Goal: Task Accomplishment & Management: Manage account settings

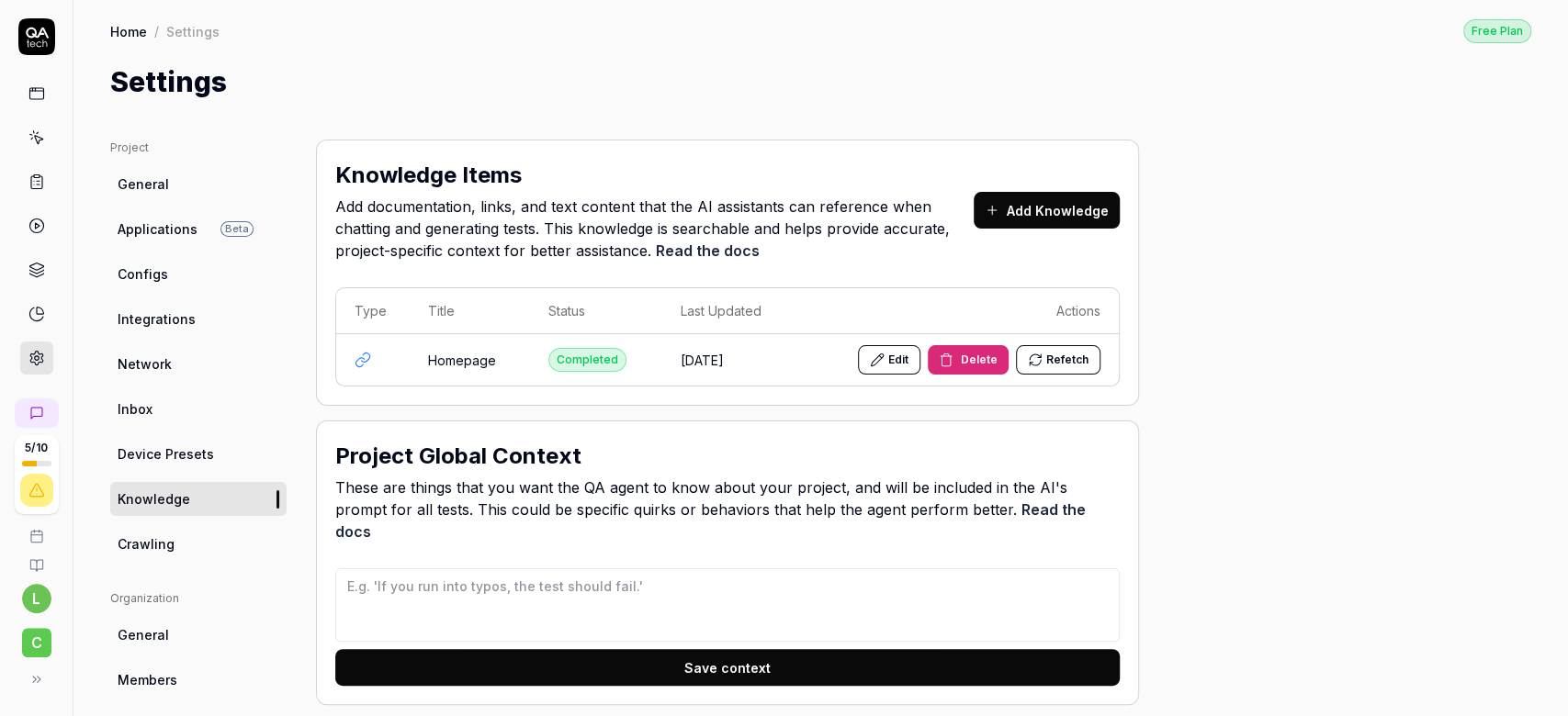
click at [178, 557] on link "Crawling" at bounding box center [197, 544] width 176 height 34
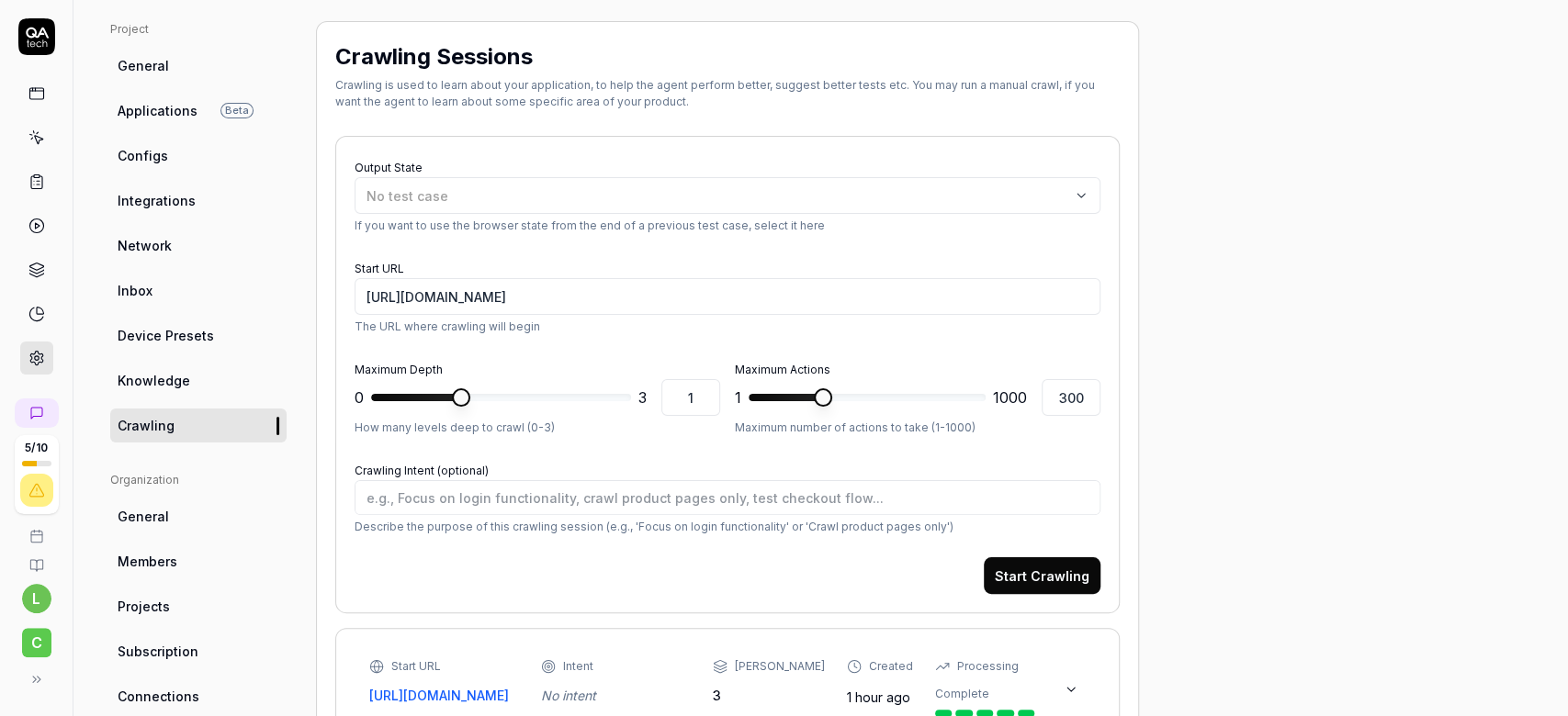
scroll to position [119, 0]
click at [1038, 558] on button "Start Crawling" at bounding box center [1041, 575] width 117 height 37
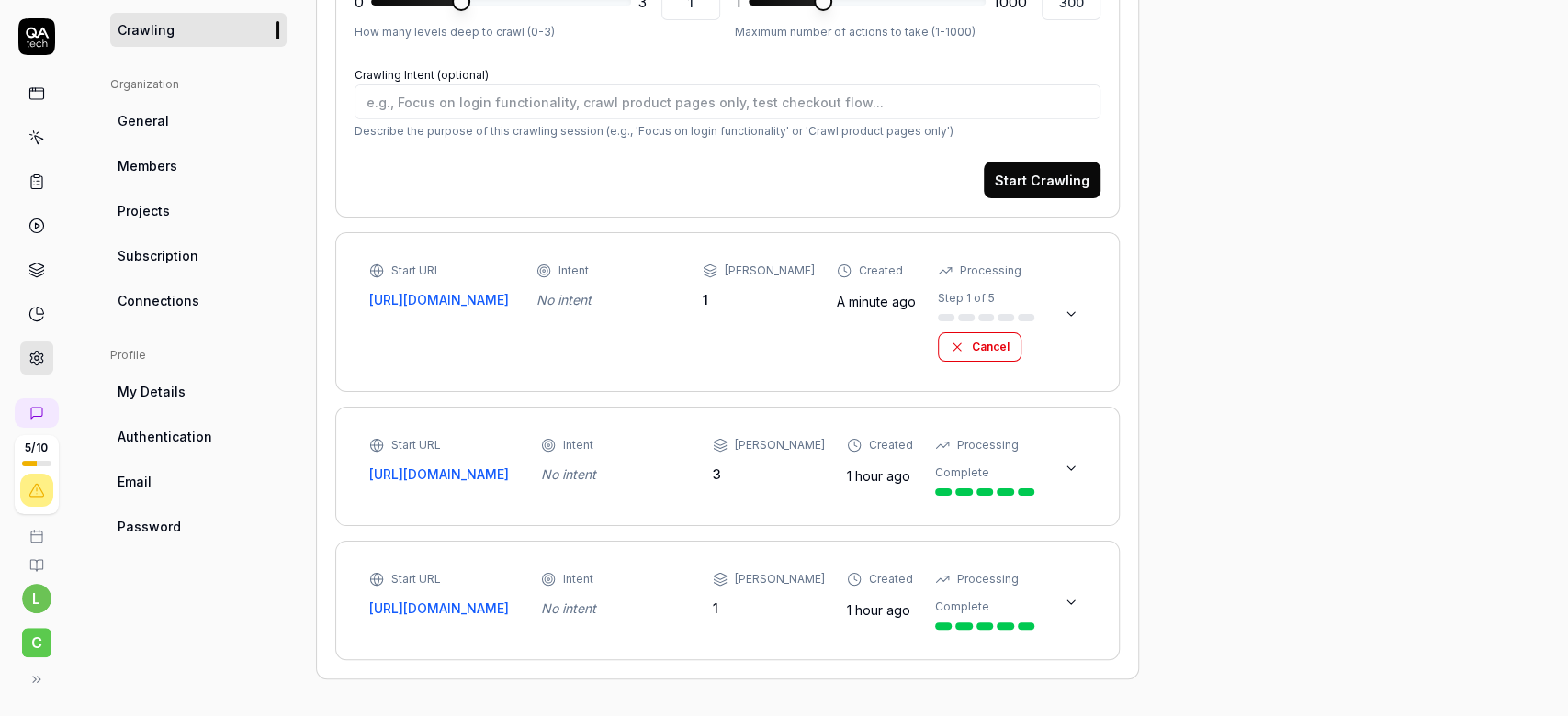
click at [1065, 307] on icon at bounding box center [1071, 314] width 15 height 15
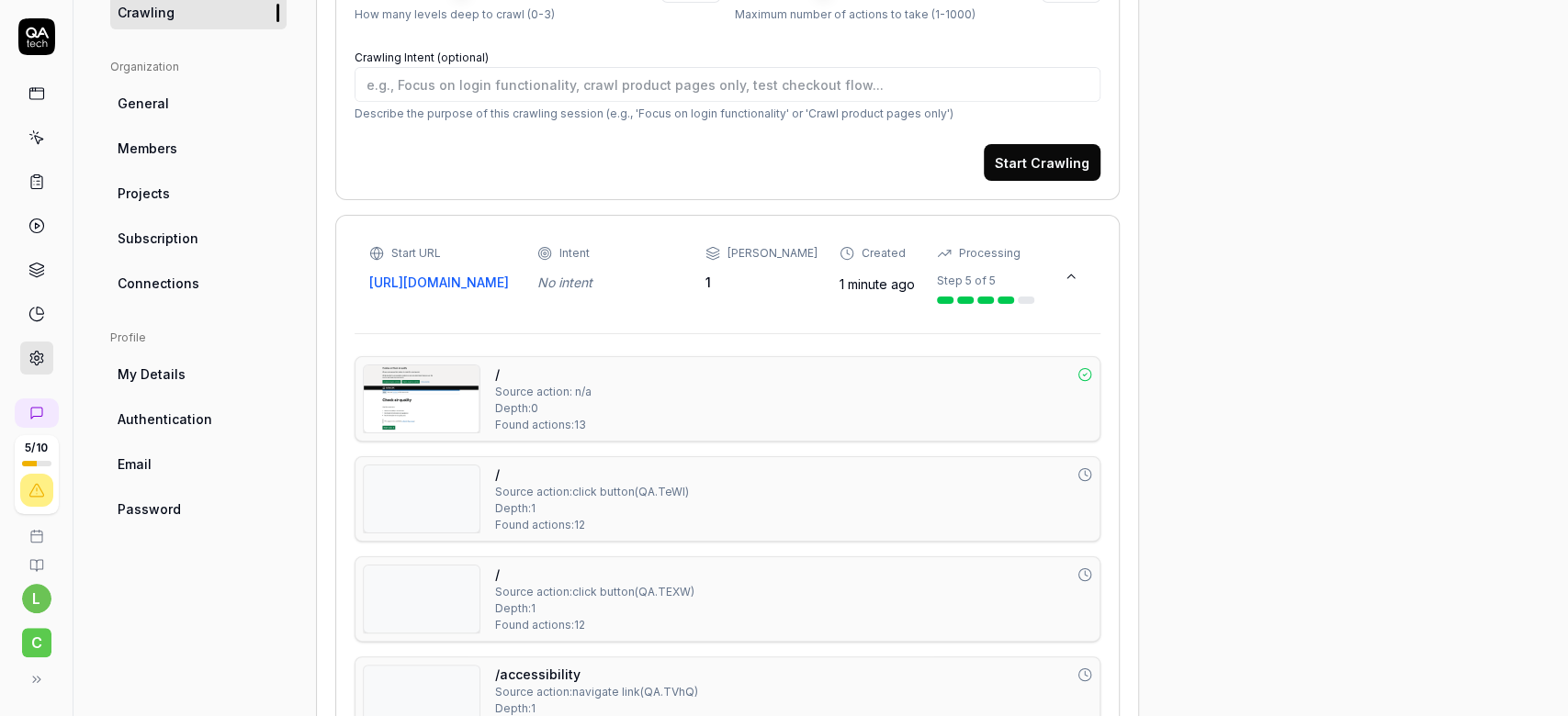
scroll to position [396, 0]
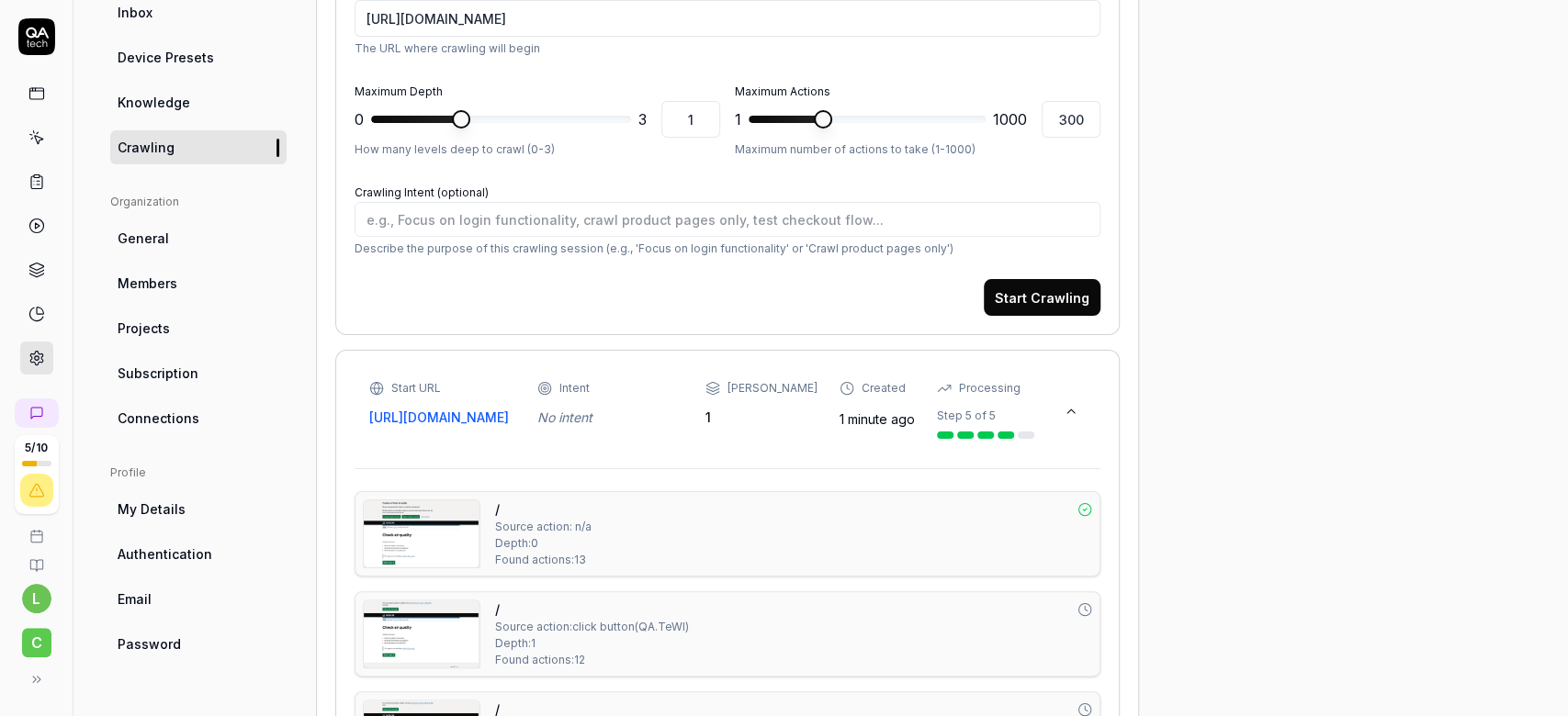
click at [1067, 410] on icon at bounding box center [1071, 411] width 15 height 15
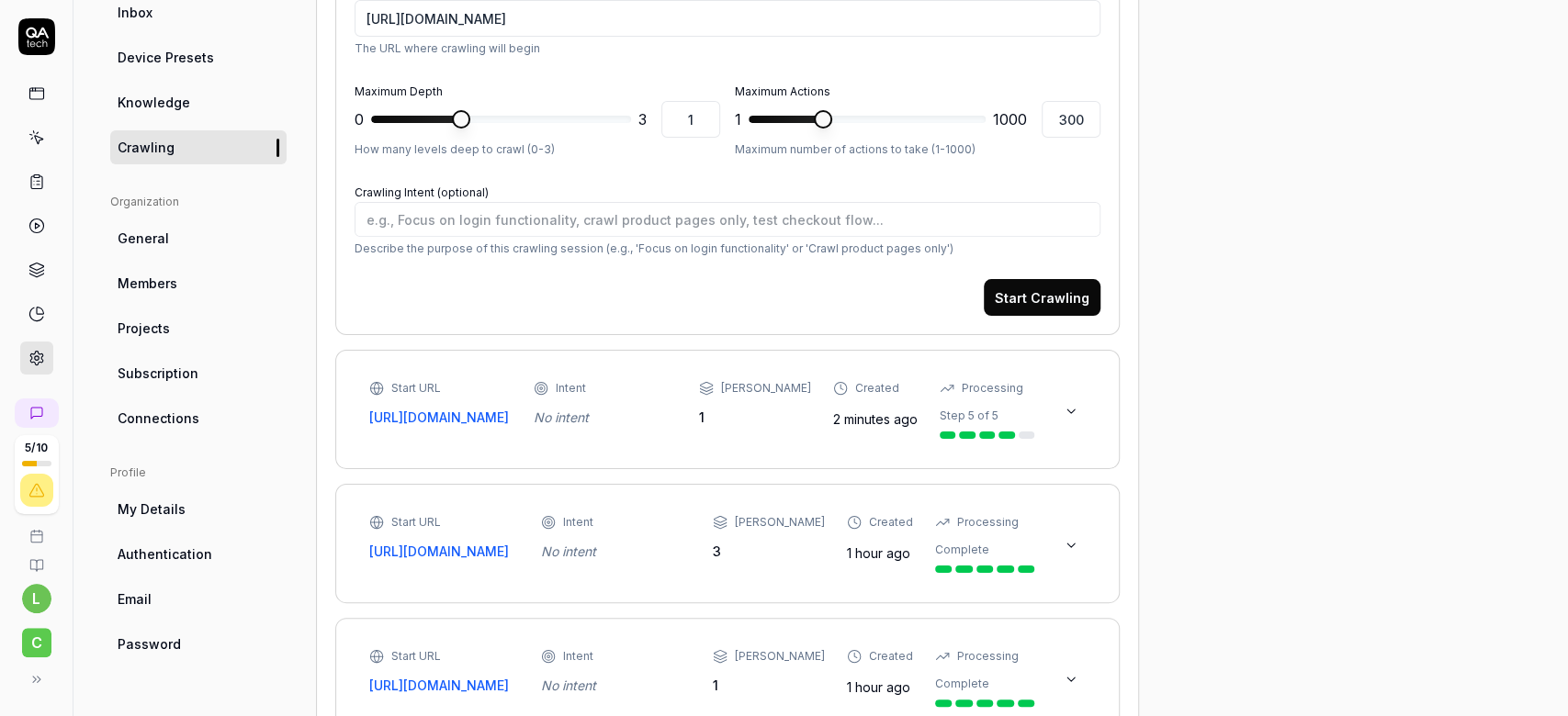
click at [1067, 410] on icon at bounding box center [1071, 411] width 15 height 15
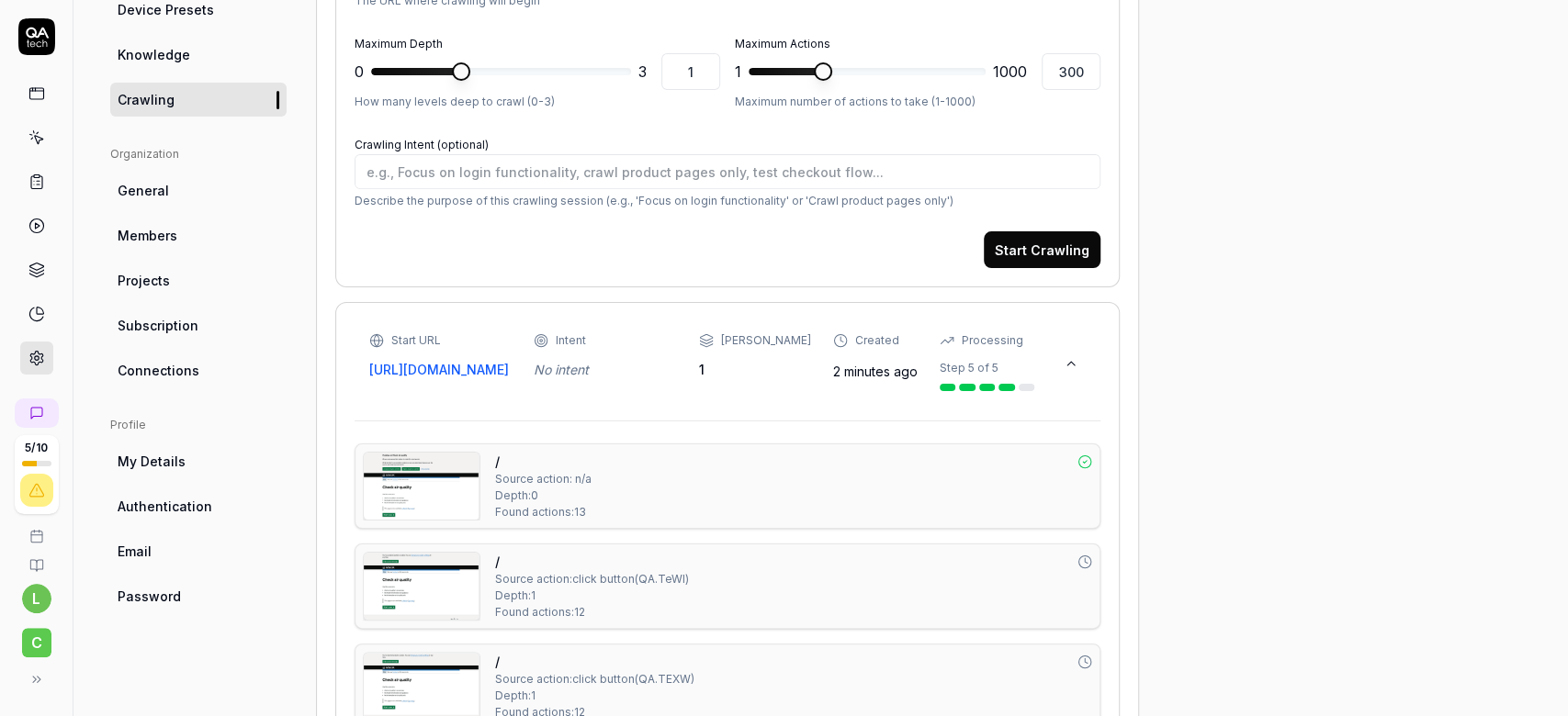
scroll to position [446, 0]
click at [1069, 356] on icon at bounding box center [1071, 361] width 15 height 15
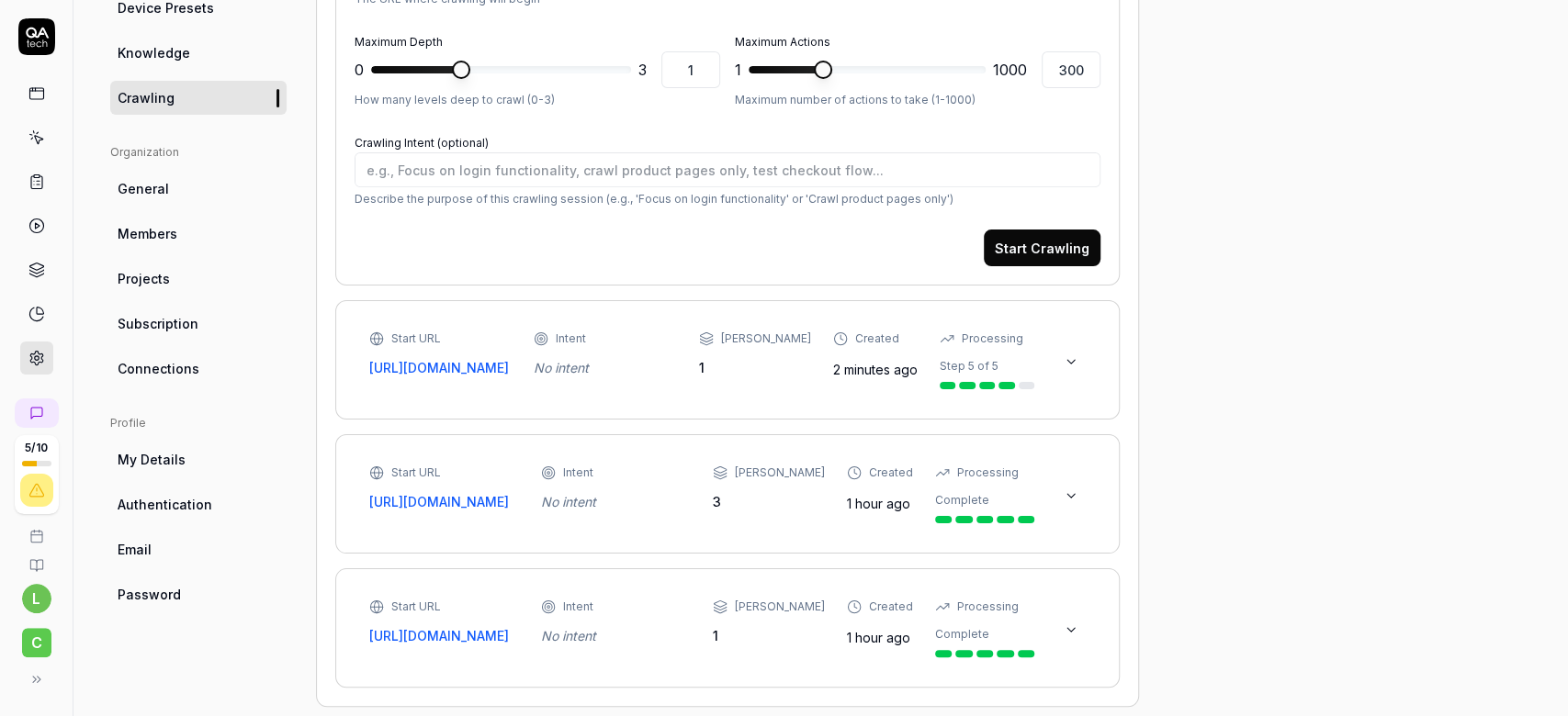
click at [1069, 356] on icon at bounding box center [1071, 361] width 15 height 15
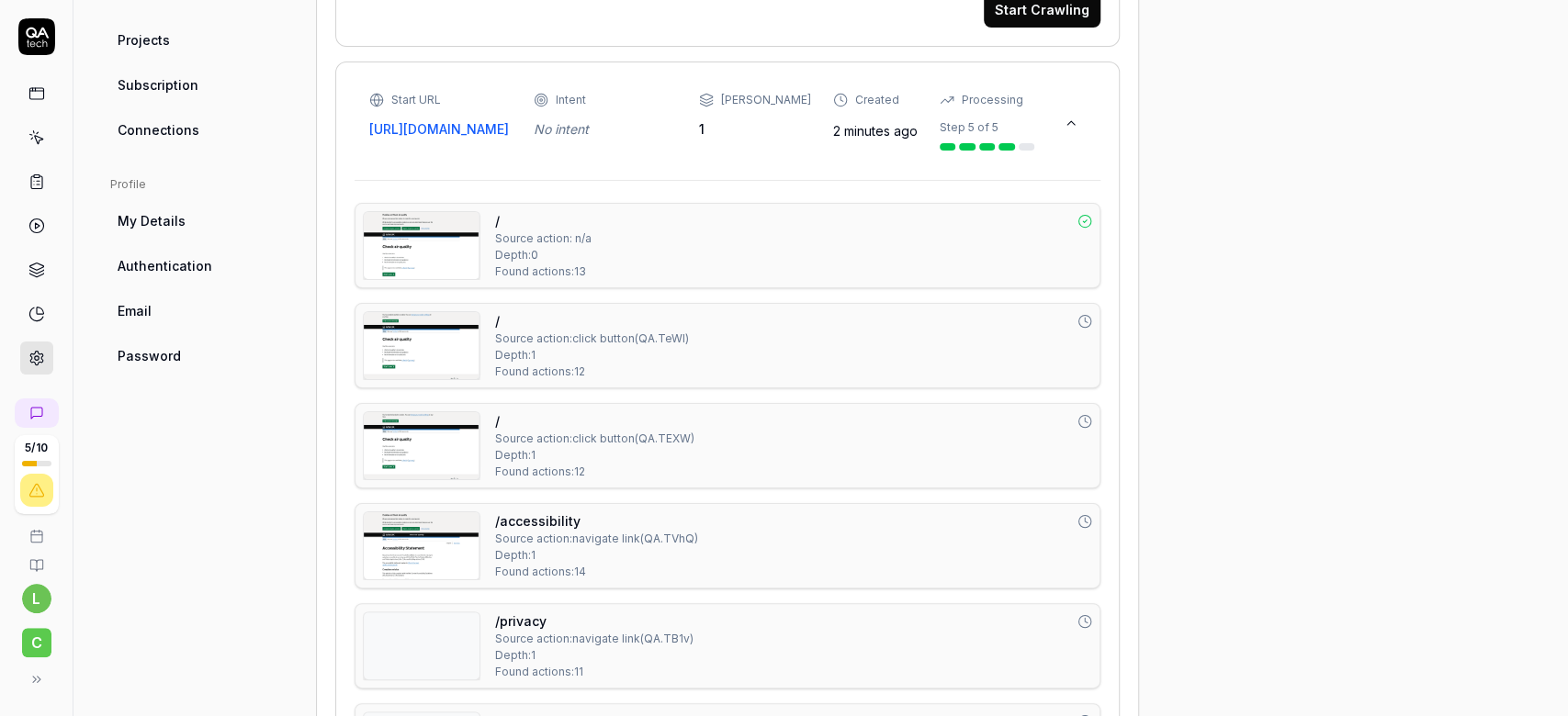
scroll to position [683, 0]
click at [865, 251] on div "/ Source action: n/a Depth: 0 Found actions: 13" at bounding box center [794, 247] width 597 height 69
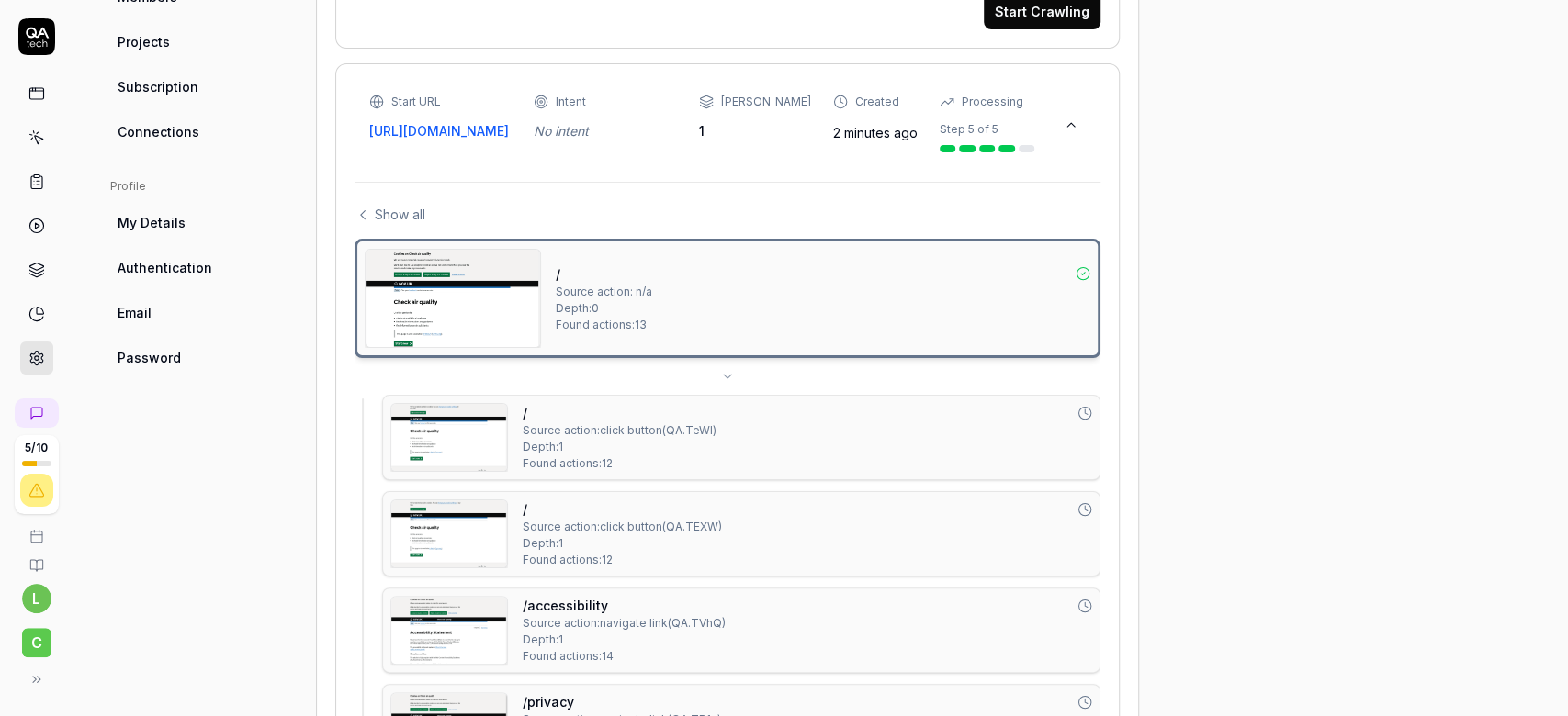
click at [733, 247] on div "/ Source action: n/a Depth: 0 Found actions: 13" at bounding box center [728, 298] width 746 height 119
click at [635, 304] on div "/ Source action: n/a Depth: 0 Found actions: 13" at bounding box center [823, 298] width 534 height 99
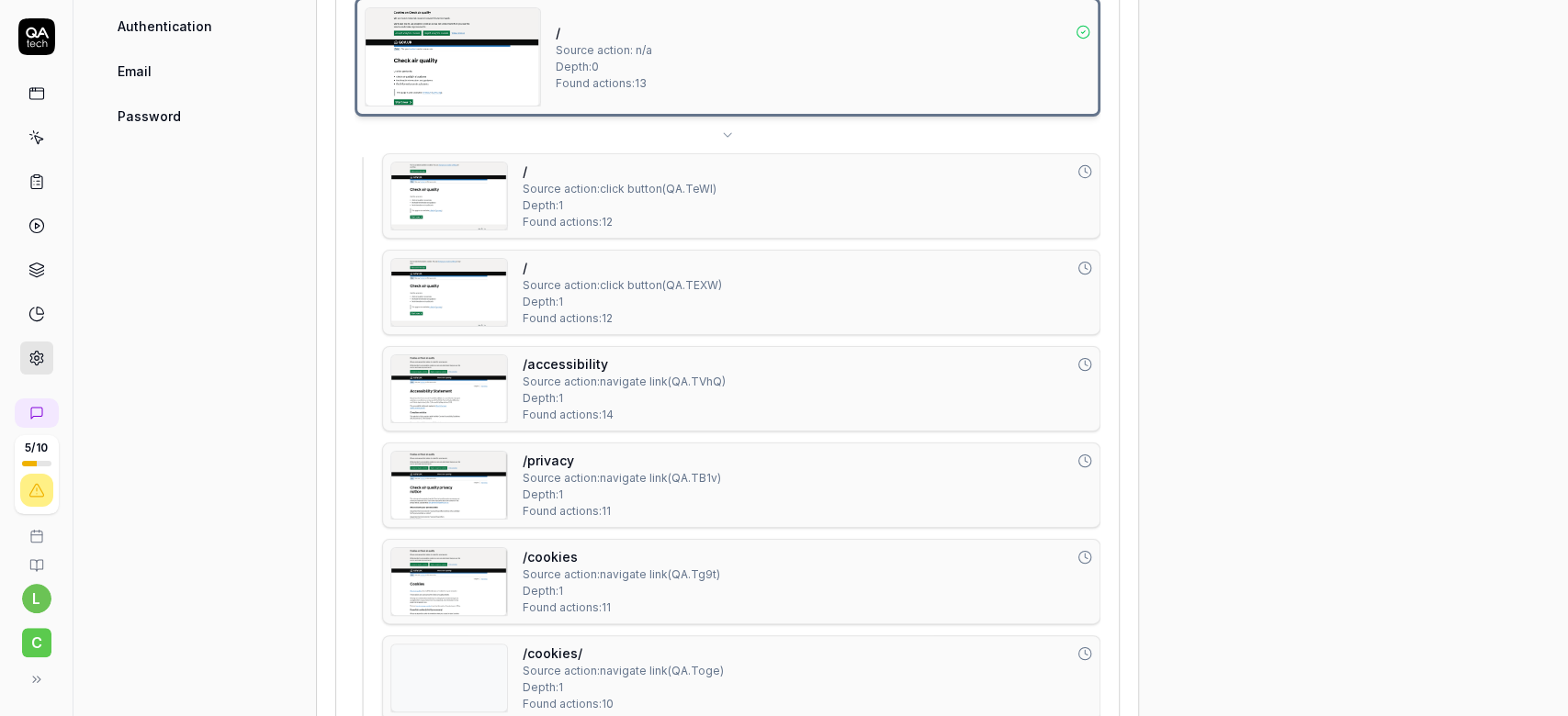
scroll to position [792, 0]
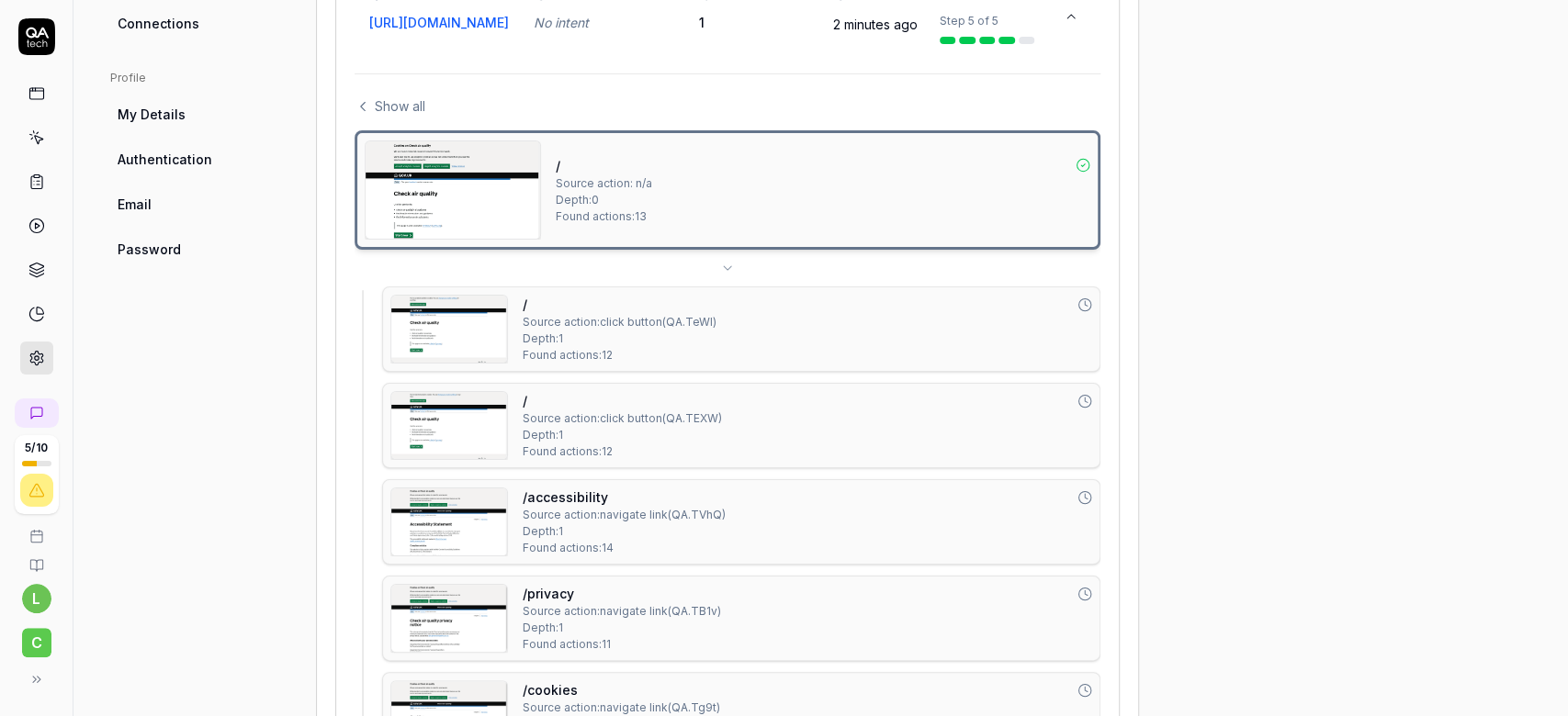
click at [413, 106] on span "Show all" at bounding box center [400, 106] width 51 height 19
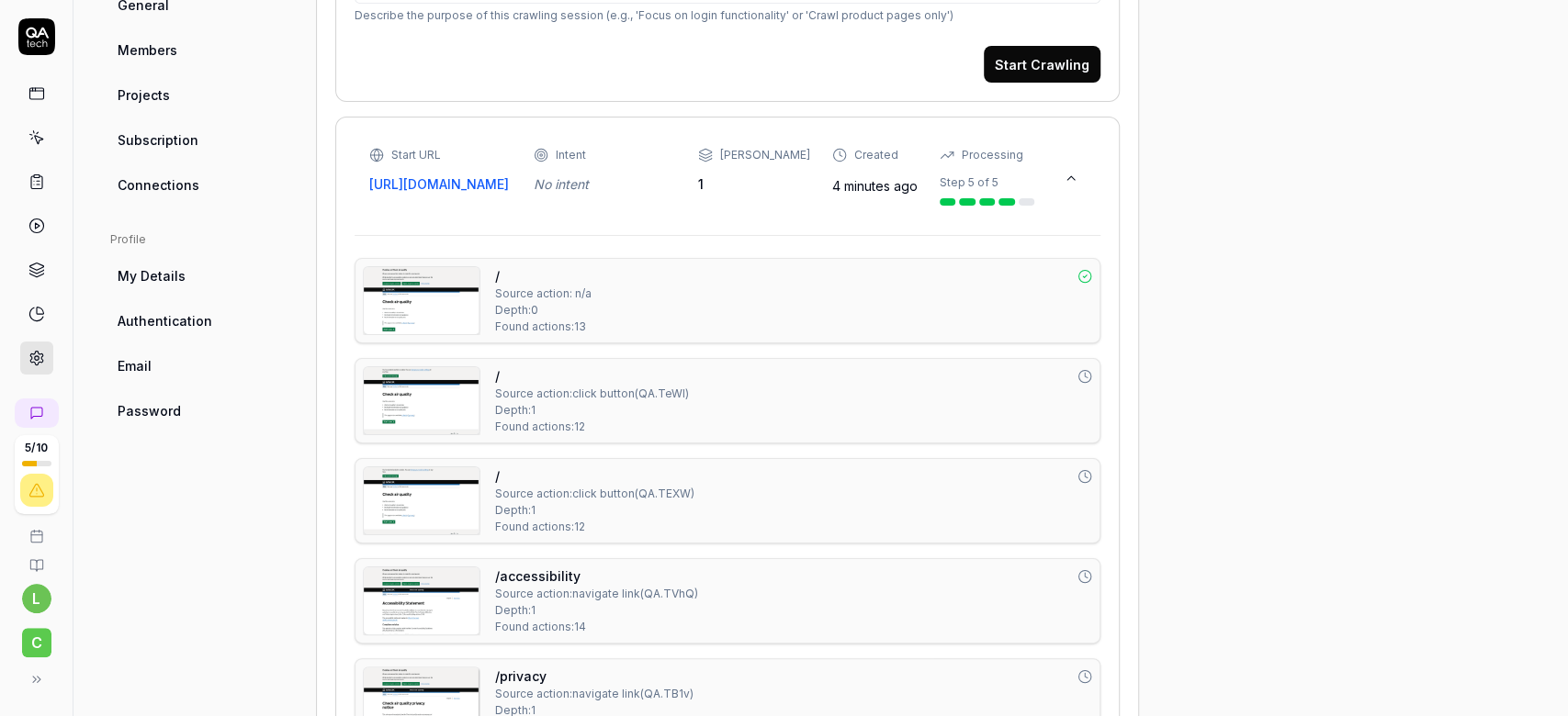
scroll to position [630, 0]
click at [711, 155] on icon at bounding box center [704, 156] width 12 height 3
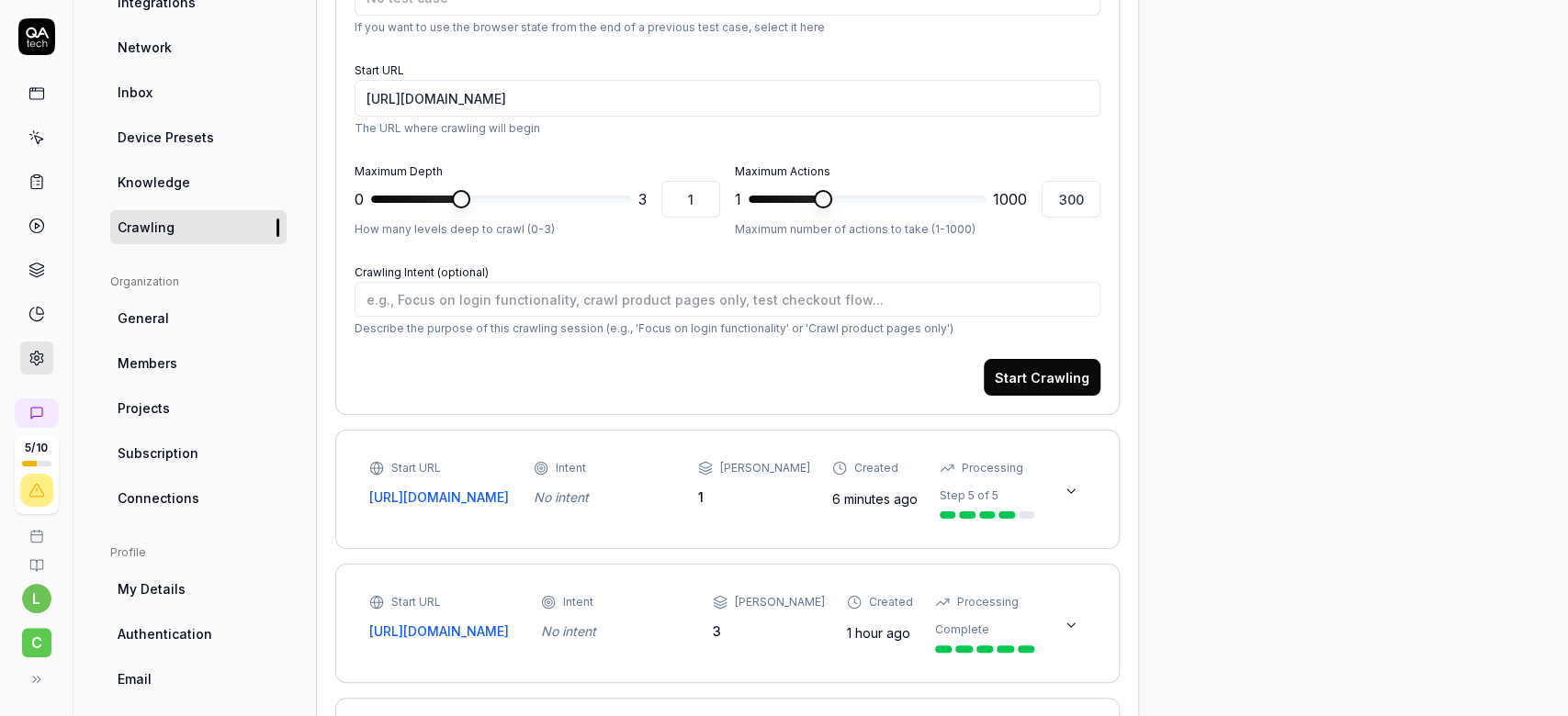
scroll to position [317, 0]
type textarea "*"
type input "2"
type textarea "*"
type input "1"
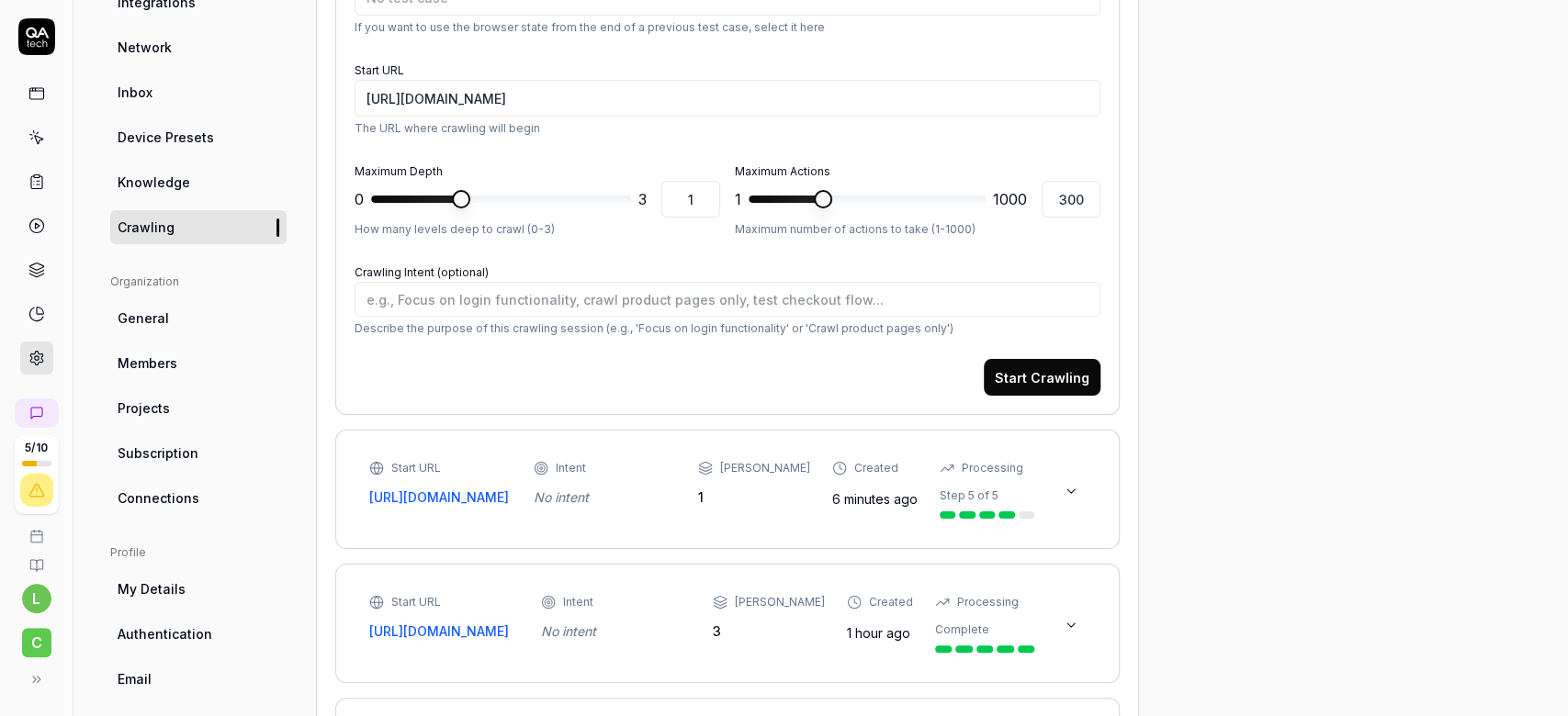
type textarea "*"
type input "3"
click at [631, 209] on span at bounding box center [621, 199] width 18 height 18
click at [1019, 365] on button "Start Crawling" at bounding box center [1041, 378] width 117 height 37
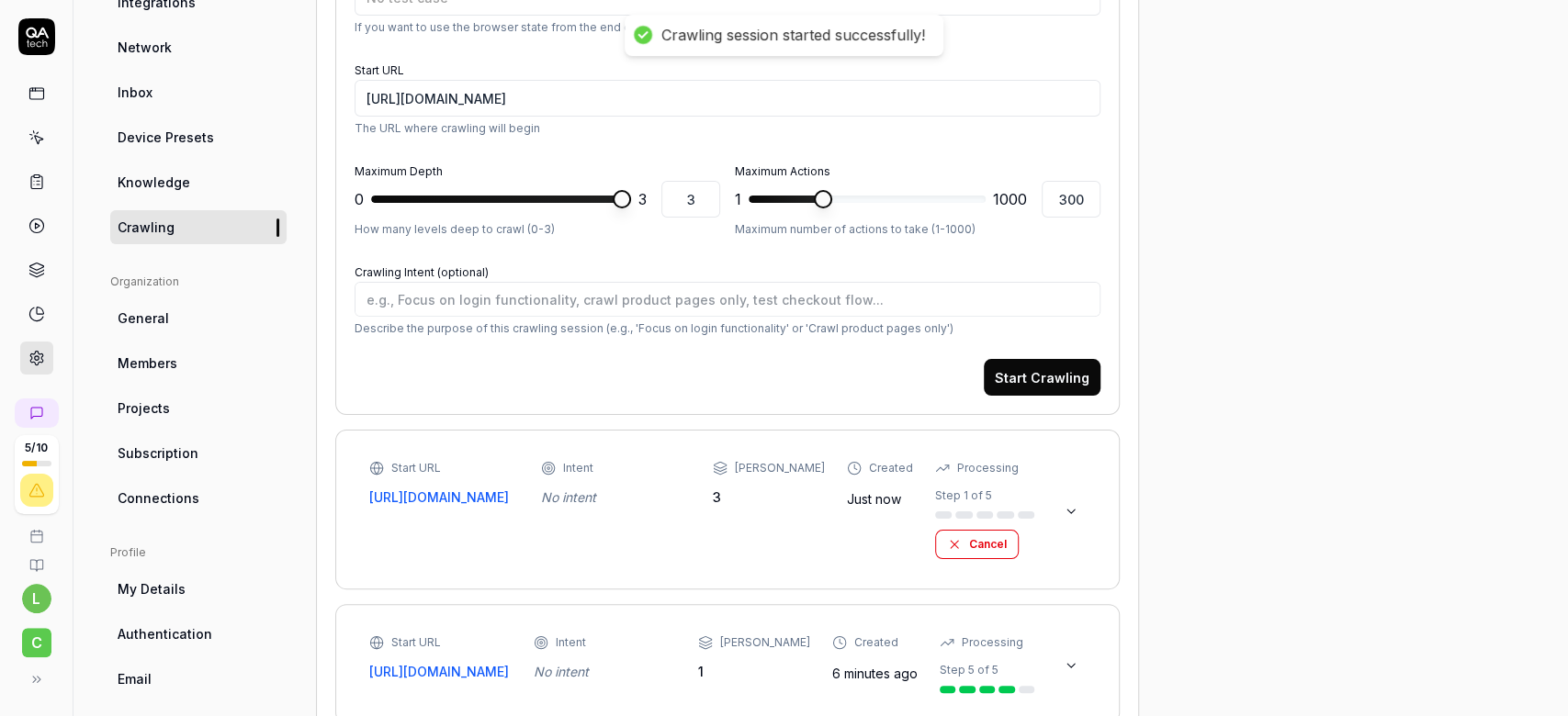
type textarea "*"
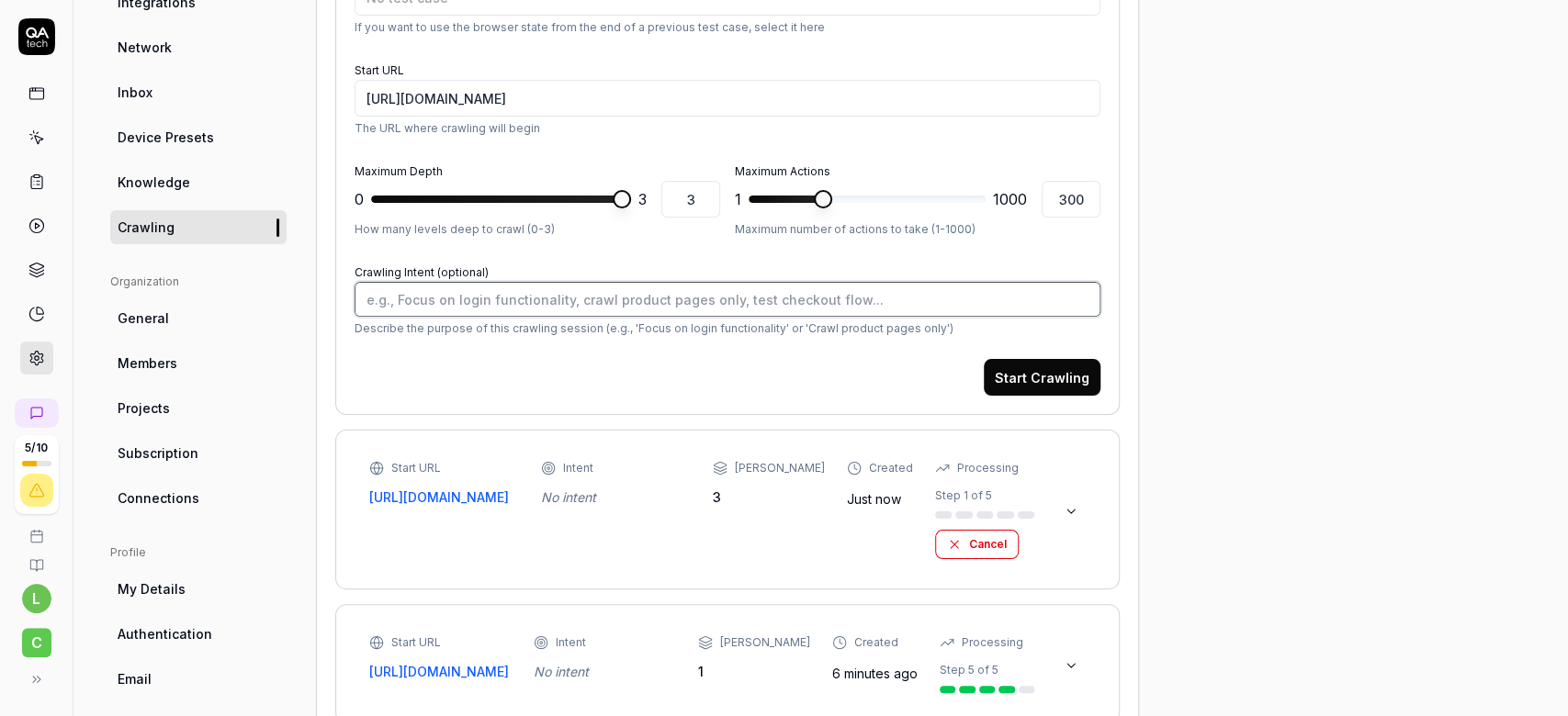
click at [741, 297] on textarea "Crawling Intent (optional)" at bounding box center [728, 299] width 746 height 35
type textarea "f"
type textarea "*"
type textarea "fo"
type textarea "*"
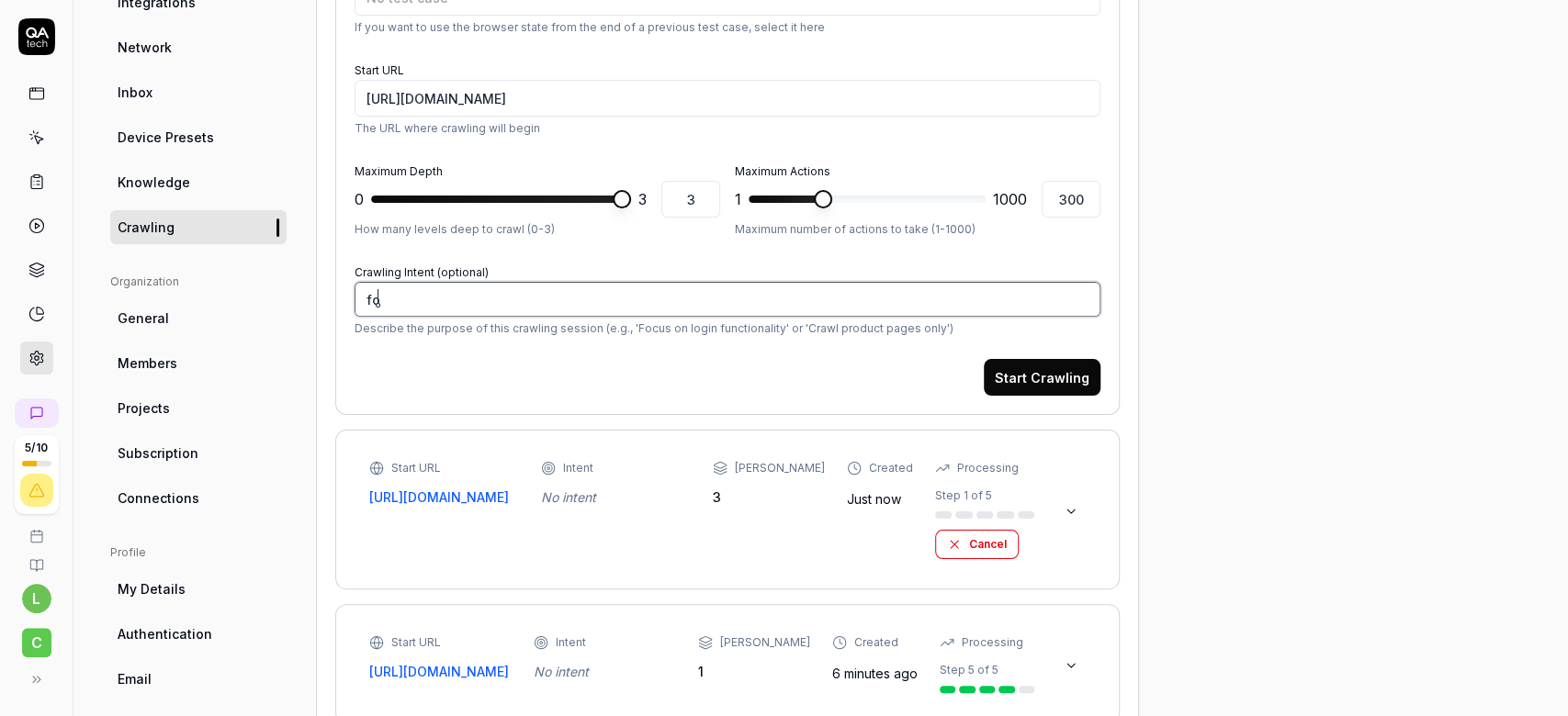
type textarea "foc"
type textarea "*"
type textarea "focu"
type textarea "*"
type textarea "focus"
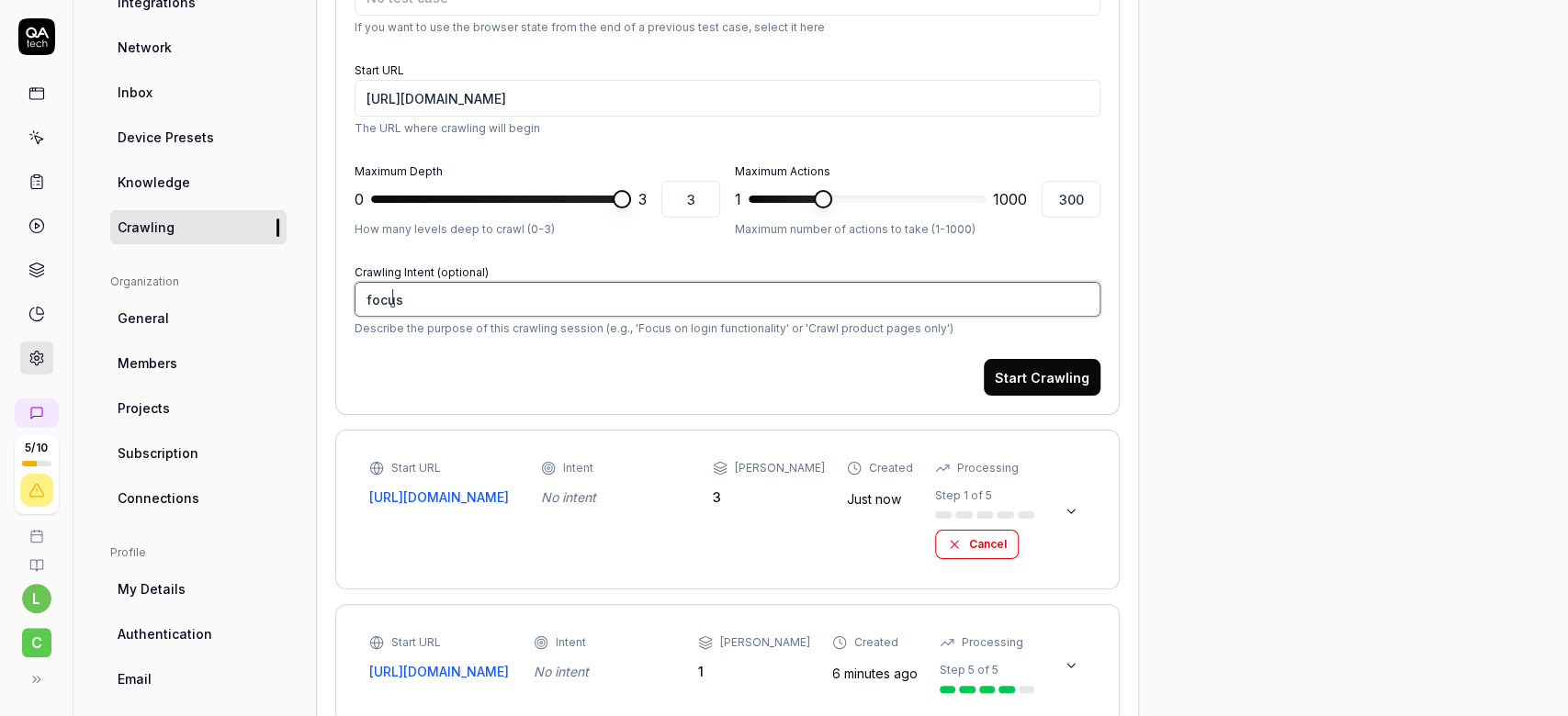
type textarea "*"
type textarea "focus"
type textarea "*"
type textarea "focus o"
type textarea "*"
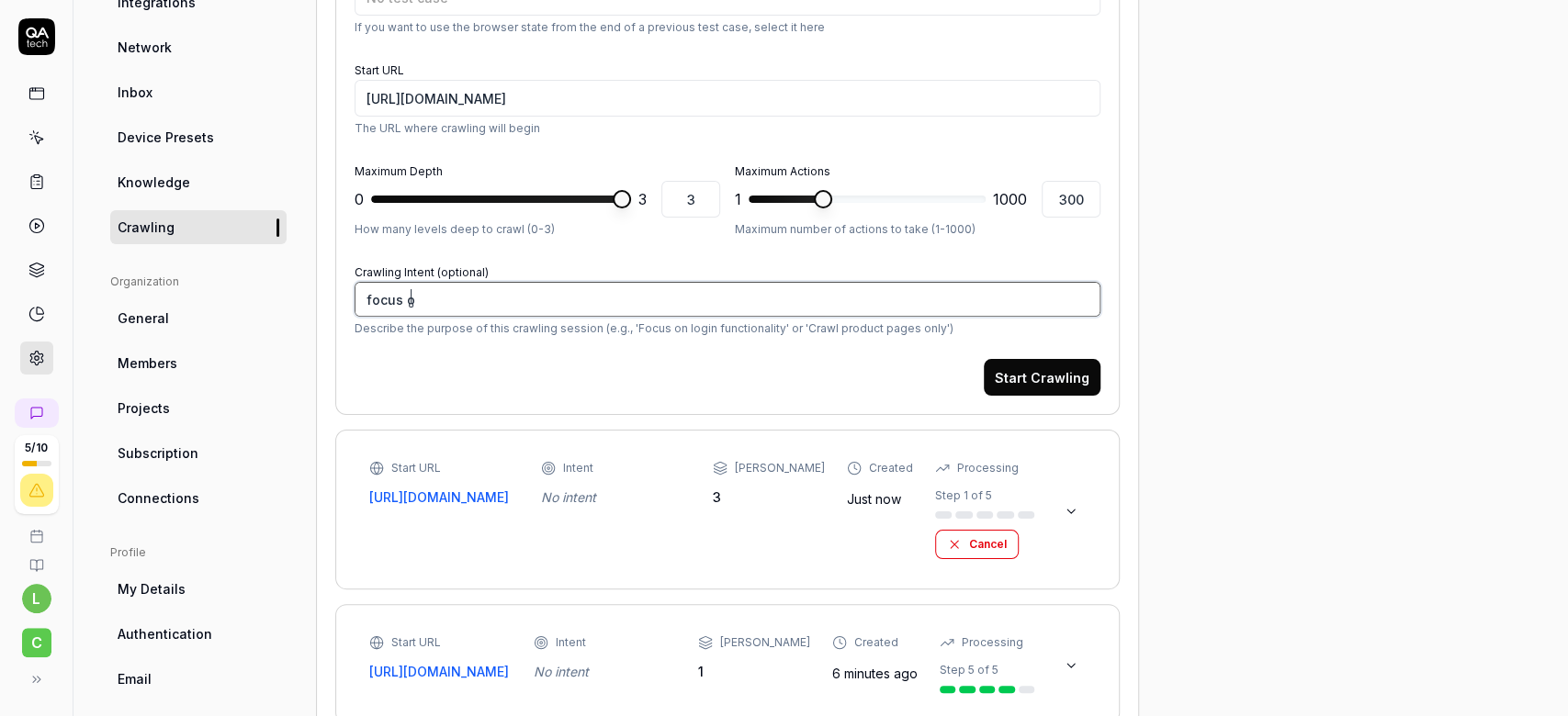
type textarea "focus on"
type textarea "*"
type textarea "focus on"
type textarea "*"
type textarea "focus on a"
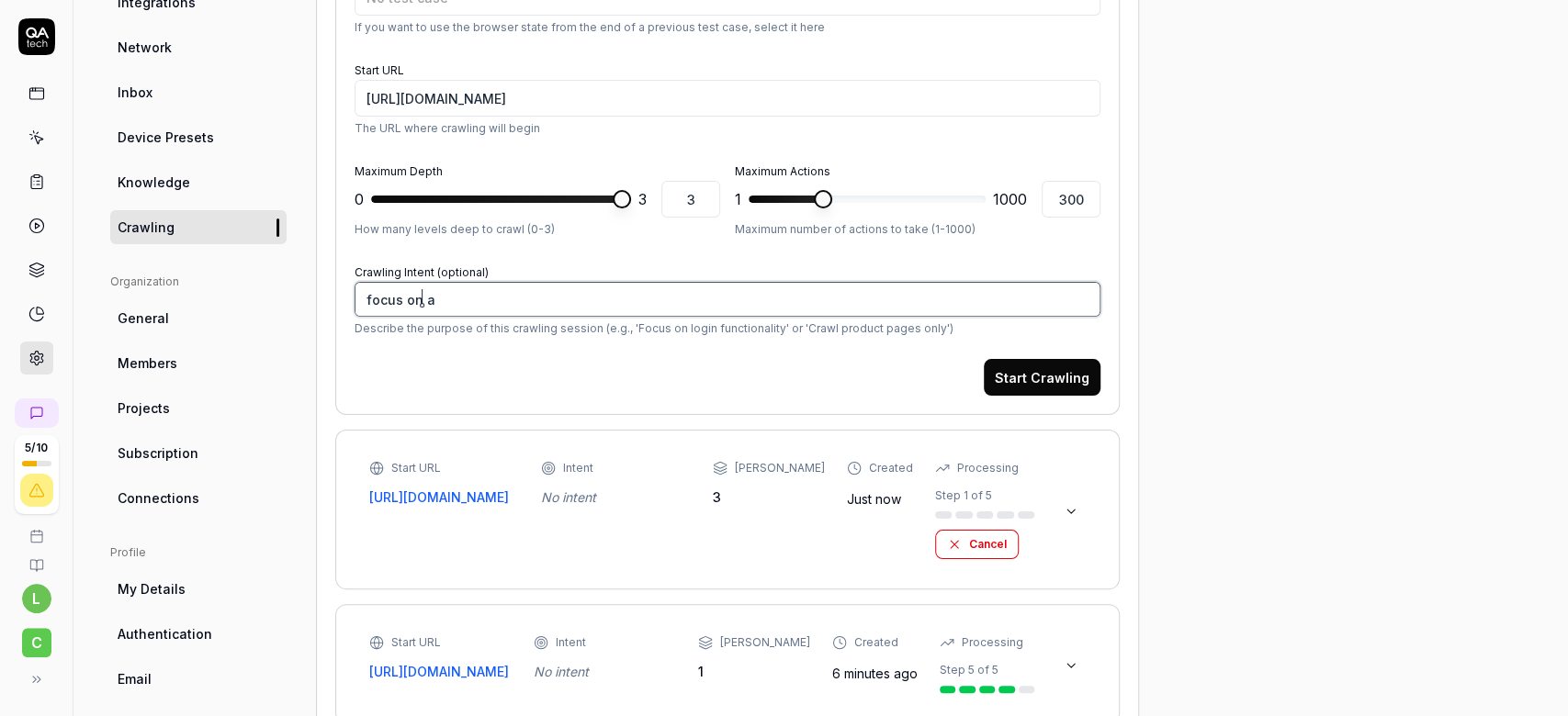
type textarea "*"
type textarea "focus on ai"
type textarea "*"
type textarea "focus on air"
type textarea "*"
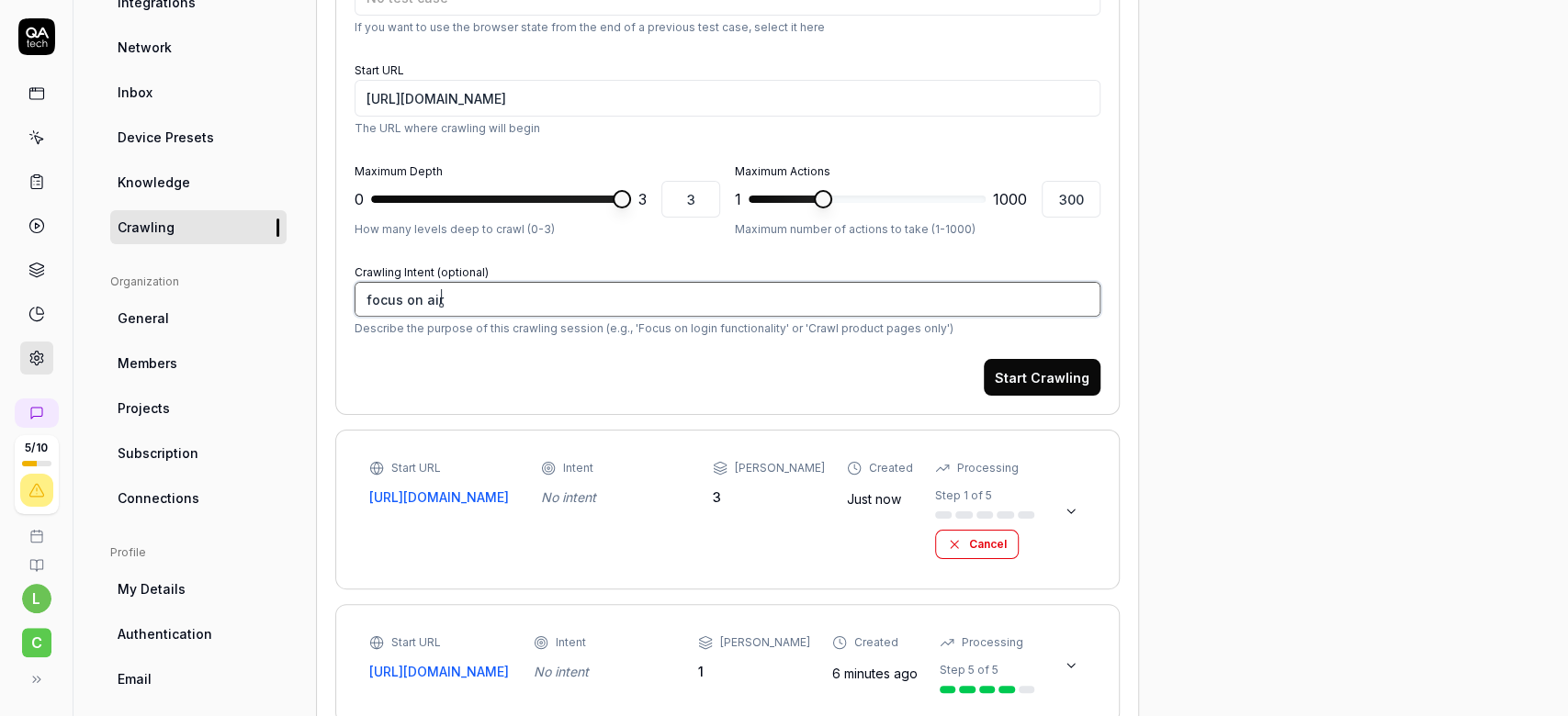
type textarea "focus on air q"
type textarea "*"
type textarea "focus on air qu"
type textarea "*"
type textarea "focus on air qual"
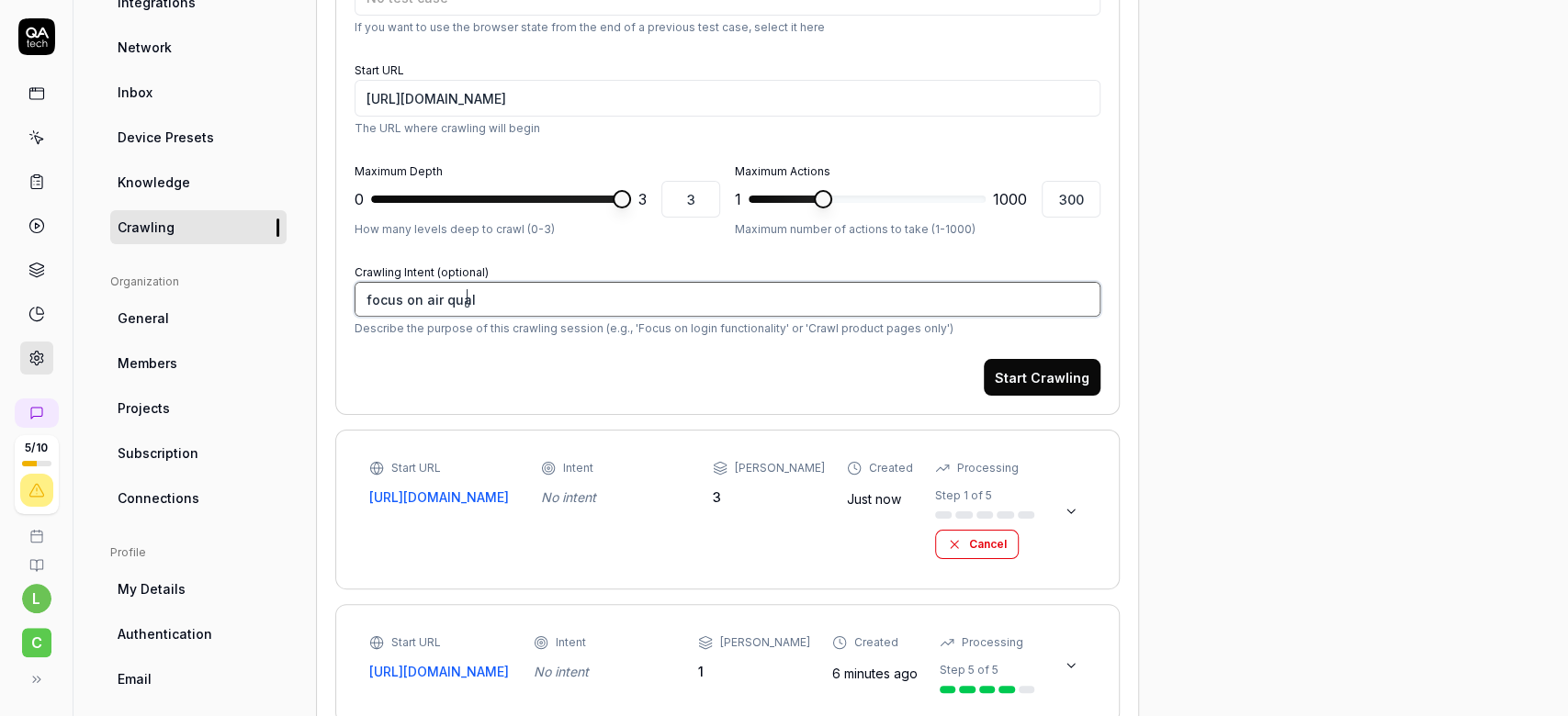
type textarea "*"
type textarea "focus on air quali"
type textarea "*"
type textarea "focus on air qualit"
type textarea "*"
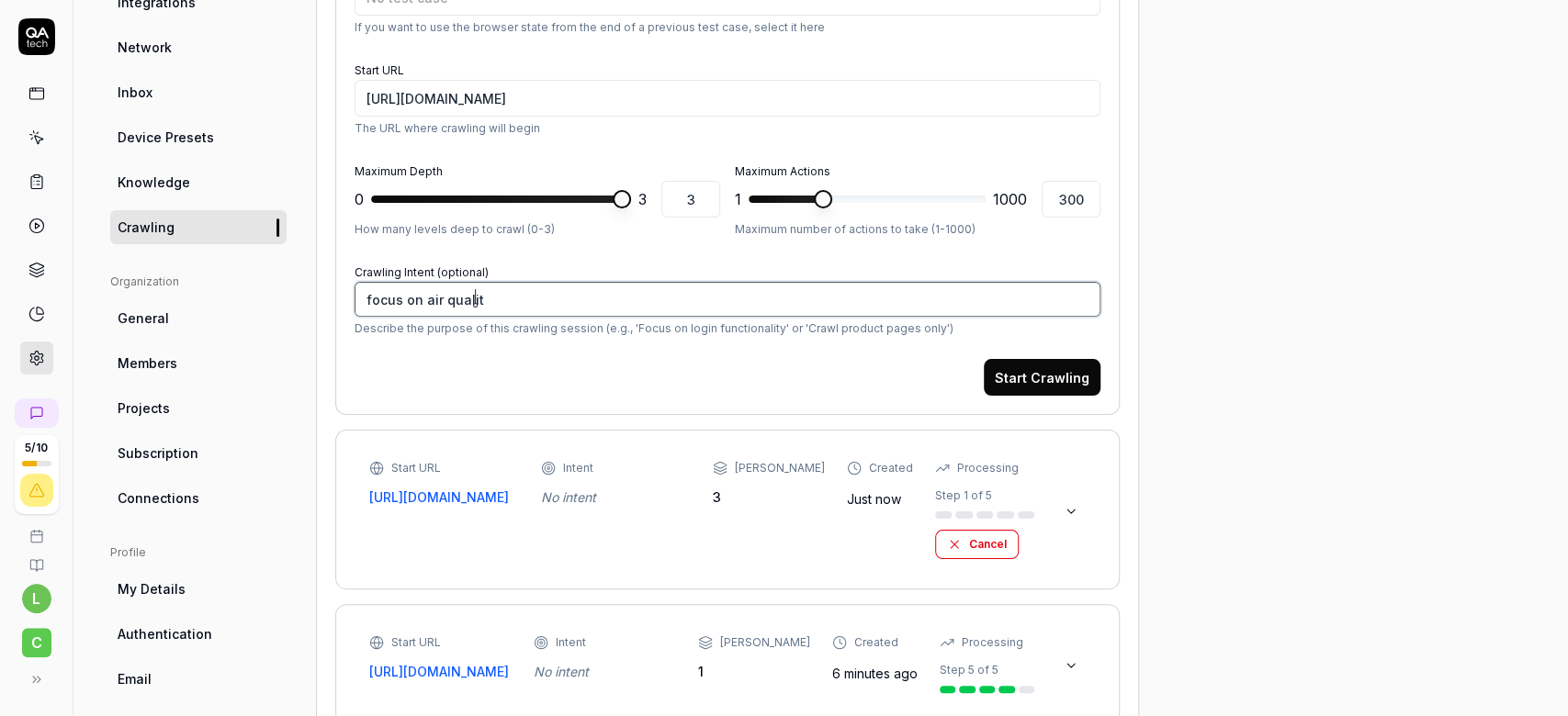
type textarea "focus on air quality"
type textarea "*"
type textarea "focus on air quality"
type textarea "*"
type textarea "focus on air quality"
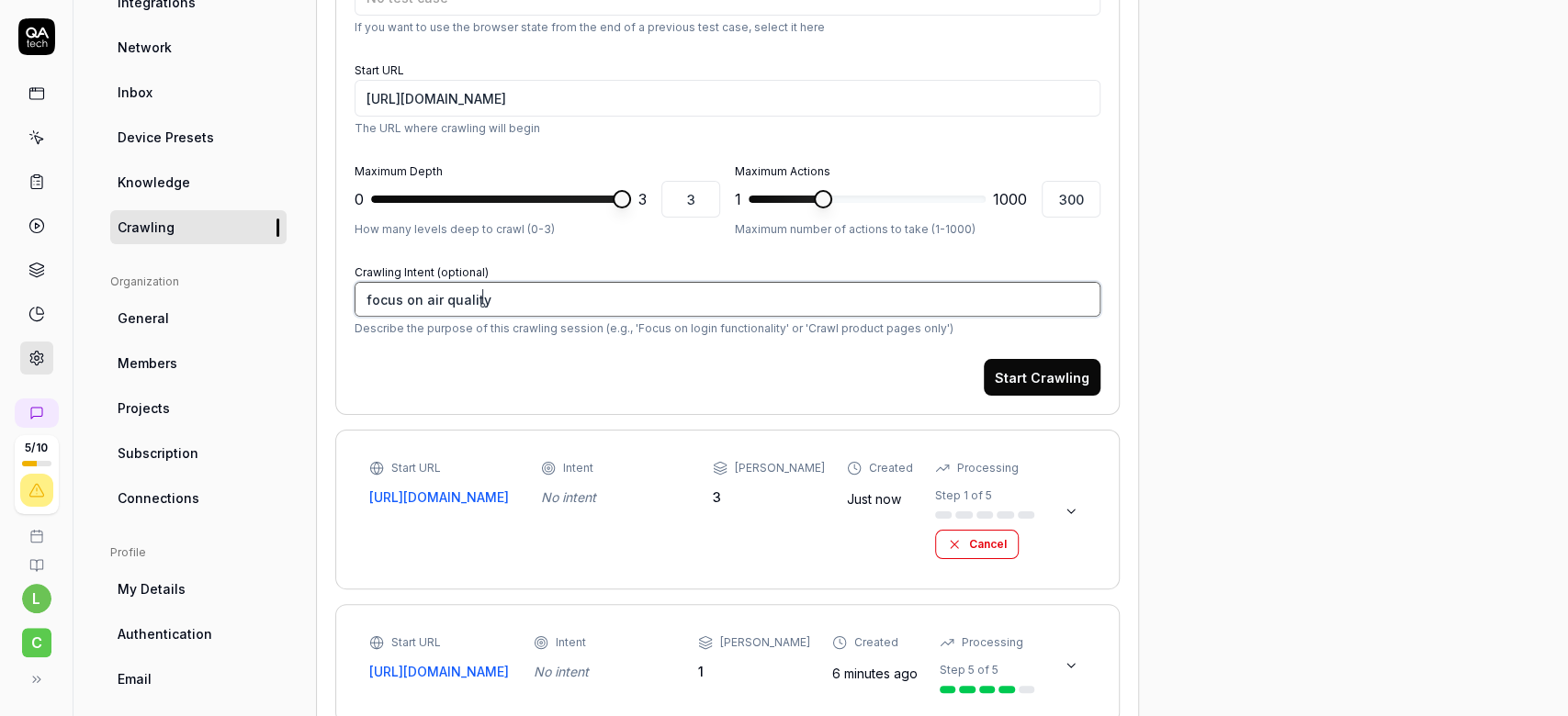
type textarea "*"
type textarea "focus on air qualit"
type textarea "*"
type textarea "focus on air quali"
type textarea "*"
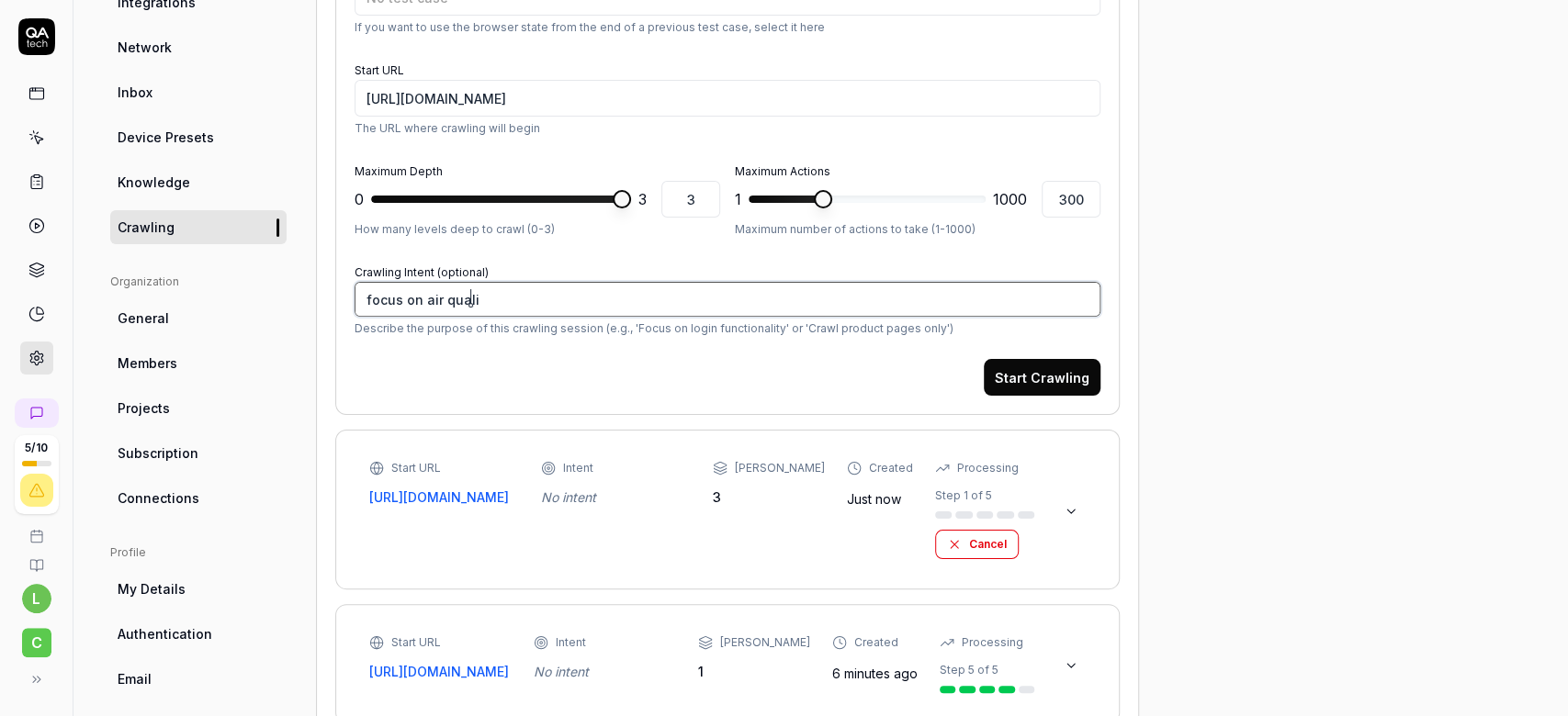
type textarea "focus on air qualit"
type textarea "*"
type textarea "focus on air quality"
type textarea "*"
type textarea "focus on air quality"
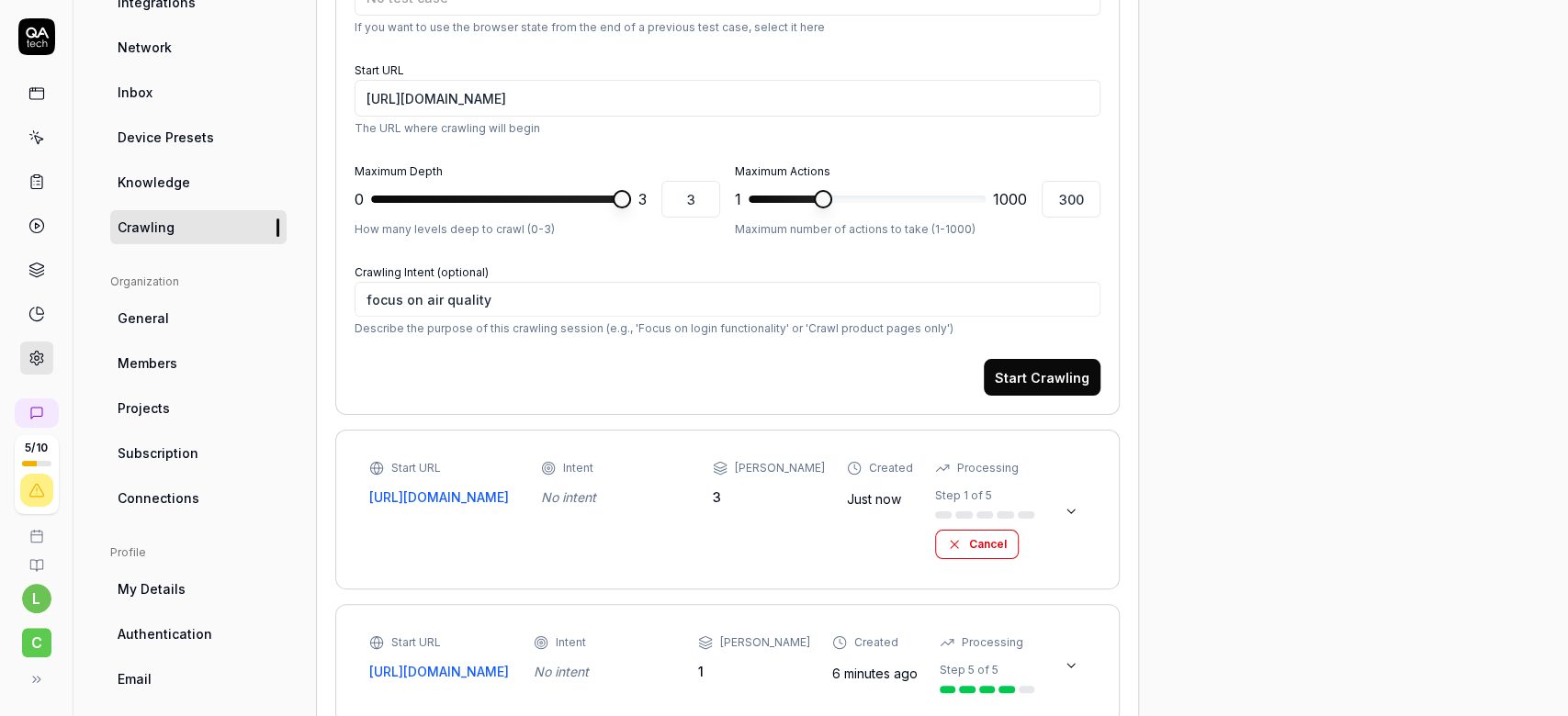
click at [1046, 374] on button "Start Crawling" at bounding box center [1041, 378] width 117 height 37
click at [975, 546] on button "Cancel" at bounding box center [979, 544] width 84 height 29
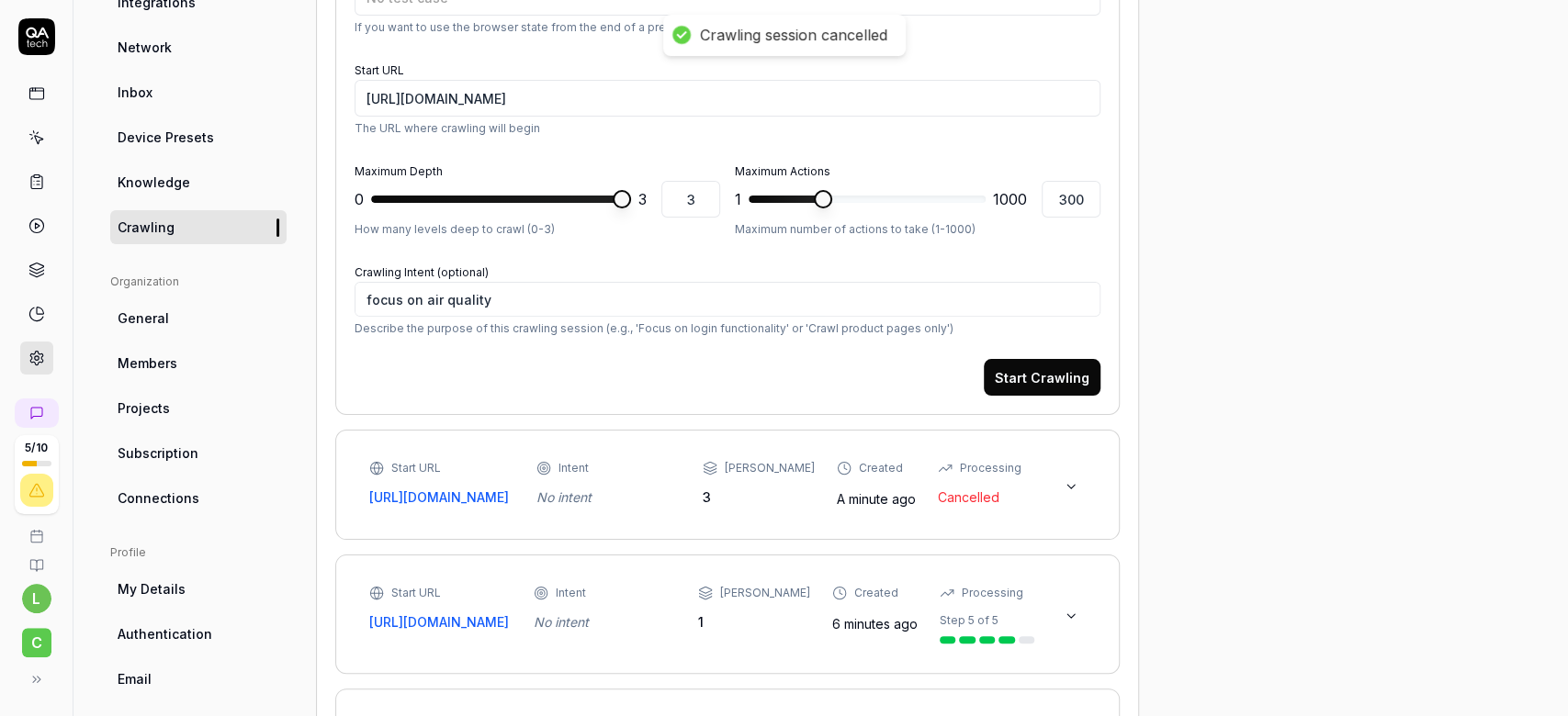
click at [1069, 494] on icon at bounding box center [1071, 486] width 15 height 15
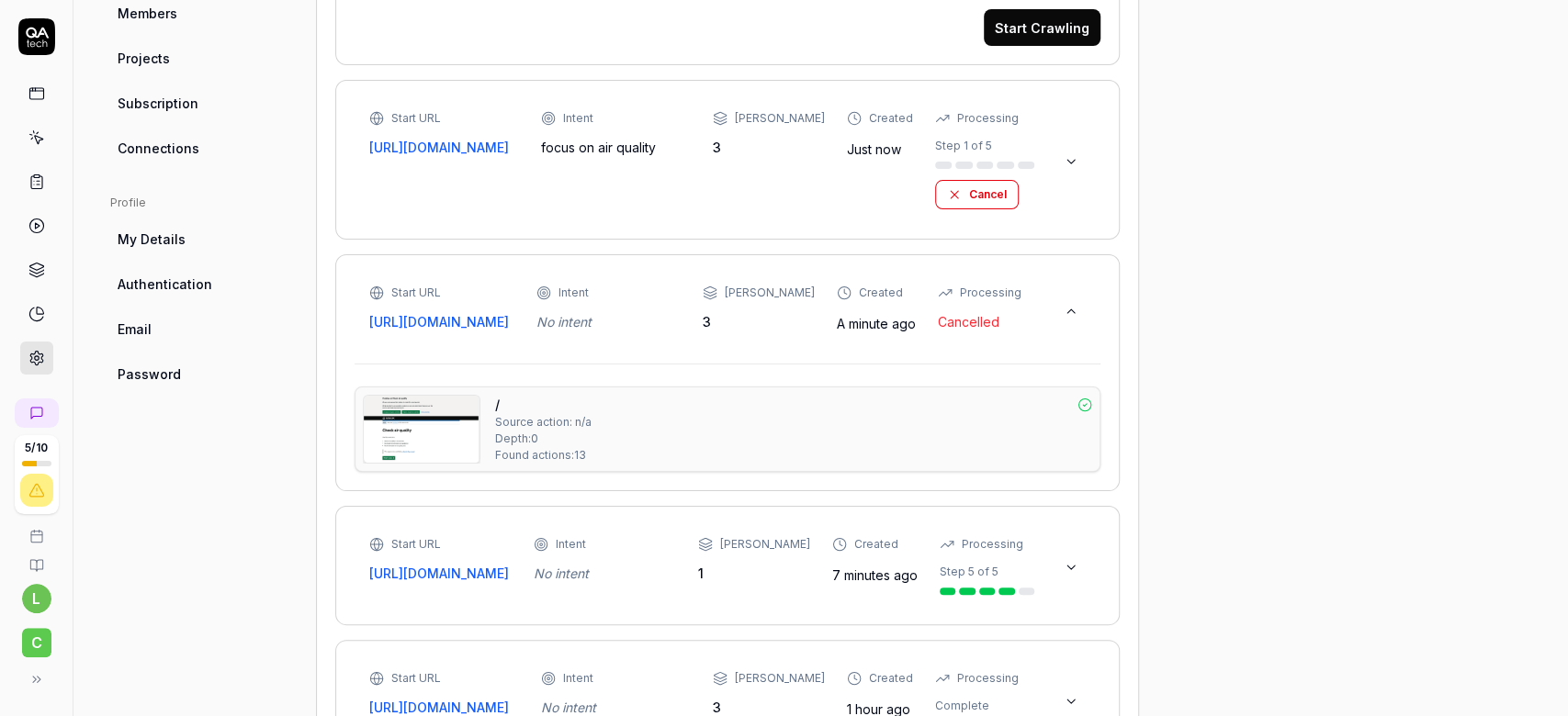
scroll to position [666, 0]
click at [1082, 313] on button at bounding box center [1071, 311] width 29 height 29
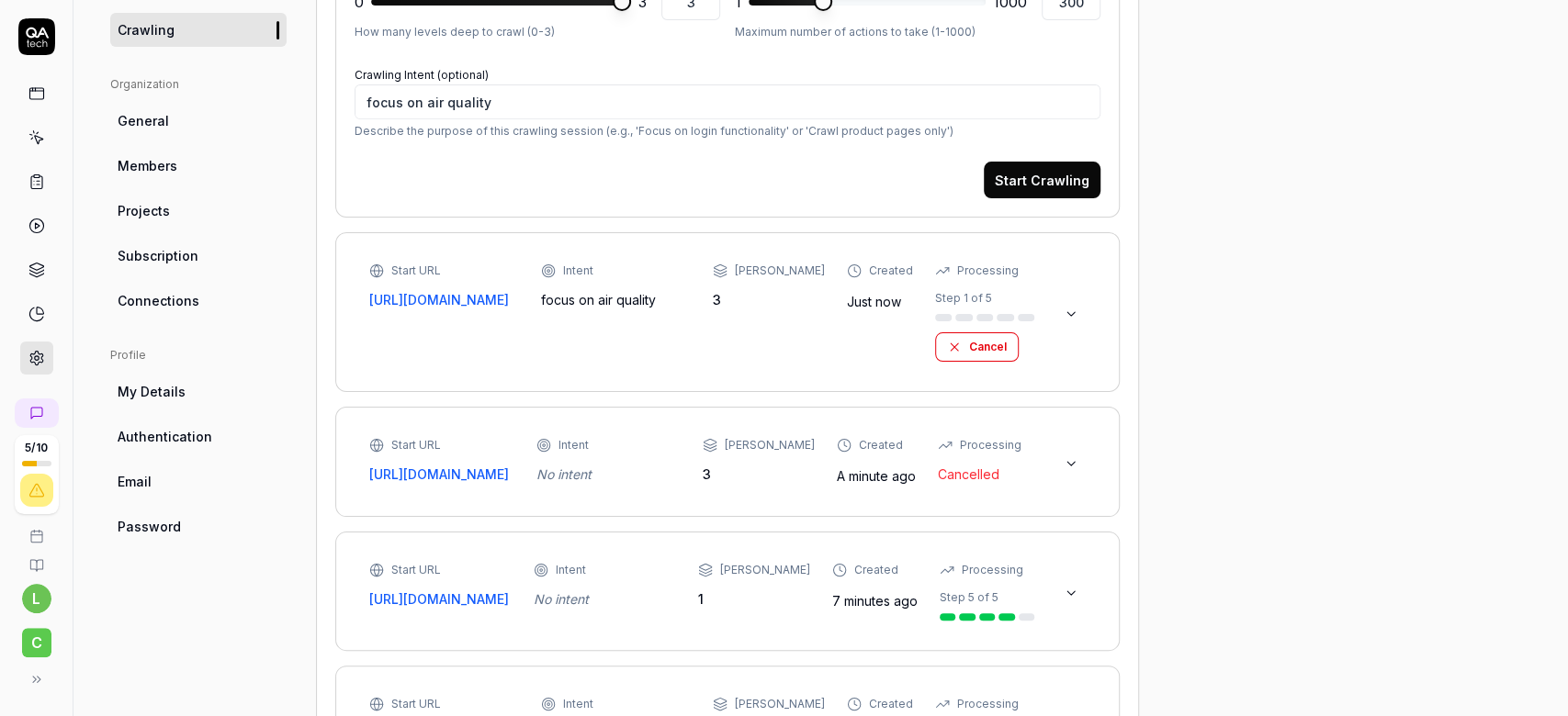
scroll to position [493, 0]
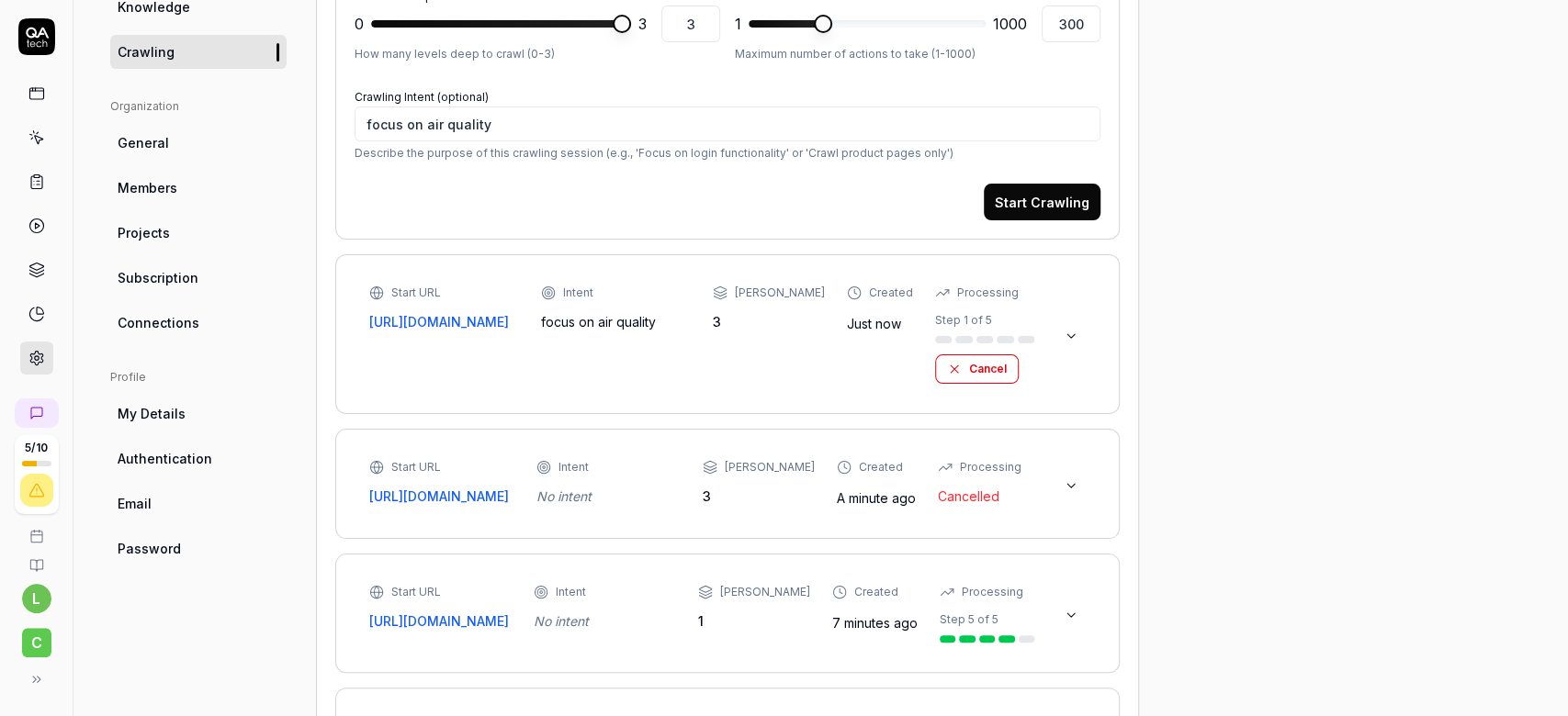
click at [1071, 331] on icon at bounding box center [1071, 335] width 15 height 15
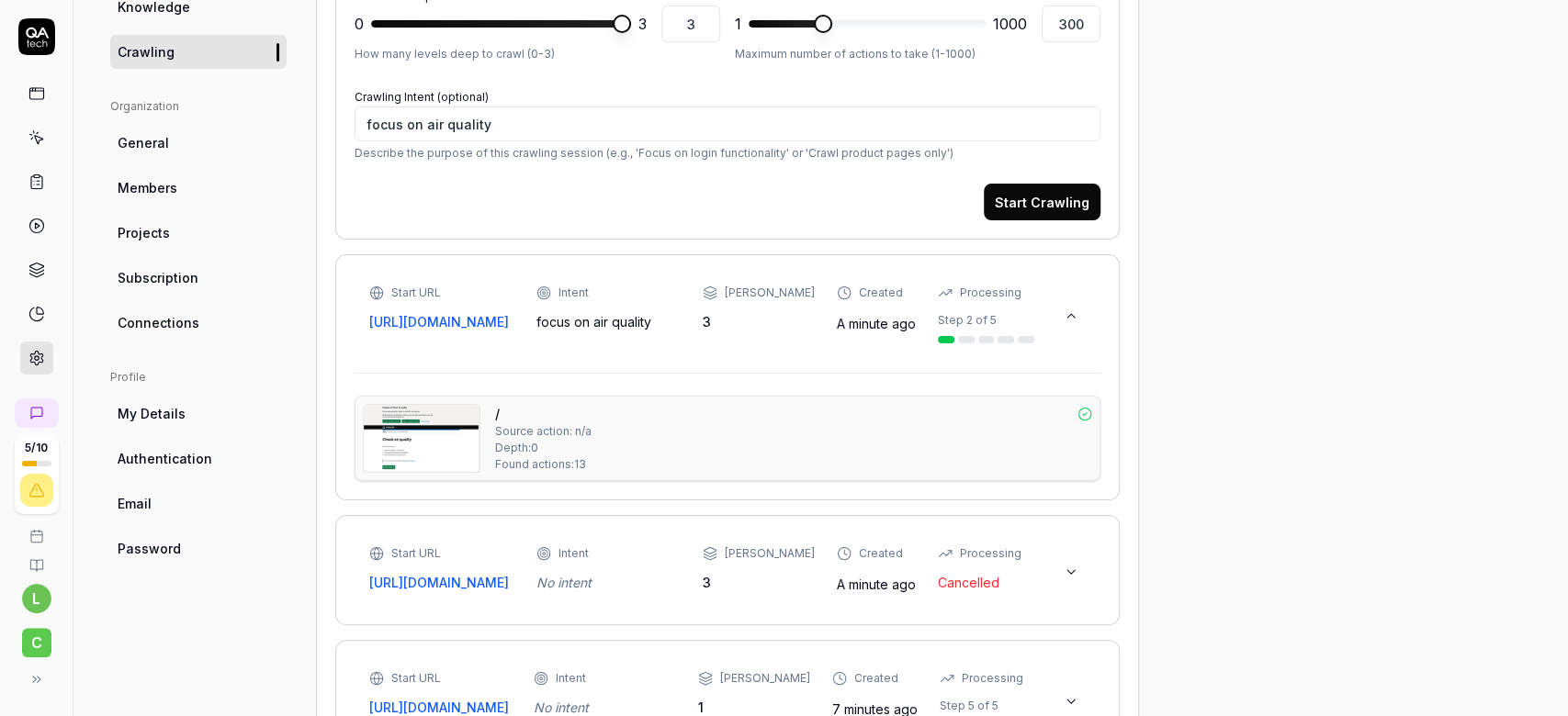
click at [1058, 577] on button at bounding box center [1071, 572] width 29 height 29
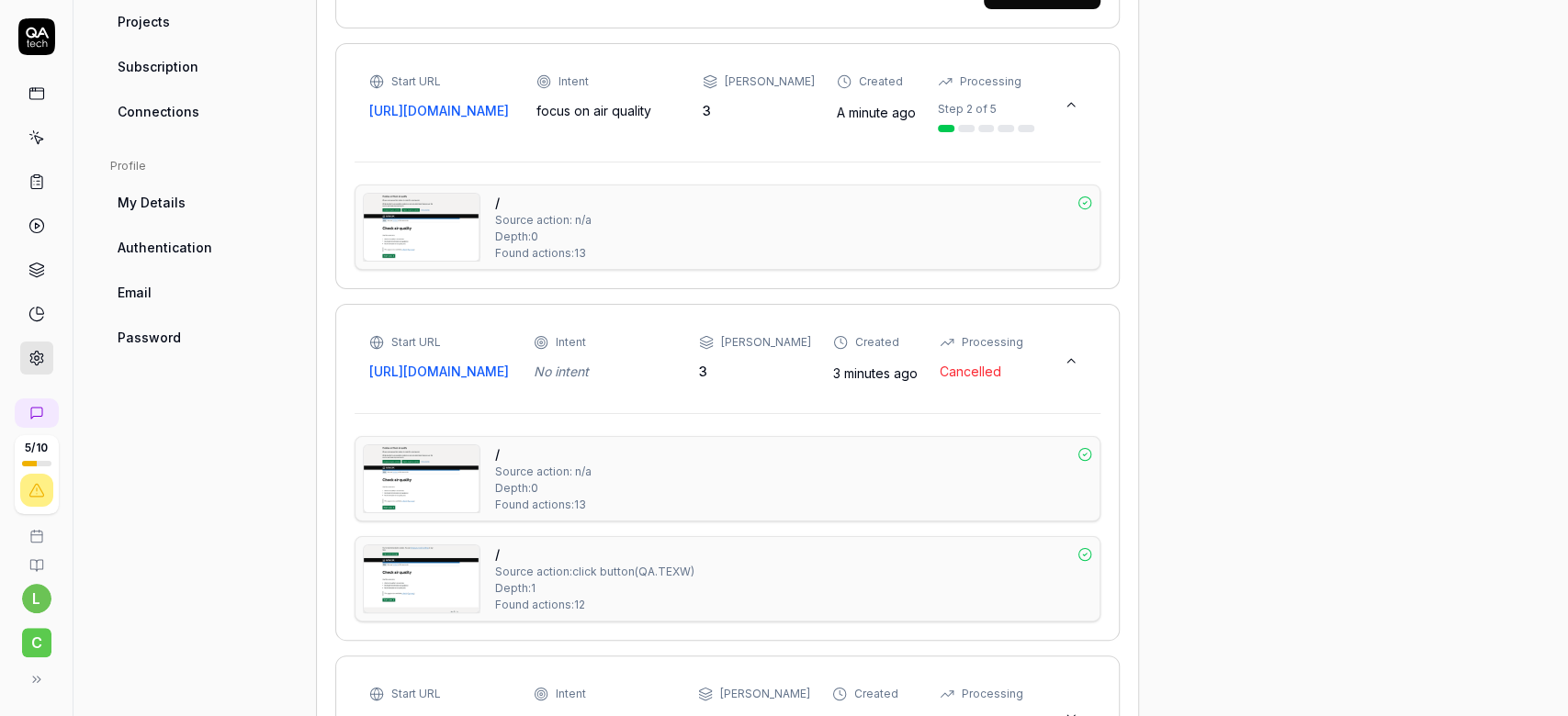
scroll to position [705, 0]
click at [1078, 366] on icon at bounding box center [1071, 358] width 15 height 15
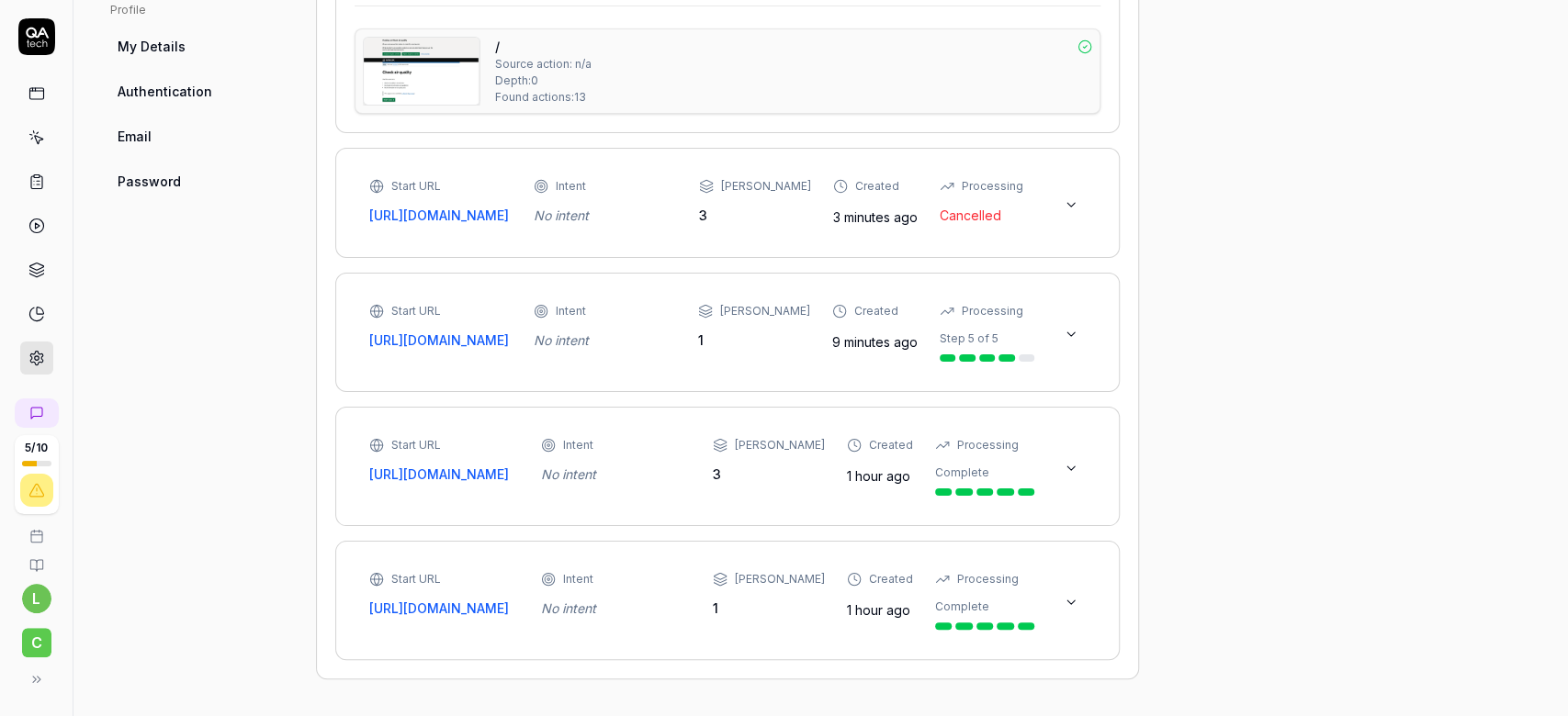
scroll to position [898, 0]
click at [1083, 596] on button at bounding box center [1071, 602] width 29 height 29
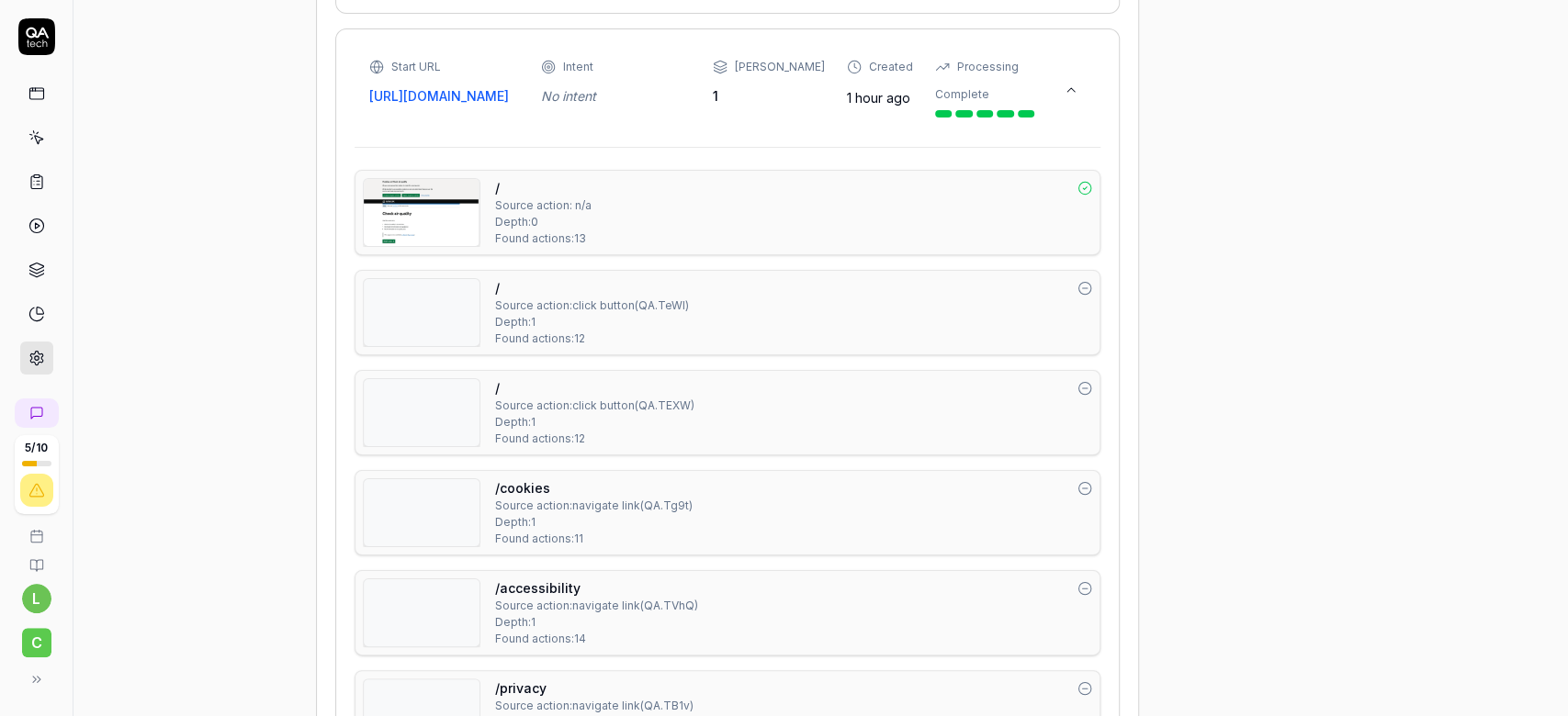
scroll to position [1621, 0]
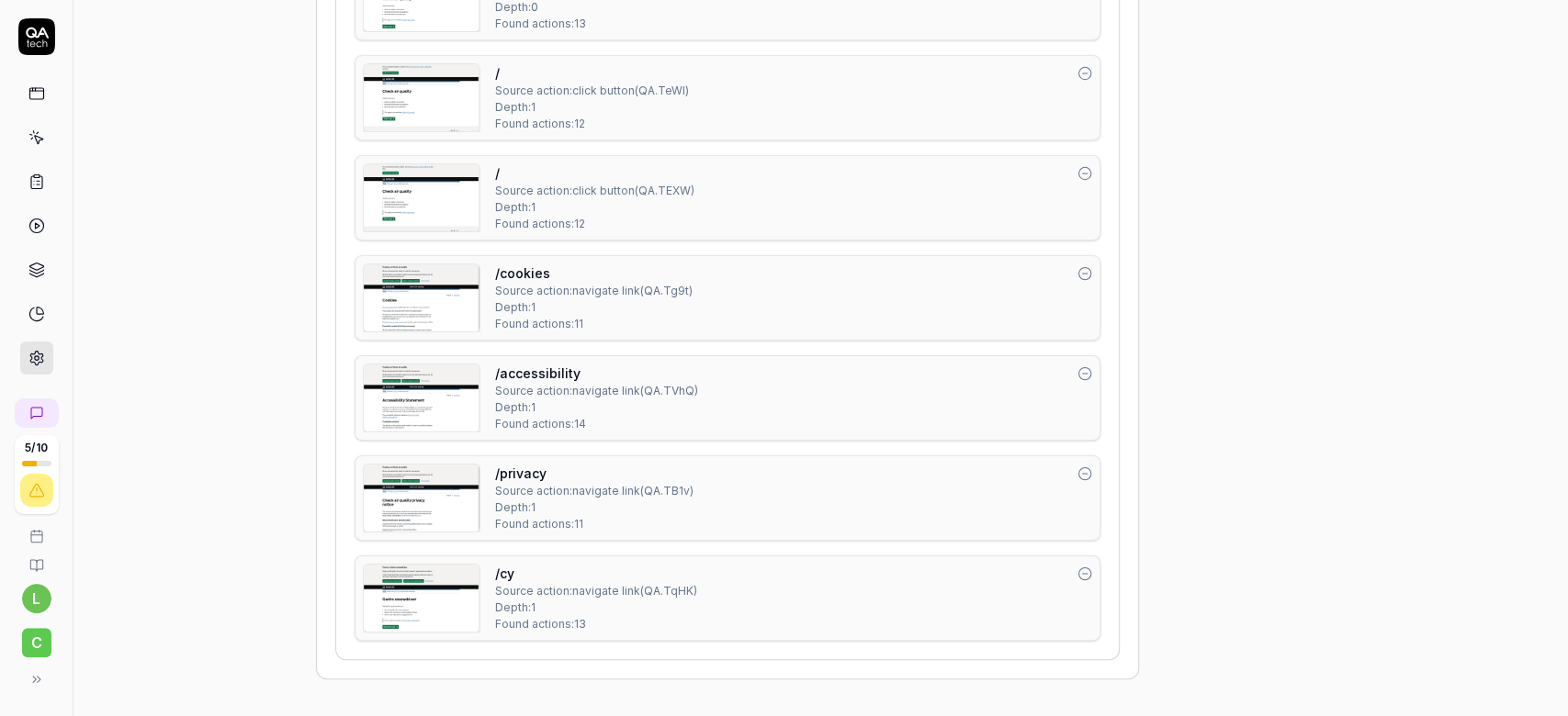
click at [1095, 579] on div "/cy Source action: navigate link ( QA.TqHK ) Depth: 1 Found actions: 13" at bounding box center [728, 598] width 746 height 85
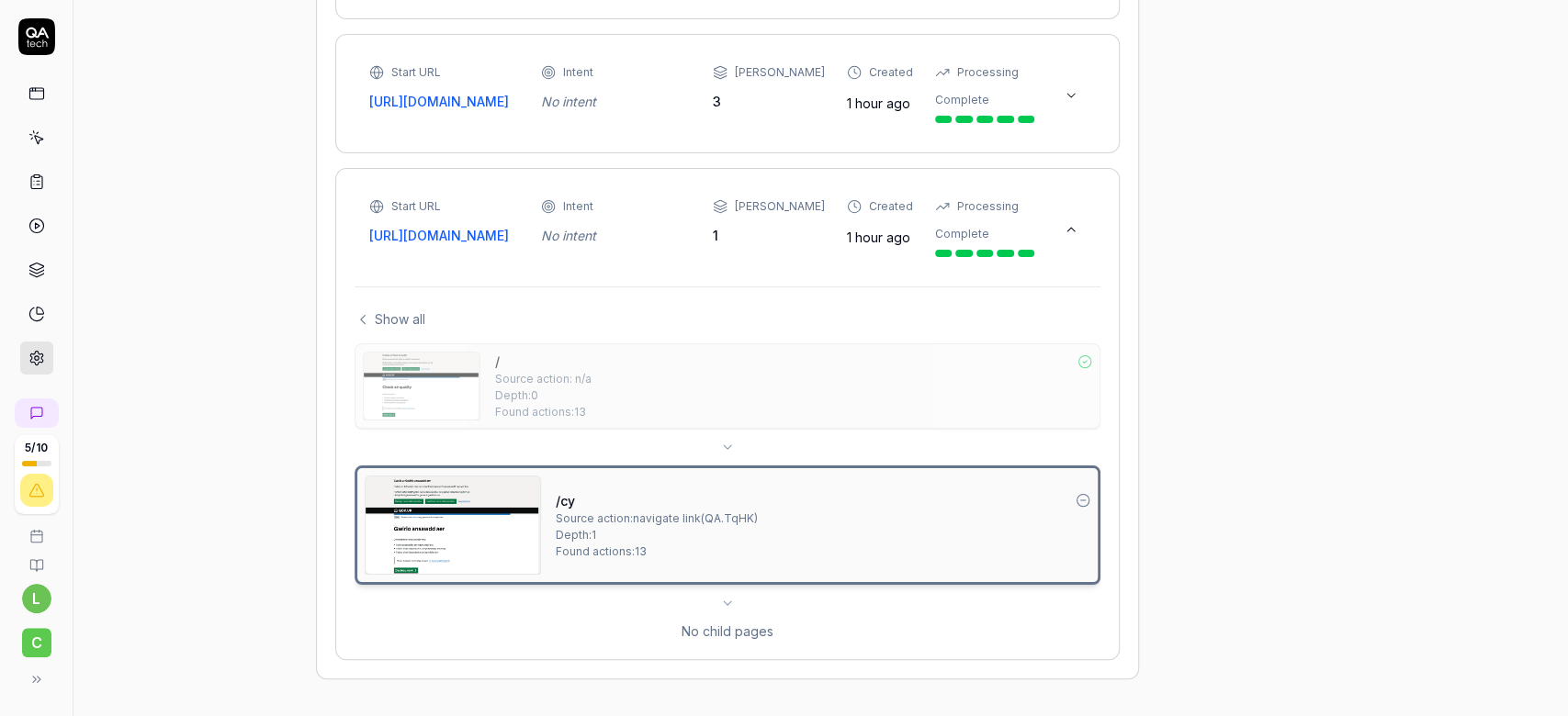
click at [1074, 495] on div "/cy" at bounding box center [823, 501] width 534 height 19
click at [1082, 497] on icon at bounding box center [1082, 500] width 15 height 15
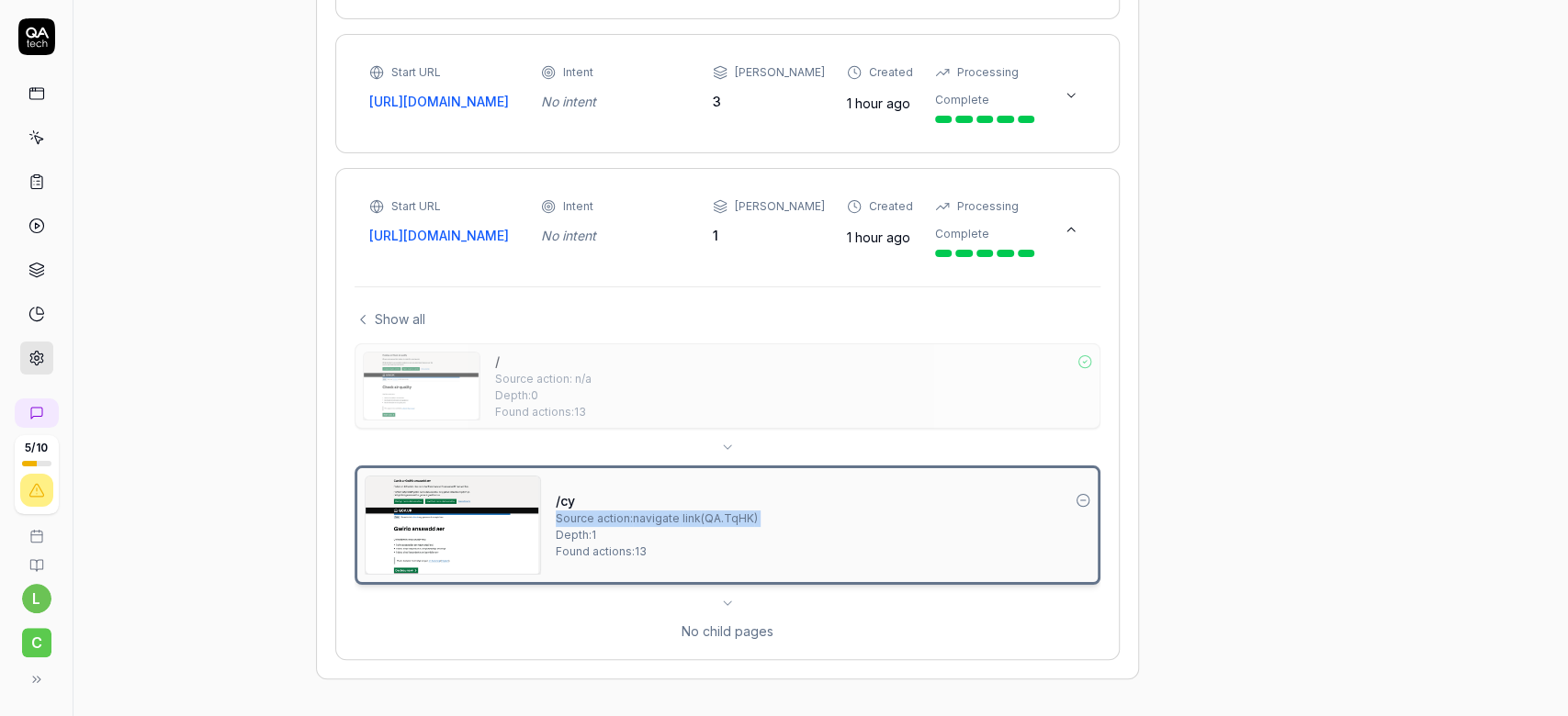
click at [1082, 497] on icon at bounding box center [1082, 500] width 15 height 15
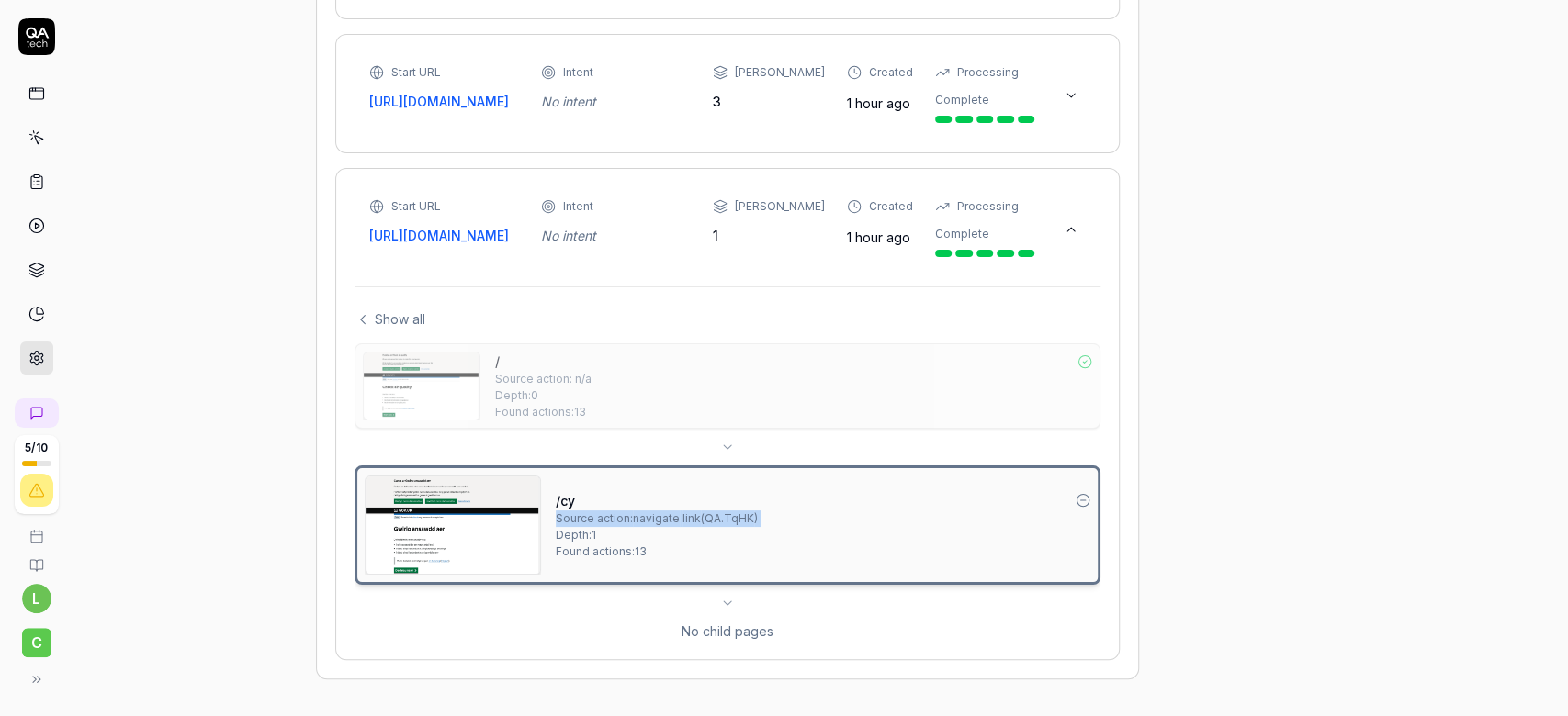
click at [1082, 497] on icon at bounding box center [1082, 500] width 15 height 15
click at [1088, 505] on circle at bounding box center [1082, 501] width 12 height 12
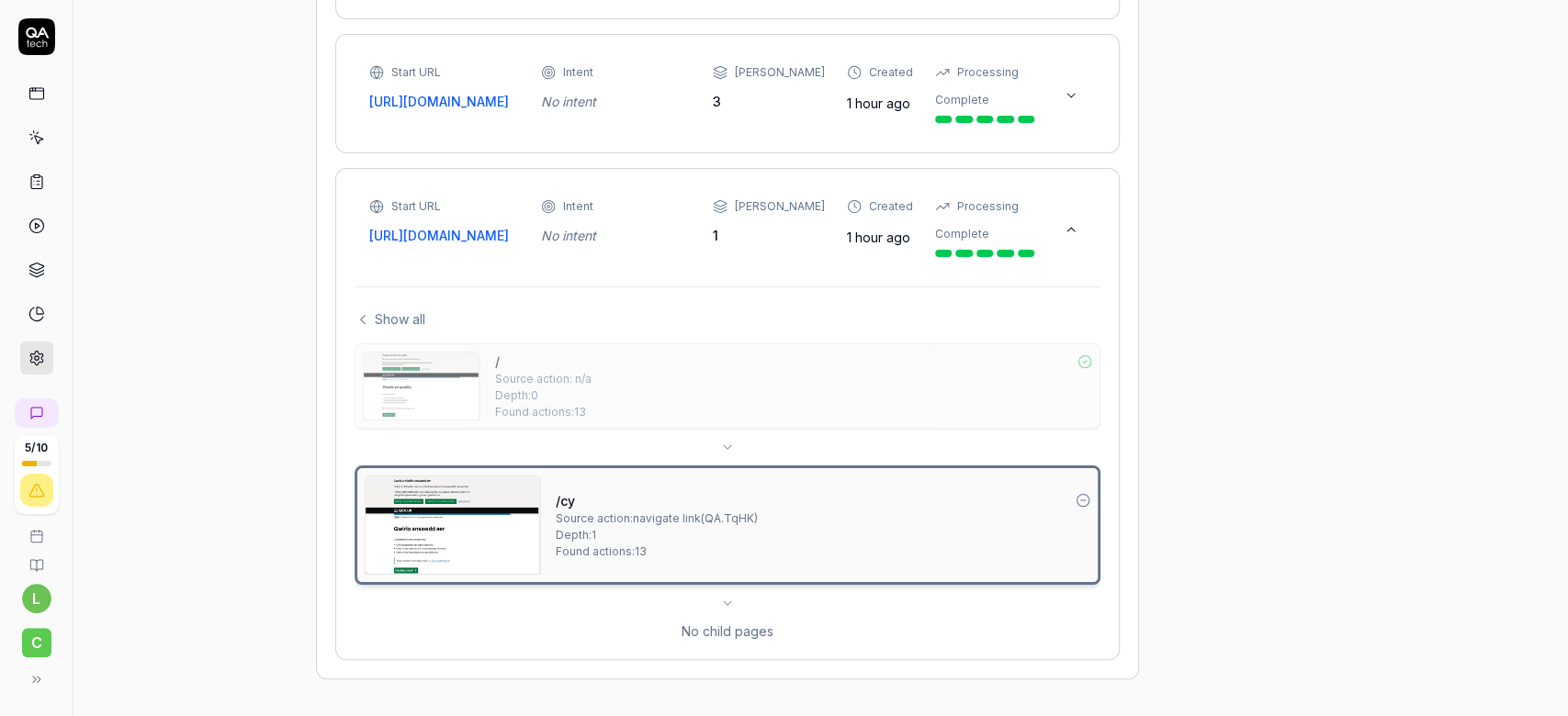
click at [995, 393] on div "/ Source action: n/a Depth: 0 Found actions: 13" at bounding box center [794, 386] width 597 height 69
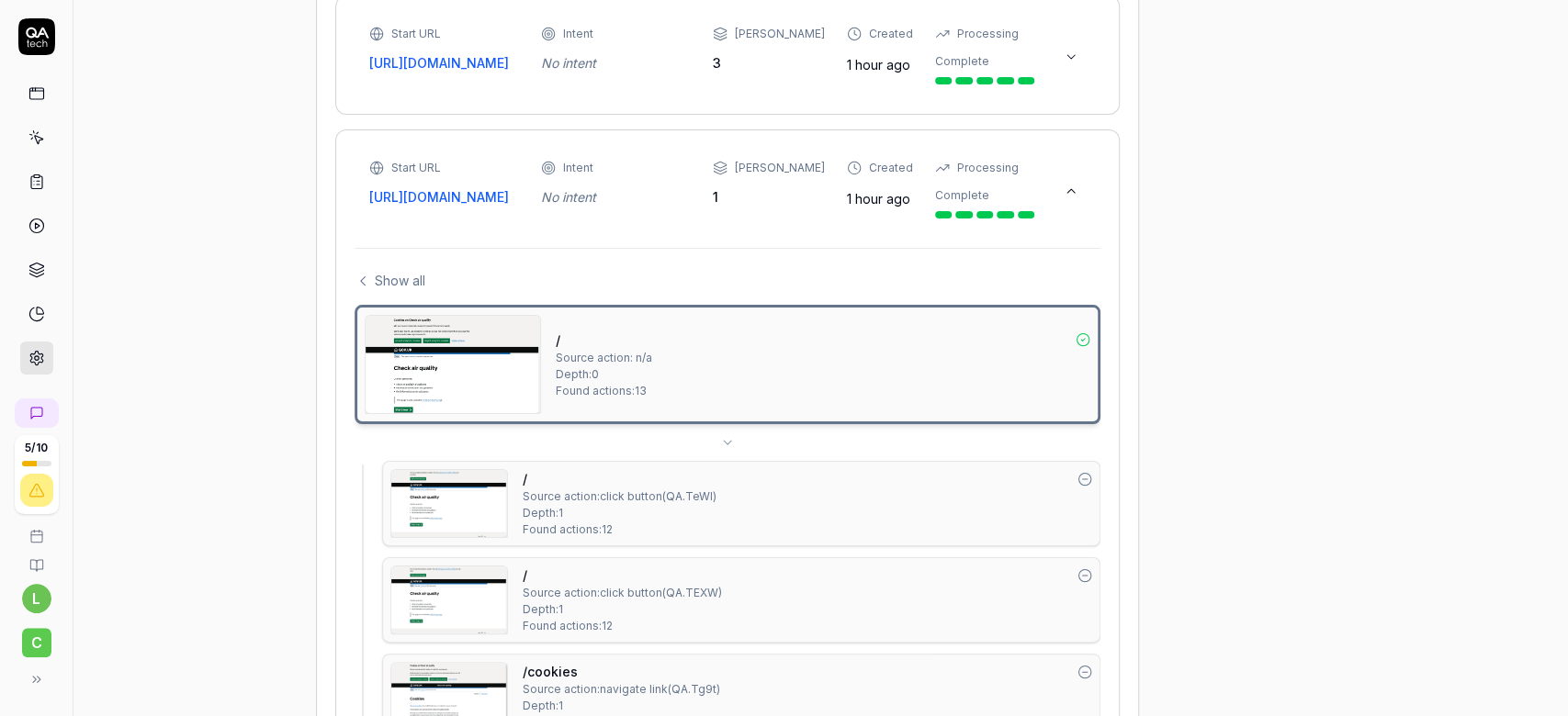
scroll to position [1621, 0]
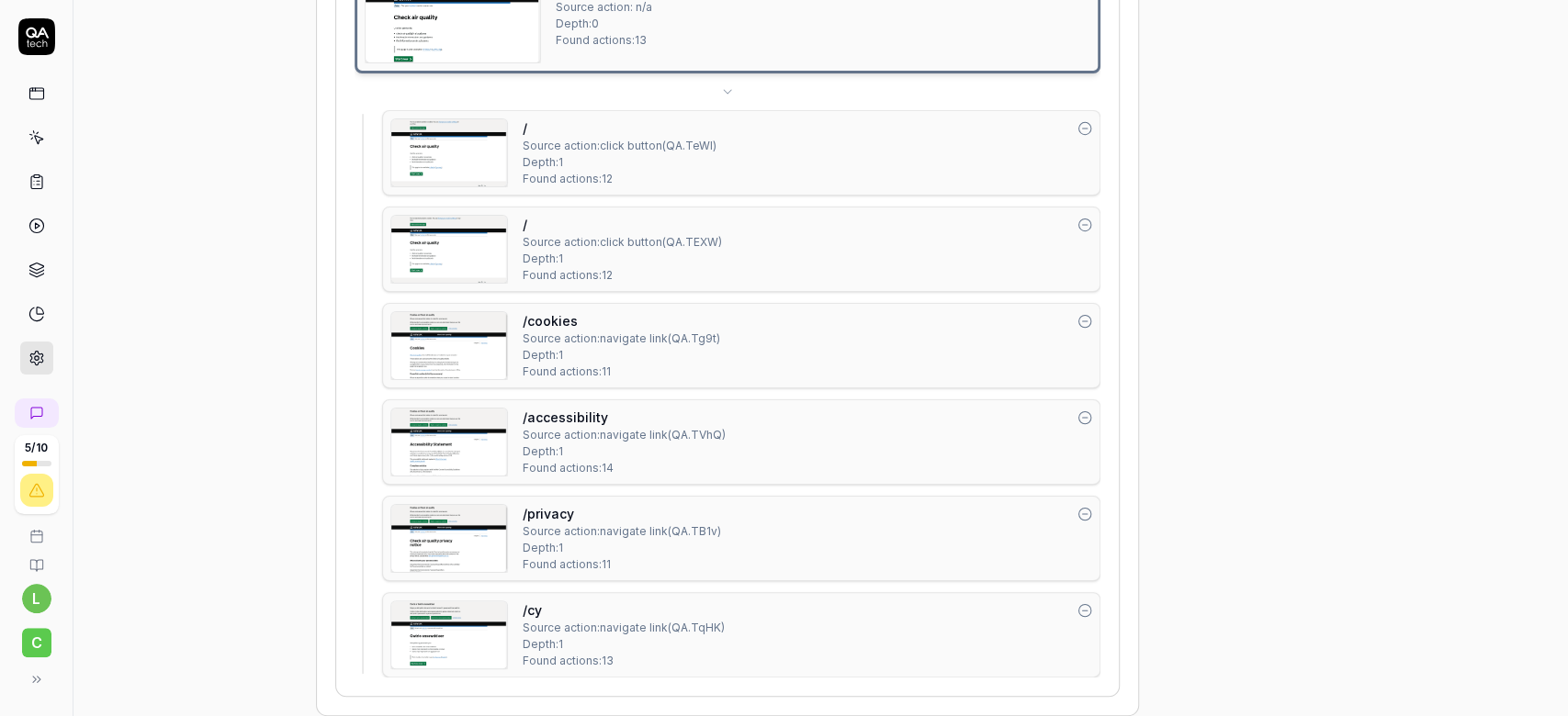
click at [1088, 136] on icon at bounding box center [1084, 128] width 15 height 15
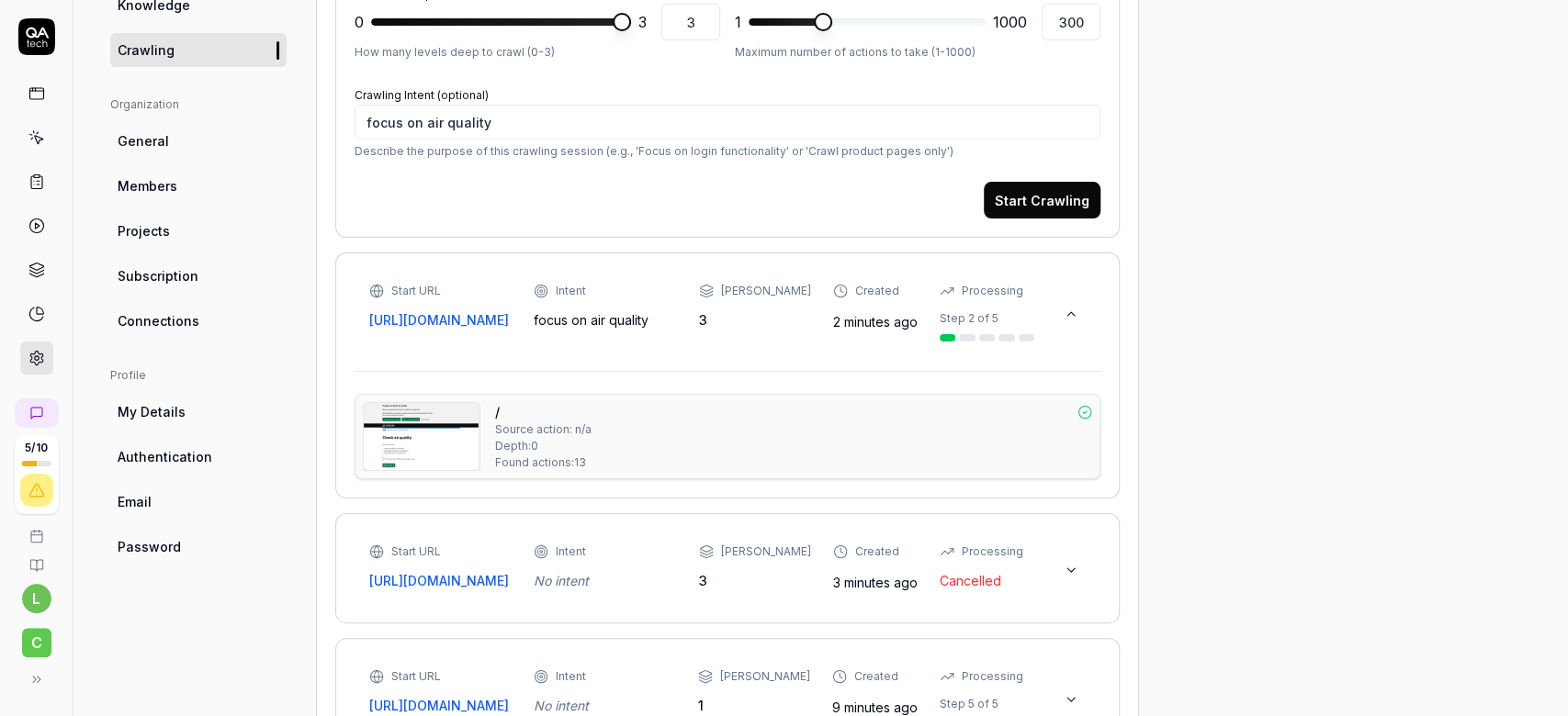
scroll to position [496, 0]
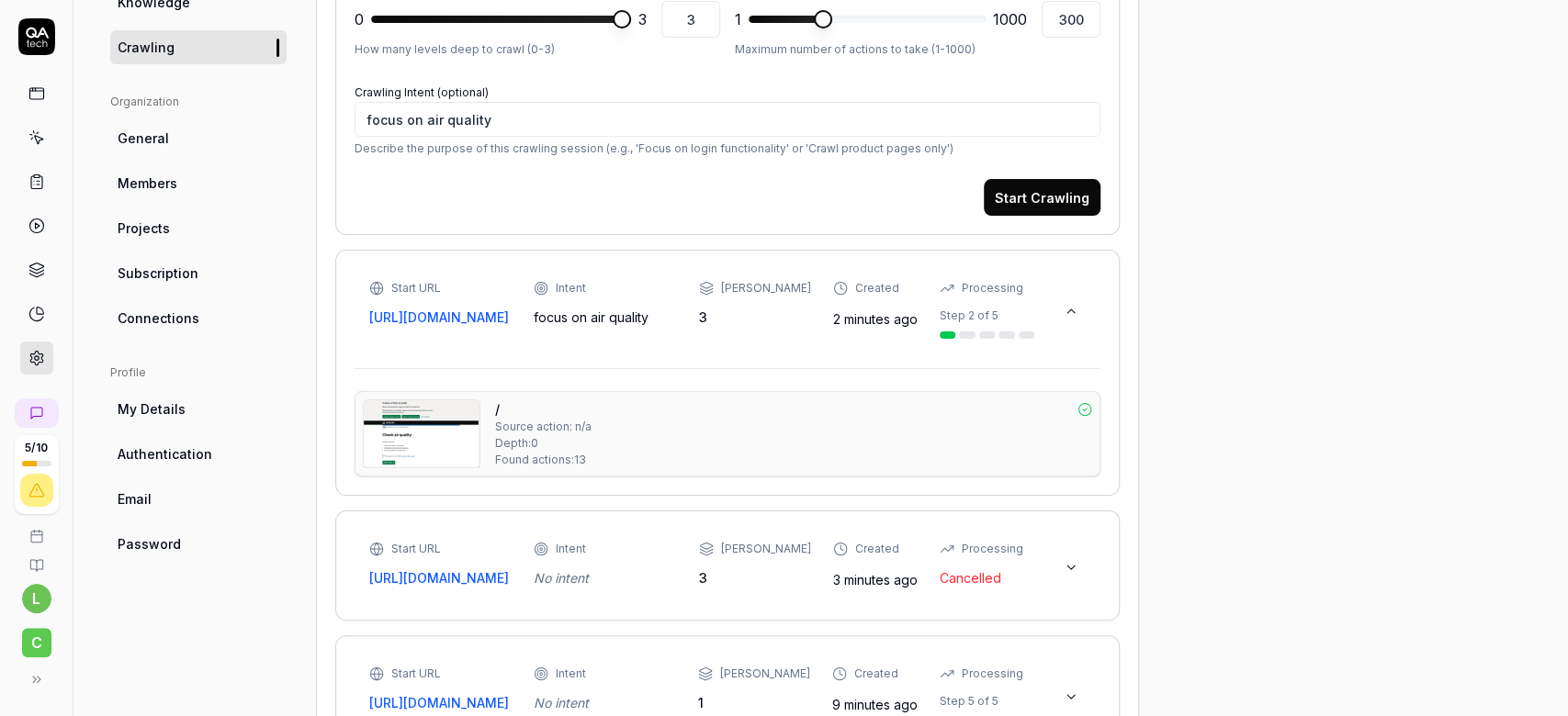
click at [887, 436] on div "/ Source action: n/a Depth: 0 Found actions: 13" at bounding box center [794, 433] width 597 height 69
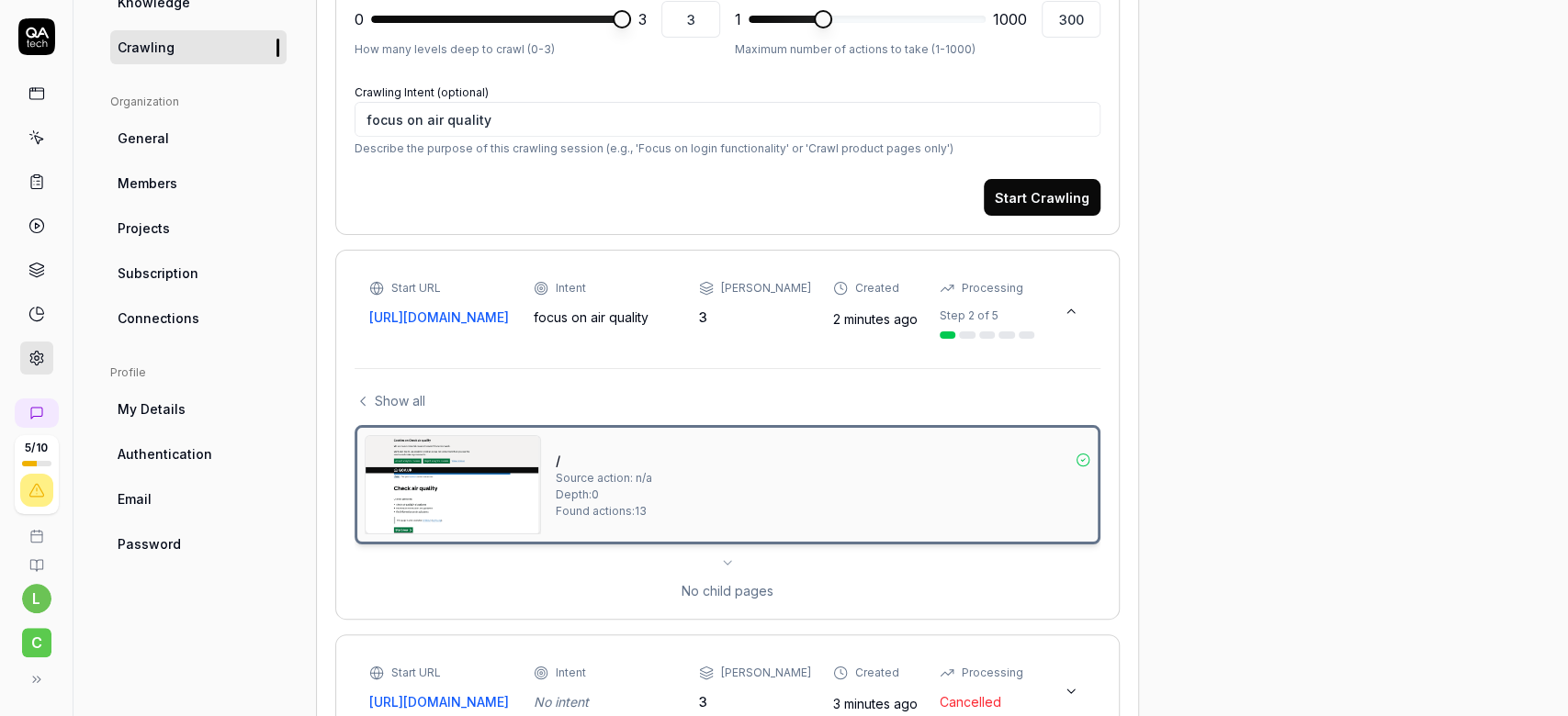
click at [823, 450] on div "/ Source action: n/a Depth: 0 Found actions: 13" at bounding box center [823, 485] width 534 height 99
click at [736, 563] on div "/ Source action: n/a Depth: 0 Found actions: 13 No child pages" at bounding box center [728, 513] width 746 height 176
drag, startPoint x: 728, startPoint y: 572, endPoint x: 794, endPoint y: 632, distance: 89.2
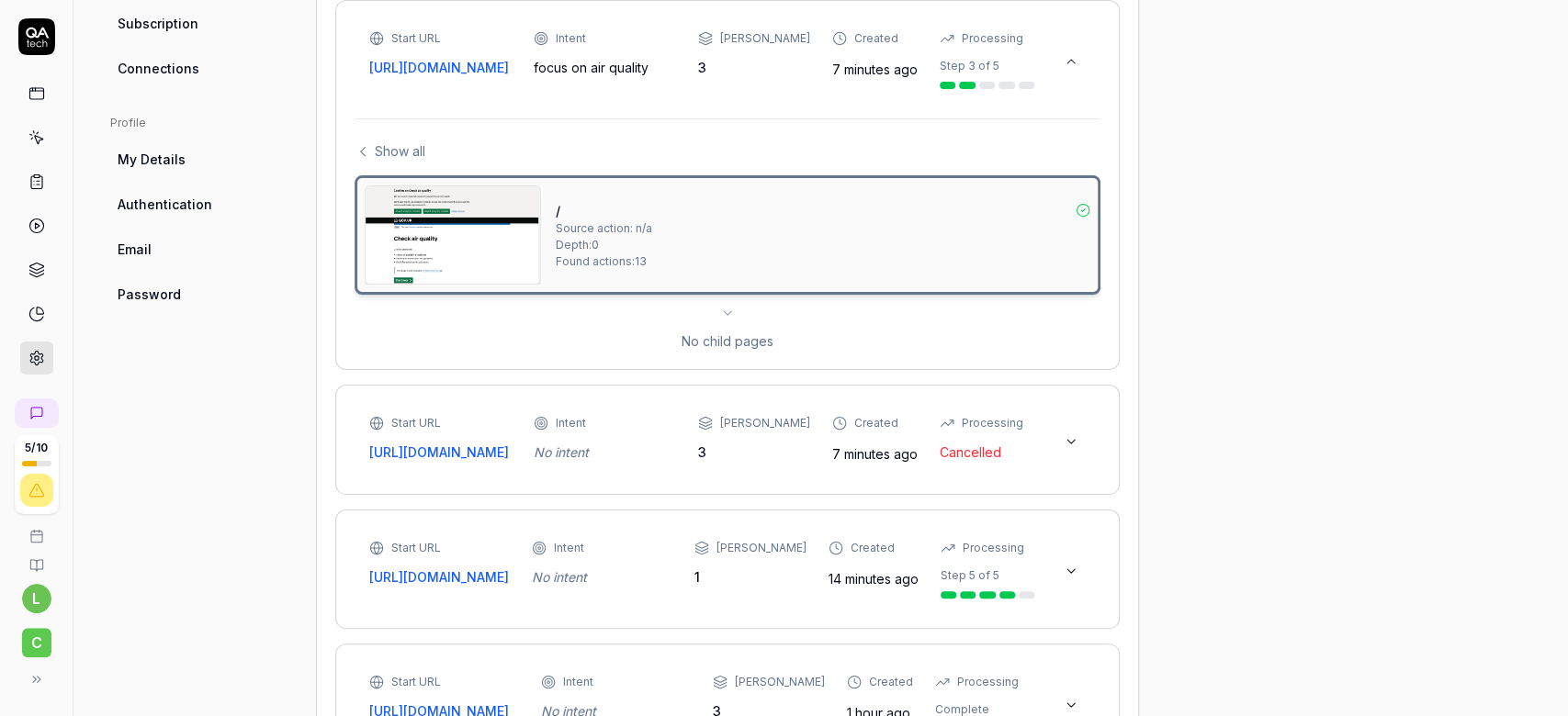
scroll to position [751, 0]
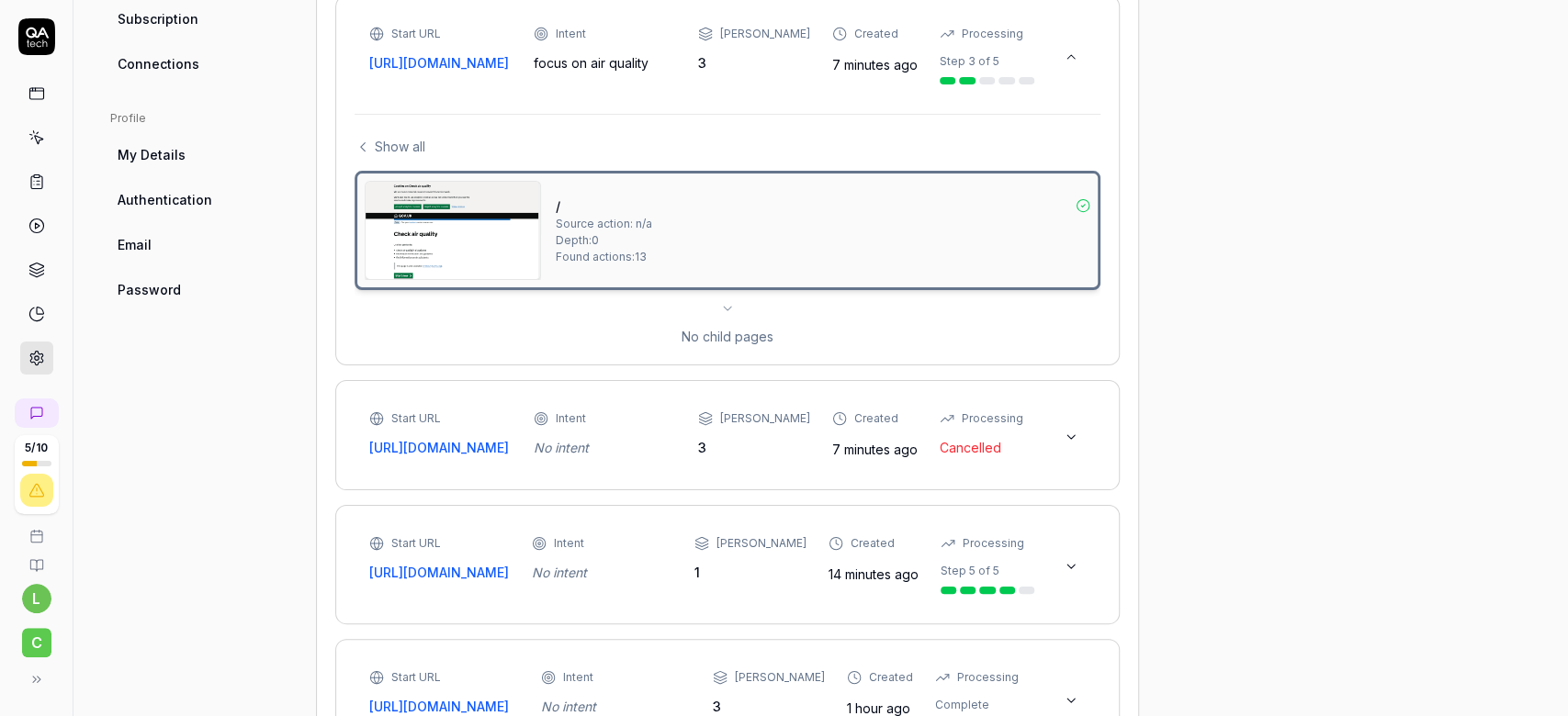
click at [397, 153] on span "Show all" at bounding box center [400, 147] width 51 height 19
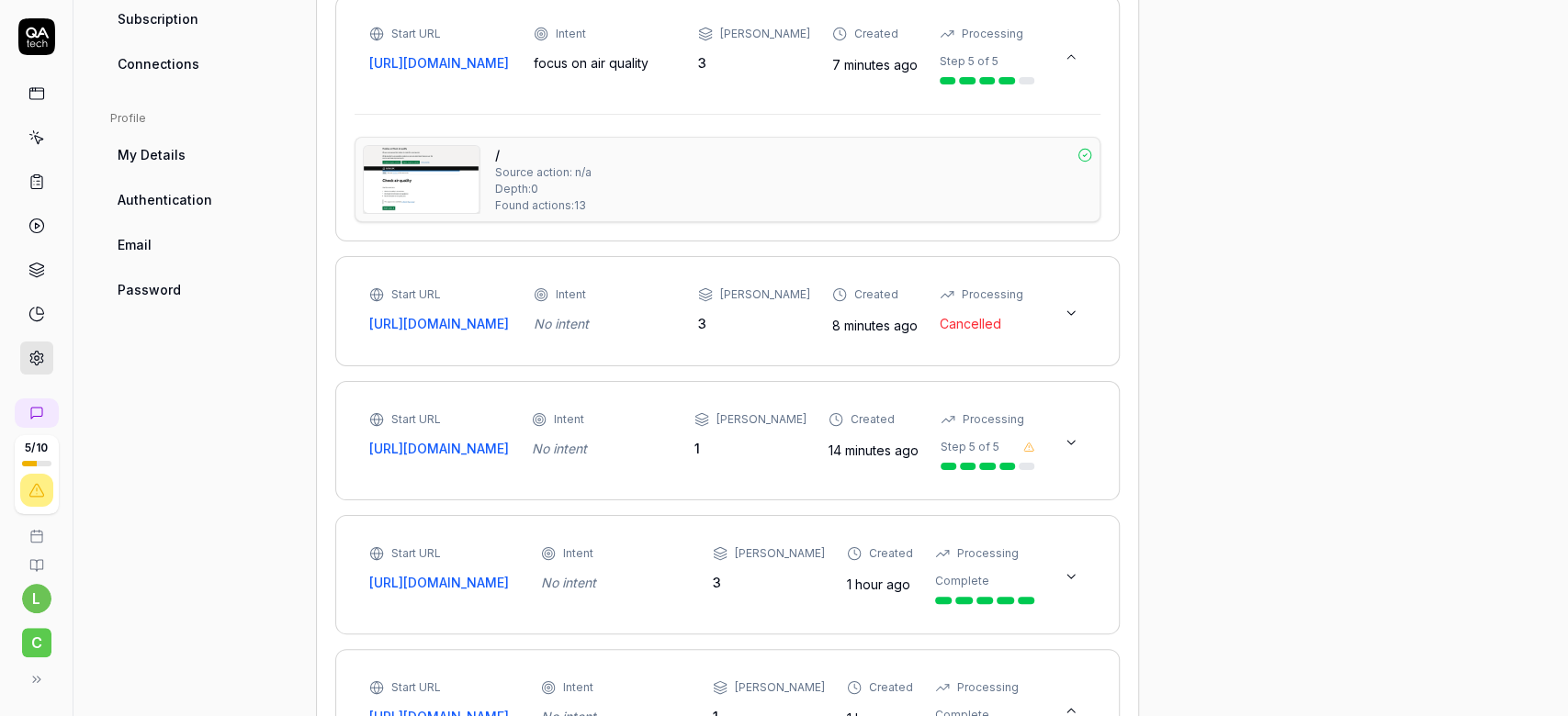
click at [990, 197] on div "/ Source action: n/a Depth: 0 Found actions: 13" at bounding box center [794, 179] width 597 height 69
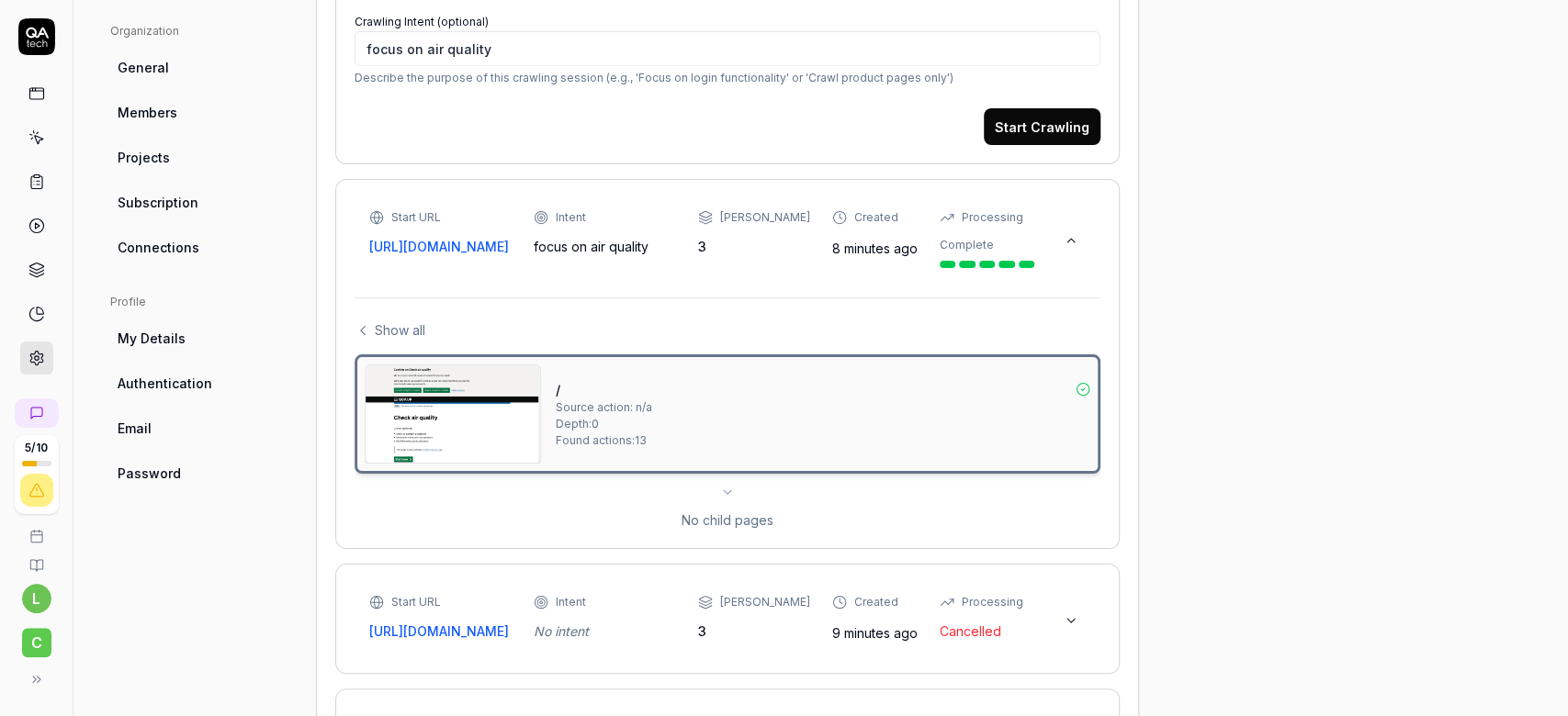
scroll to position [566, 0]
click at [161, 332] on span "My Details" at bounding box center [152, 339] width 68 height 19
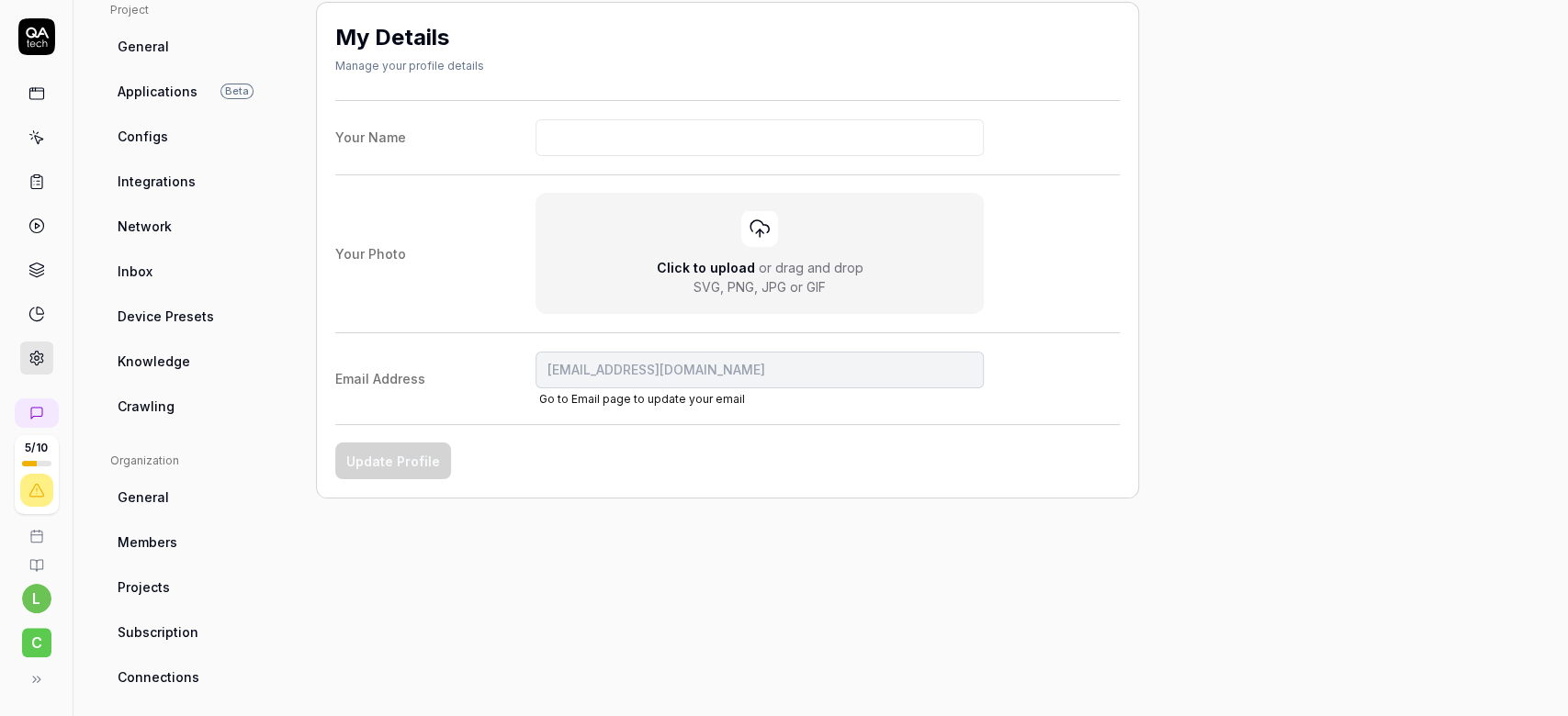
scroll to position [377, 0]
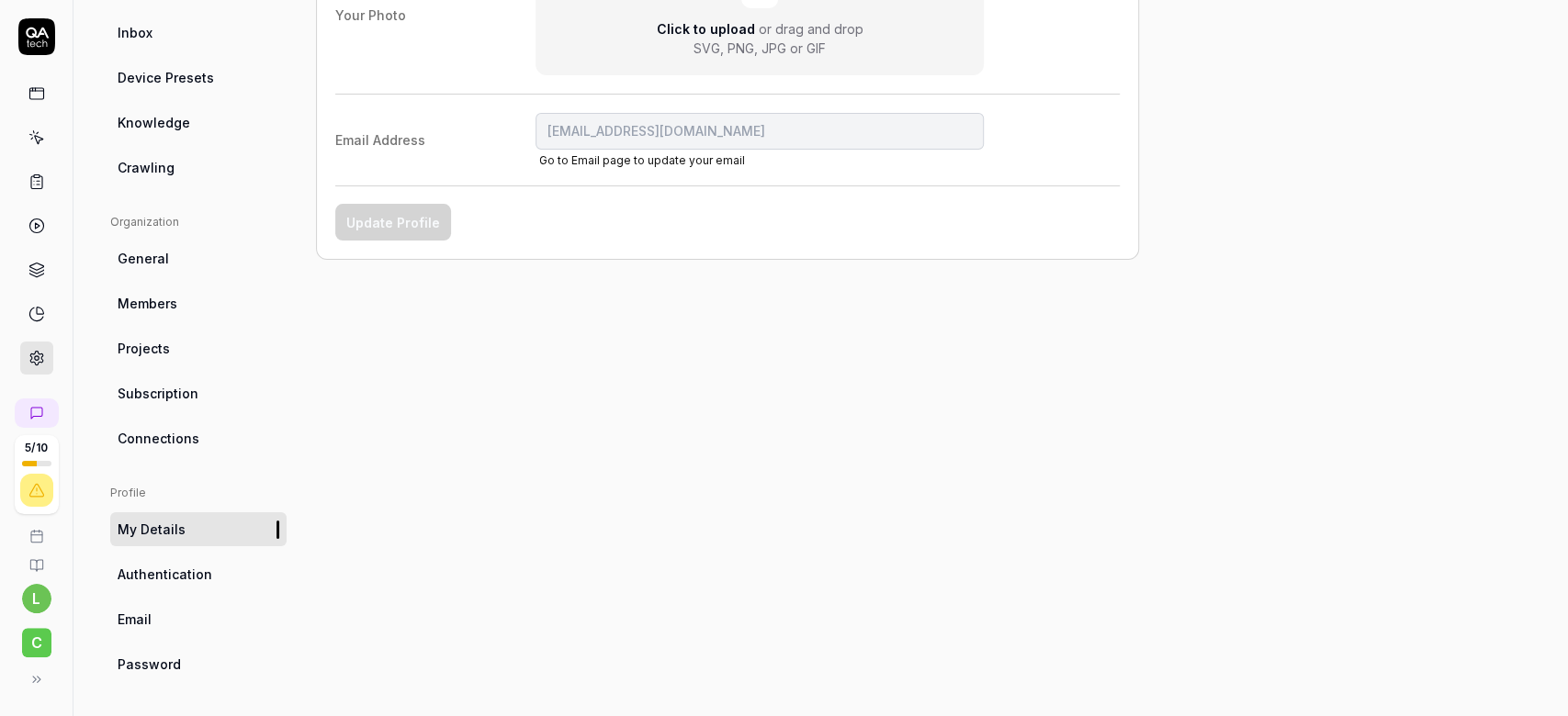
click at [189, 578] on span "Authentication" at bounding box center [164, 574] width 94 height 19
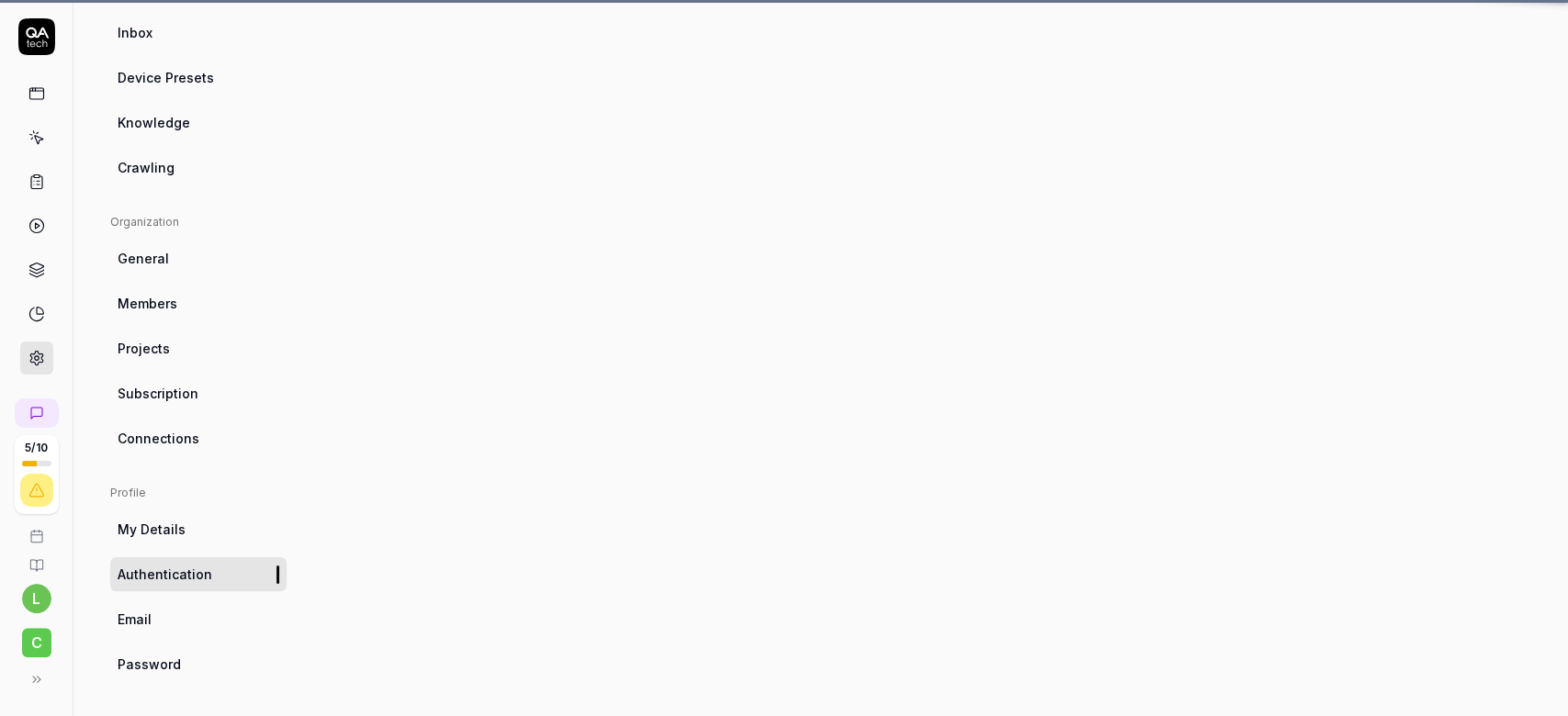
scroll to position [138, 0]
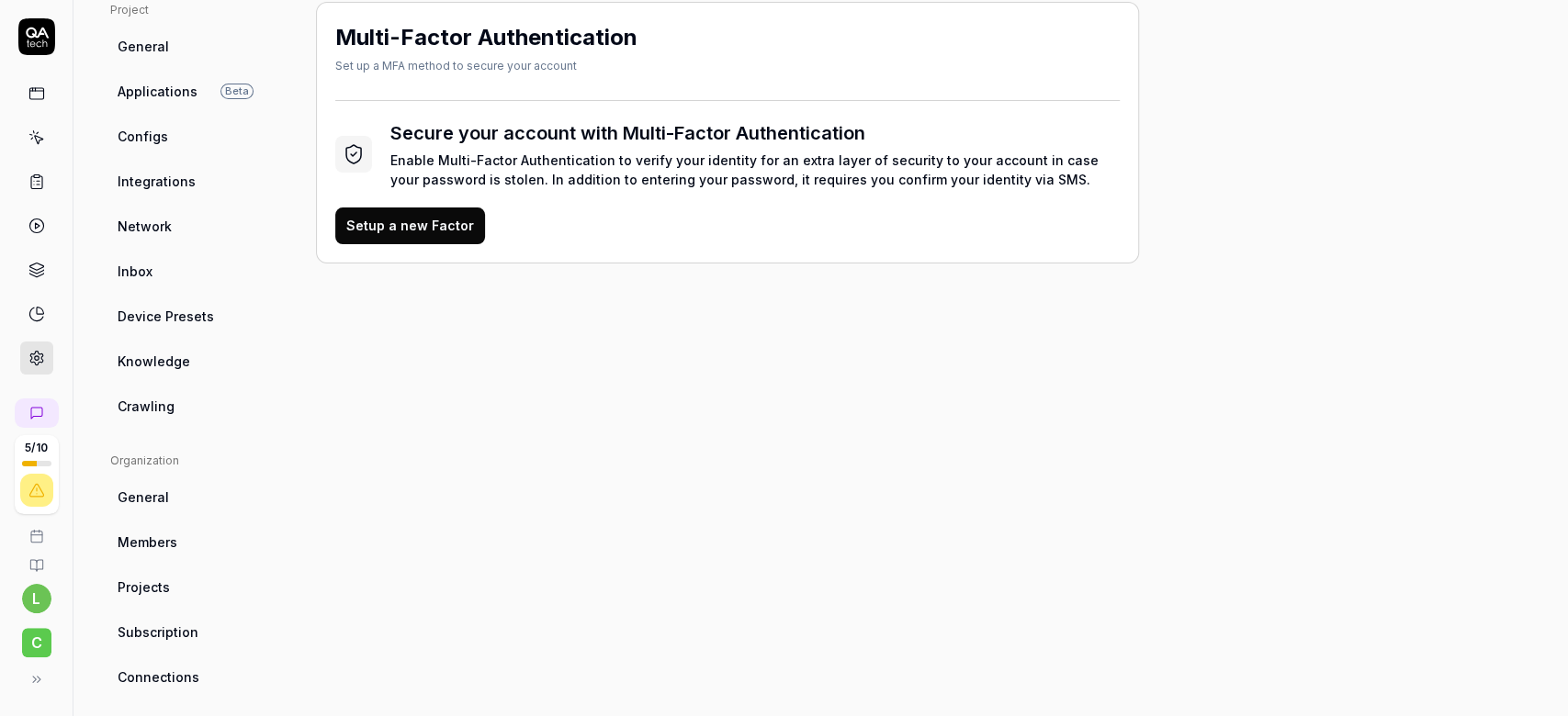
click at [159, 324] on span "Device Presets" at bounding box center [165, 317] width 96 height 19
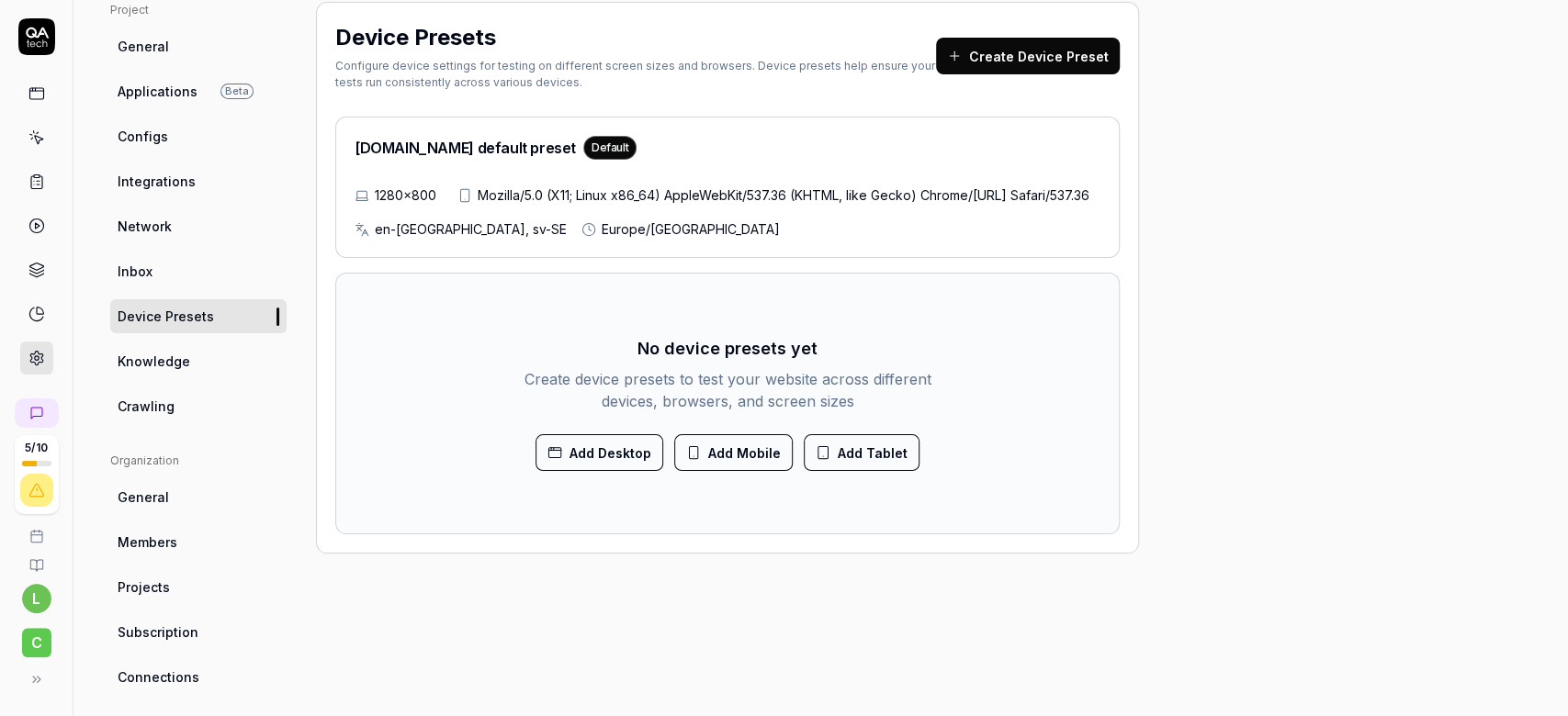
click at [148, 265] on span "Inbox" at bounding box center [135, 271] width 35 height 19
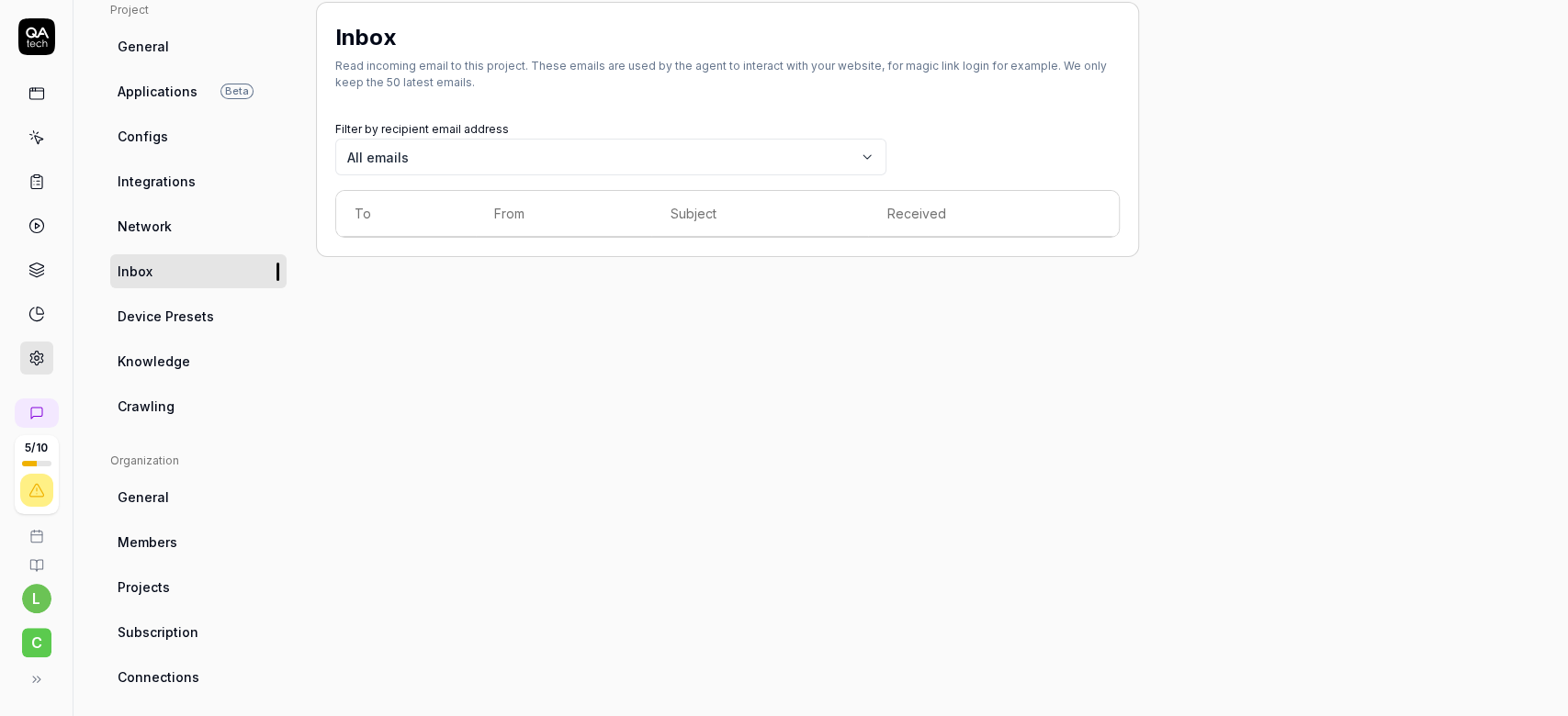
click at [146, 185] on span "Integrations" at bounding box center [156, 182] width 78 height 19
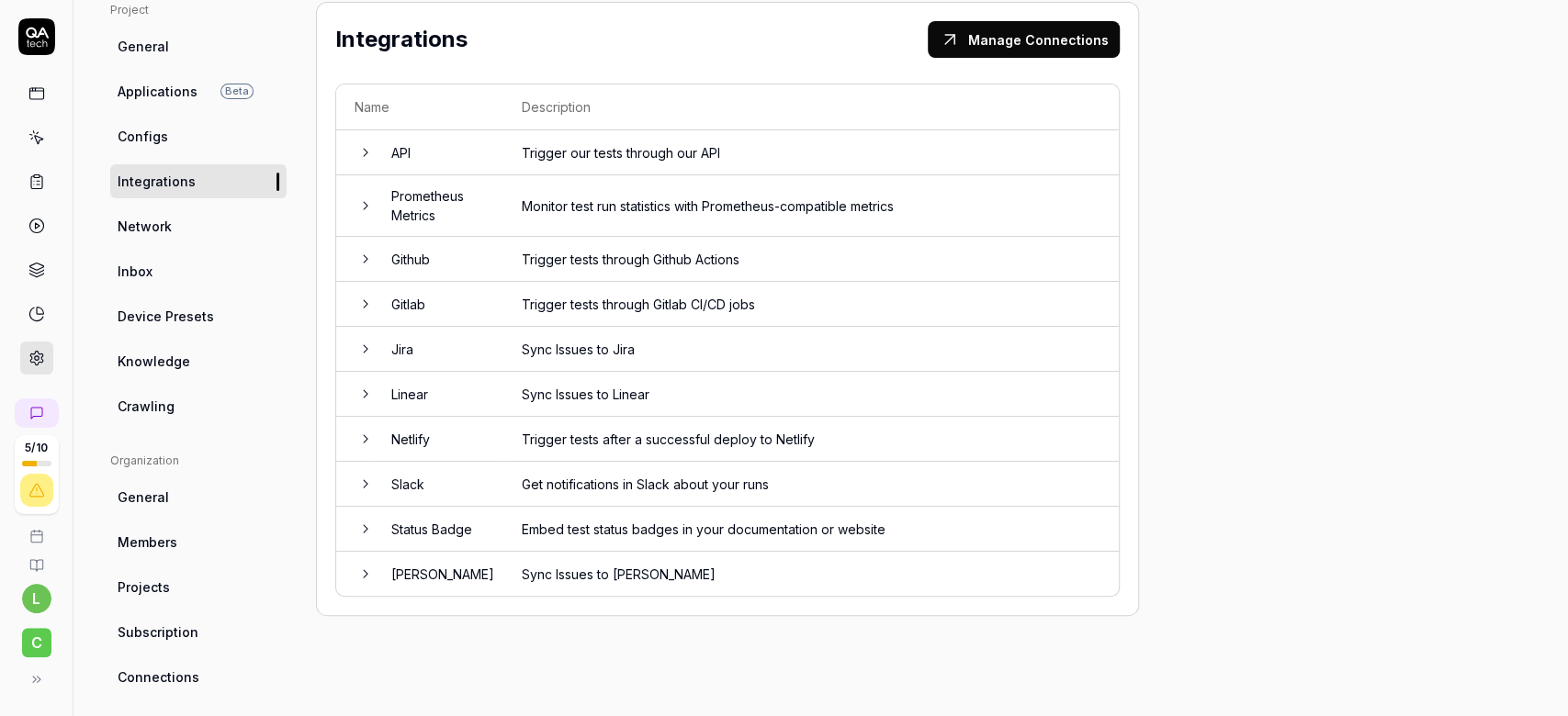
click at [147, 145] on link "Configs" at bounding box center [197, 136] width 176 height 34
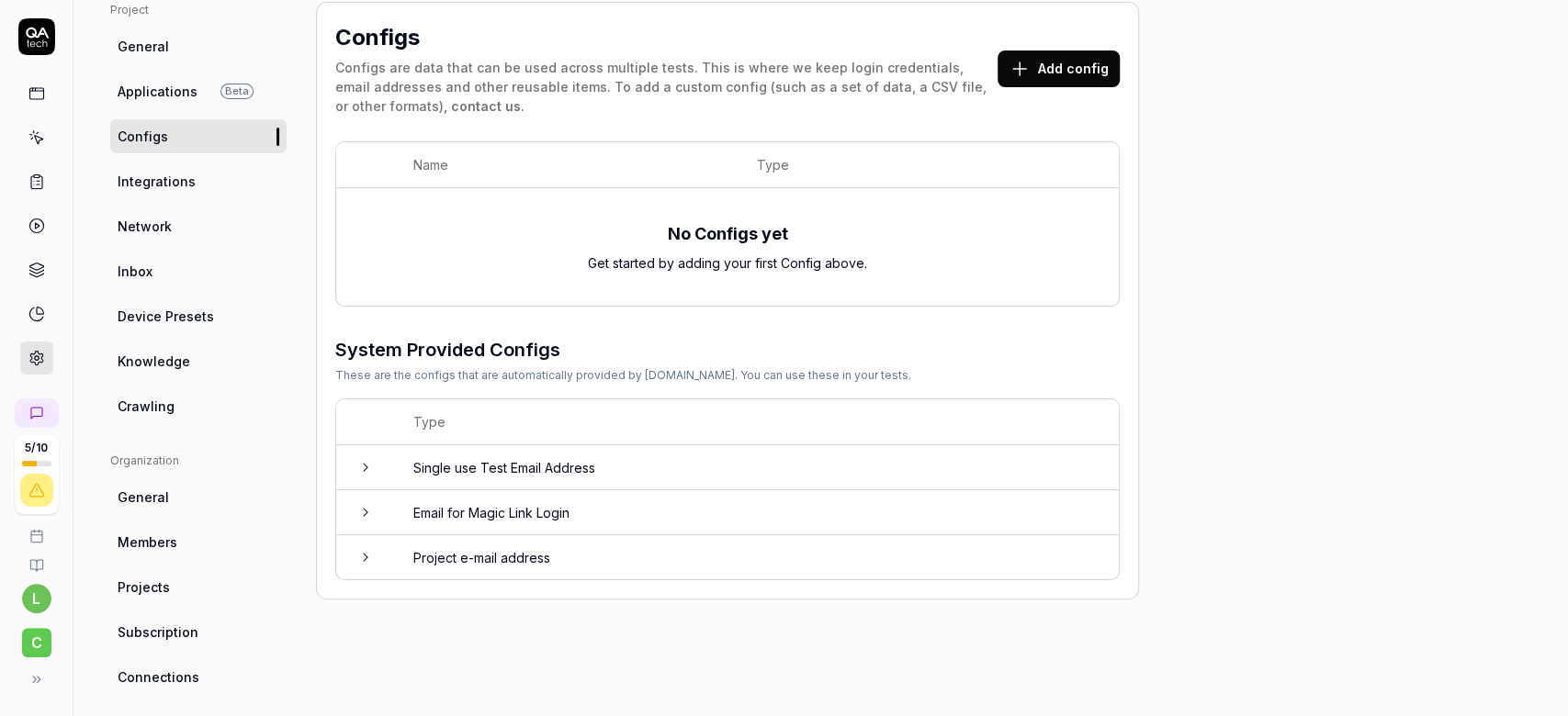
click at [469, 460] on td "Single use Test Email Address" at bounding box center [756, 467] width 724 height 45
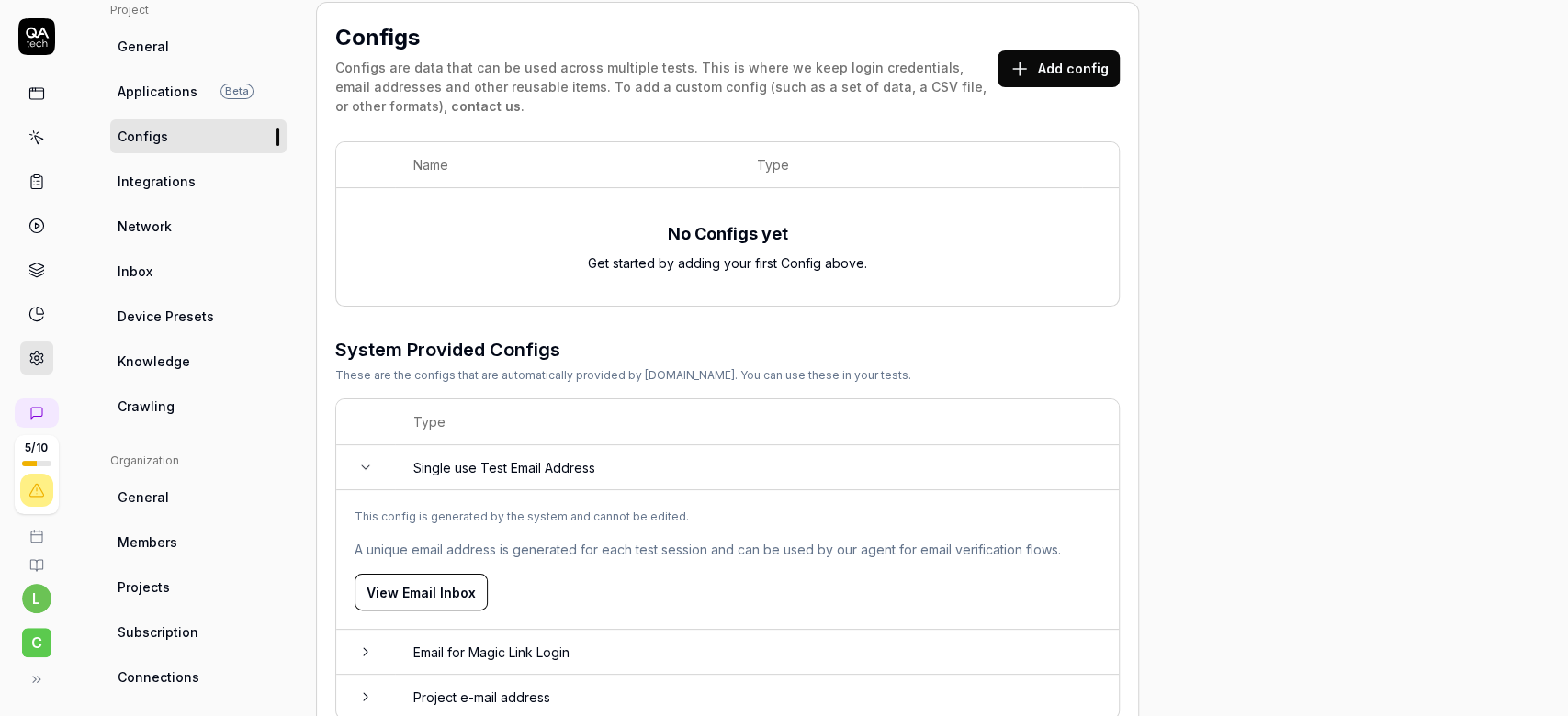
scroll to position [377, 0]
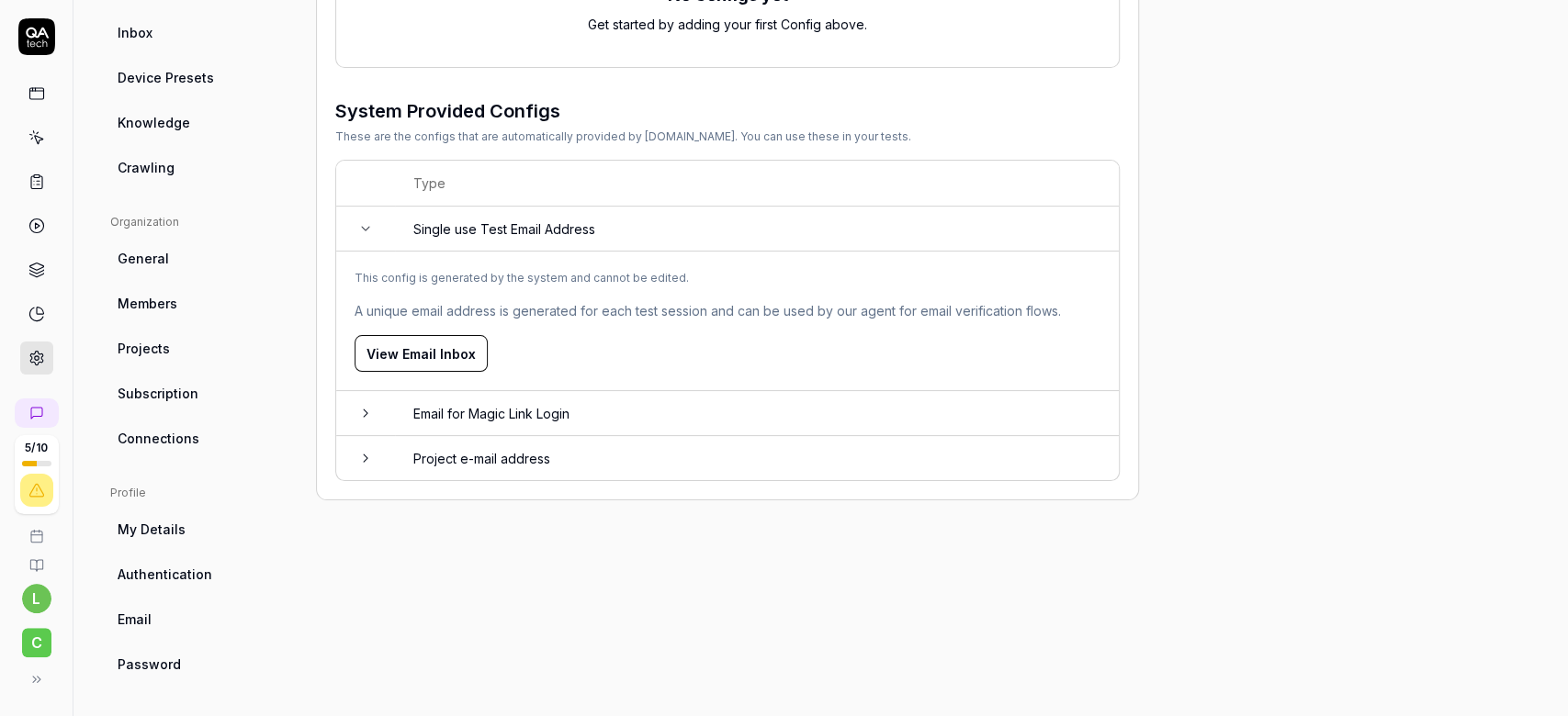
click at [458, 396] on td "Email for Magic Link Login" at bounding box center [756, 414] width 724 height 45
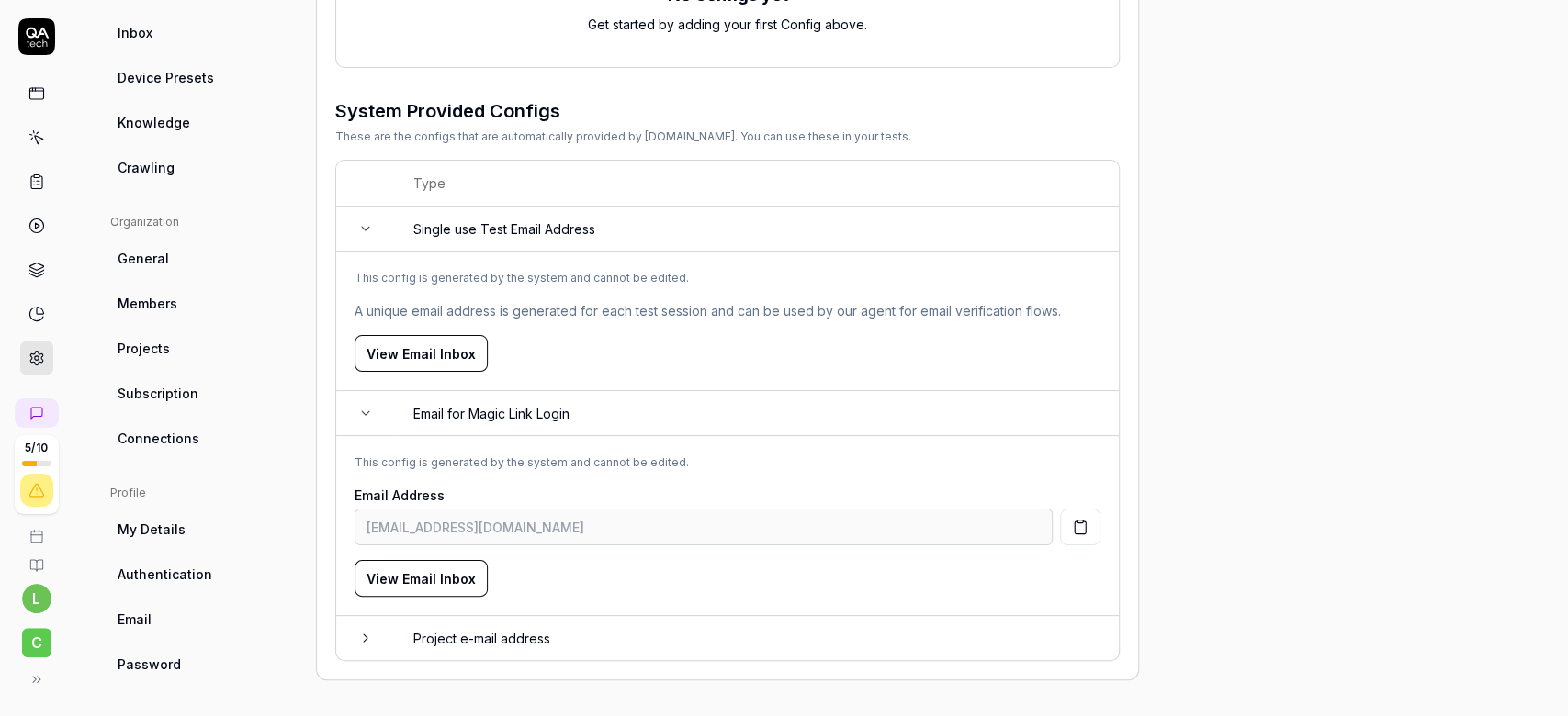
click at [484, 630] on td "Project e-mail address" at bounding box center [756, 637] width 724 height 44
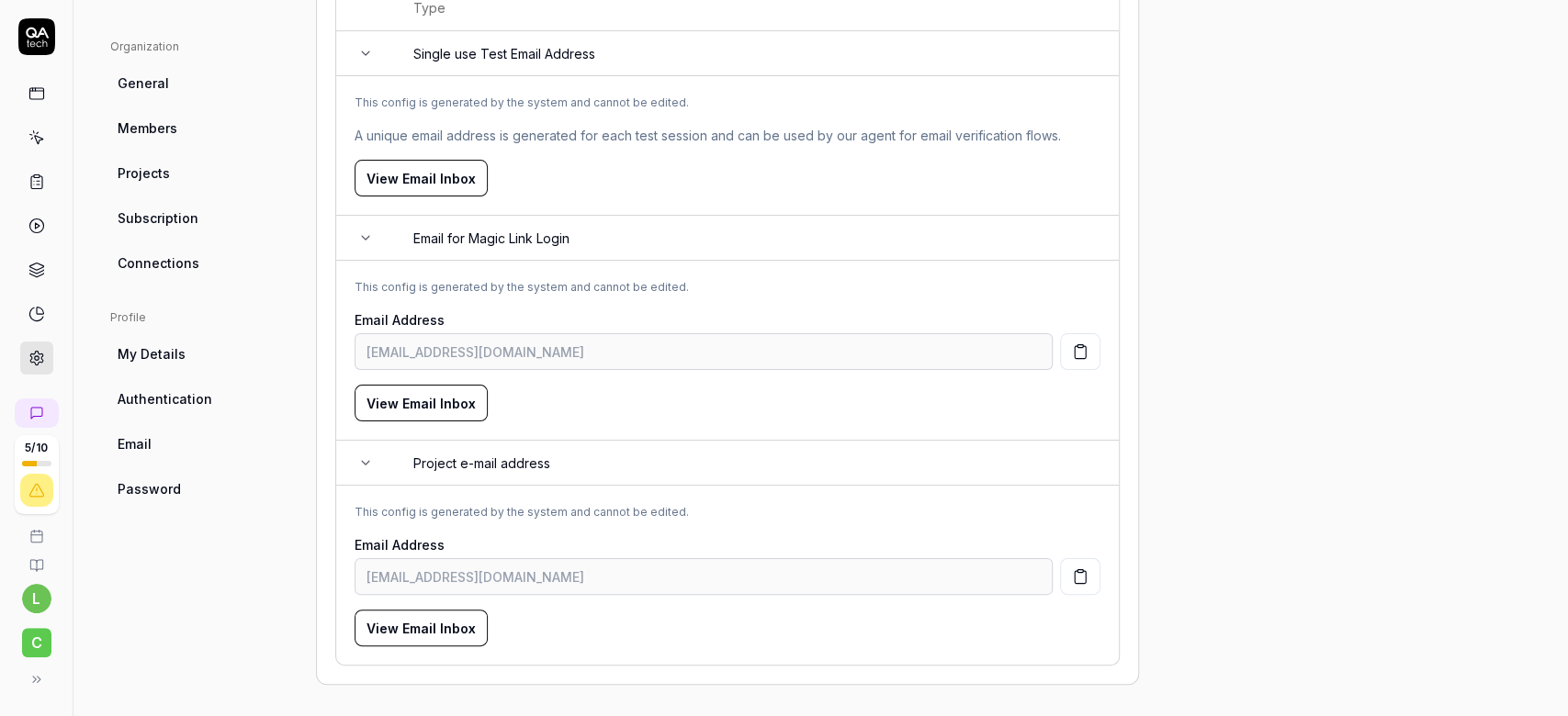
scroll to position [552, 0]
click at [151, 221] on span "Subscription" at bounding box center [157, 219] width 81 height 19
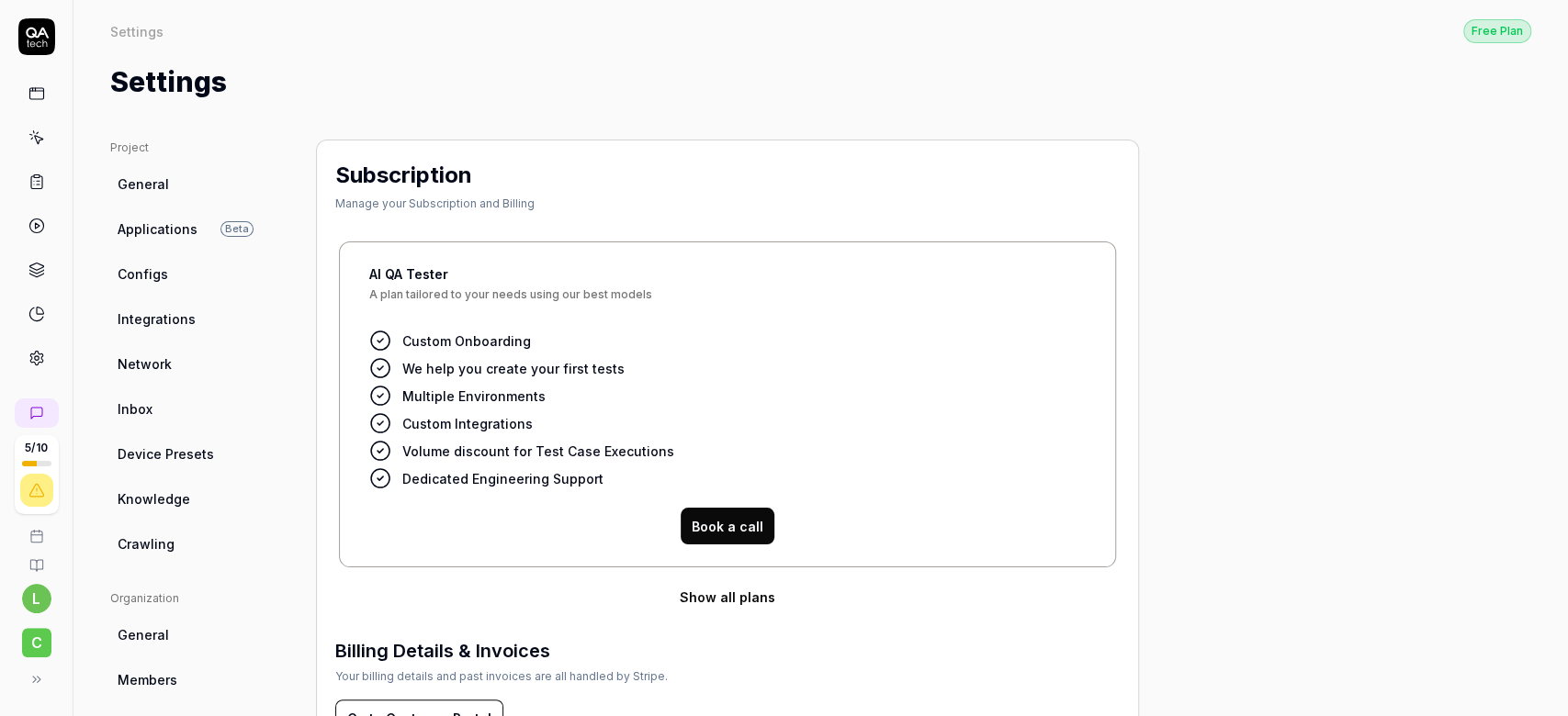
click at [29, 26] on icon at bounding box center [37, 37] width 37 height 37
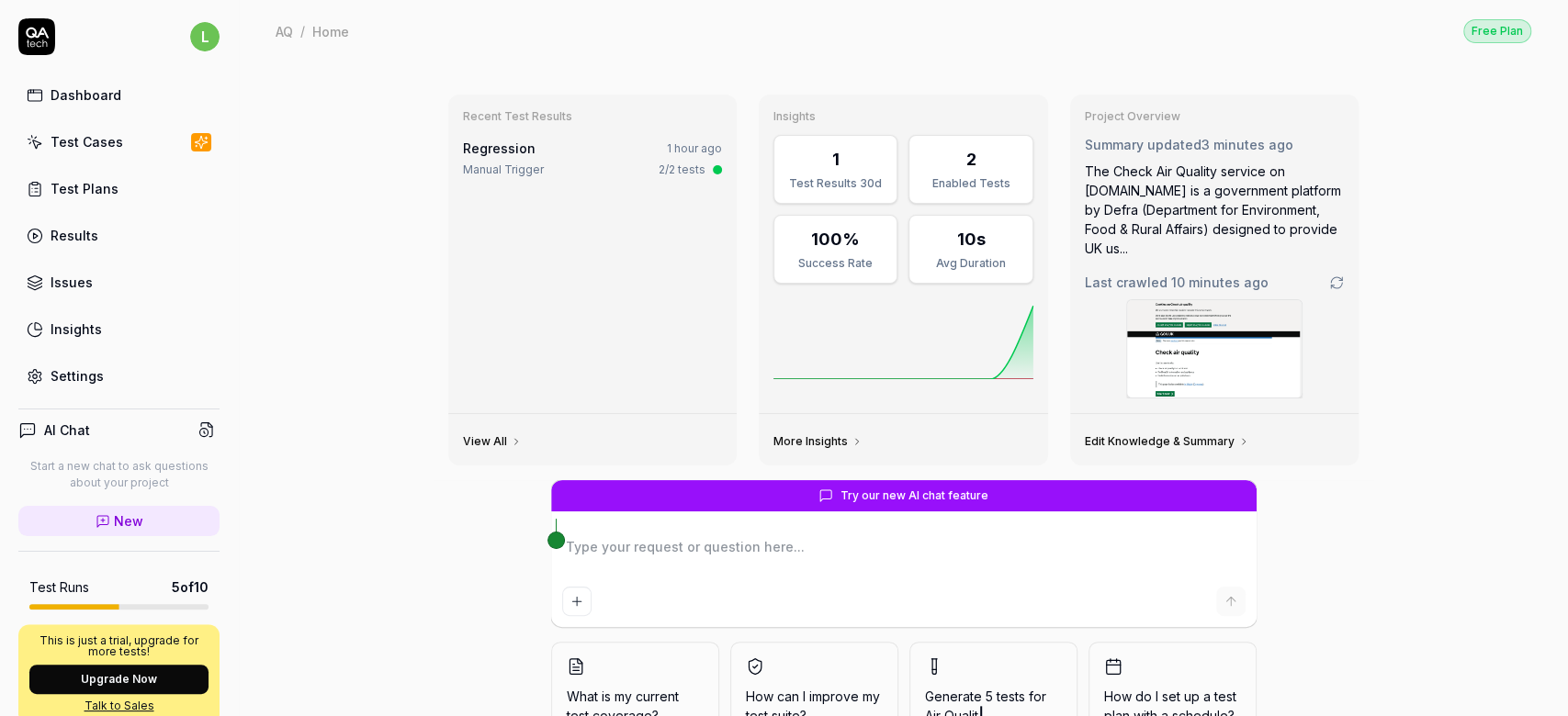
type textarea "*"
click at [149, 527] on link "New" at bounding box center [119, 521] width 201 height 30
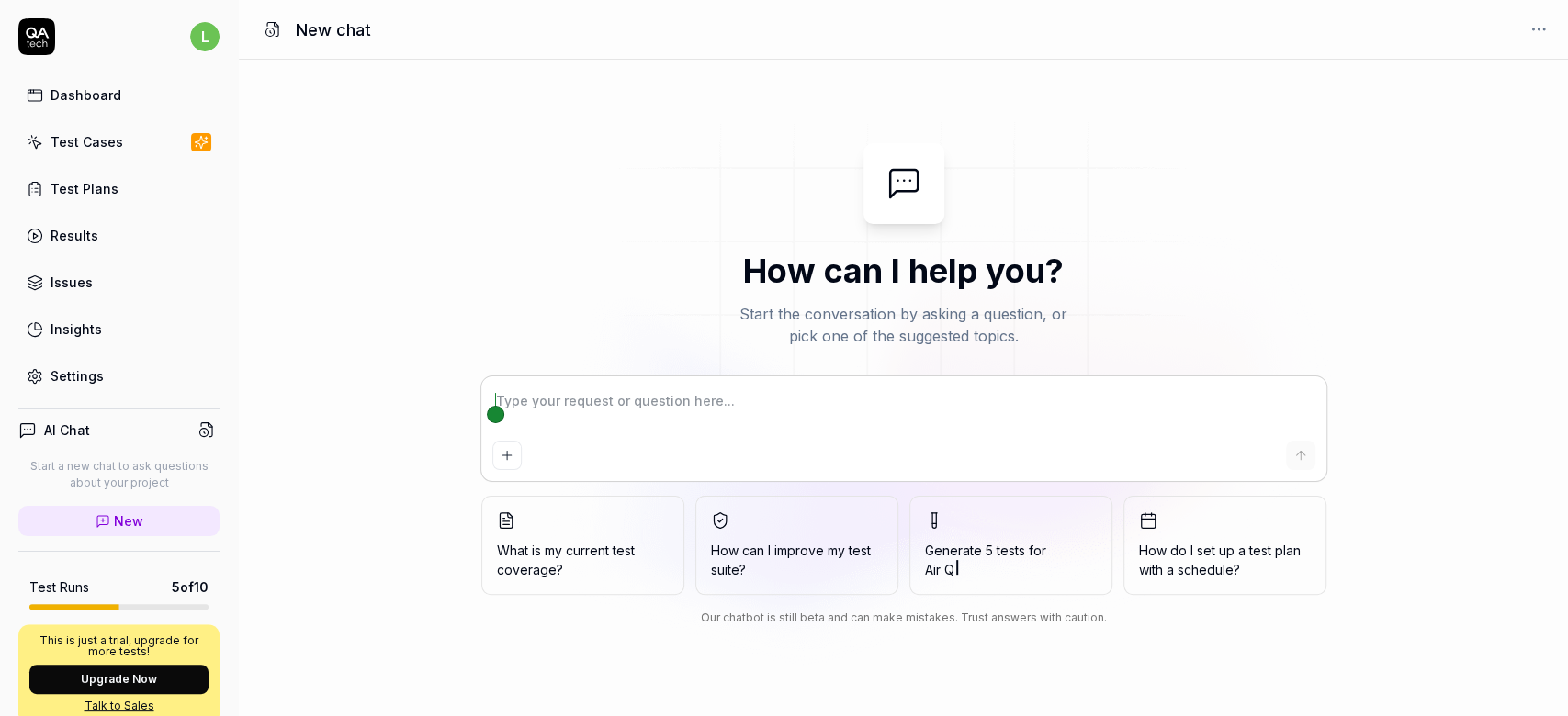
click at [565, 391] on textarea at bounding box center [903, 410] width 823 height 46
type textarea "*"
type textarea "w"
type textarea "*"
type textarea "wh"
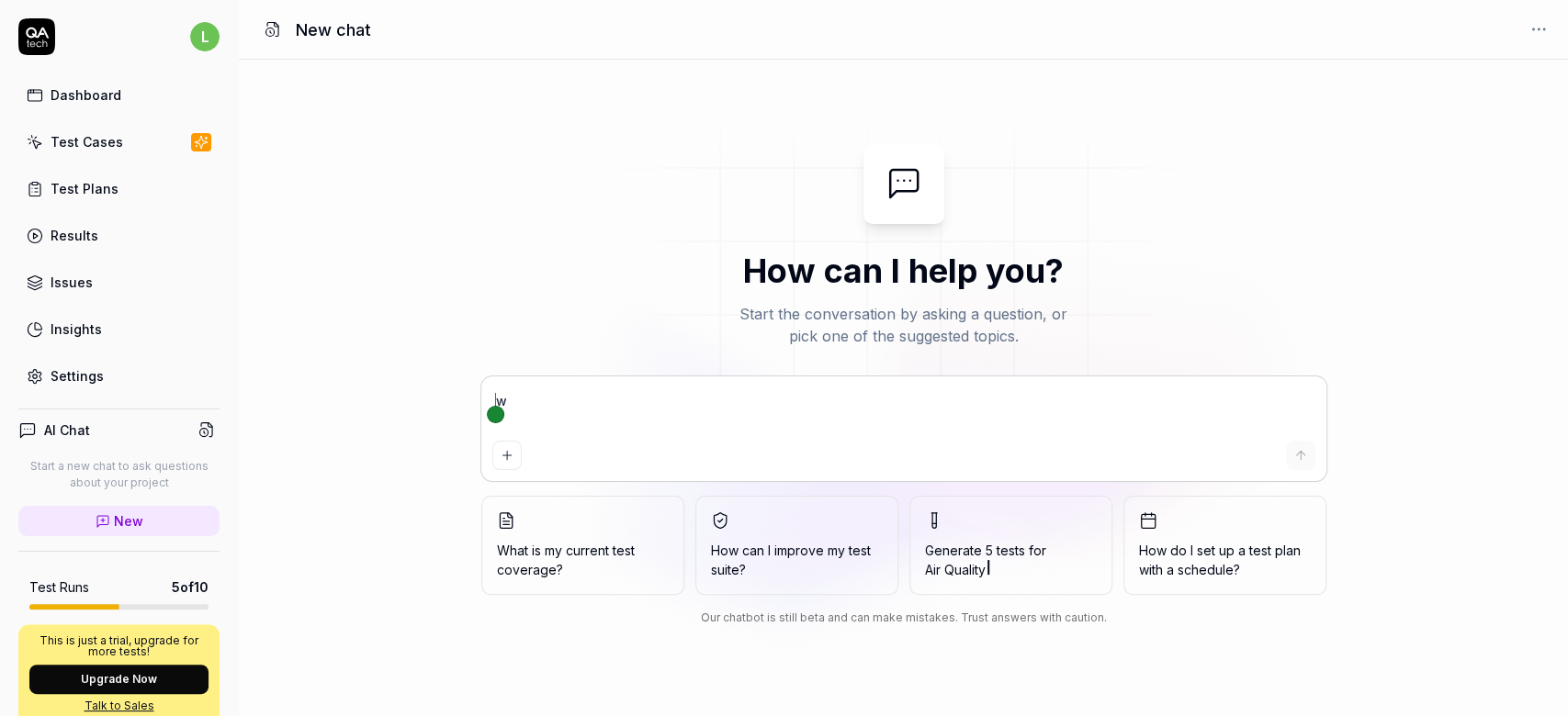
type textarea "*"
type textarea "wha"
type textarea "*"
type textarea "whaw"
type textarea "*"
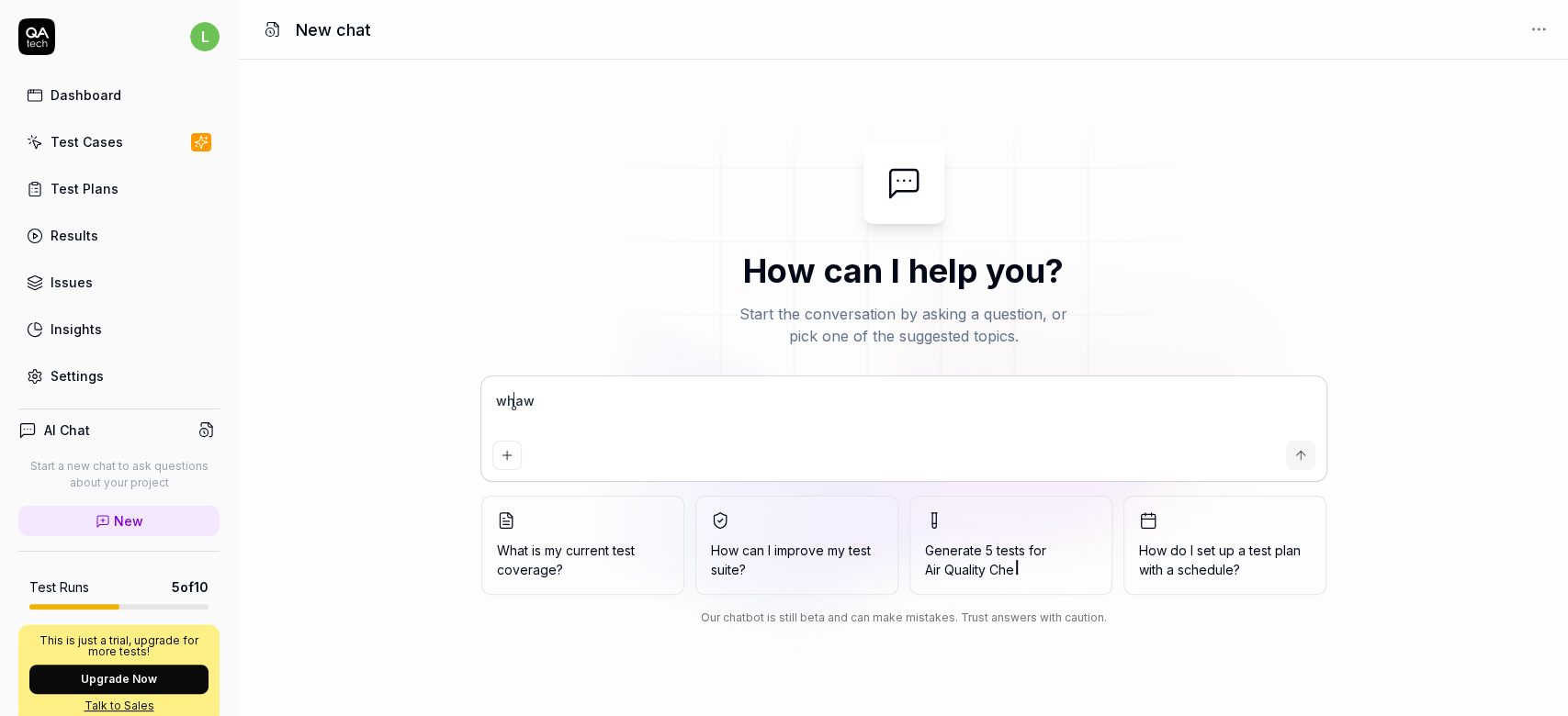
type textarea "whawt"
type textarea "*"
type textarea "whawt"
type textarea "*"
type textarea "whawt"
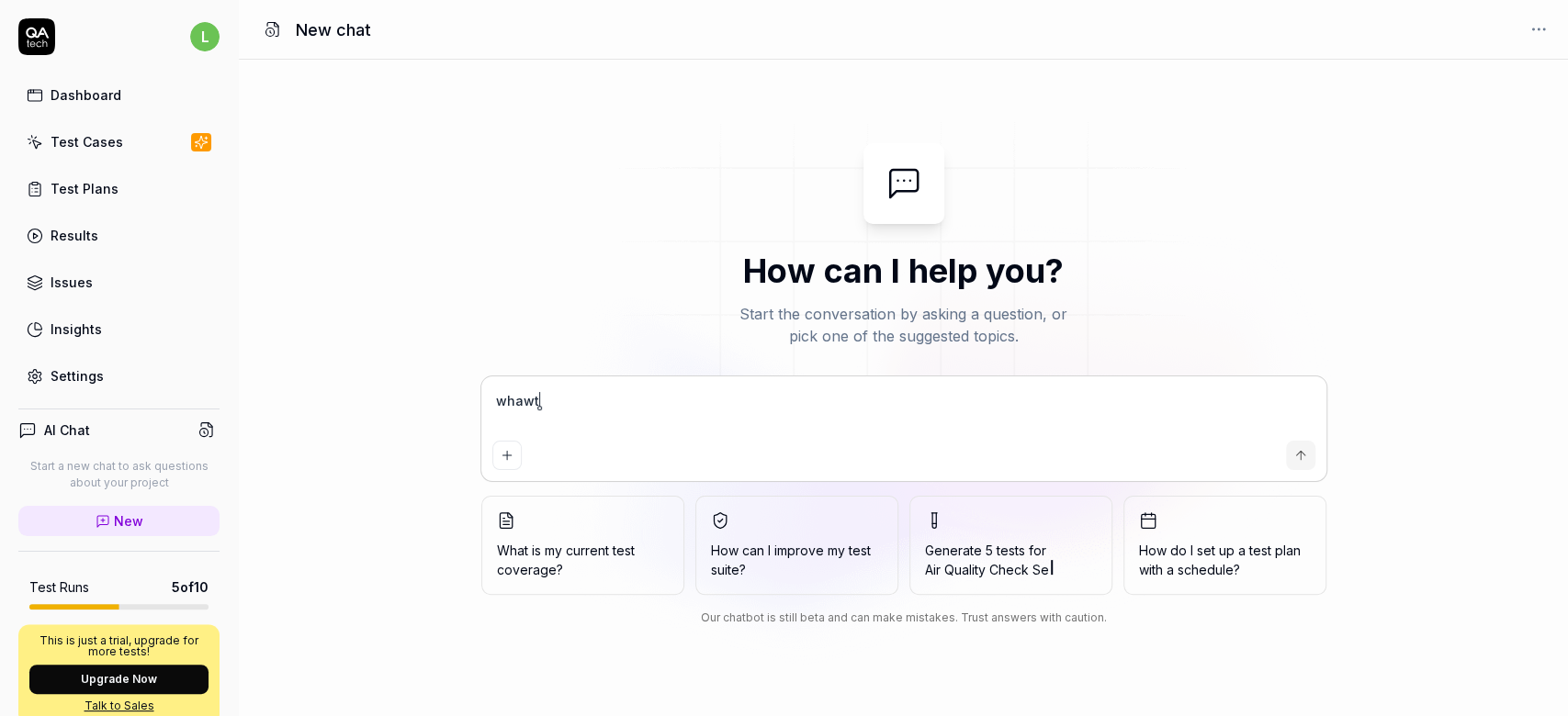
type textarea "*"
type textarea "whaw"
type textarea "*"
type textarea "wha"
type textarea "*"
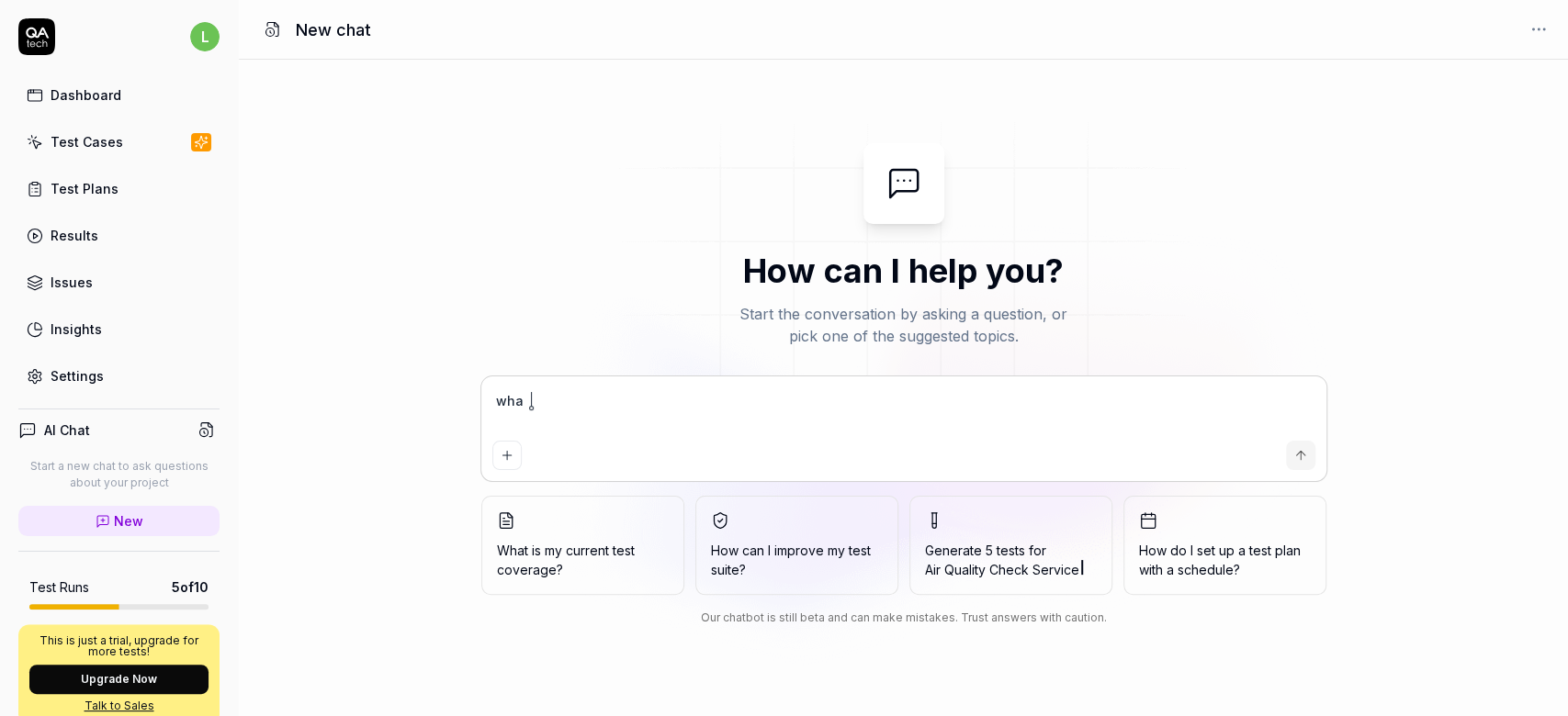
type textarea "what"
type textarea "*"
type textarea "what"
type textarea "*"
type textarea "what i"
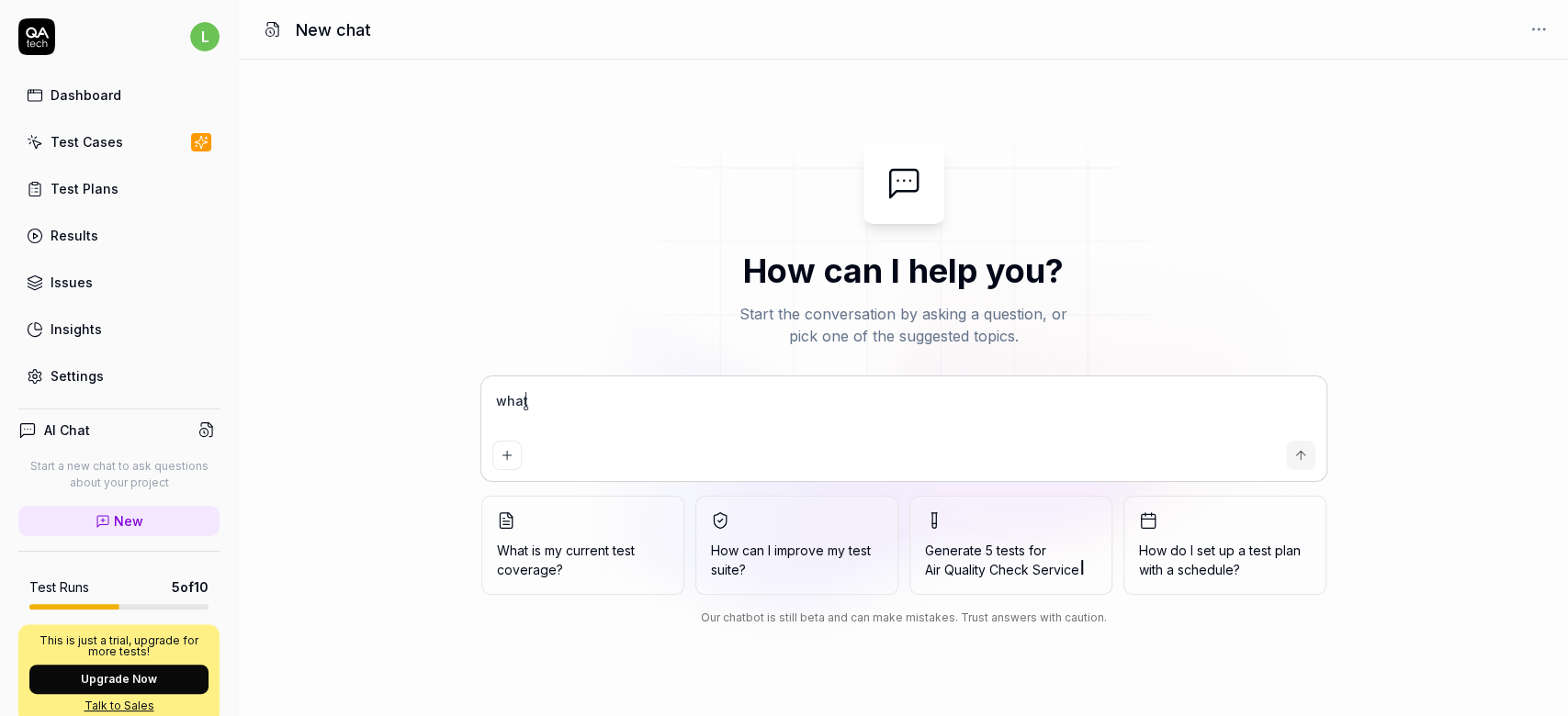
type textarea "*"
type textarea "what is"
type textarea "*"
type textarea "what is"
type textarea "*"
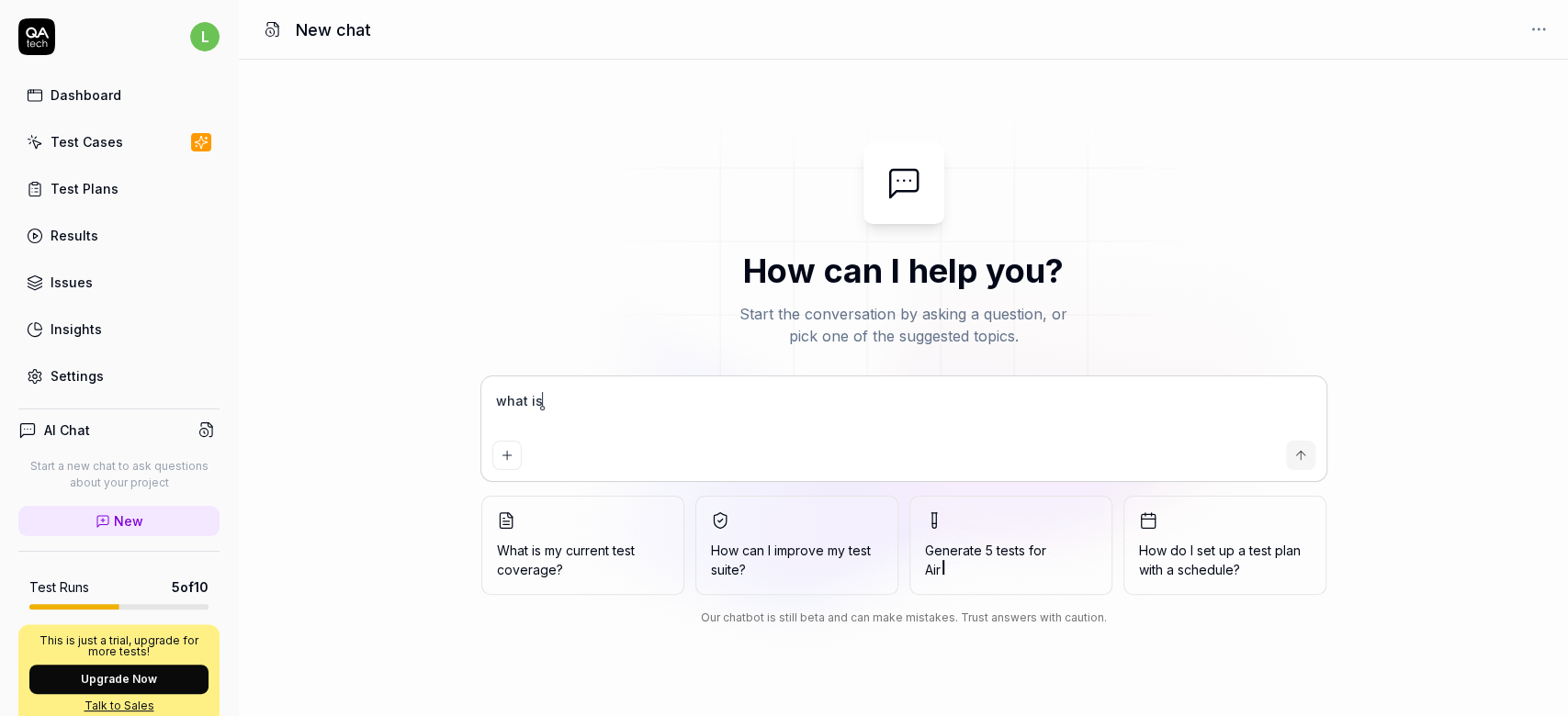
type textarea "what is c"
type textarea "*"
type textarea "what is cu"
type textarea "*"
type textarea "what is cur"
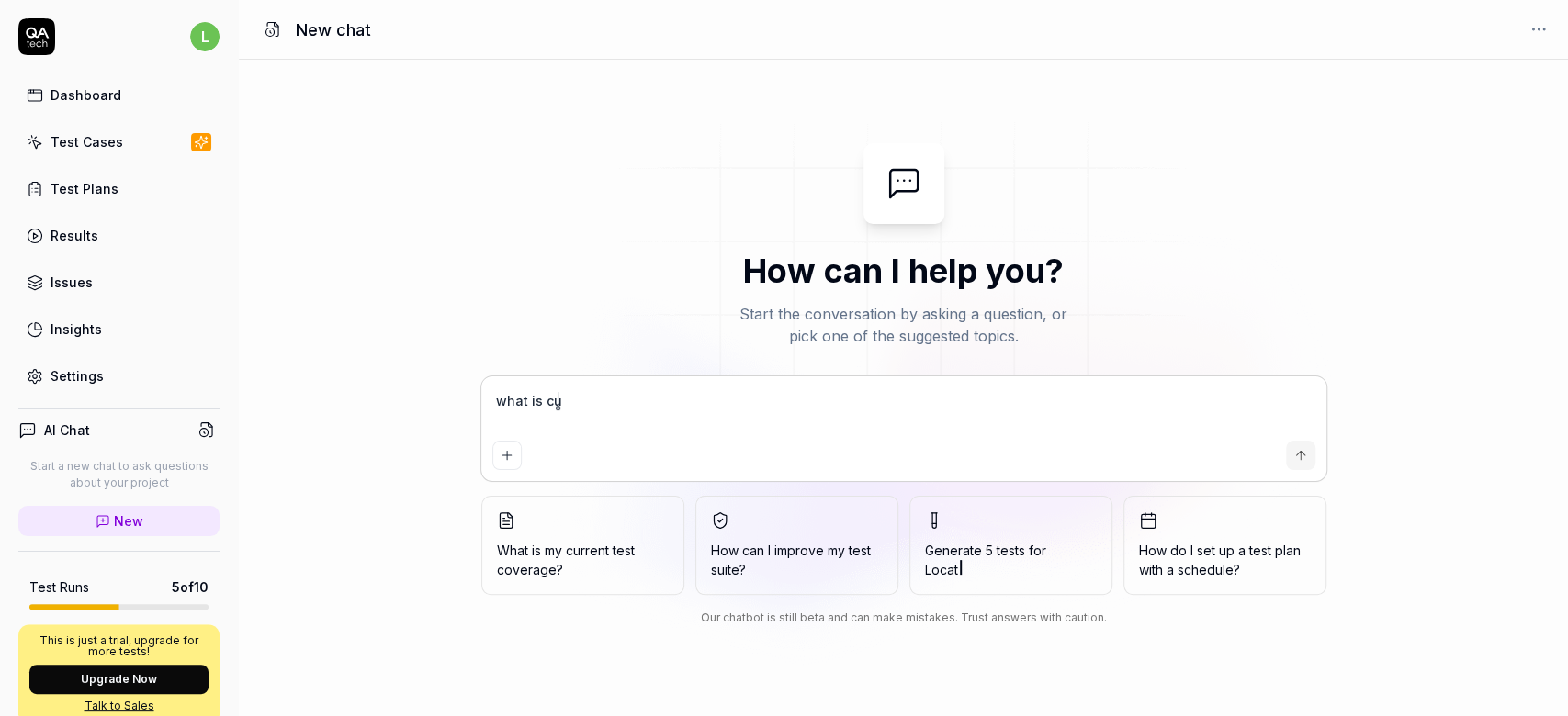
type textarea "*"
type textarea "what is curr"
type textarea "*"
type textarea "what is curre"
type textarea "*"
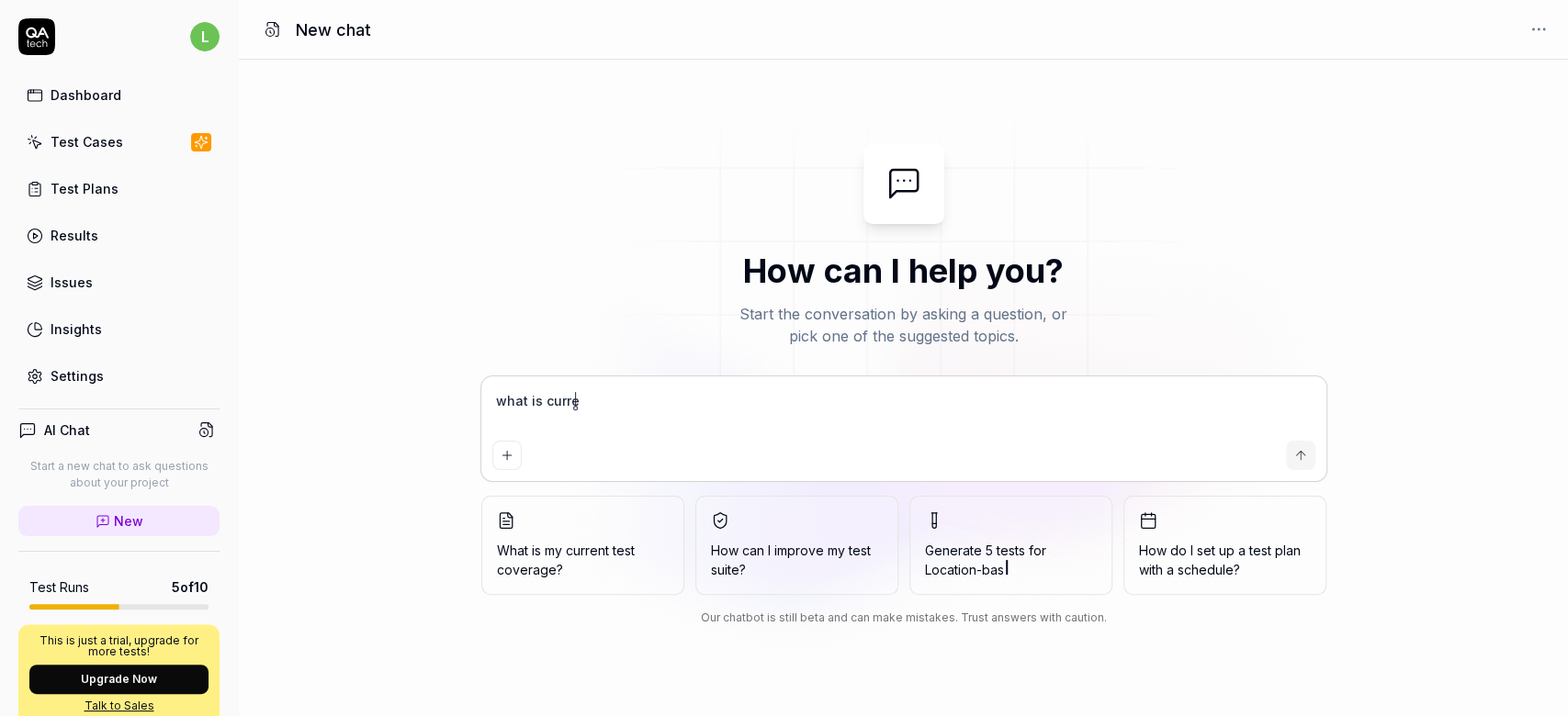
type textarea "what is curren"
type textarea "*"
type textarea "what is current"
type textarea "*"
type textarea "what is current"
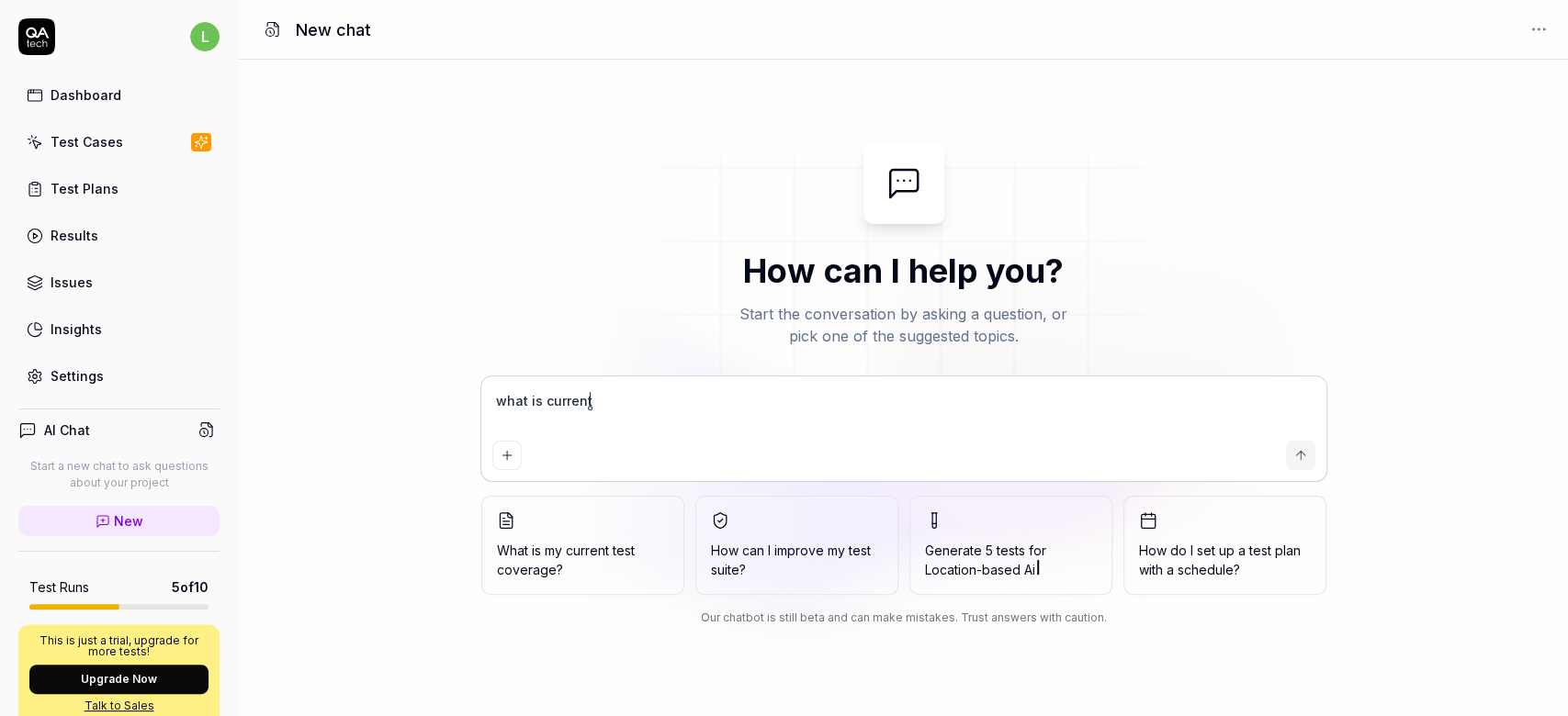
type textarea "*"
type textarea "what is current p"
type textarea "*"
type textarea "what is current po"
type textarea "*"
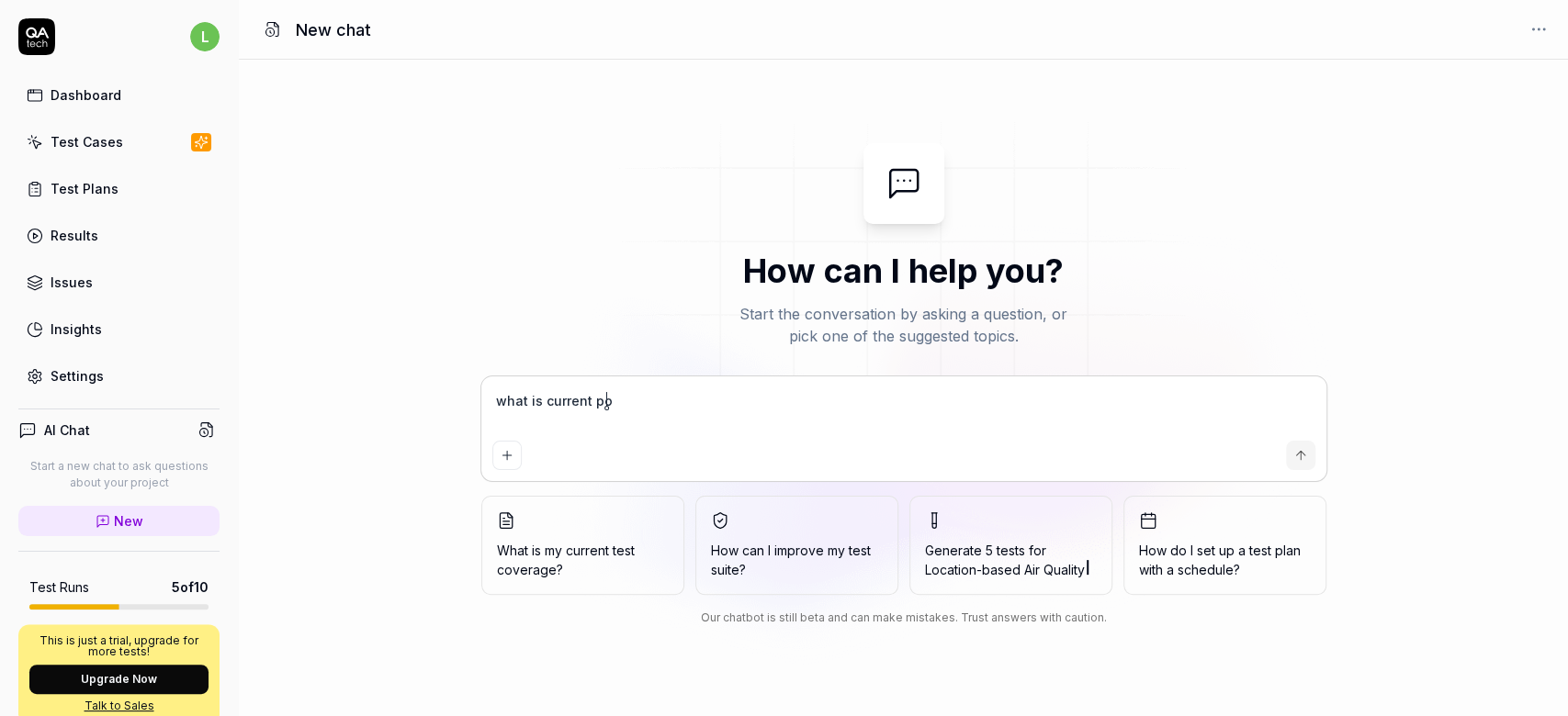
type textarea "what is current por"
type textarea "*"
type textarea "what is current po"
type textarea "*"
type textarea "what is current p"
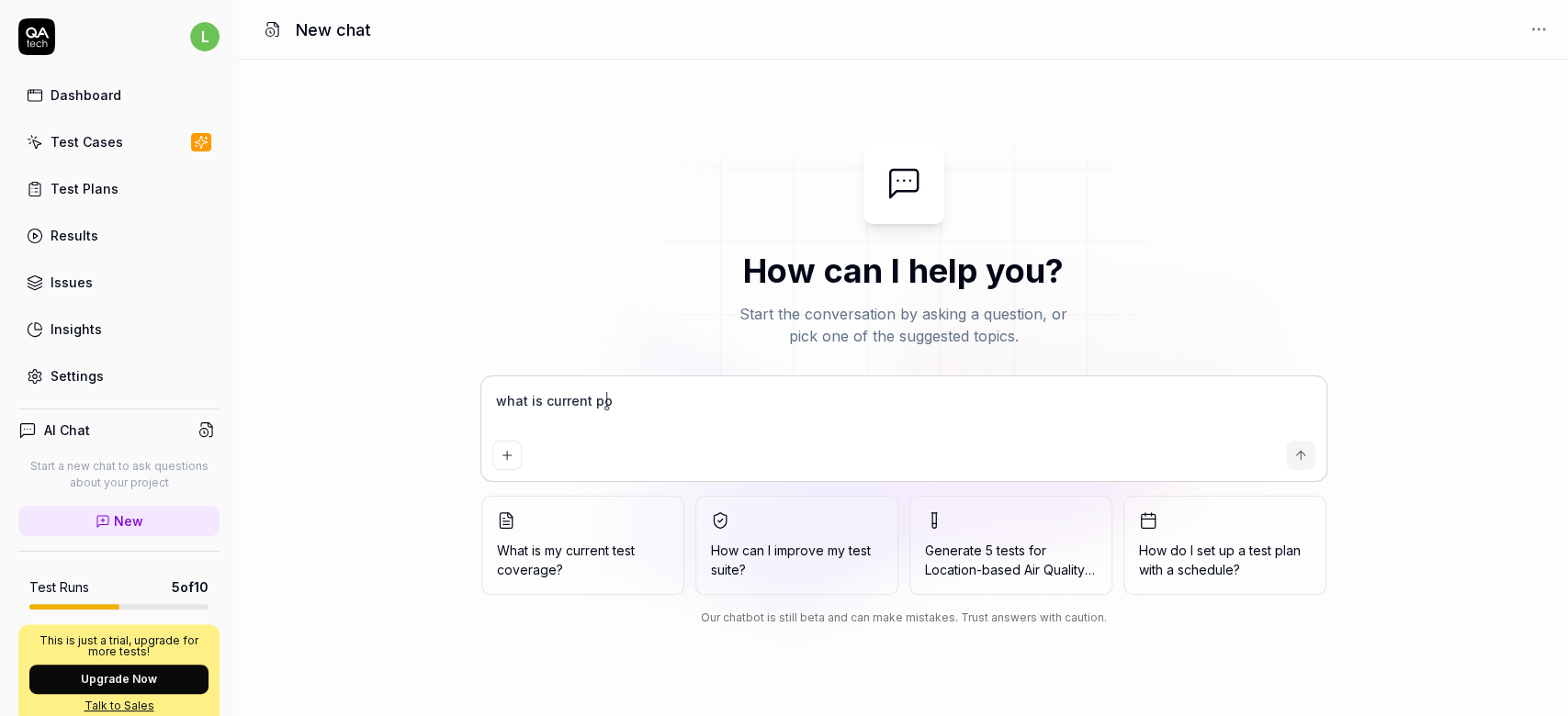
type textarea "*"
type textarea "what is current"
type textarea "*"
type textarea "what is current"
type textarea "*"
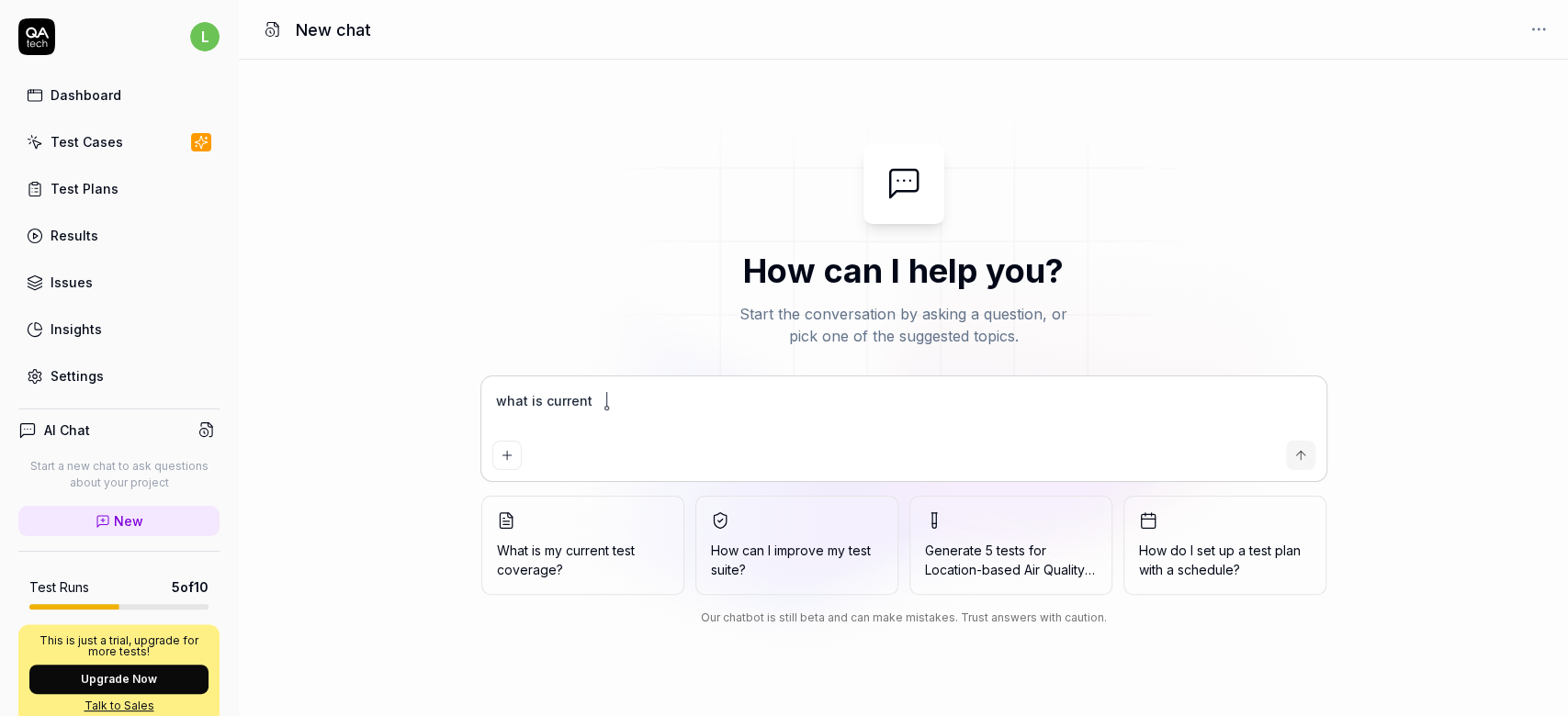
type textarea "what is curren"
type textarea "*"
type textarea "what is current"
type textarea "*"
type textarea "what is current"
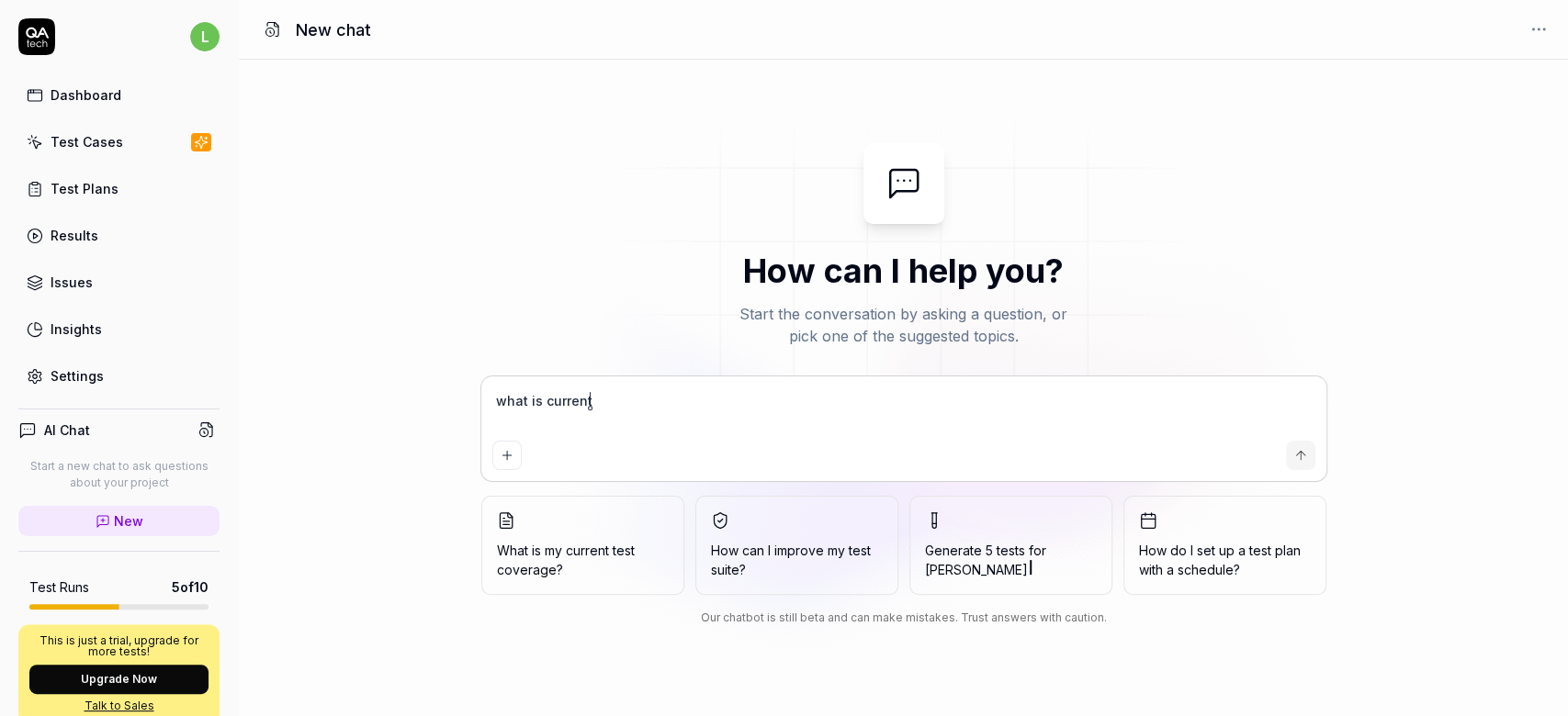
type textarea "*"
type textarea "what is current te"
type textarea "*"
type textarea "what is current tes"
type textarea "*"
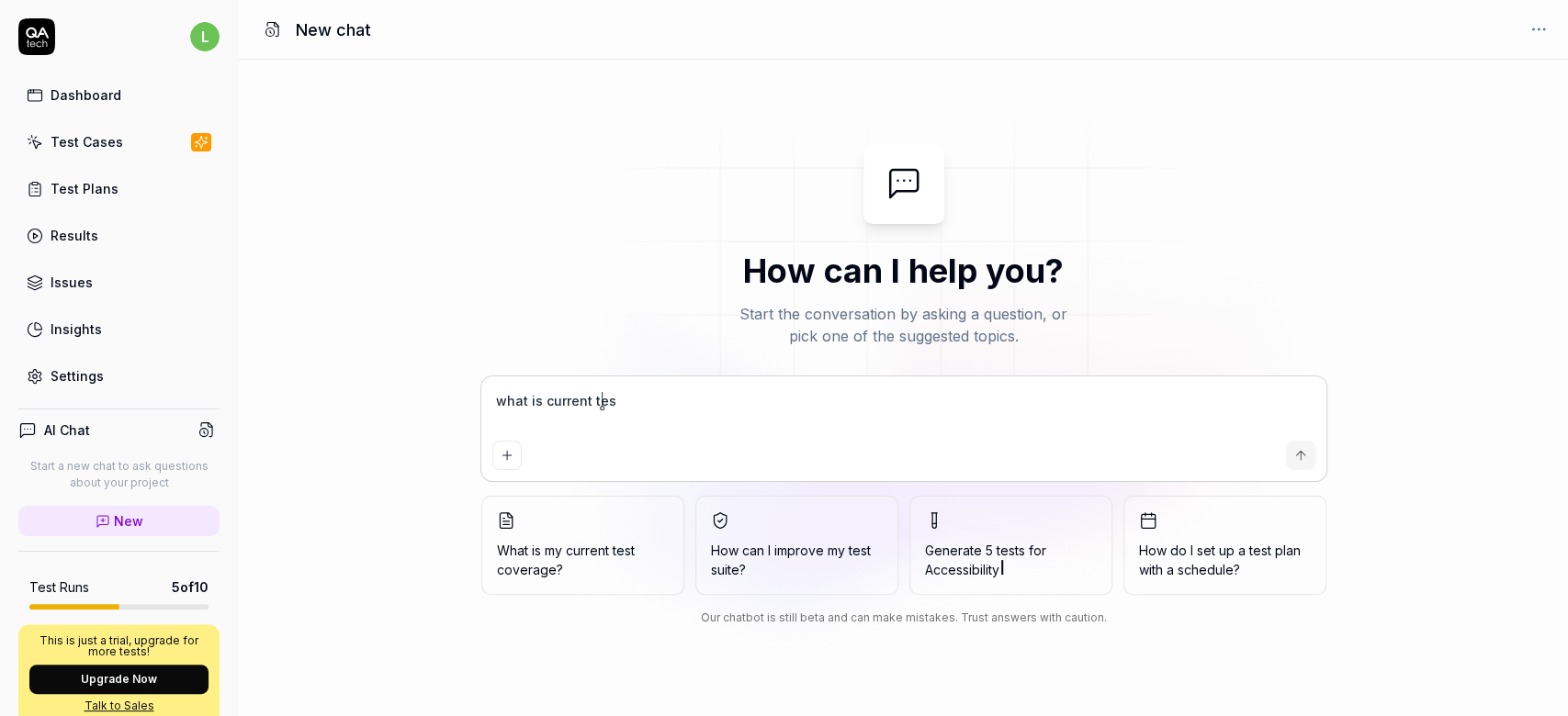
type textarea "what is current test"
type textarea "*"
type textarea "what is current test"
type textarea "*"
type textarea "what is current test s"
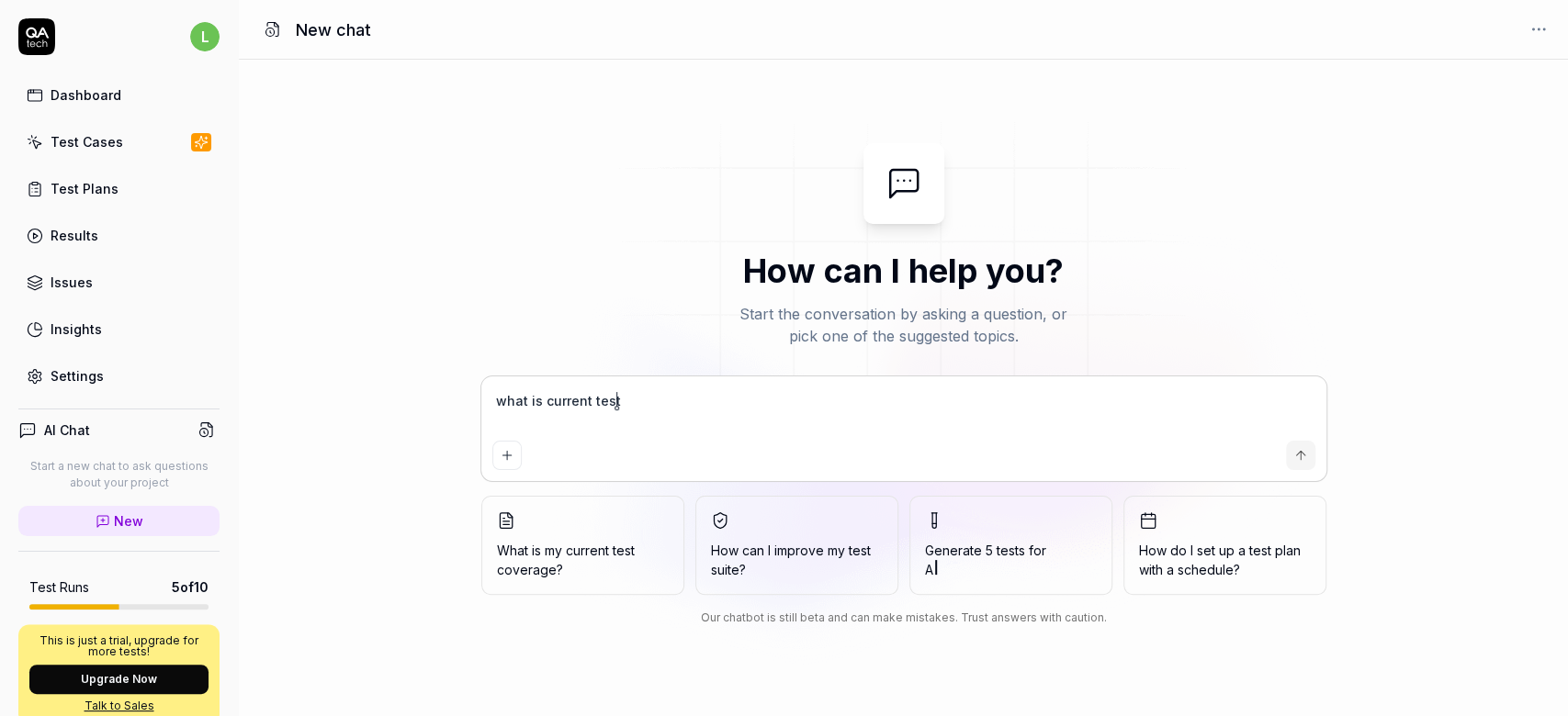
type textarea "*"
type textarea "what is current test sc"
type textarea "*"
type textarea "what is current test sco"
type textarea "*"
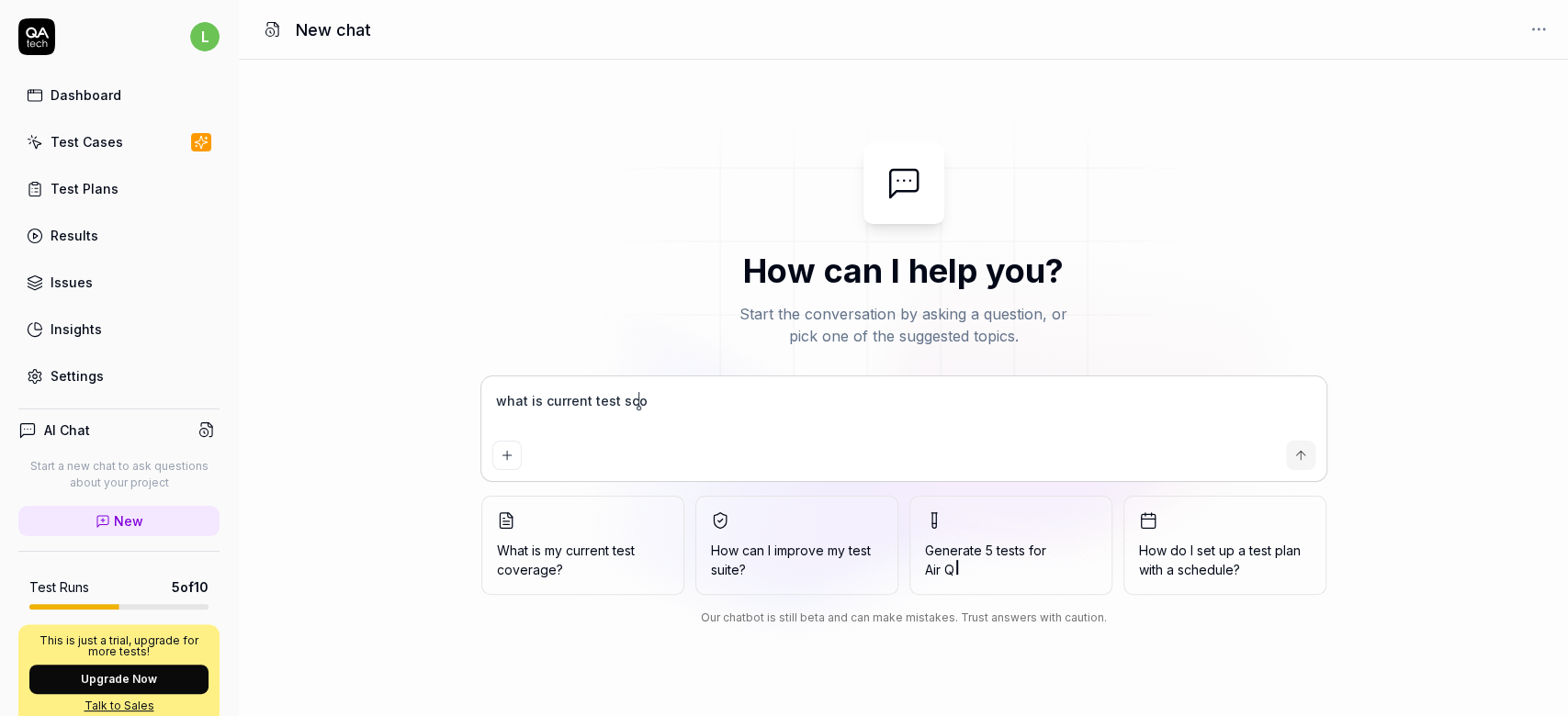
type textarea "what is current test scov"
type textarea "*"
type textarea "what is current test sco"
type textarea "*"
type textarea "what is current test sc"
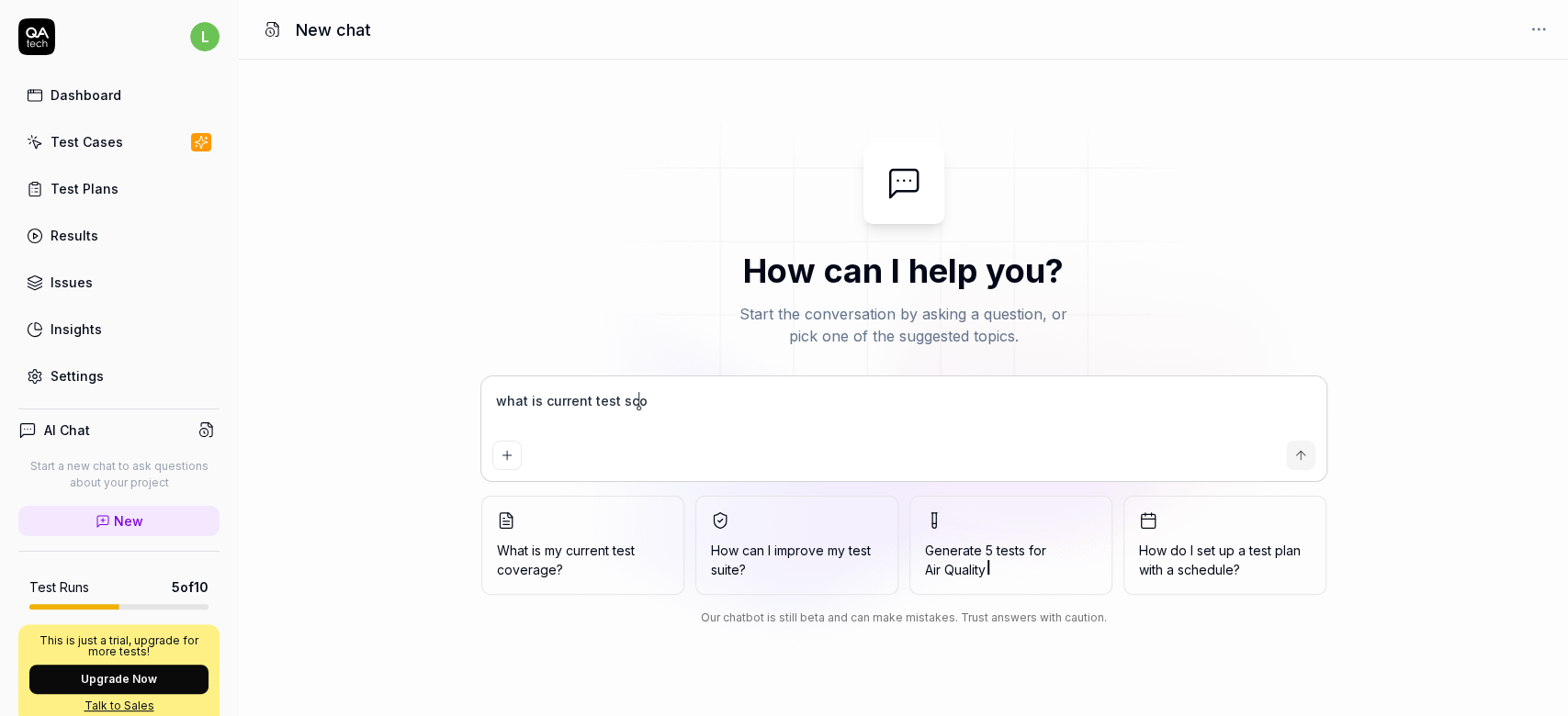
type textarea "*"
type textarea "what is current test s"
type textarea "*"
type textarea "what is current test"
type textarea "*"
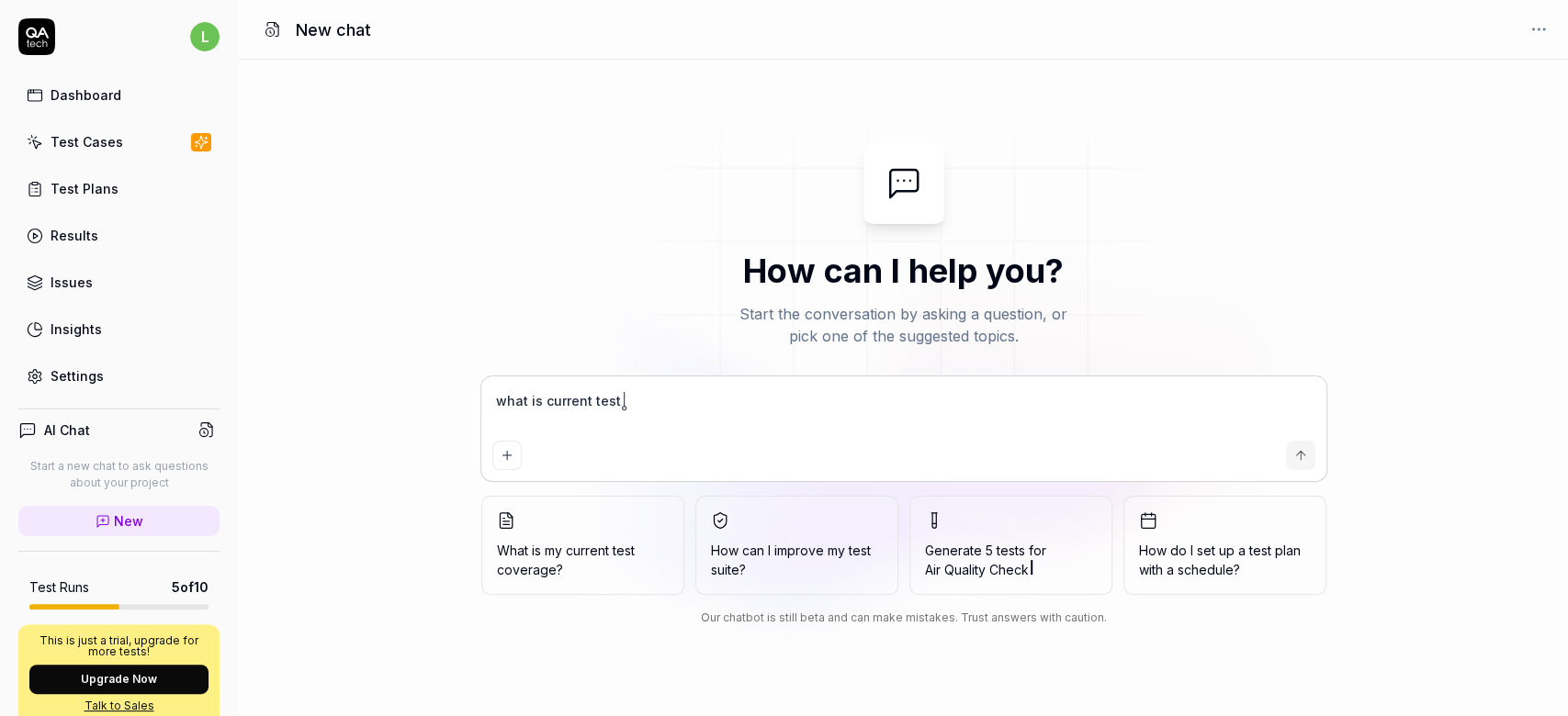
type textarea "what is current test v"
type textarea "*"
type textarea "what is current test"
type textarea "*"
type textarea "what is current test c"
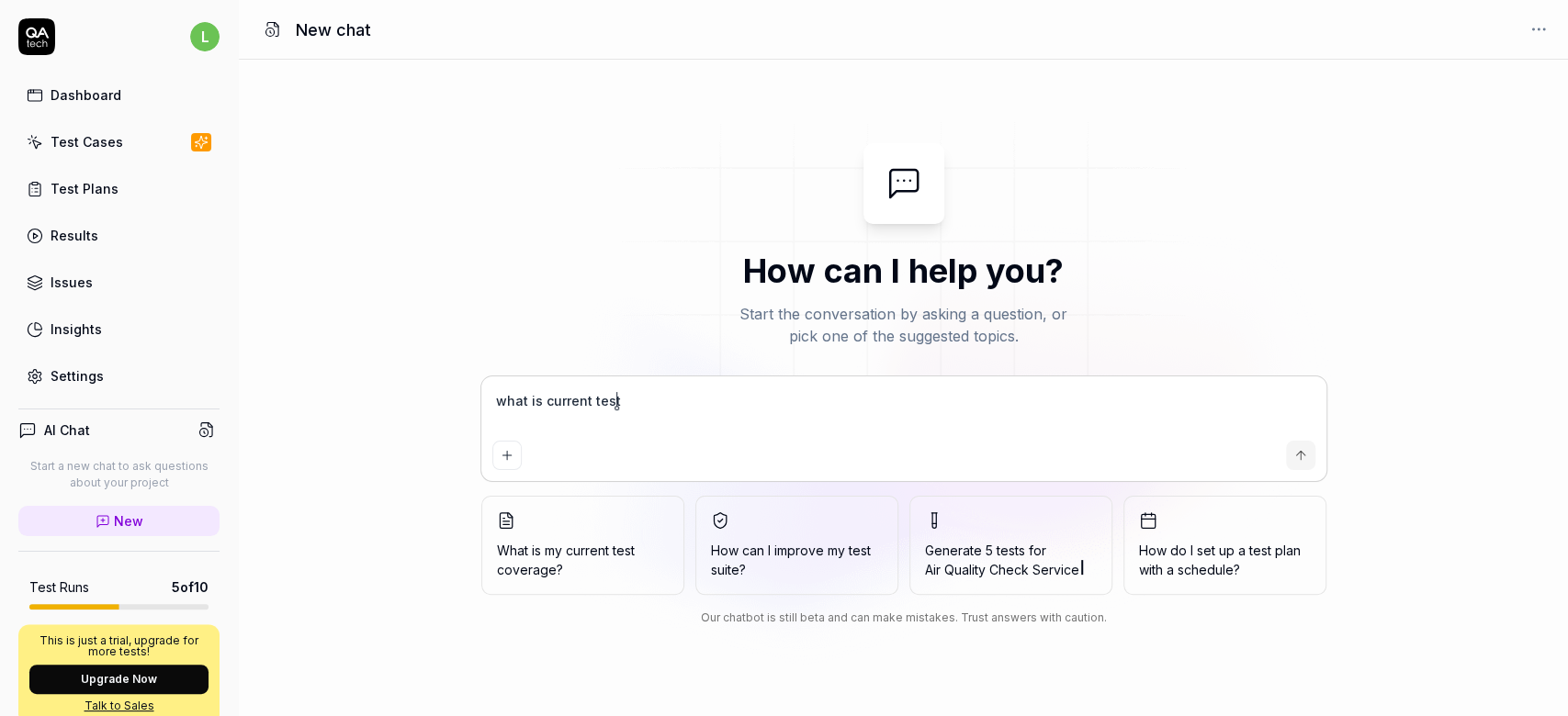
type textarea "*"
type textarea "what is current test co"
type textarea "*"
type textarea "what is current test cov"
type textarea "*"
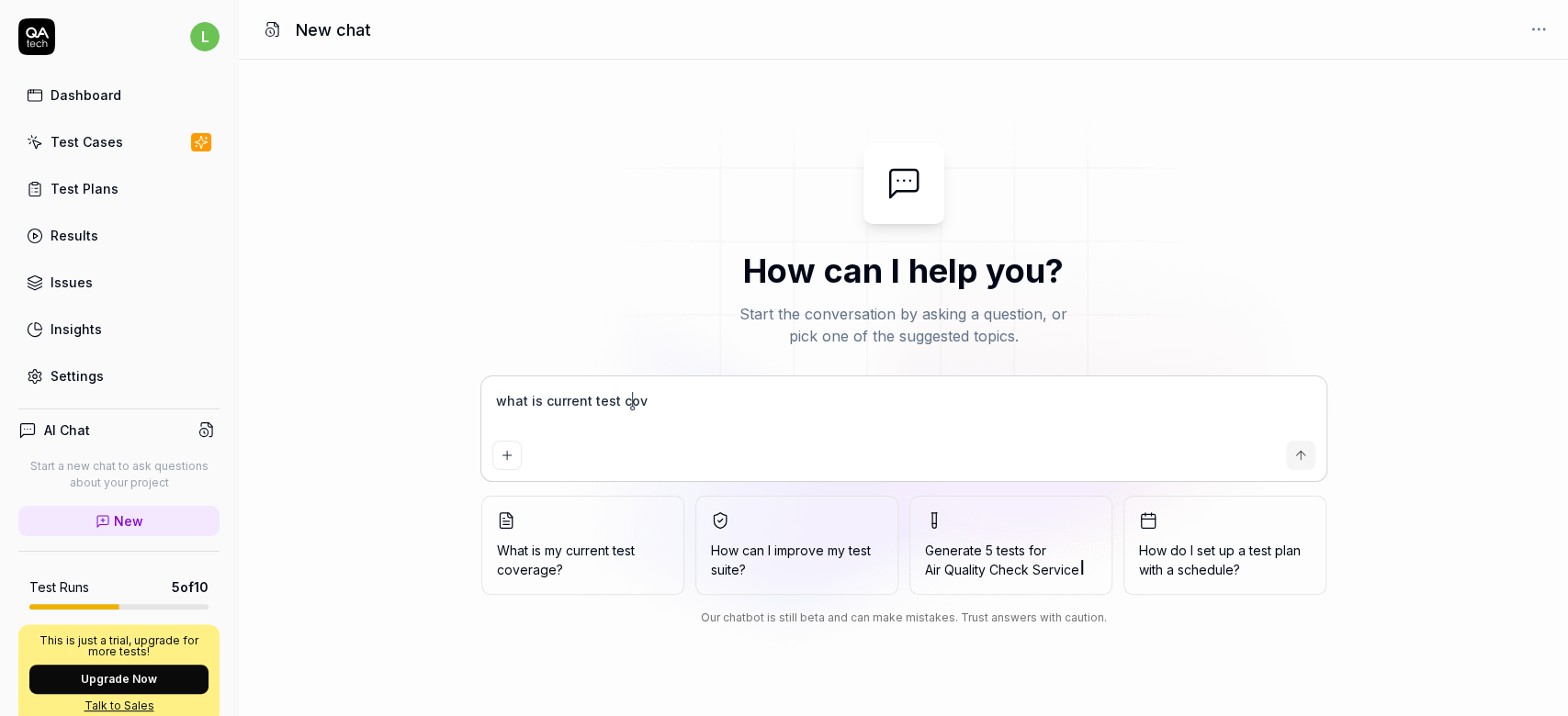
type textarea "what is current test cove"
type textarea "*"
type textarea "what is current test cover"
type textarea "*"
type textarea "what is current test covera"
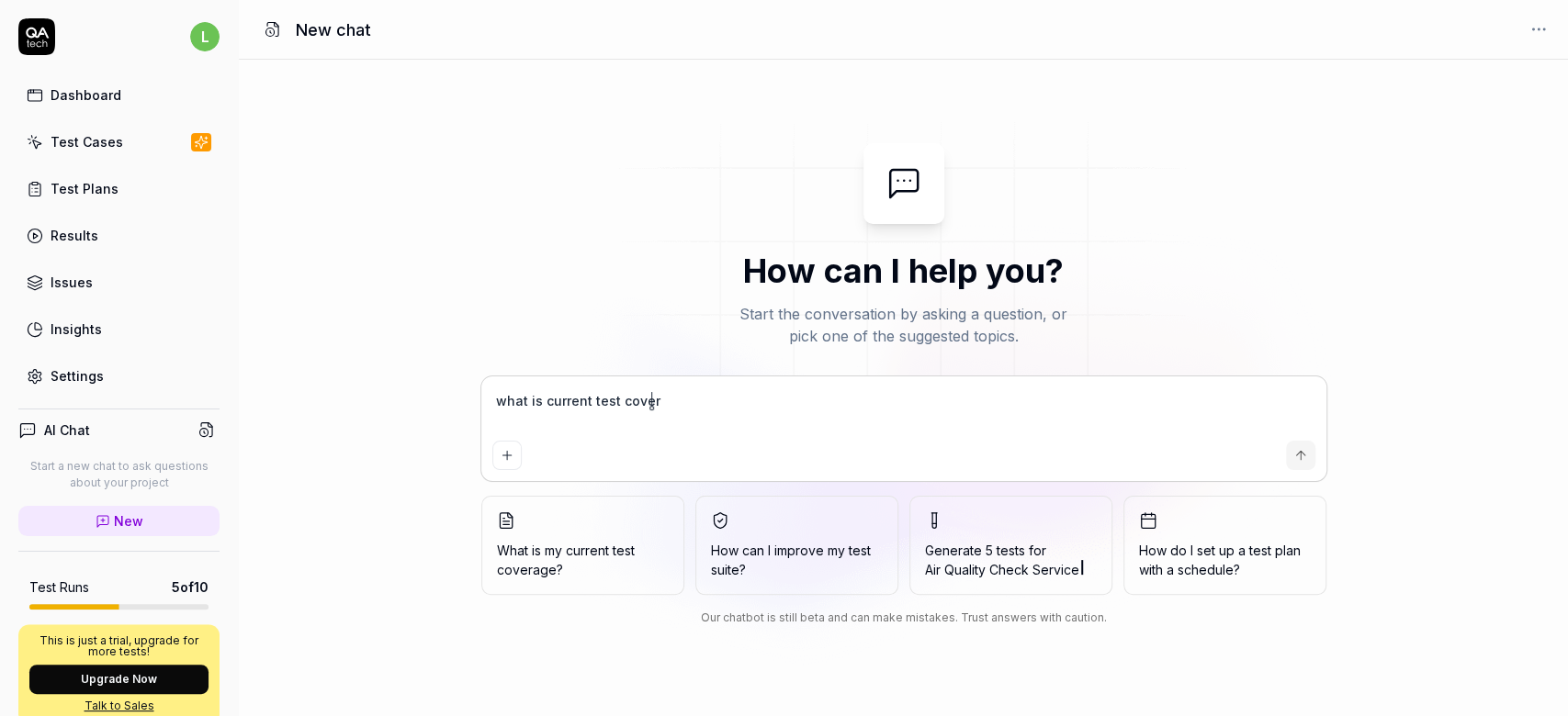
type textarea "*"
type textarea "what is current test coverag"
type textarea "*"
type textarea "what is current test coverage"
type textarea "*"
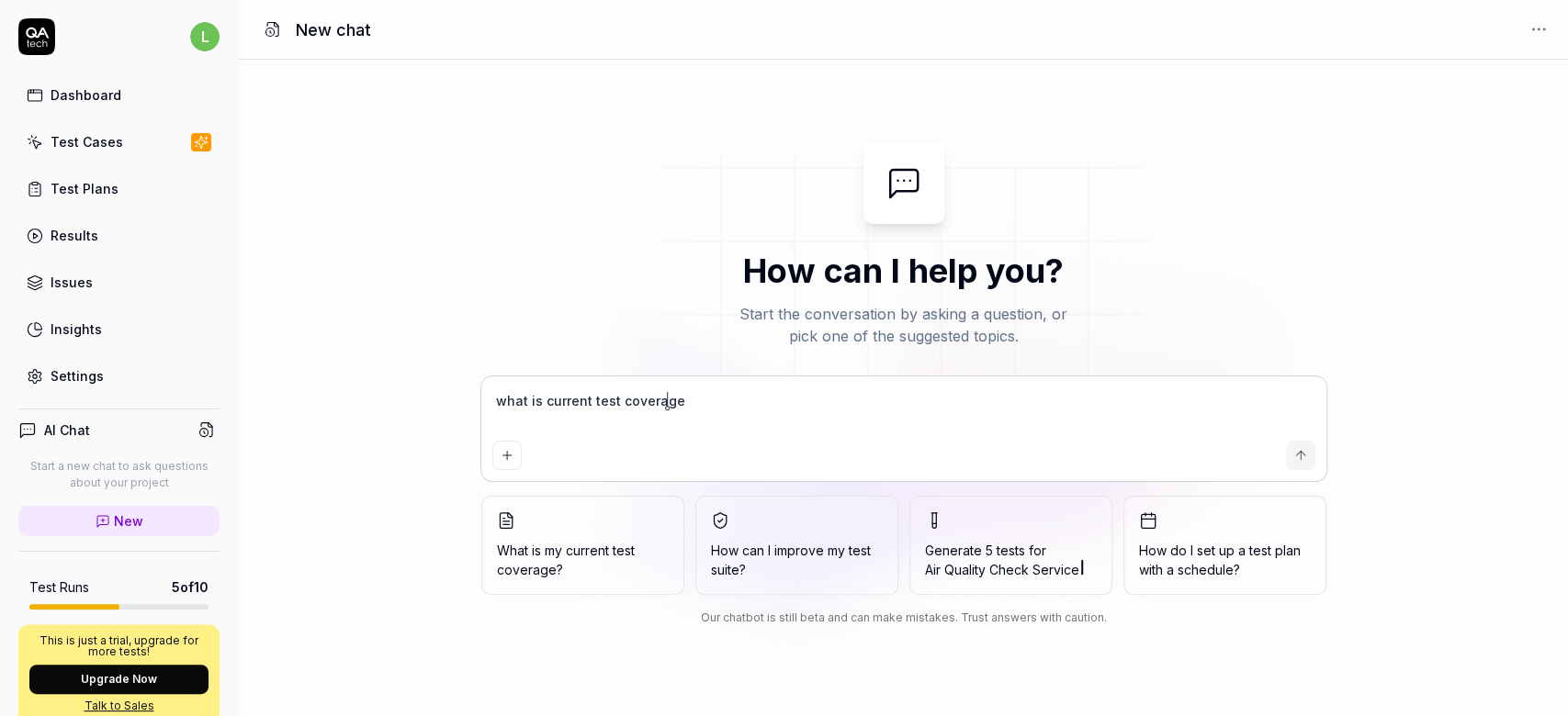
type textarea "what is current test coverage"
type textarea "*"
type textarea "what is current test coverage ?"
type textarea "*"
type textarea "what is current test coverage ?"
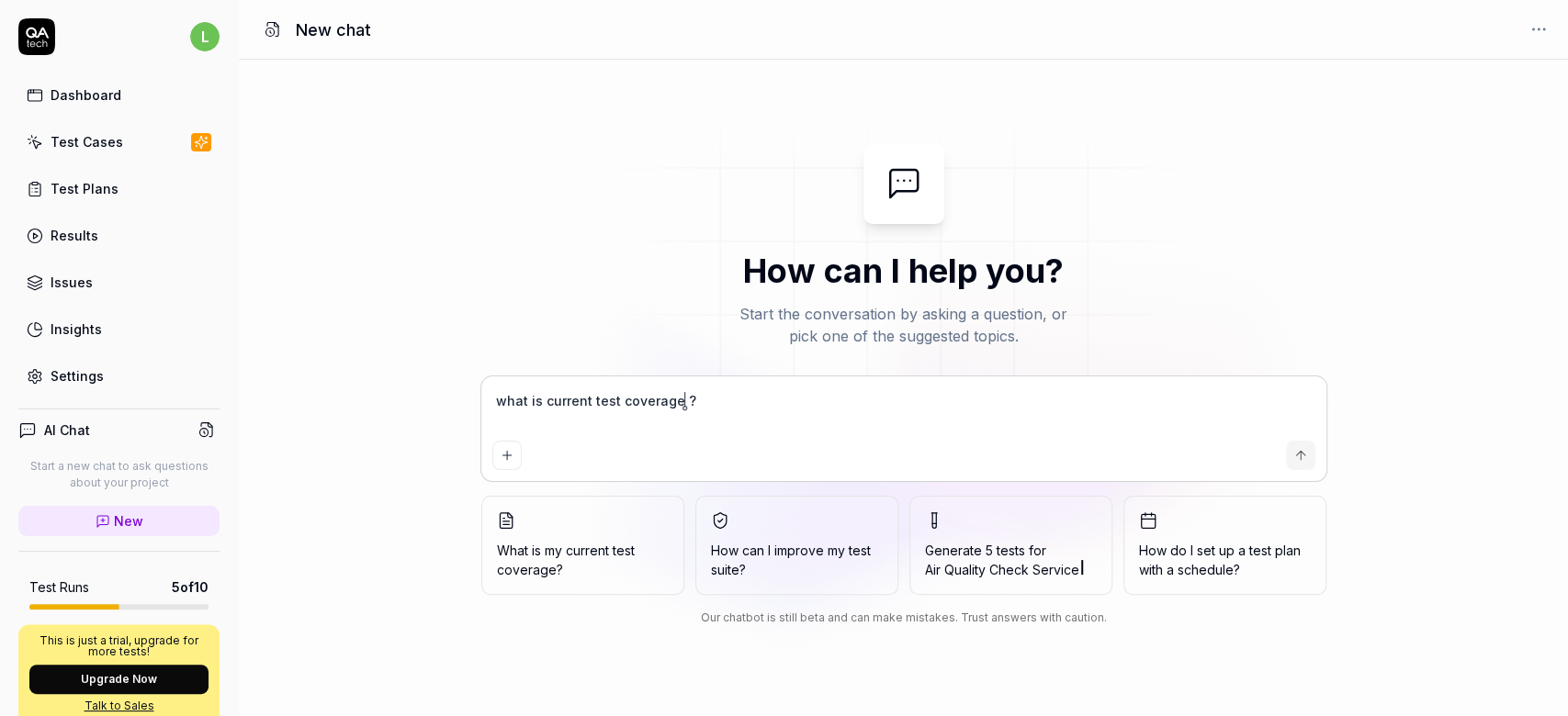
type textarea "*"
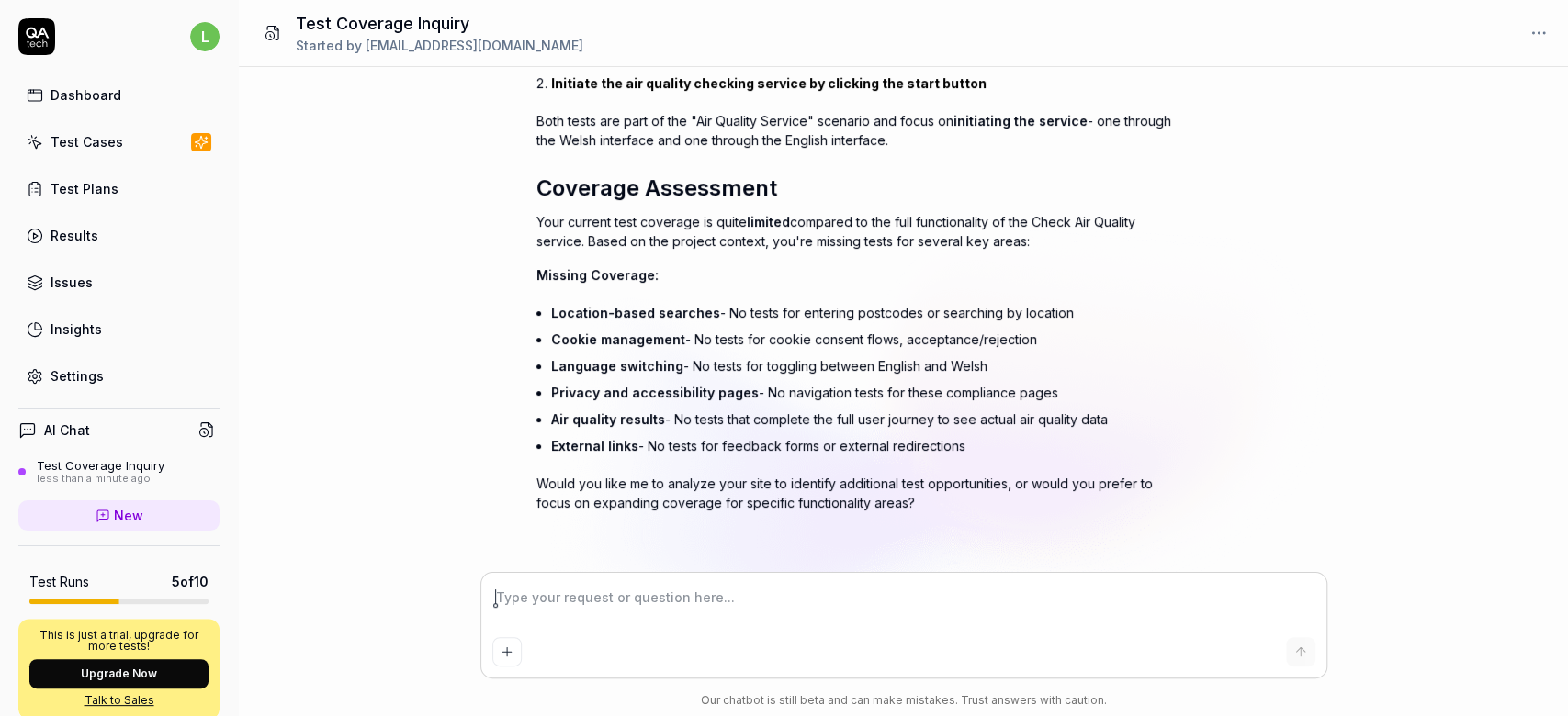
type textarea "*"
type textarea "c"
type textarea "*"
type textarea "ca"
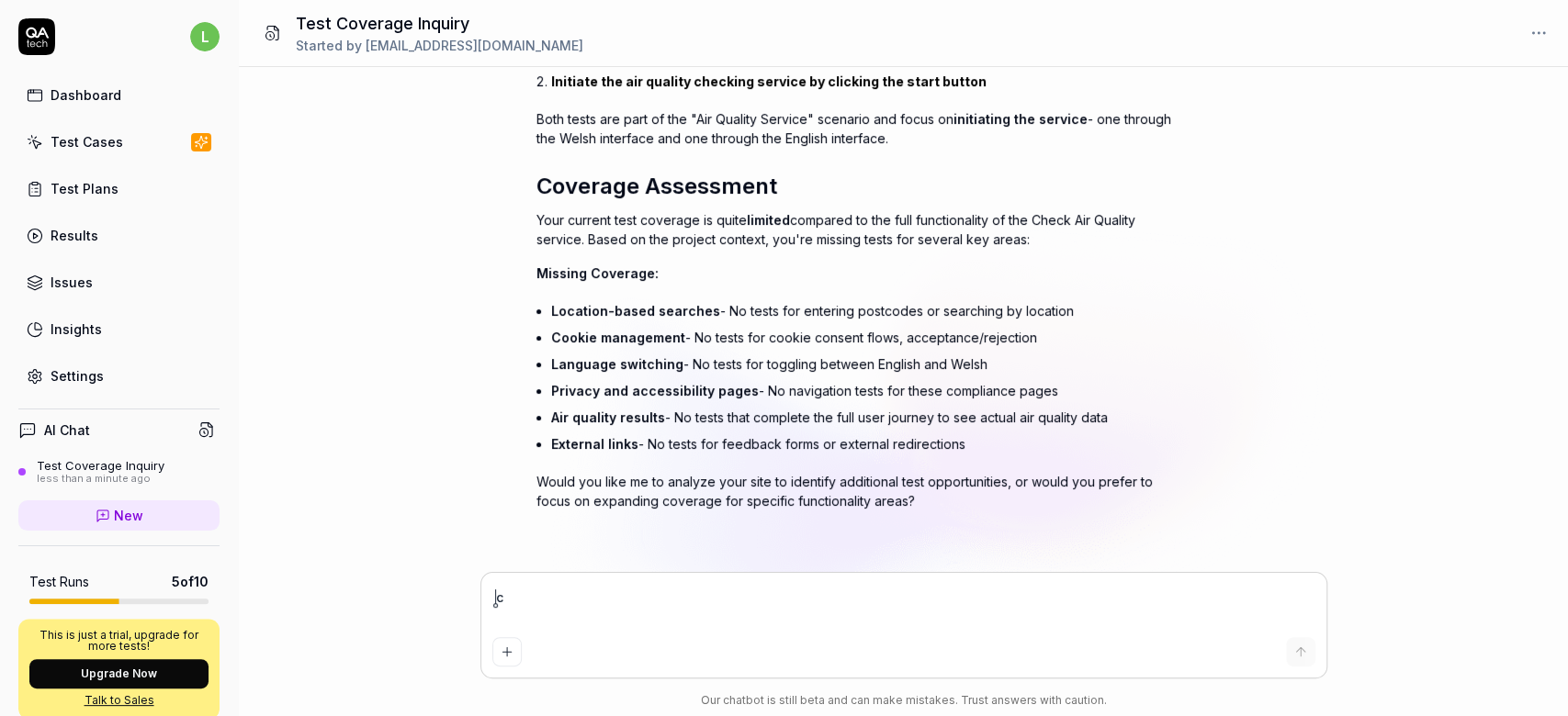
type textarea "*"
type textarea "can"
type textarea "*"
type textarea "can"
type textarea "*"
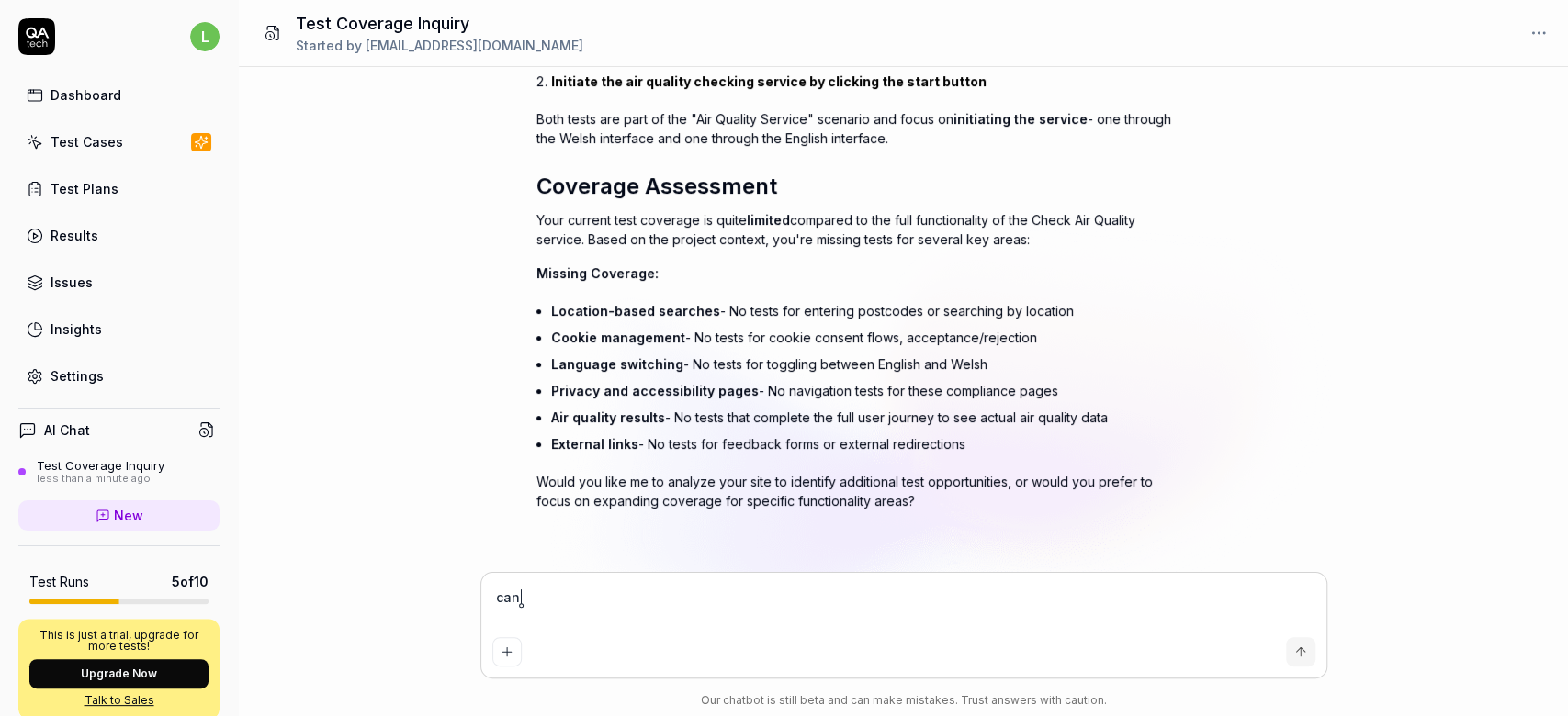
type textarea "can y"
type textarea "*"
type textarea "can yo"
type textarea "*"
type textarea "can you"
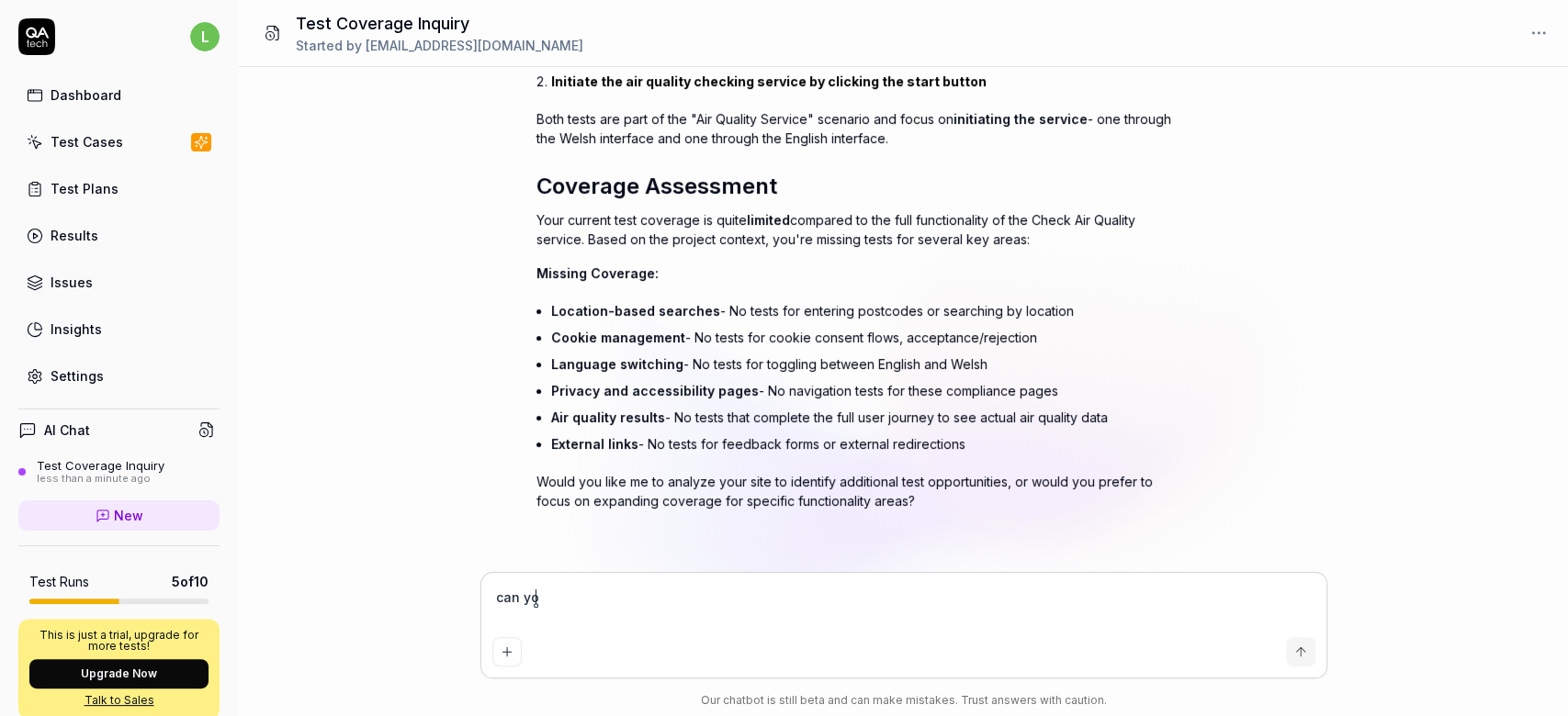
type textarea "*"
type textarea "can you"
type textarea "*"
type textarea "can you t"
type textarea "*"
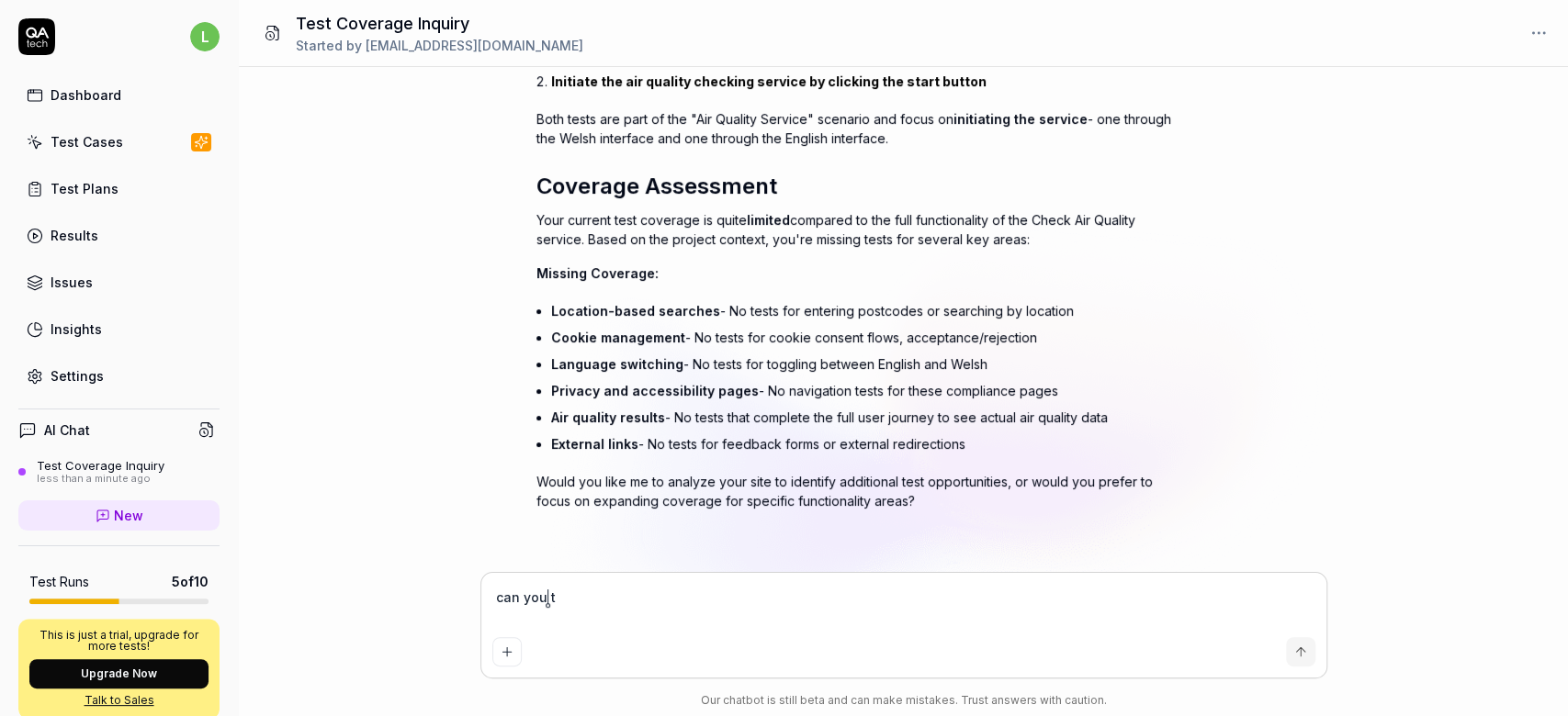
type textarea "can you te"
type textarea "*"
type textarea "can you tel"
type textarea "*"
type textarea "can you tell"
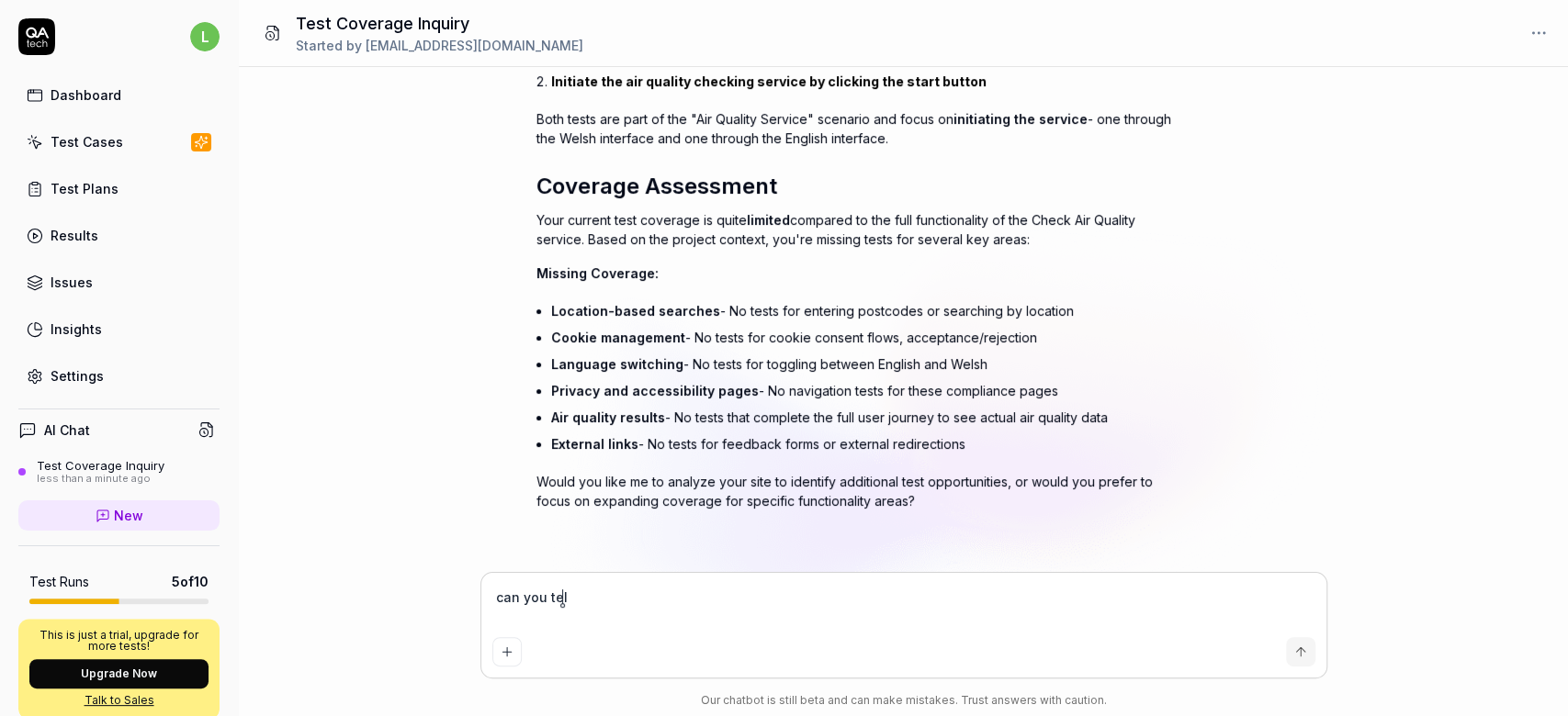
type textarea "*"
type textarea "can you tell"
type textarea "*"
type textarea "can you tell m"
type textarea "*"
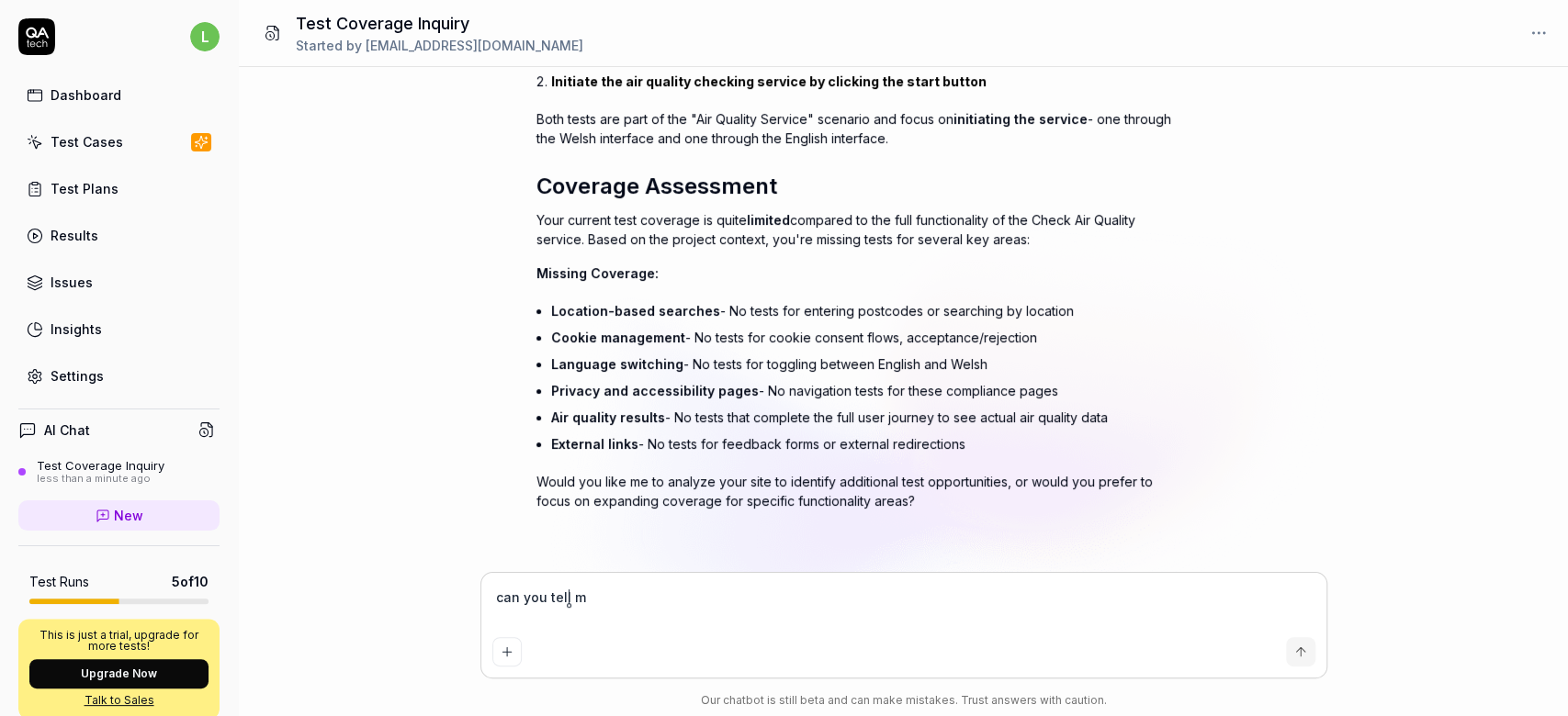
type textarea "can you tell me"
type textarea "*"
type textarea "can you tell me"
type textarea "*"
type textarea "can you tell me t"
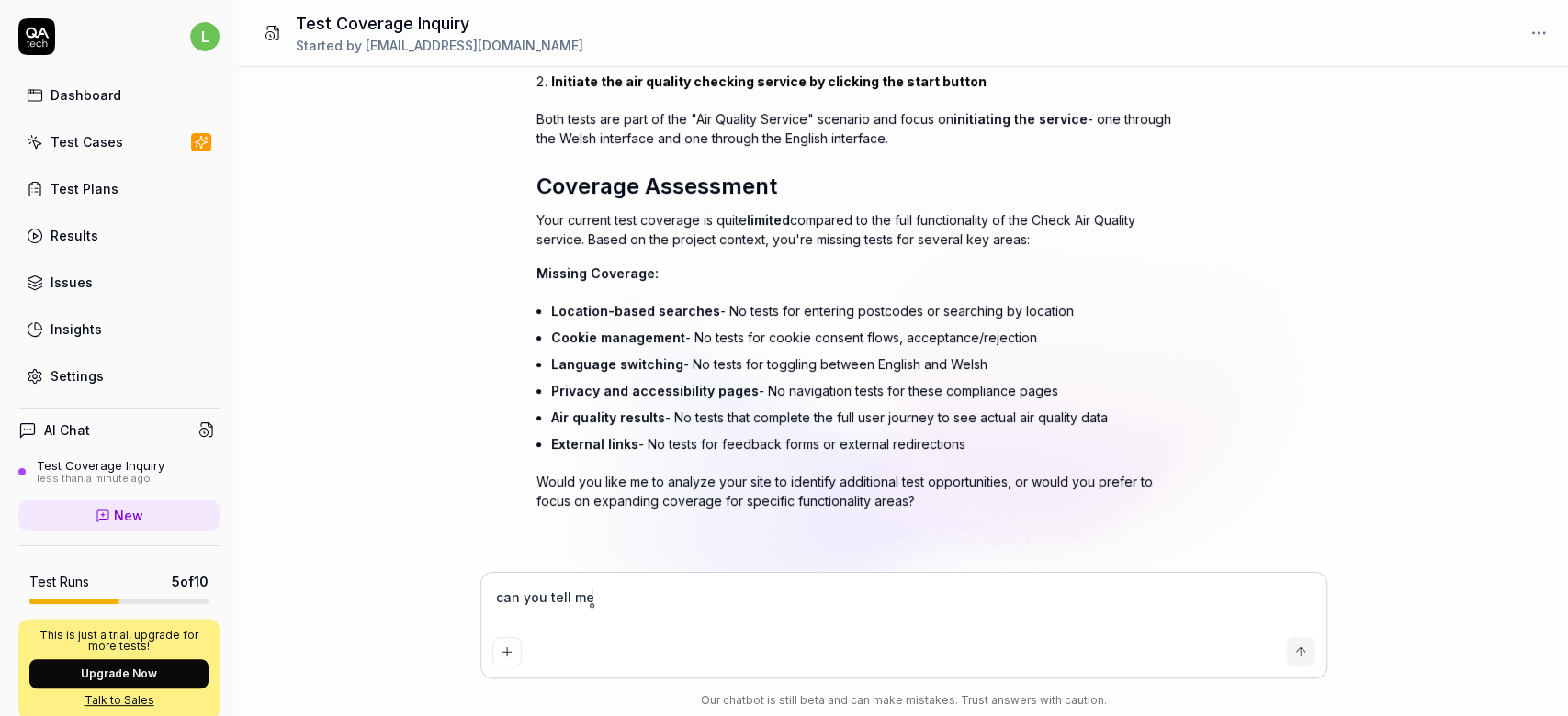
type textarea "*"
type textarea "can you tell me th"
type textarea "*"
type textarea "can you tell me the"
type textarea "*"
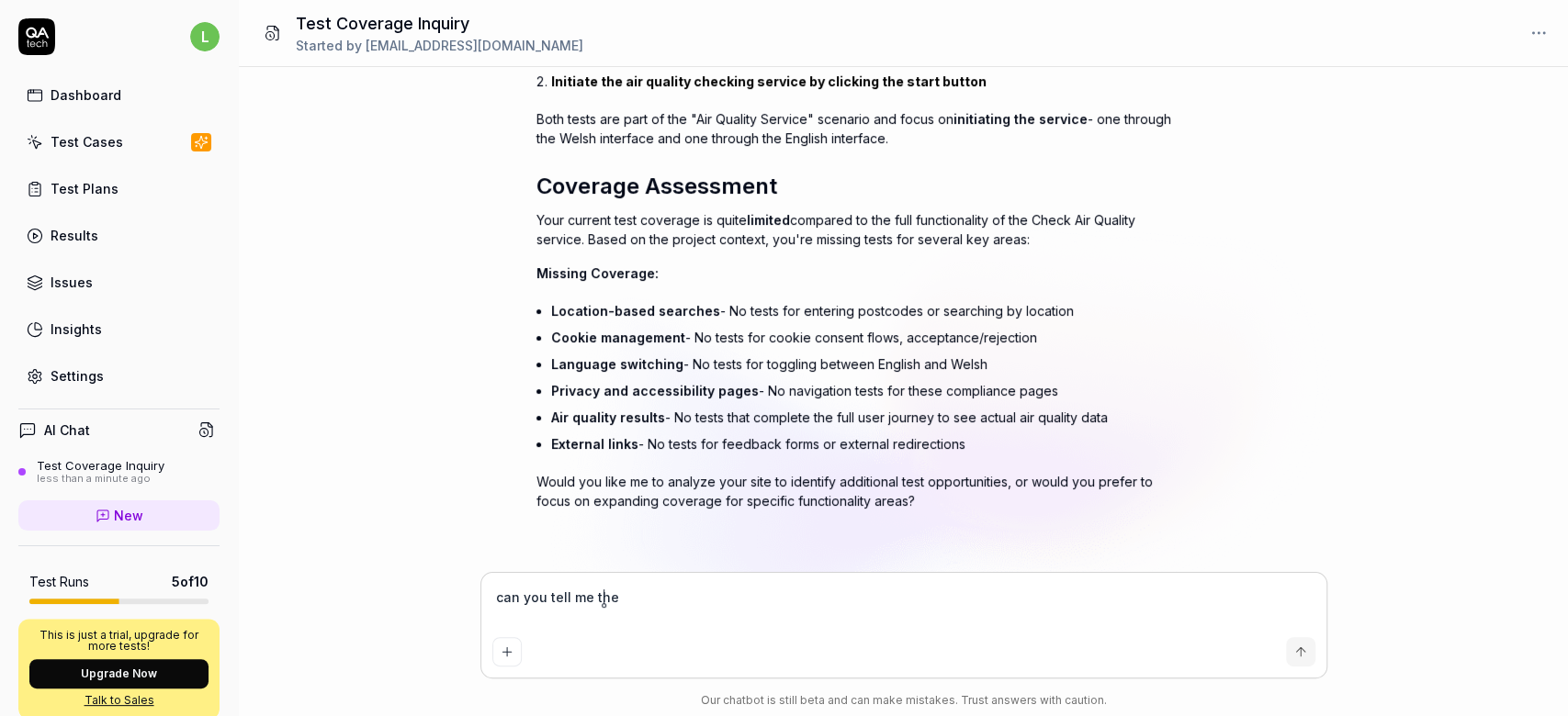
type textarea "can you tell me the"
type textarea "*"
type textarea "can you tell me the c"
type textarea "*"
type textarea "can you tell me the co"
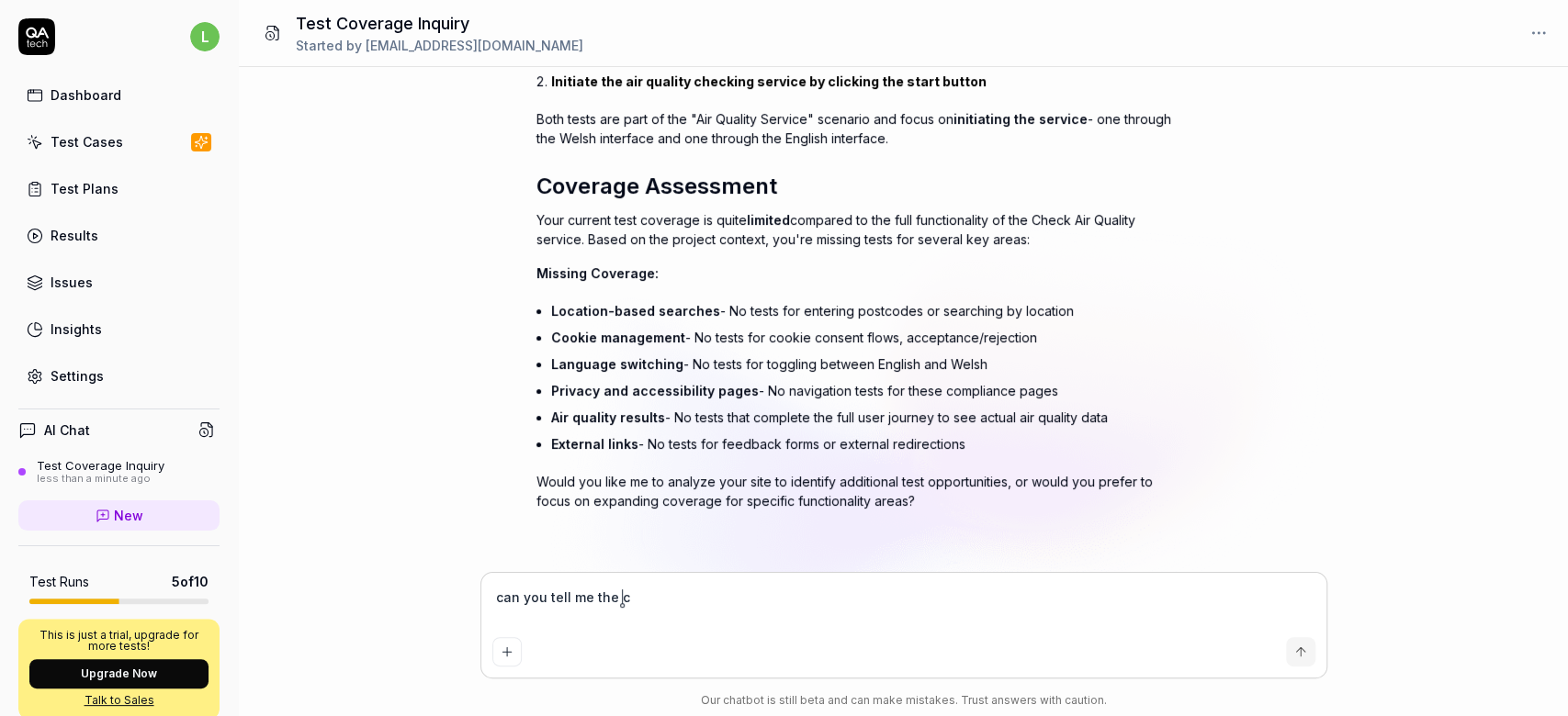
type textarea "*"
type textarea "can you tell me the [PERSON_NAME]"
type textarea "*"
type textarea "can you tell me the co"
type textarea "*"
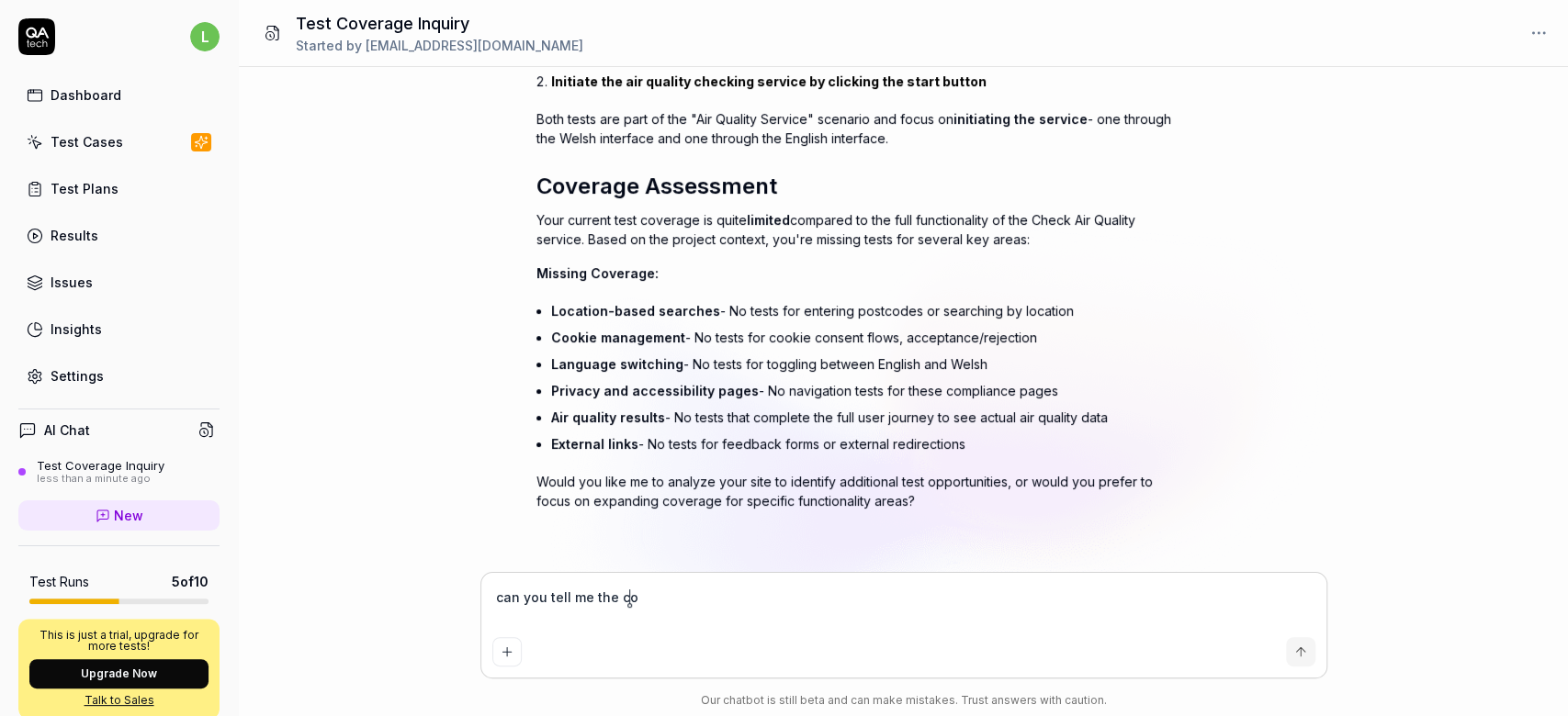
type textarea "can you tell me the cov"
type textarea "*"
type textarea "can you tell me the cove"
type textarea "*"
type textarea "can you tell me the cover"
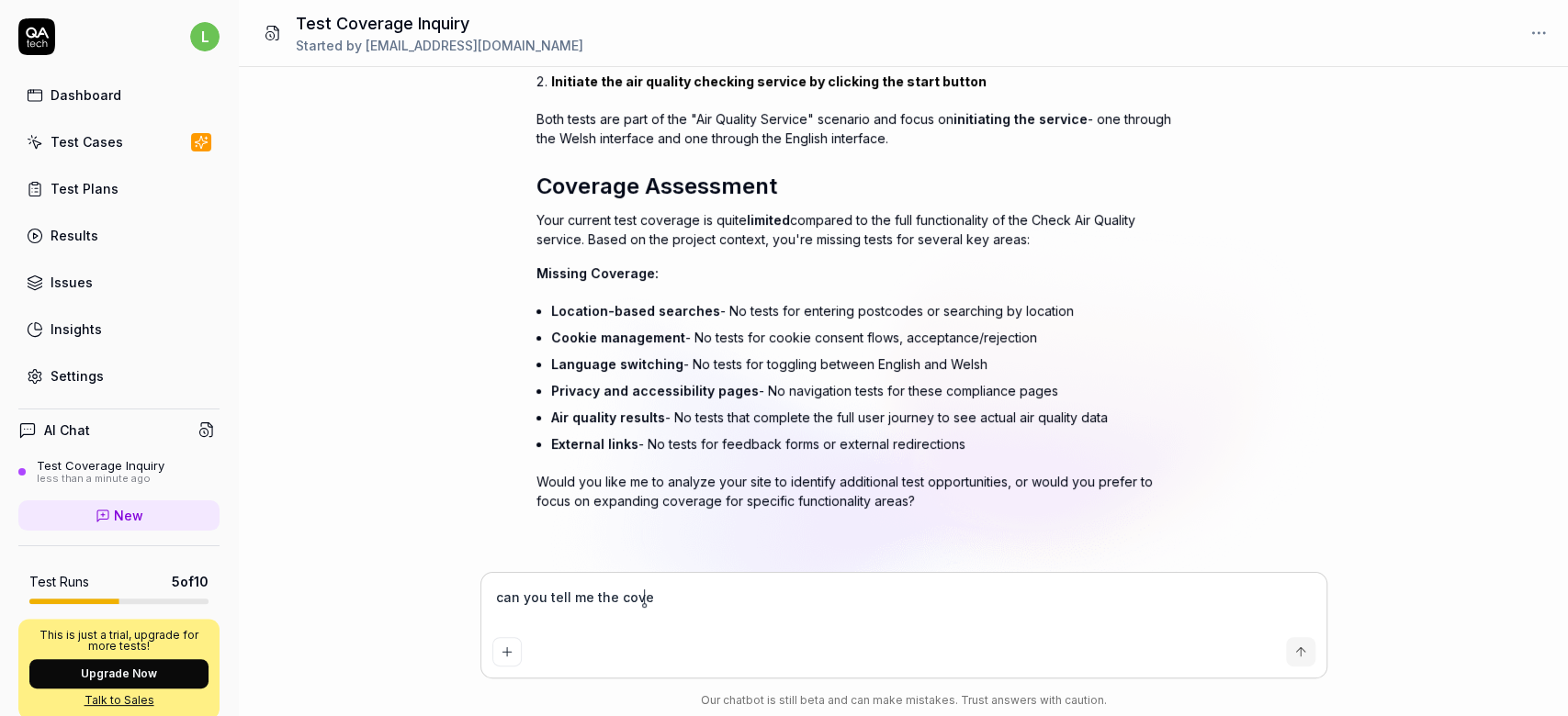
type textarea "*"
type textarea "can you tell me the covera"
type textarea "*"
type textarea "can you tell me the coverag"
type textarea "*"
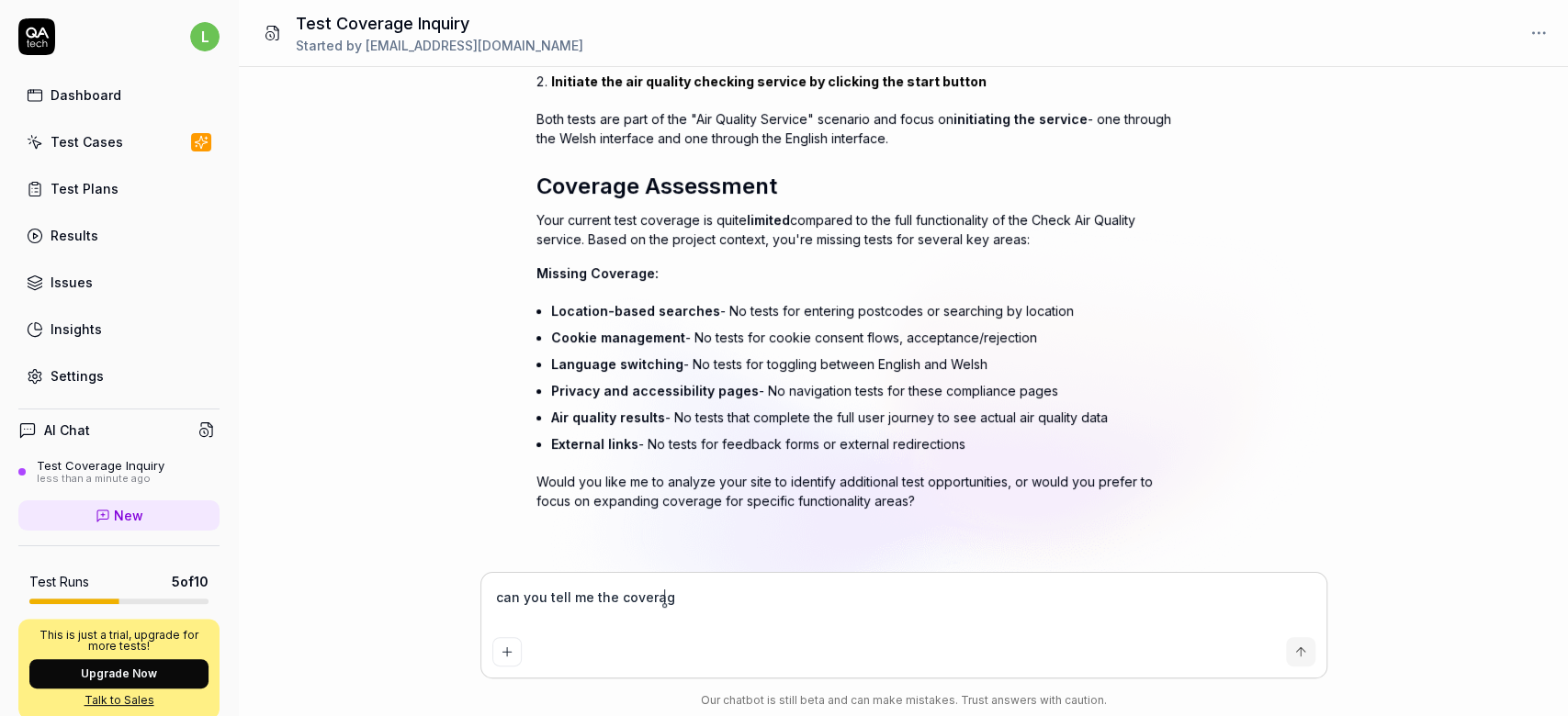
type textarea "can you tell me the coverage"
type textarea "*"
type textarea "can you tell me the coverage"
type textarea "*"
type textarea "can you tell me the coverage p"
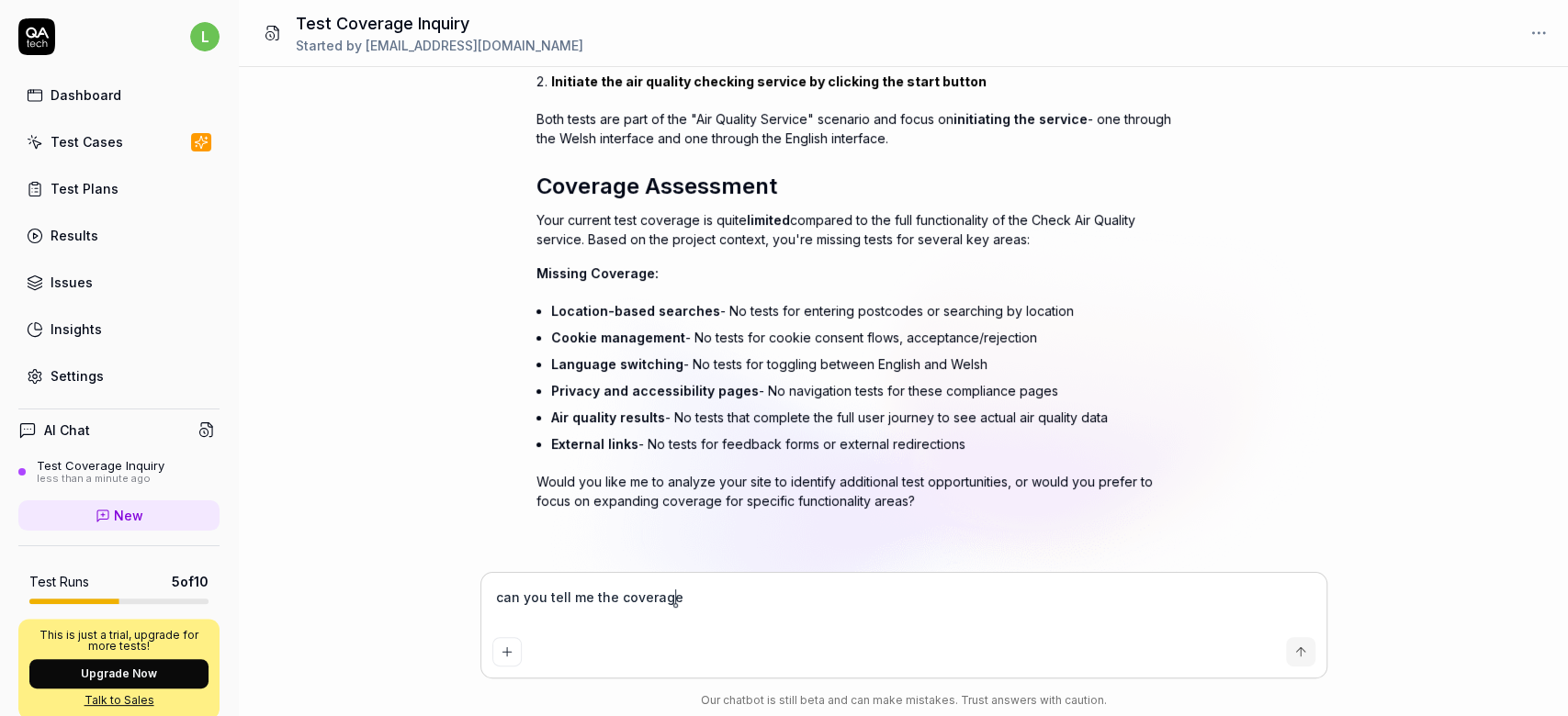
type textarea "*"
type textarea "can you tell me the coverage pe"
type textarea "*"
type textarea "can you tell me the coverage per"
type textarea "*"
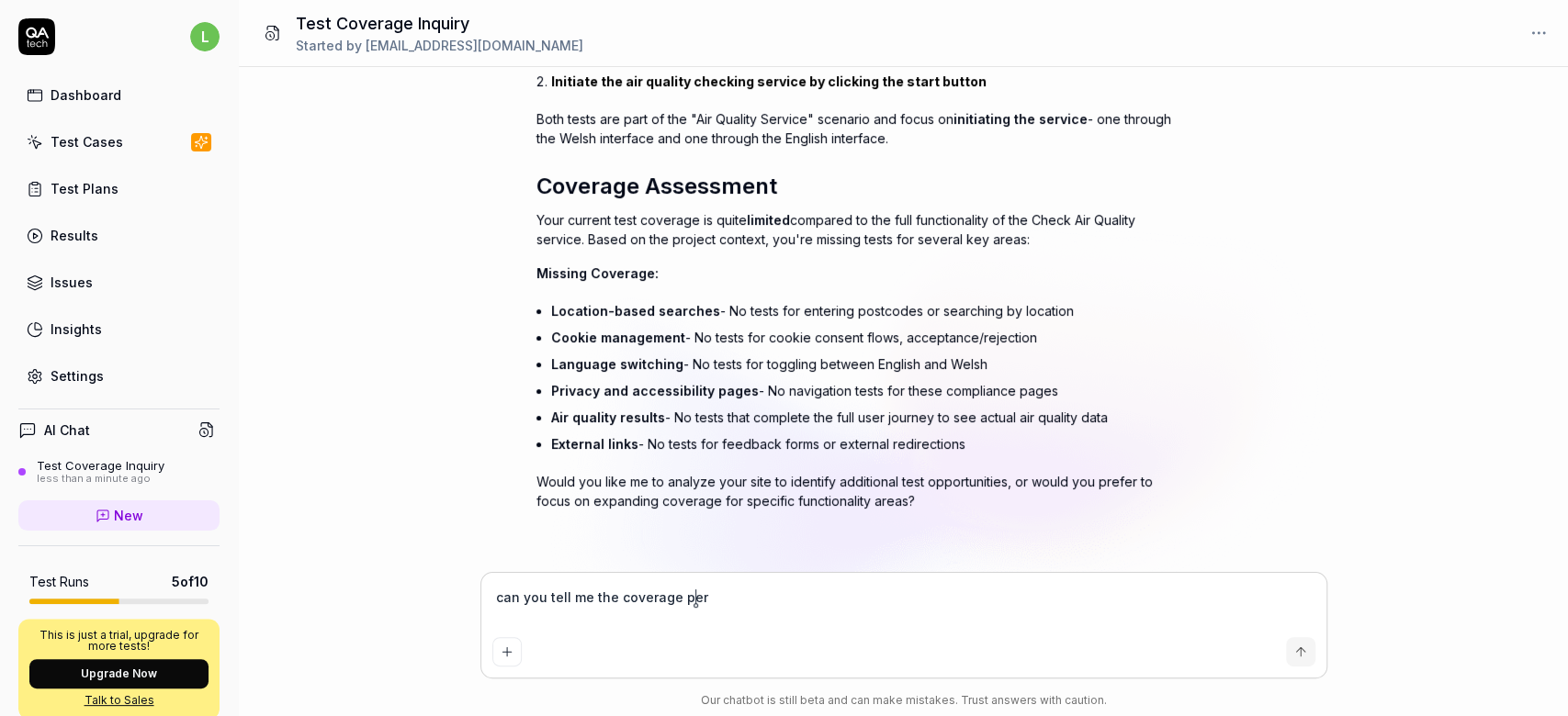
type textarea "can you tell me the coverage perc"
type textarea "*"
type textarea "can you tell me the coverage perce"
type textarea "*"
type textarea "can you tell me the coverage percen"
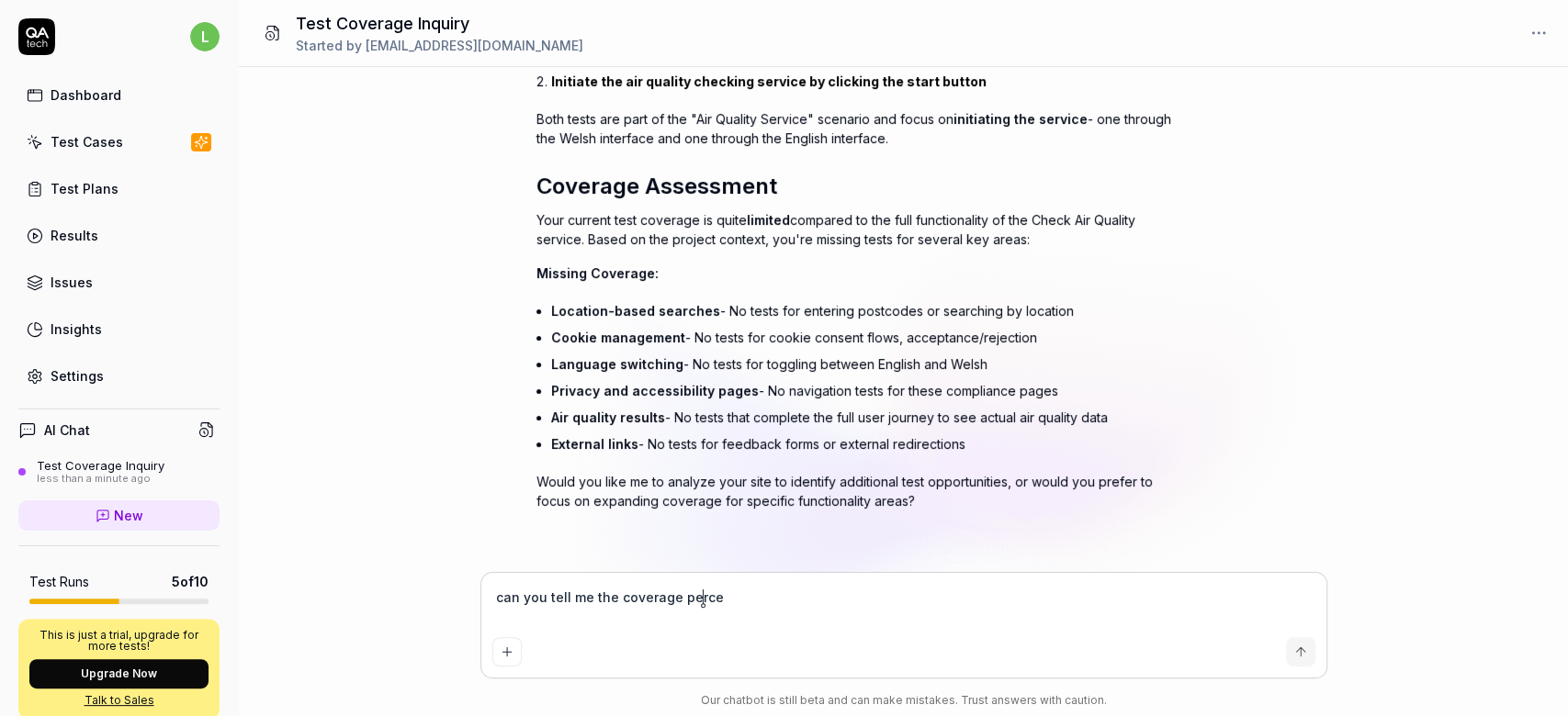
type textarea "*"
type textarea "can you tell me the coverage percent"
type textarea "*"
type textarea "can you tell me the coverage percenta"
type textarea "*"
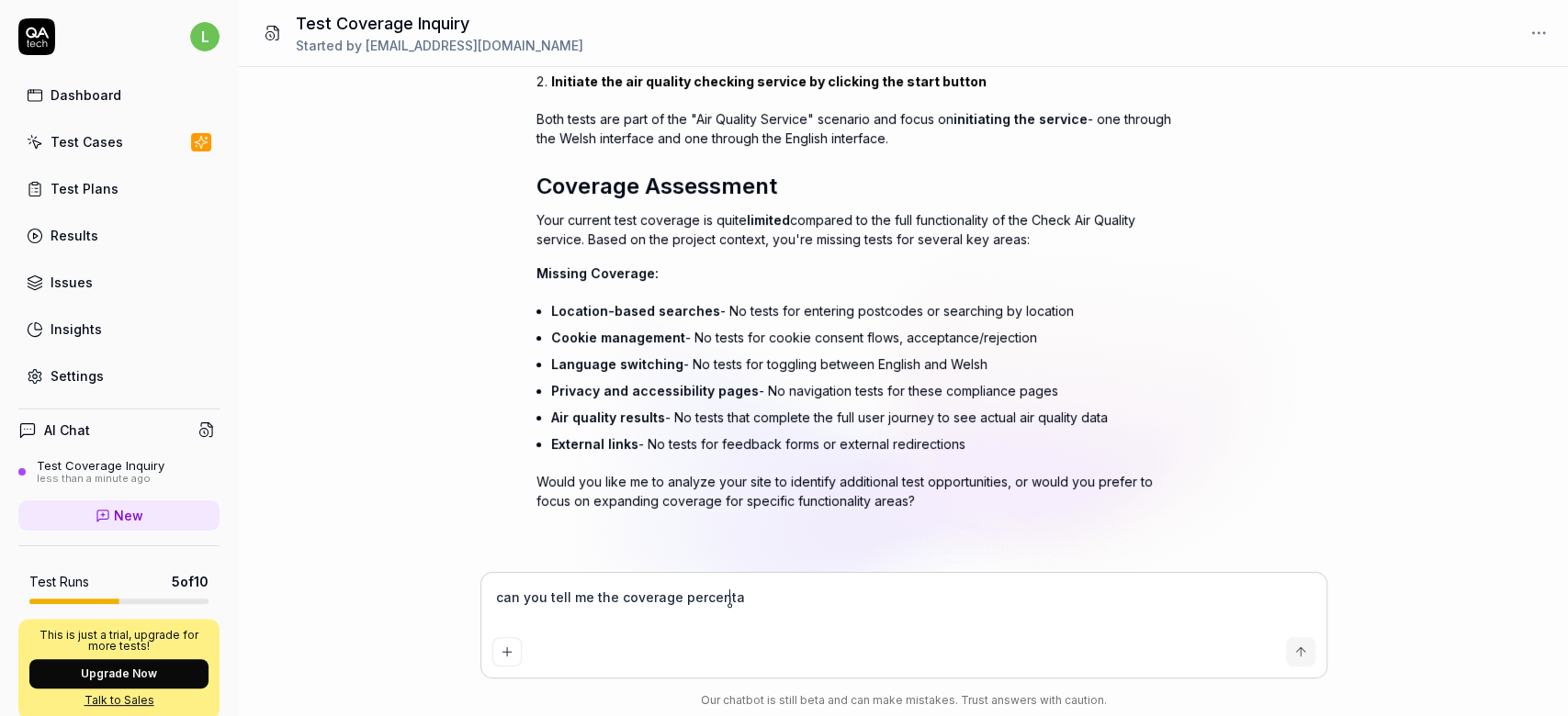
type textarea "can you tell me the coverage percentag"
type textarea "*"
type textarea "can you tell me the coverage percentage"
type textarea "*"
type textarea "can you tell me the coverage percentage"
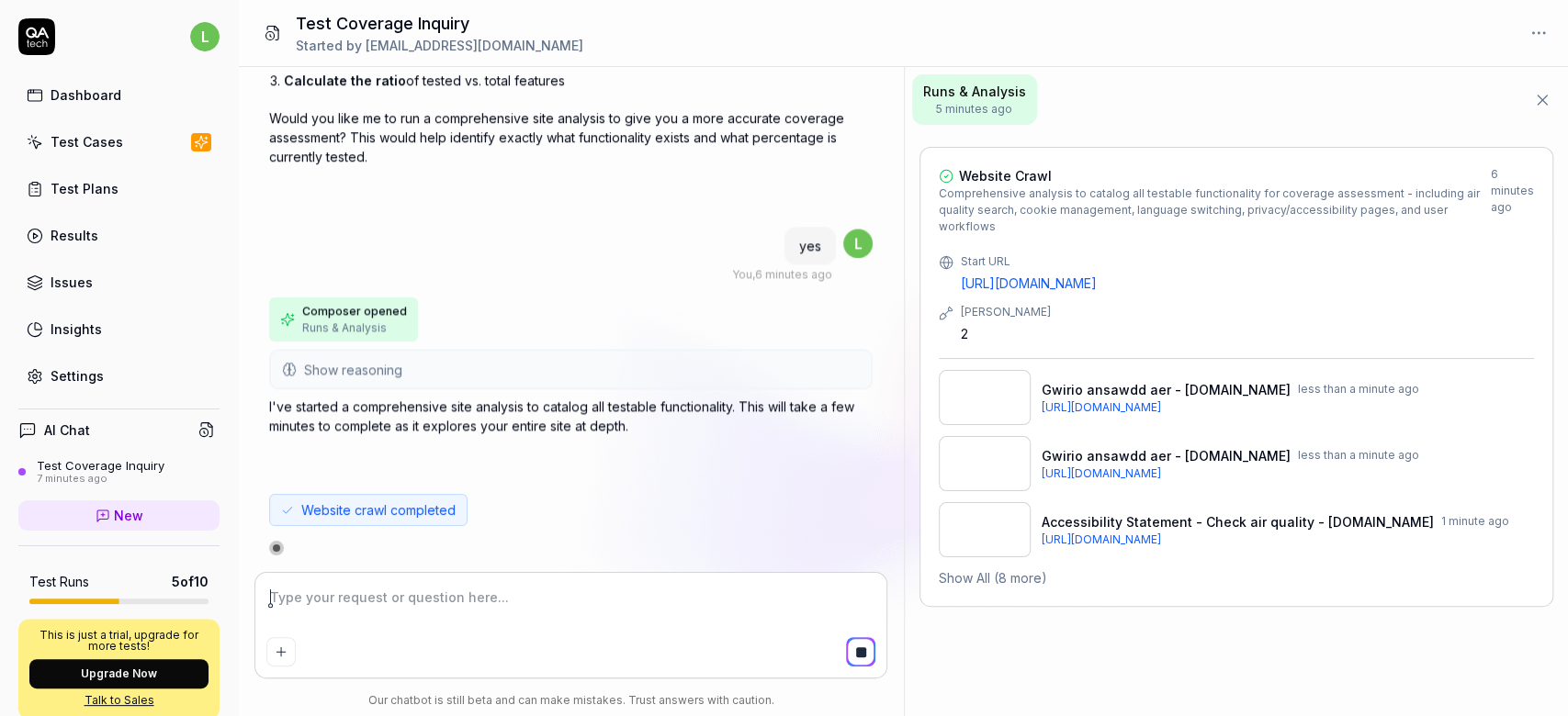
scroll to position [1521, 0]
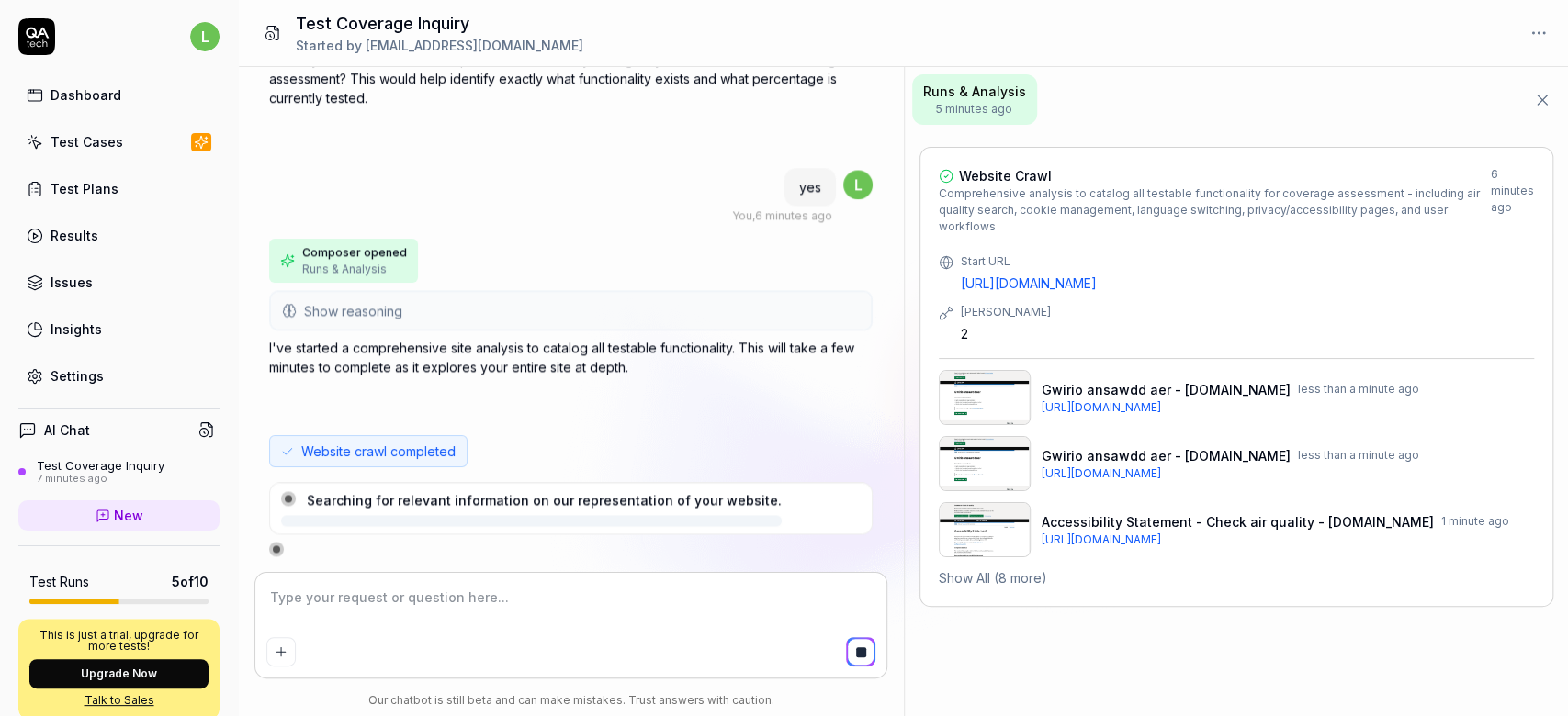
click at [1015, 568] on button "Show All (8 more)" at bounding box center [993, 578] width 109 height 19
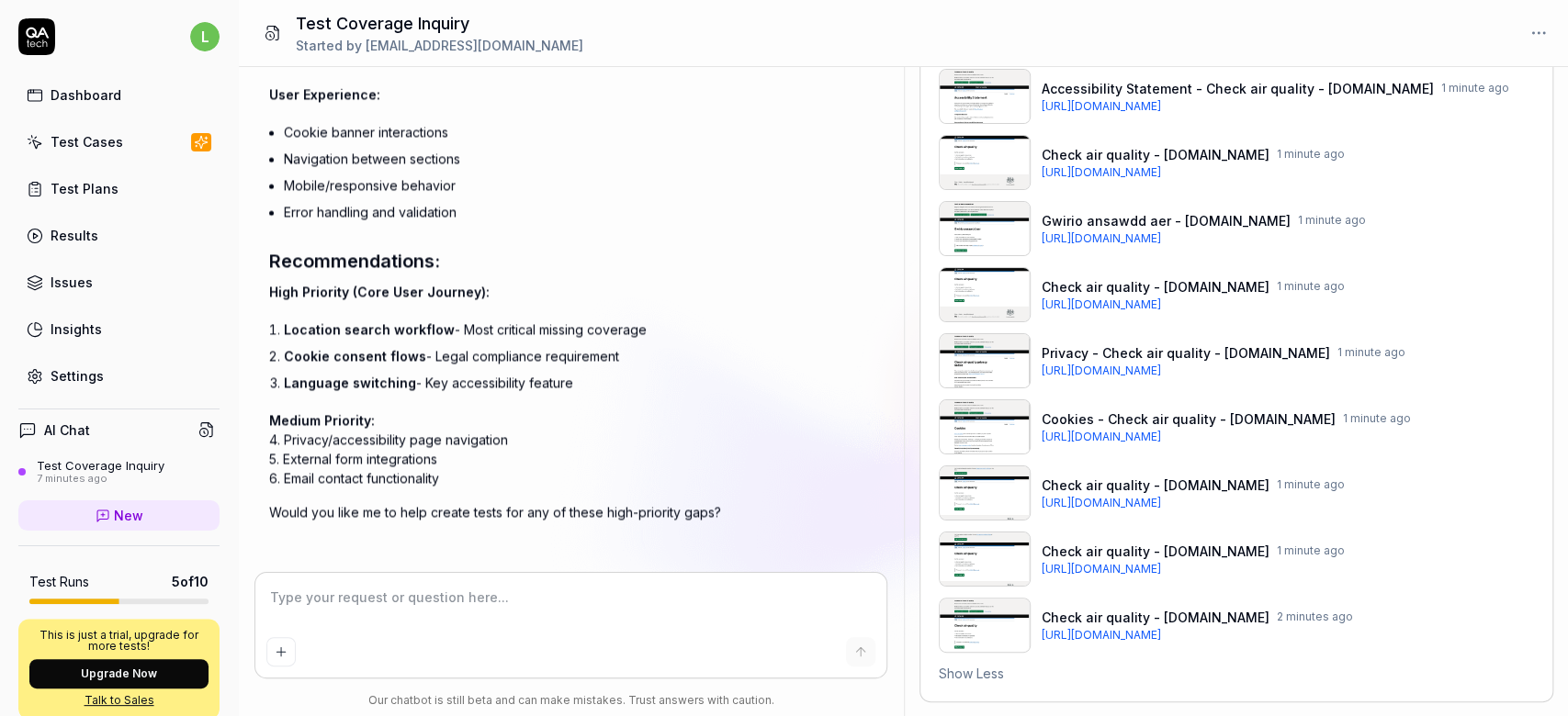
scroll to position [3096, 0]
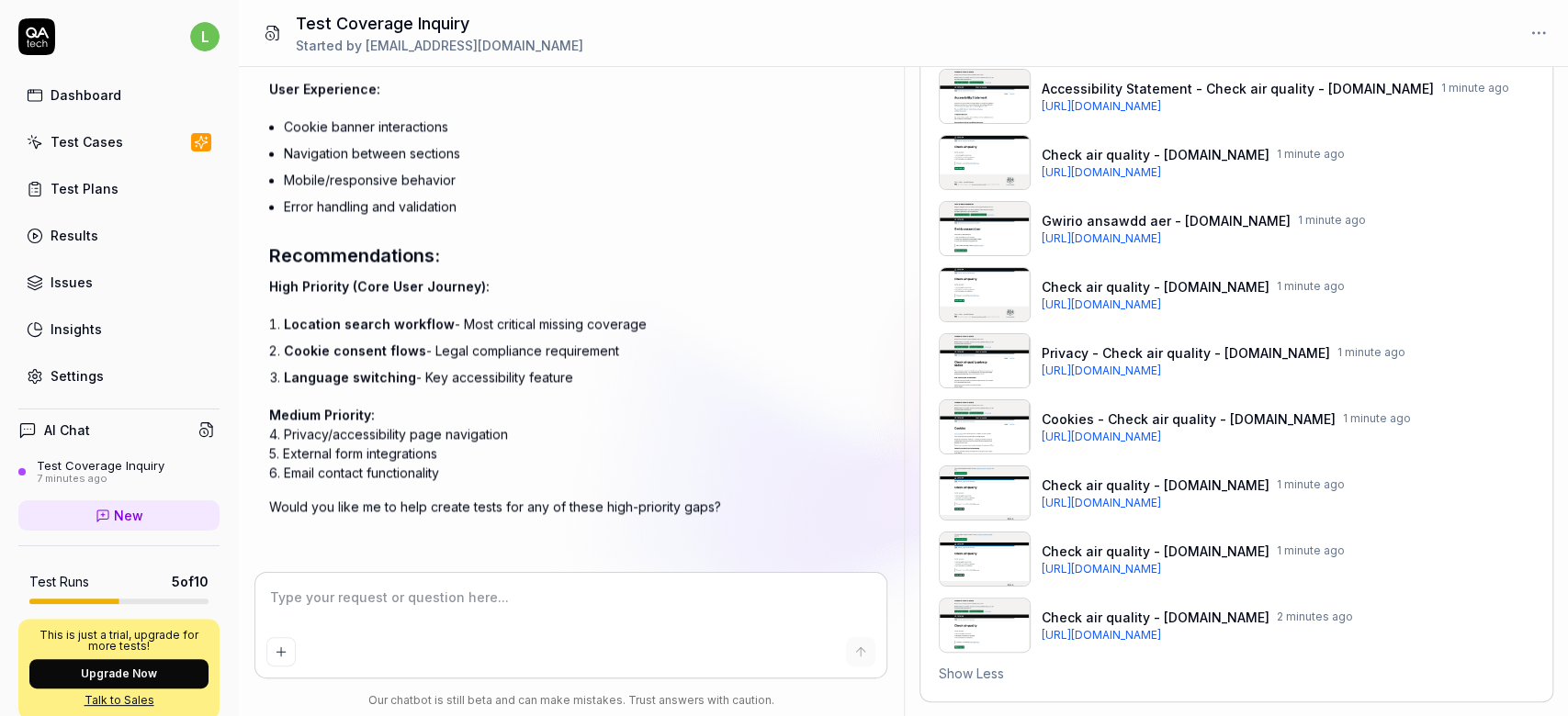
drag, startPoint x: 288, startPoint y: 315, endPoint x: 668, endPoint y: 322, distance: 380.1
click at [668, 322] on li "Location search workflow - Most critical missing coverage" at bounding box center [578, 324] width 589 height 26
drag, startPoint x: 668, startPoint y: 322, endPoint x: 285, endPoint y: 330, distance: 383.1
click at [285, 330] on li "Location search workflow - Most critical missing coverage" at bounding box center [578, 324] width 589 height 26
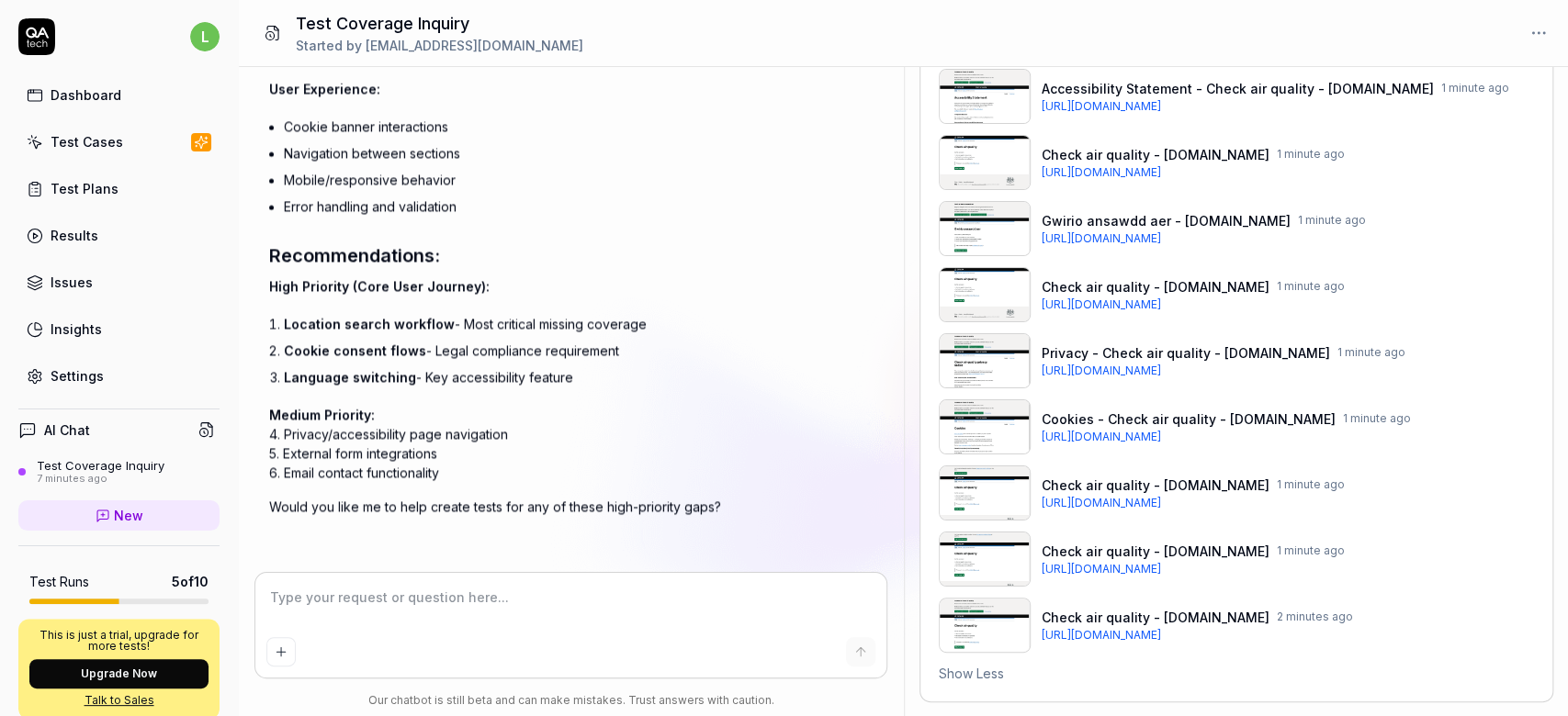
click at [324, 603] on textarea at bounding box center [570, 606] width 609 height 46
paste textarea "Location search workflow - Most critical missing coverage"
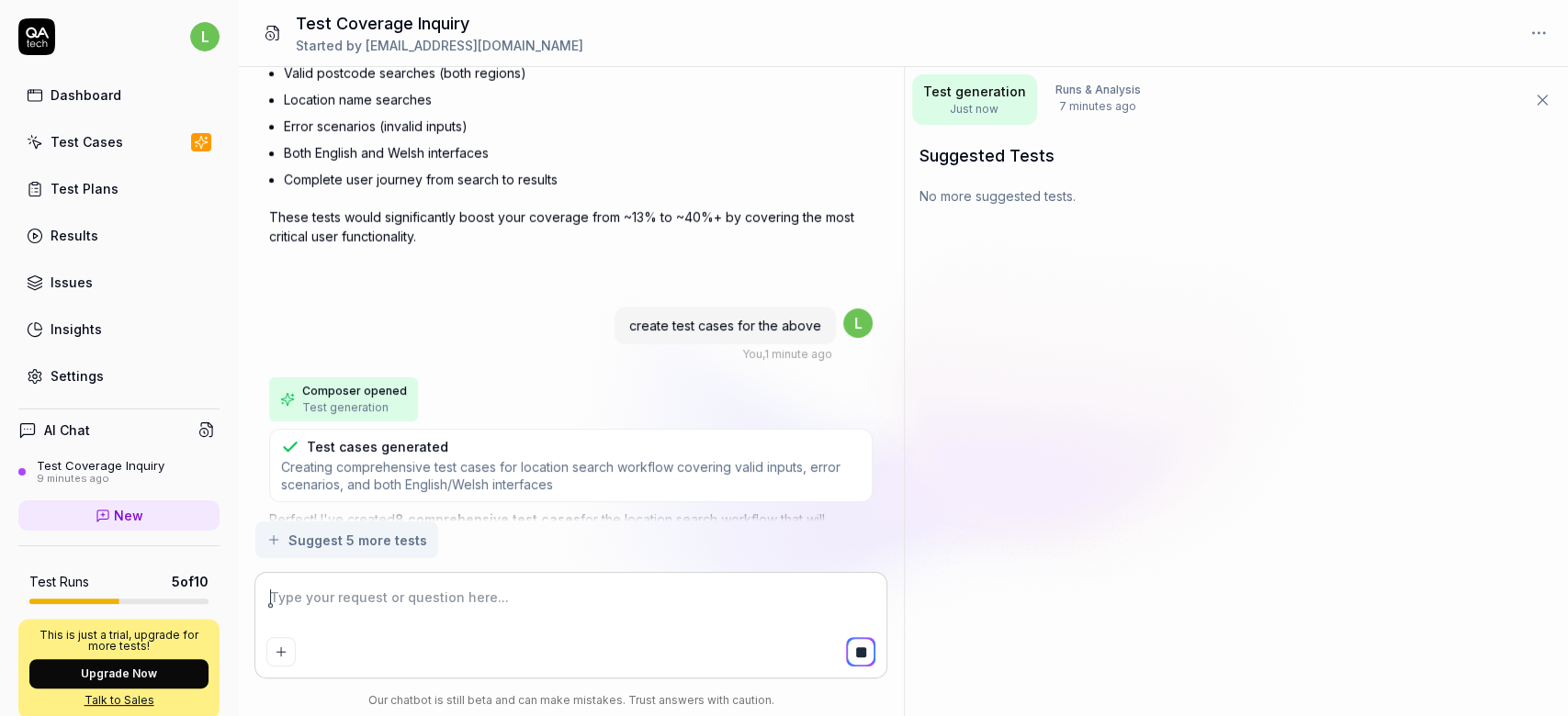
scroll to position [0, 0]
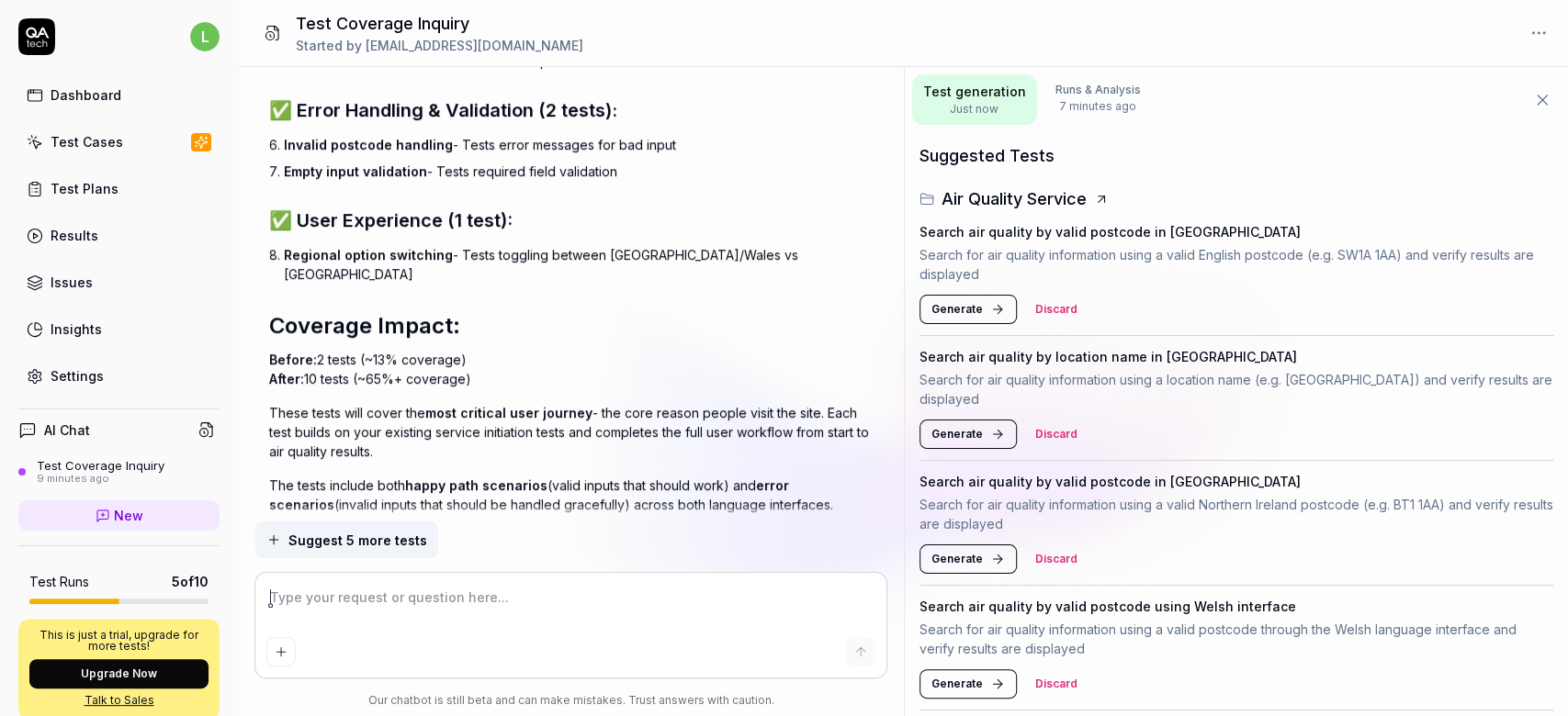
click at [968, 314] on span "Generate" at bounding box center [957, 309] width 51 height 17
click at [943, 456] on div "Search air quality by location name in [GEOGRAPHIC_DATA] Search for air quality…" at bounding box center [1236, 398] width 634 height 125
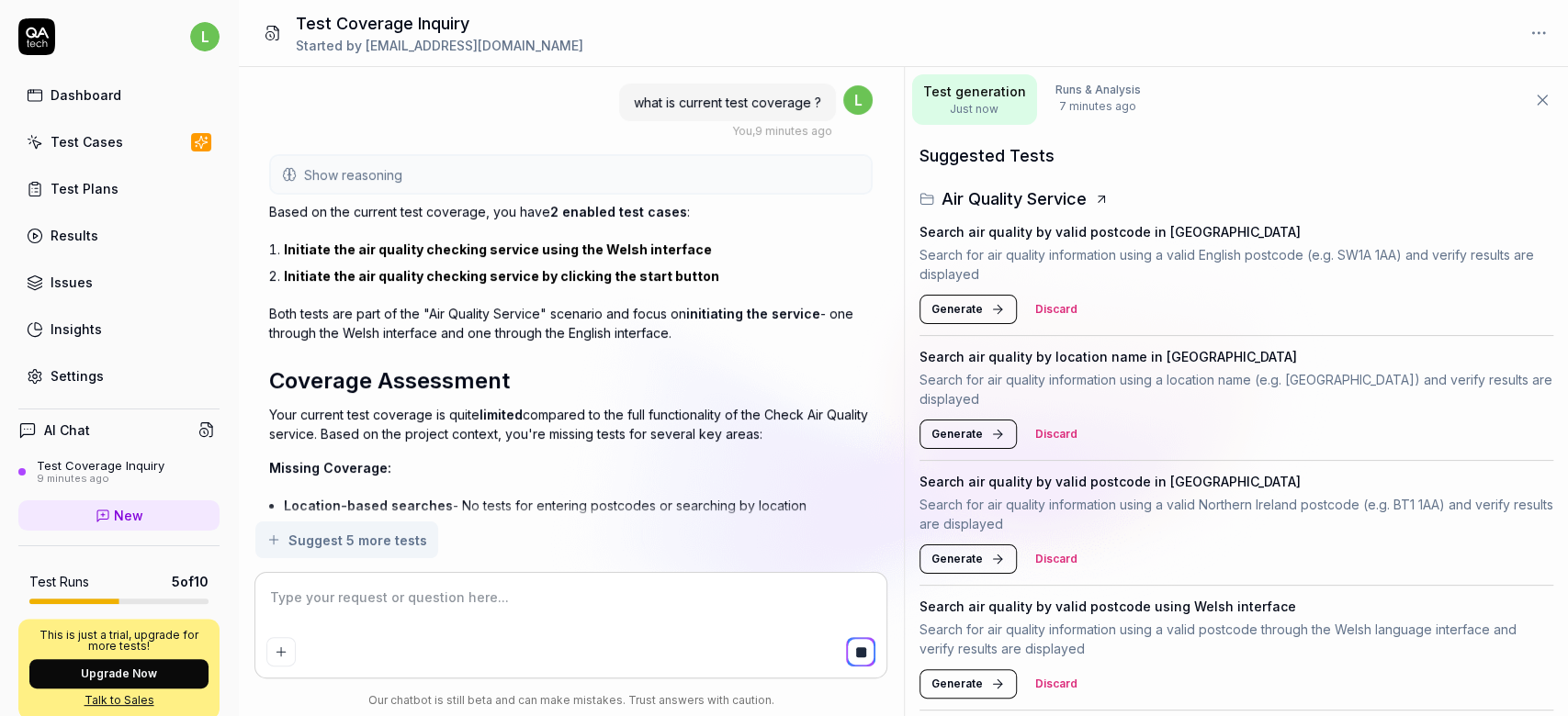
click at [970, 425] on button "Generate" at bounding box center [968, 434] width 97 height 29
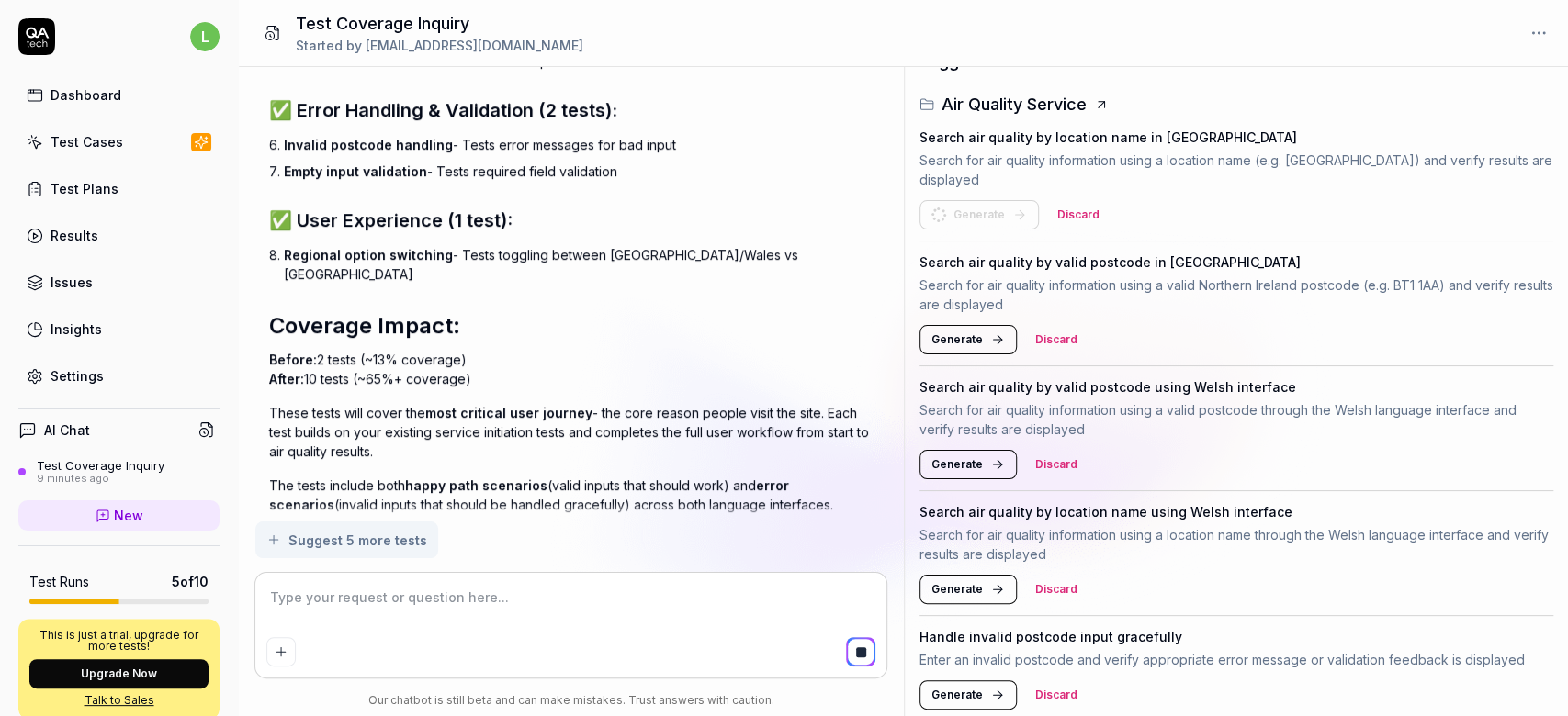
scroll to position [260, 0]
click at [944, 328] on button "Generate" at bounding box center [968, 340] width 97 height 29
click at [957, 472] on button "Generate" at bounding box center [968, 464] width 97 height 29
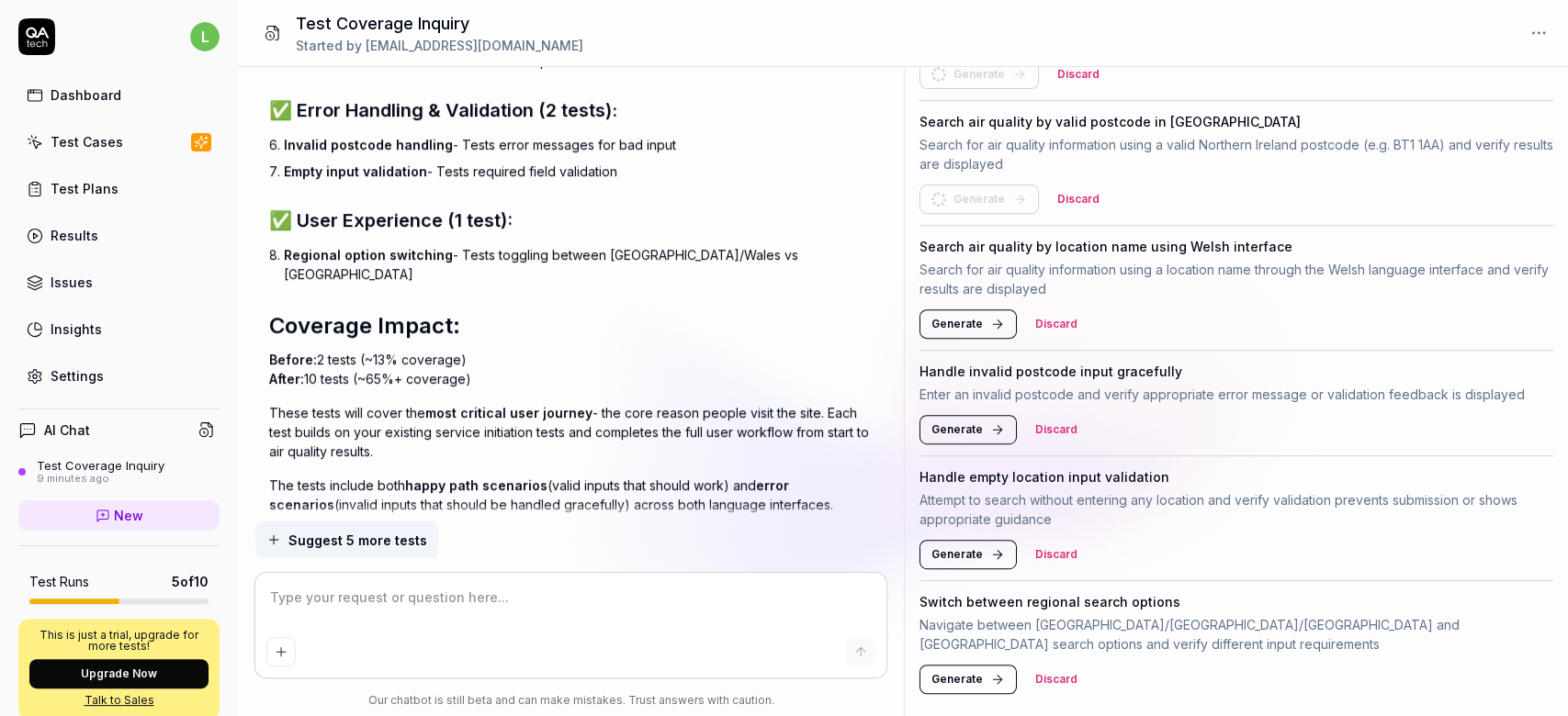
scroll to position [514, 0]
click at [958, 325] on span "Generate" at bounding box center [957, 326] width 51 height 17
click at [963, 432] on span "Generate" at bounding box center [957, 432] width 51 height 17
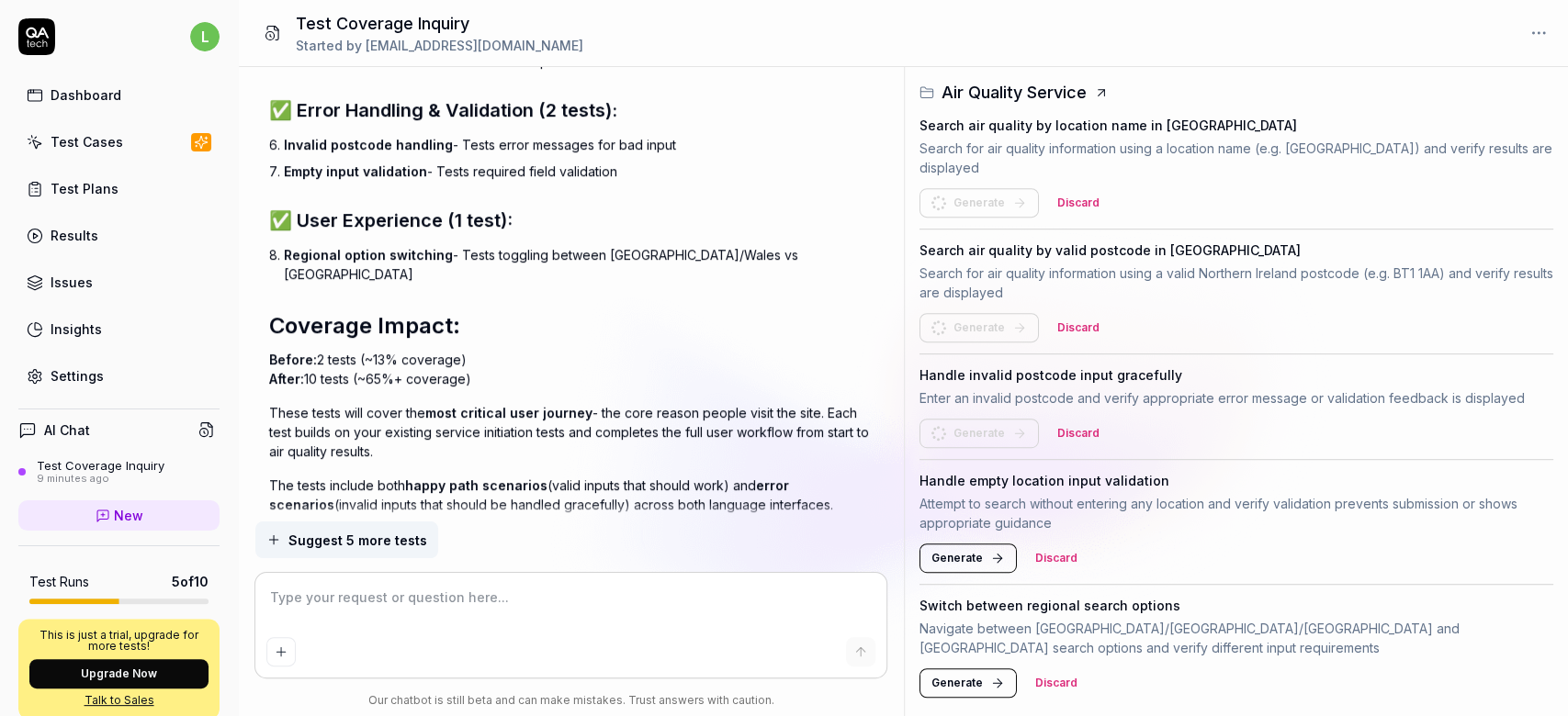
scroll to position [495, 0]
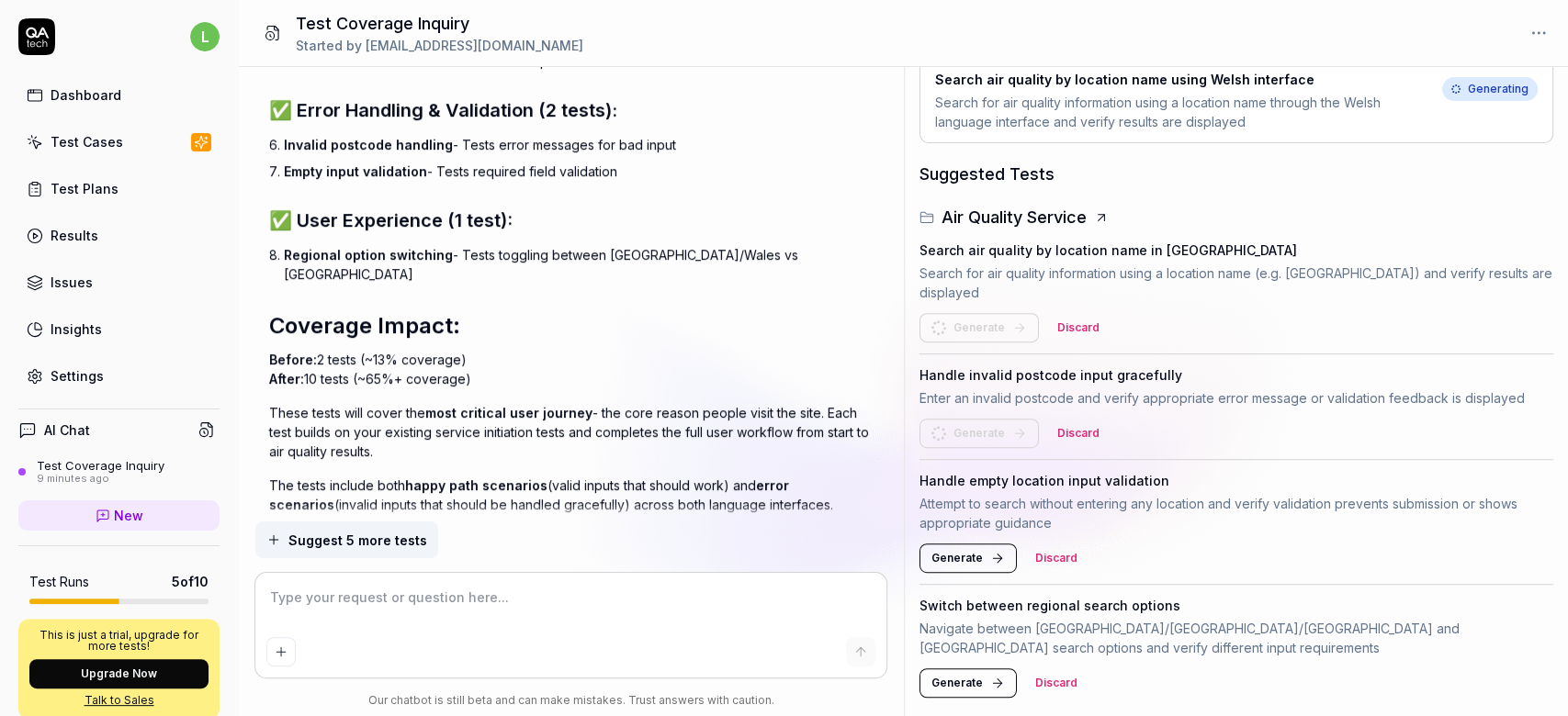
click at [955, 550] on span "Generate" at bounding box center [957, 558] width 51 height 17
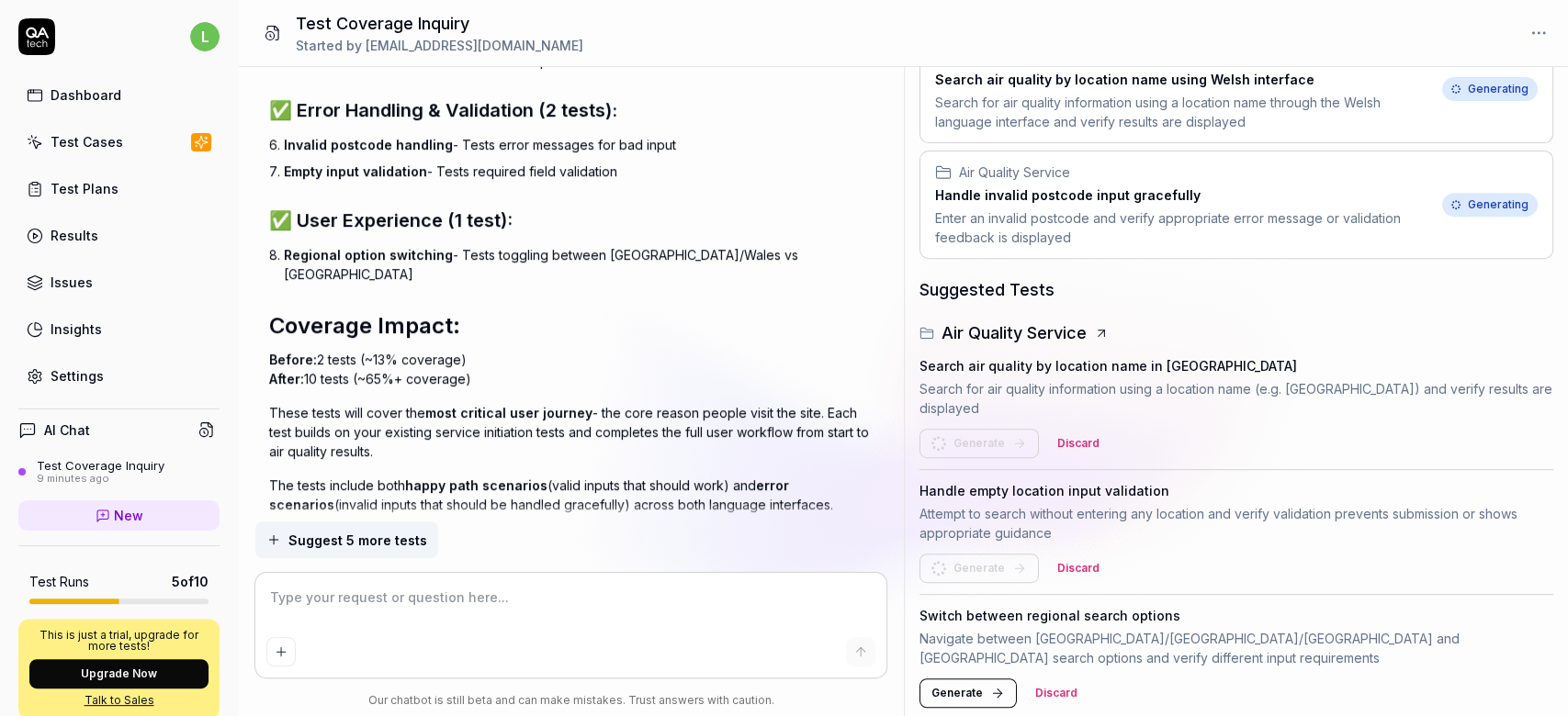
click at [959, 679] on button "Generate" at bounding box center [968, 694] width 97 height 29
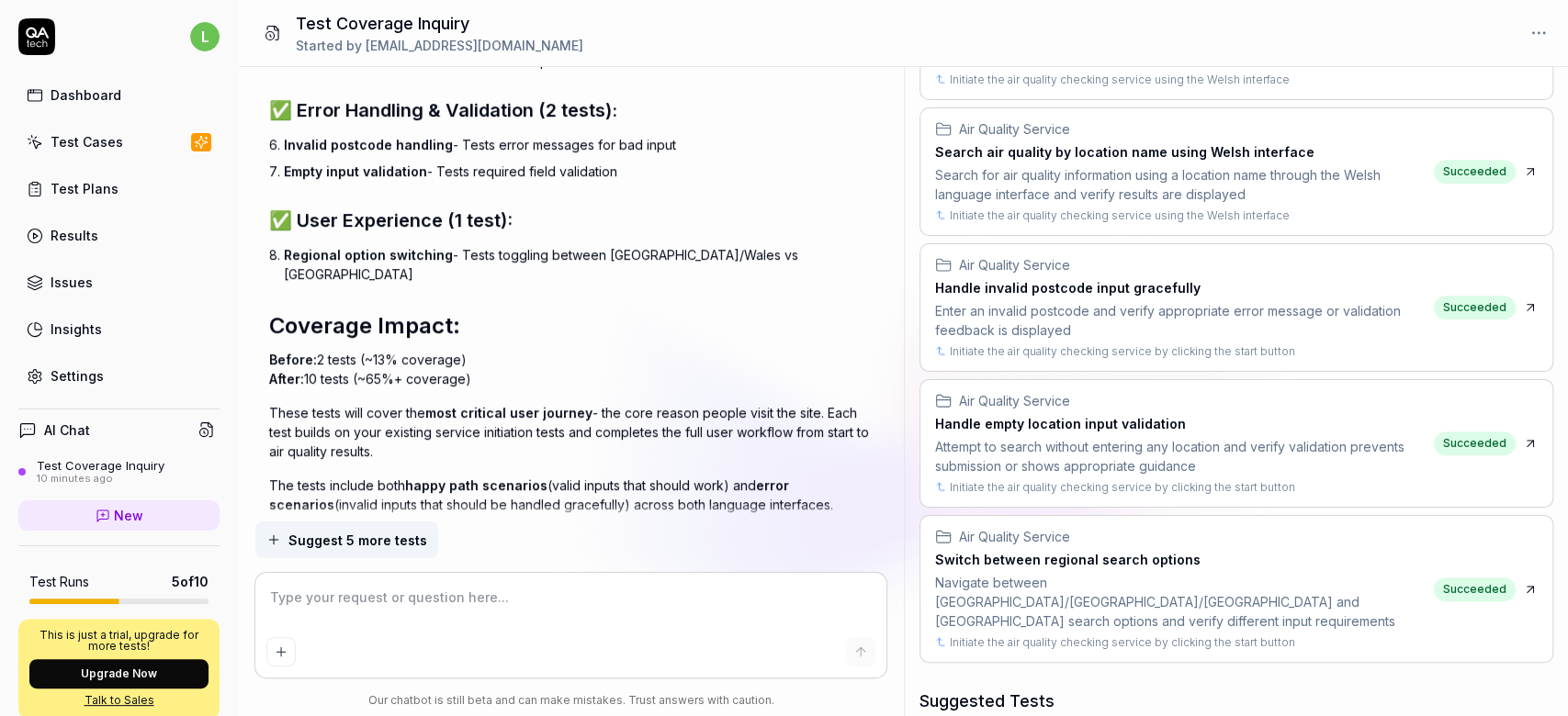
scroll to position [632, 0]
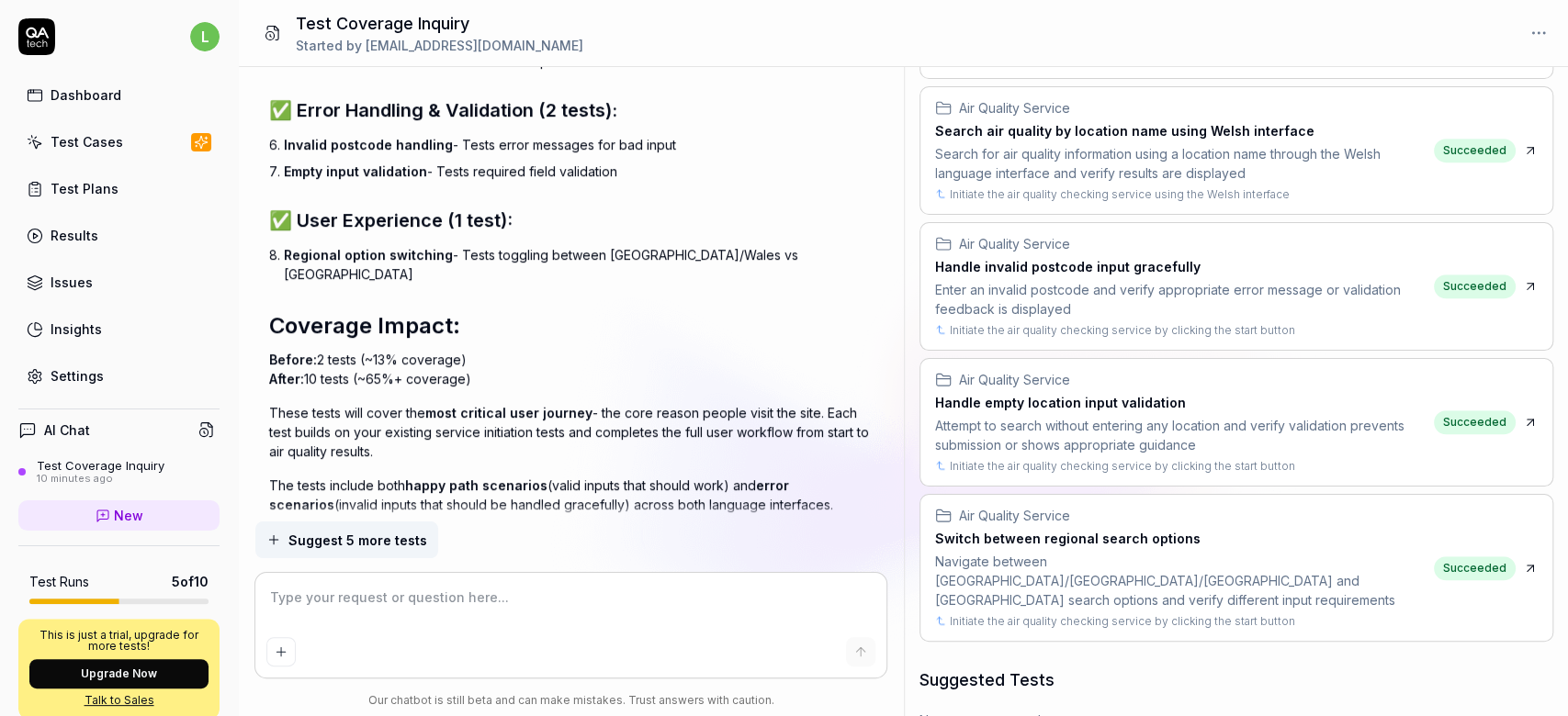
click at [272, 595] on div at bounding box center [276, 601] width 15 height 15
click at [70, 153] on link "Test Cases" at bounding box center [119, 142] width 201 height 36
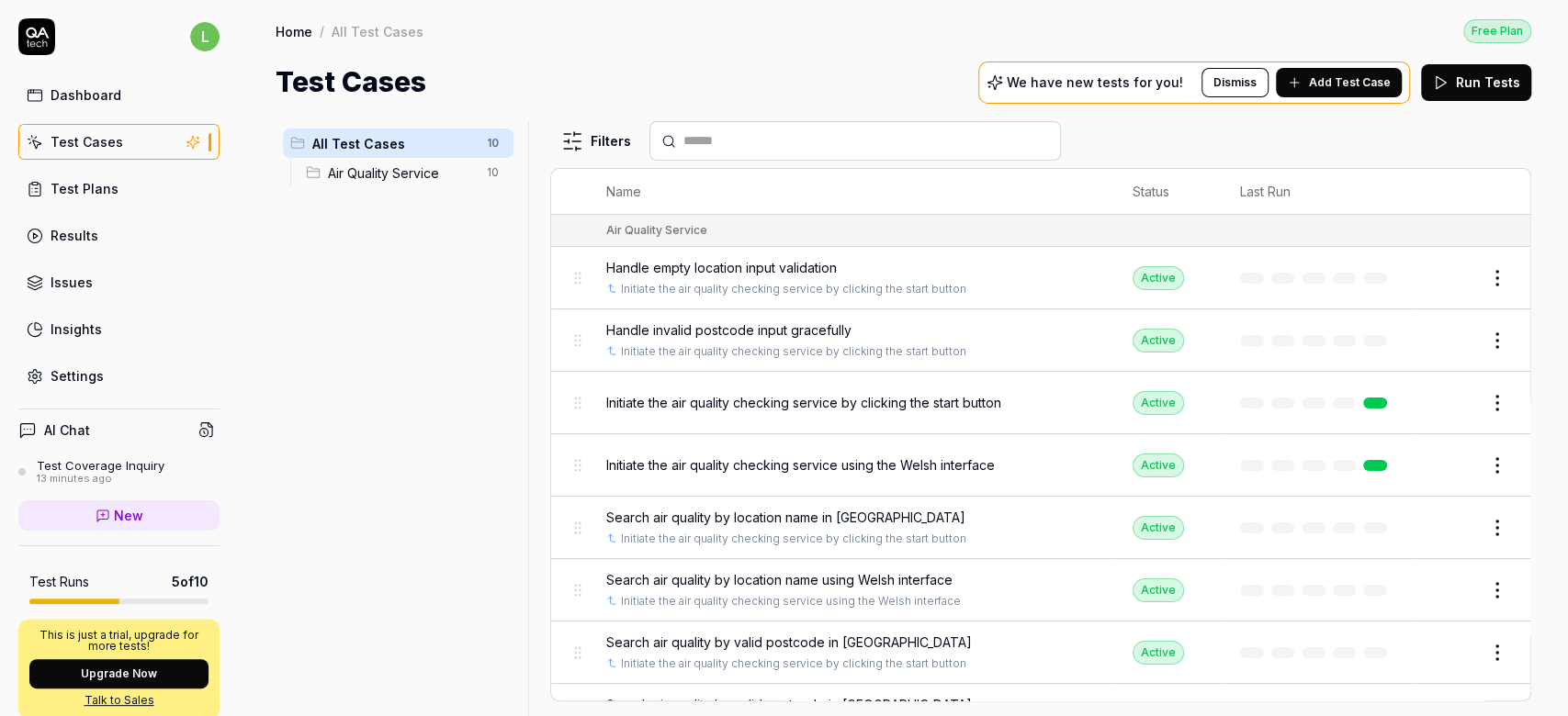
scroll to position [163, 0]
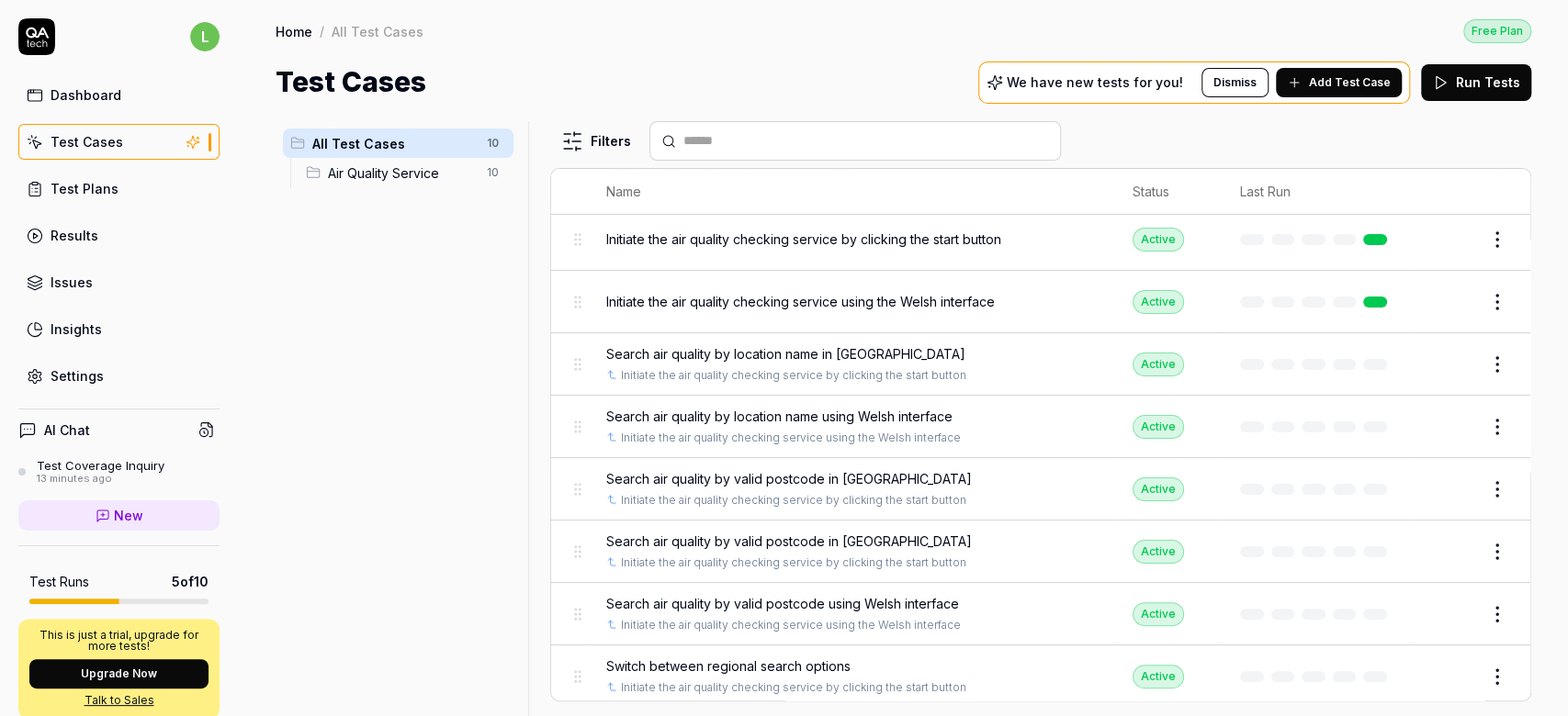
click at [88, 187] on div "Test Plans" at bounding box center [85, 188] width 68 height 19
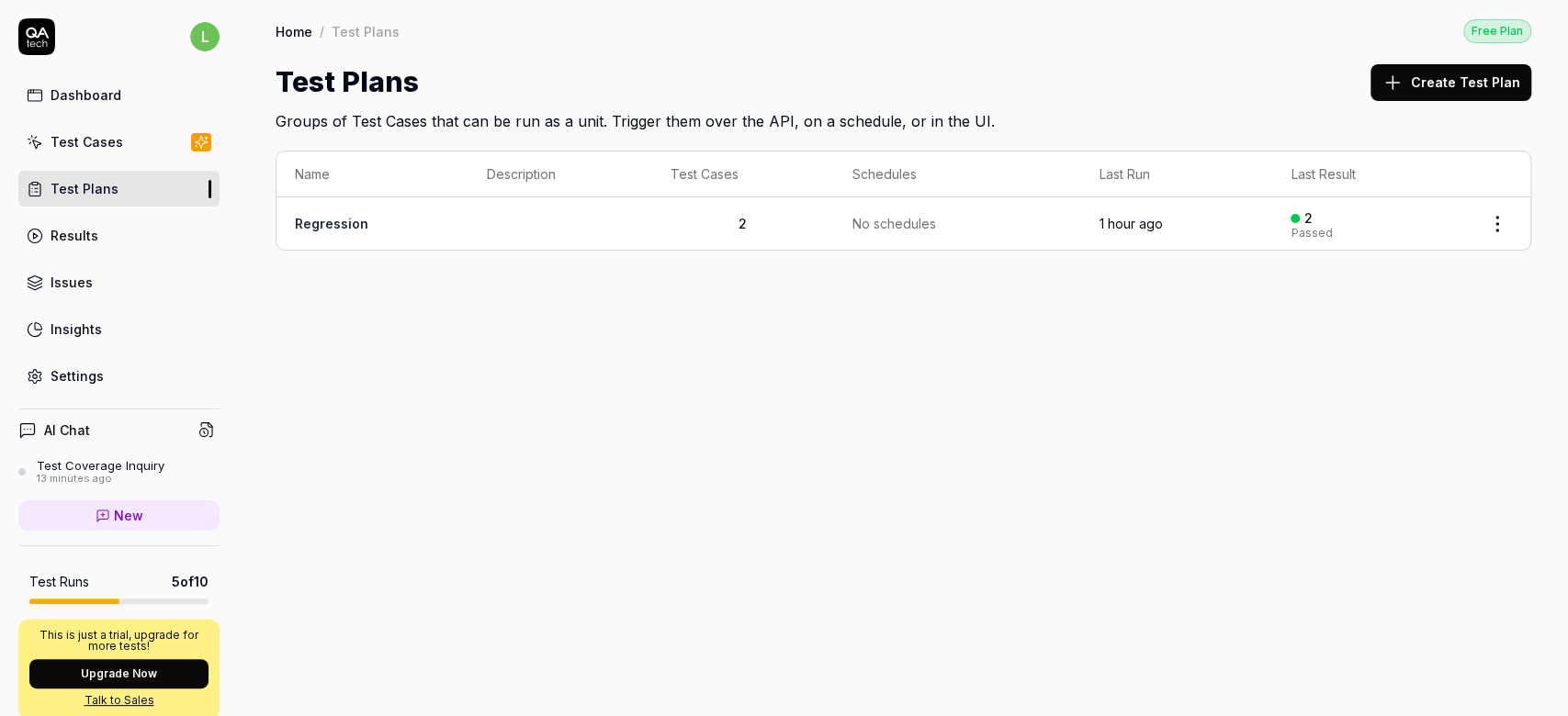
click at [349, 217] on link "Regression" at bounding box center [331, 223] width 74 height 16
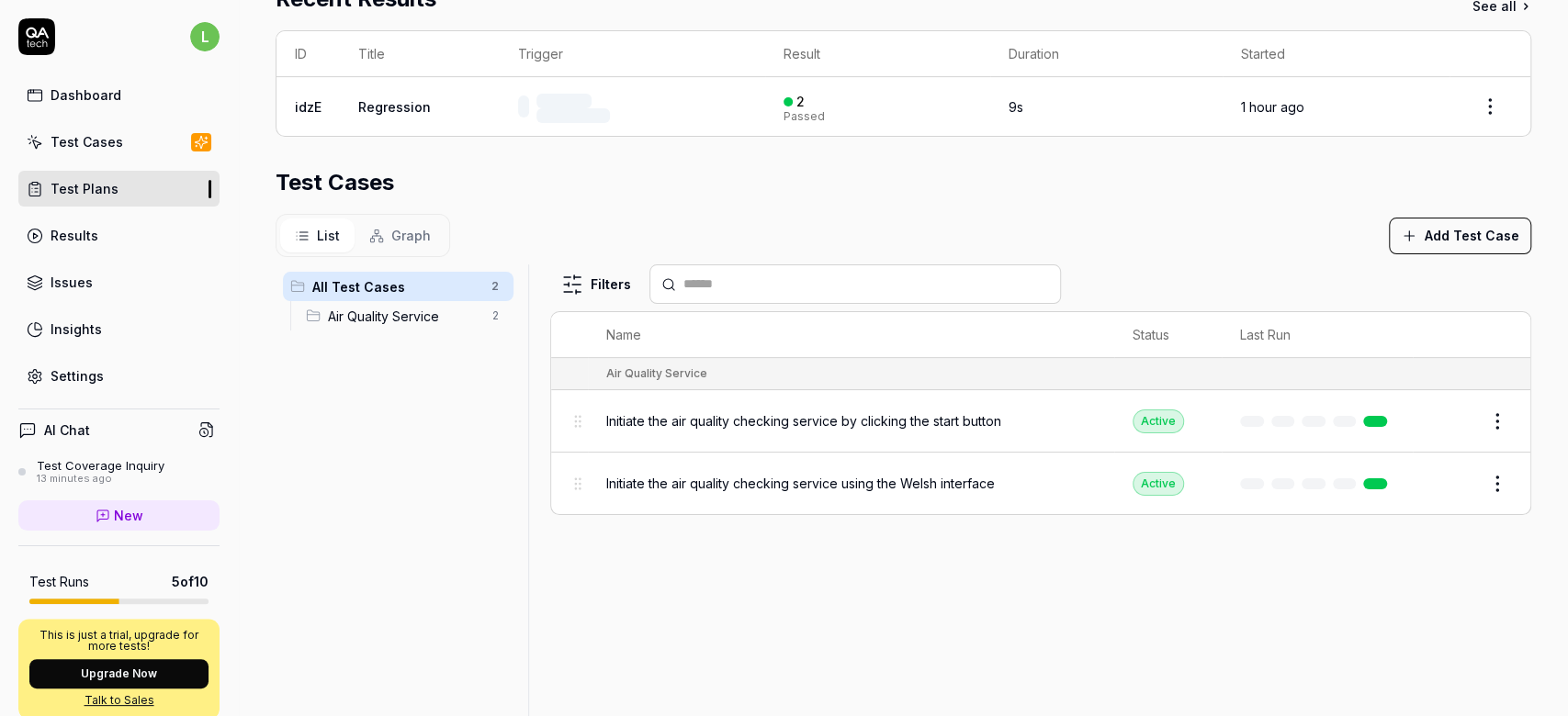
scroll to position [385, 0]
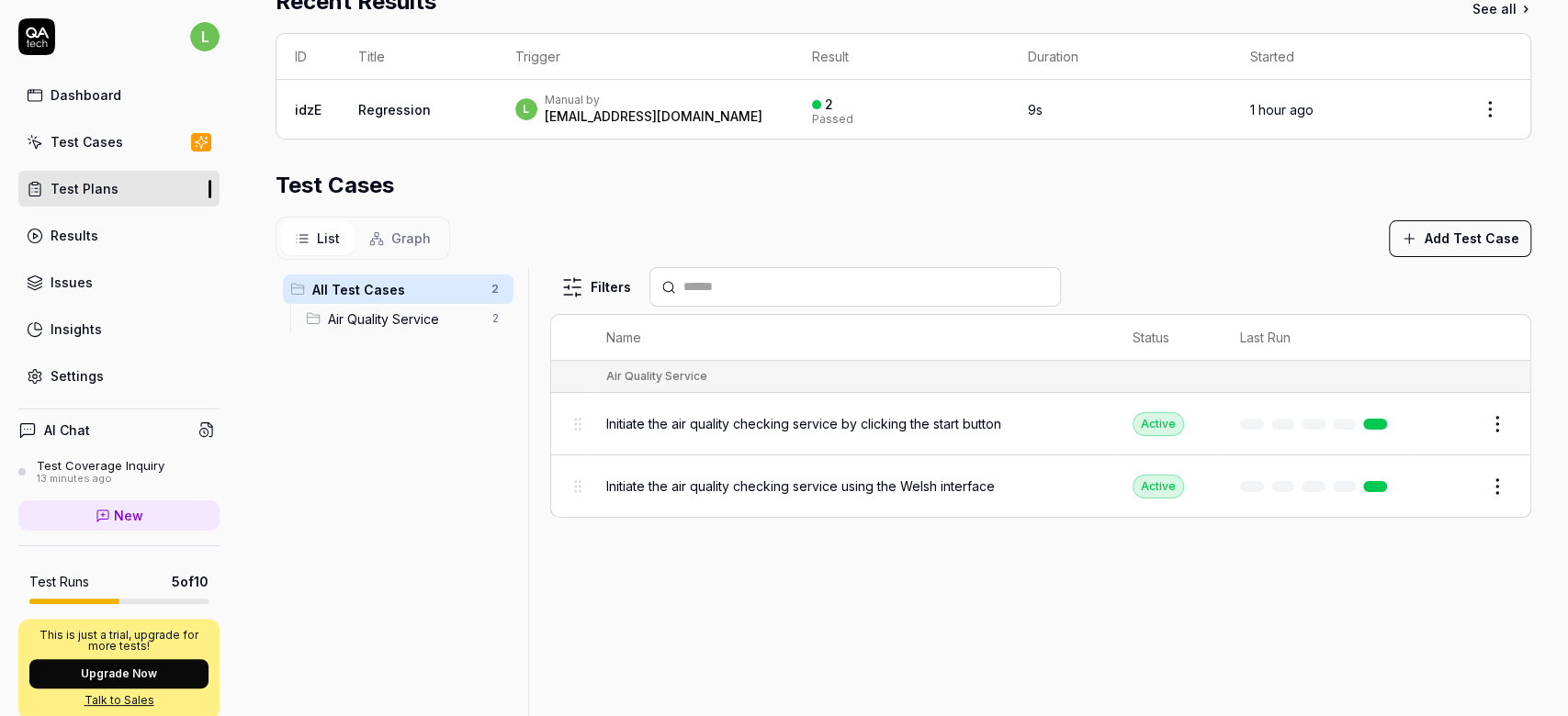
click at [1485, 239] on button "Add Test Case" at bounding box center [1459, 239] width 143 height 37
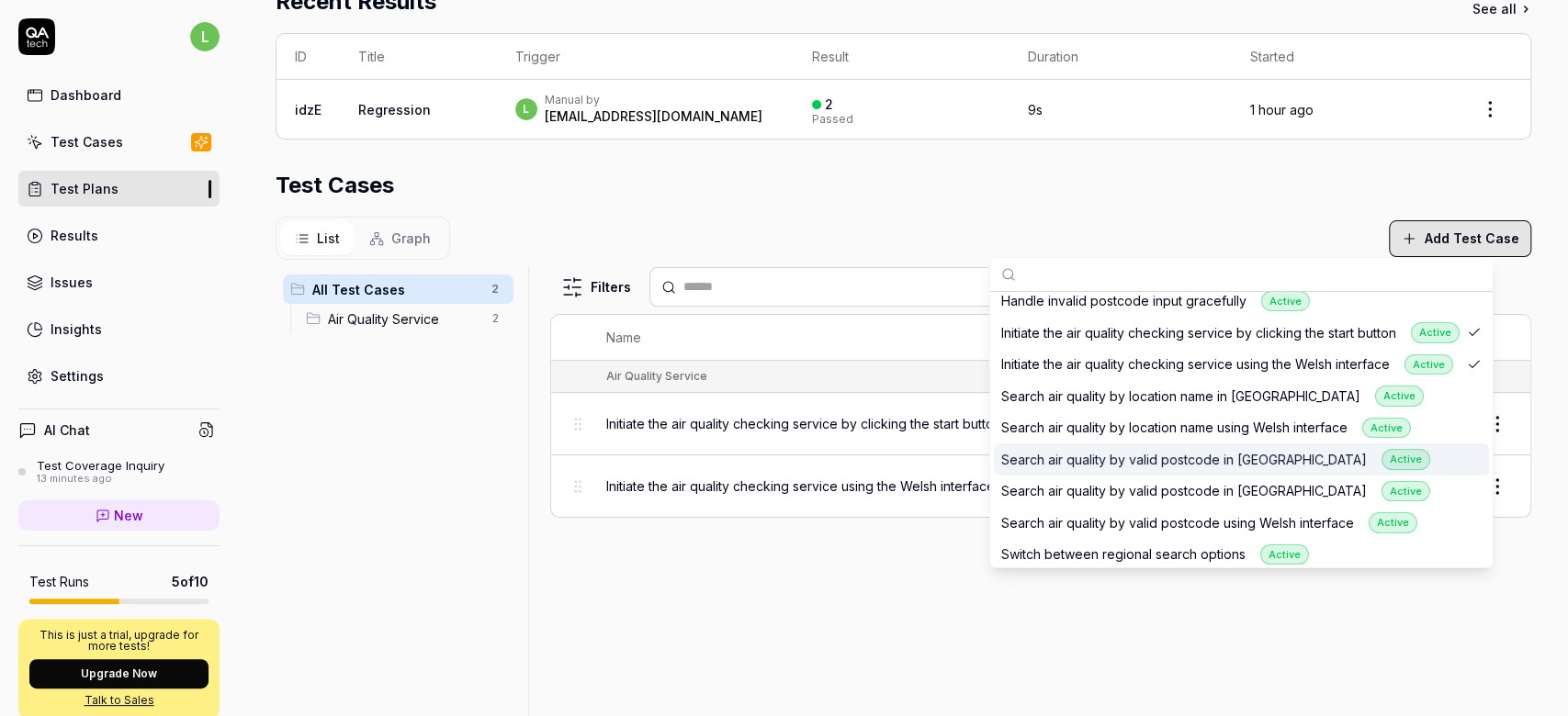
scroll to position [75, 0]
click at [1081, 459] on div "Search air quality by valid postcode in [GEOGRAPHIC_DATA] Active" at bounding box center [1214, 460] width 428 height 21
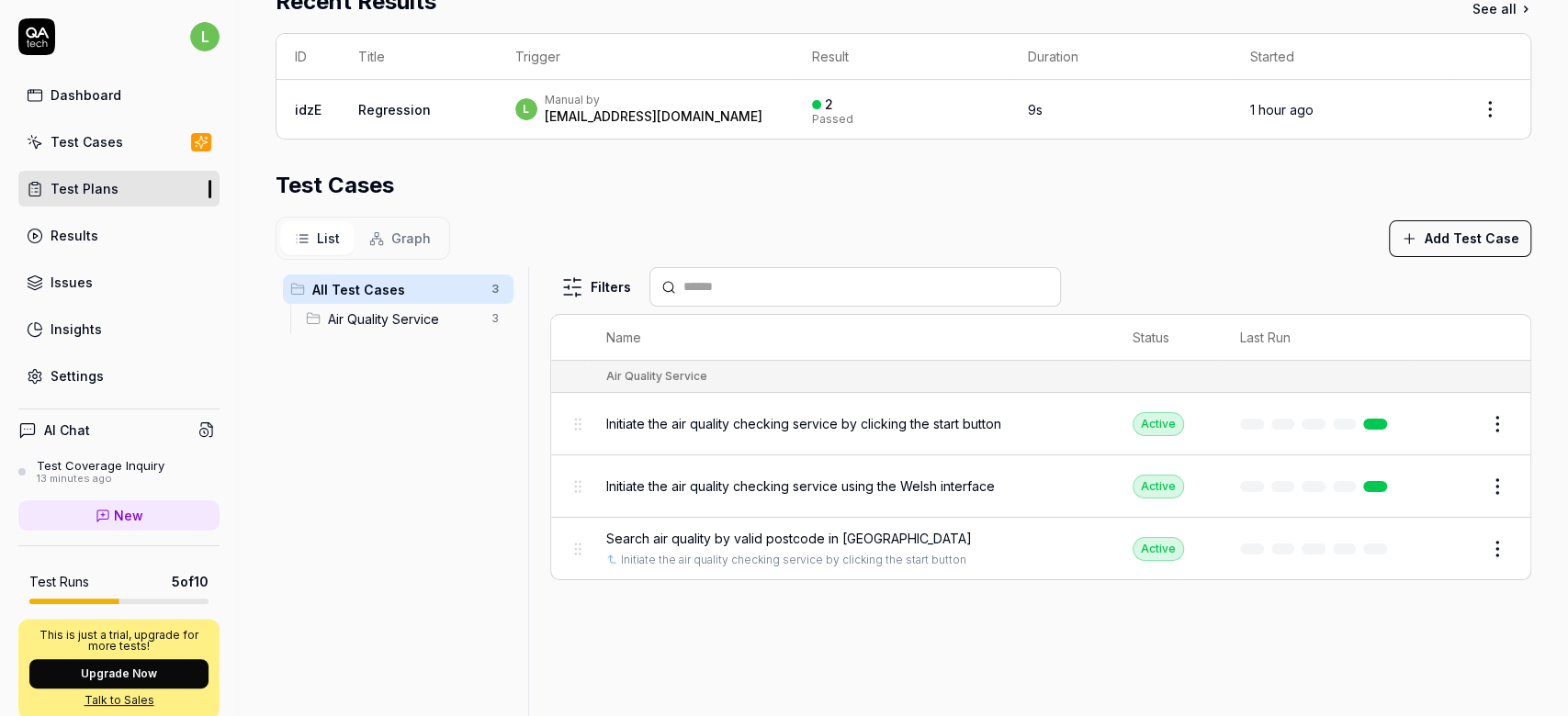
click at [1089, 650] on div "Filters Name Status Last Run Air Quality Service Initiate the air quality check…" at bounding box center [1040, 496] width 981 height 460
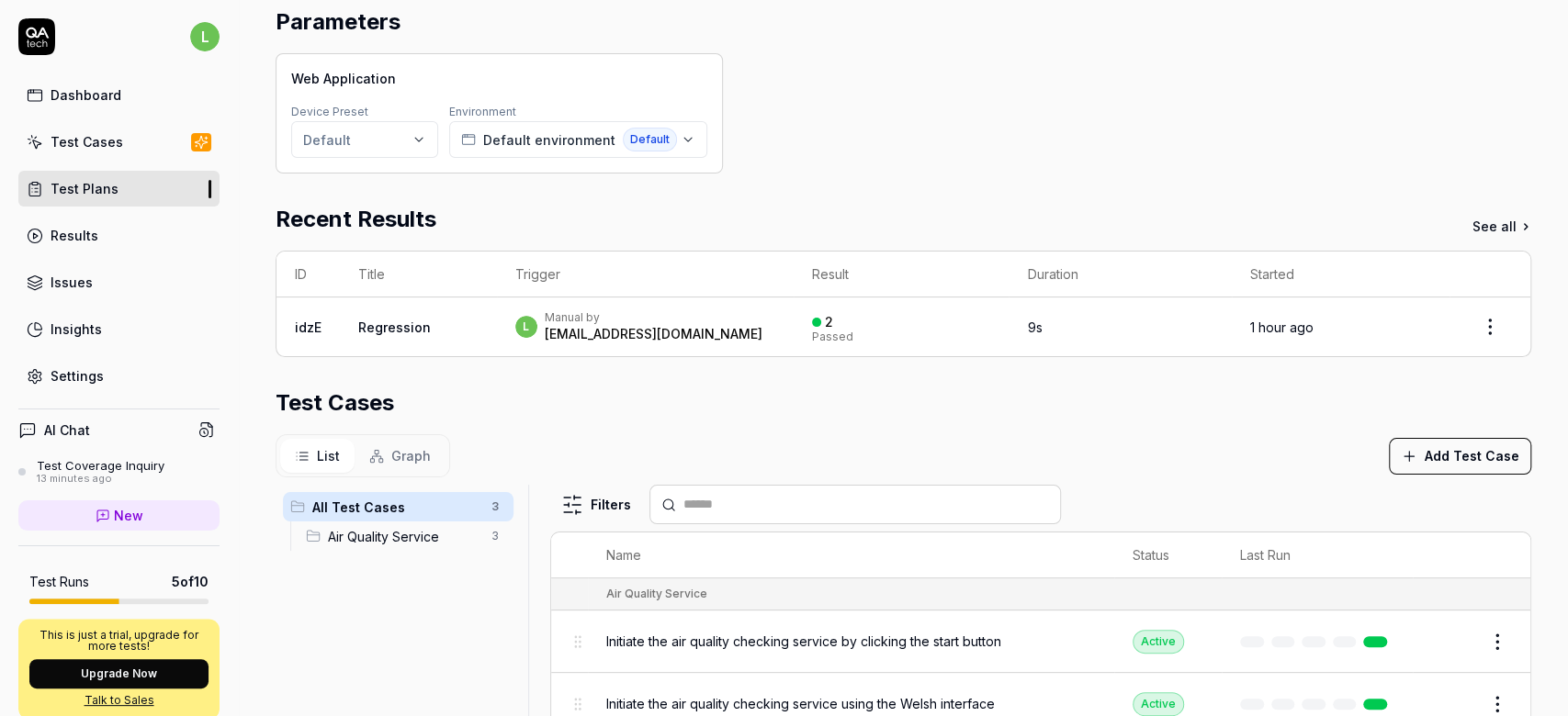
scroll to position [427, 0]
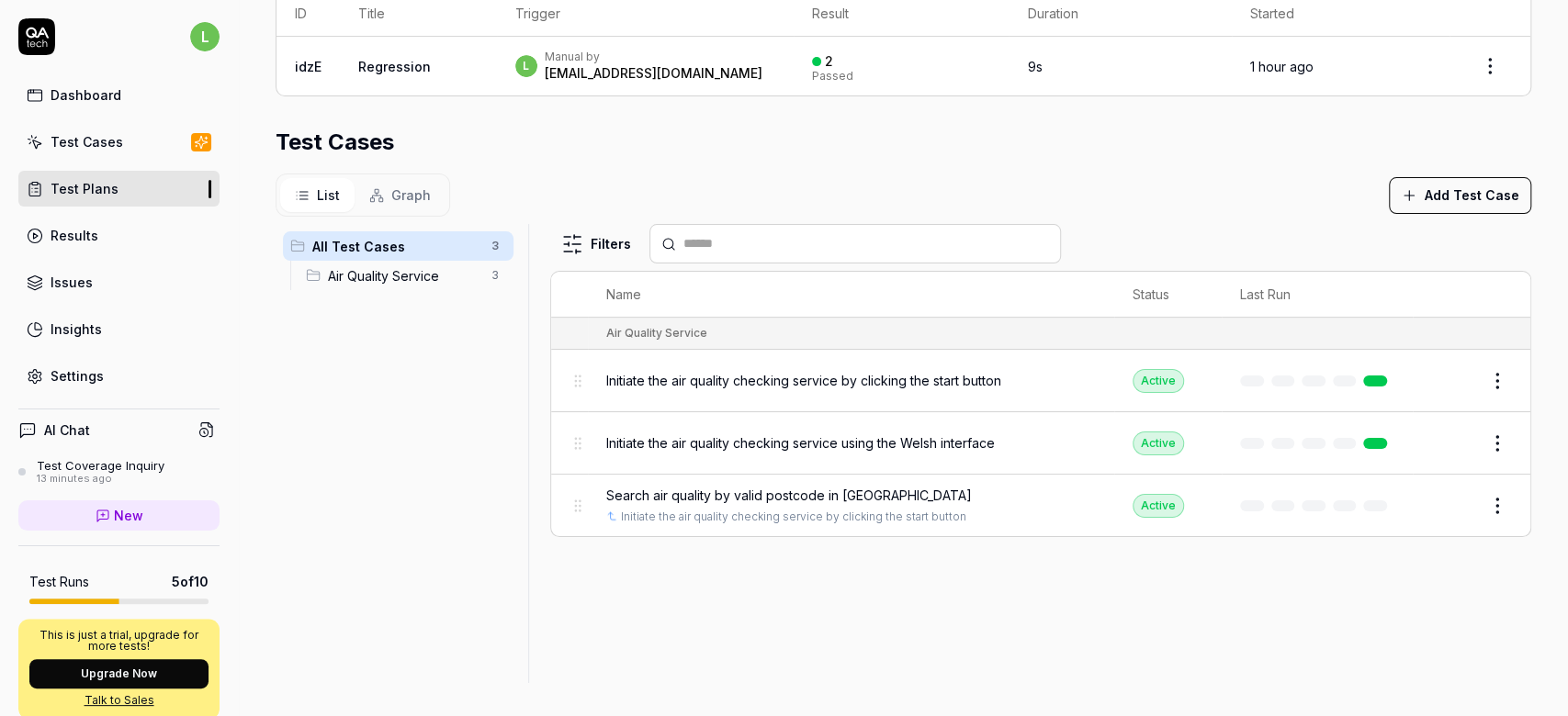
click at [1479, 436] on html "**********" at bounding box center [784, 358] width 1568 height 716
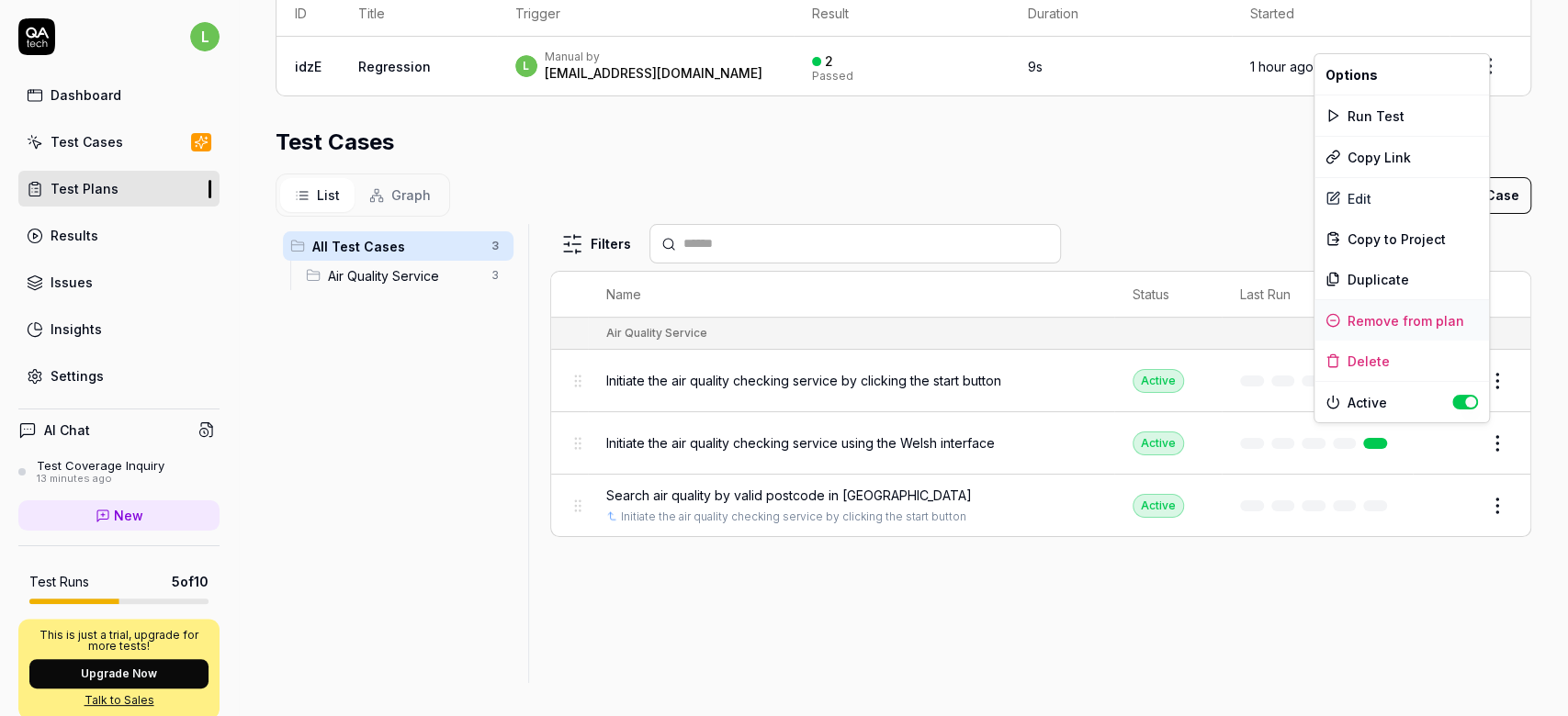
click at [1383, 331] on div "Remove from plan" at bounding box center [1402, 321] width 175 height 41
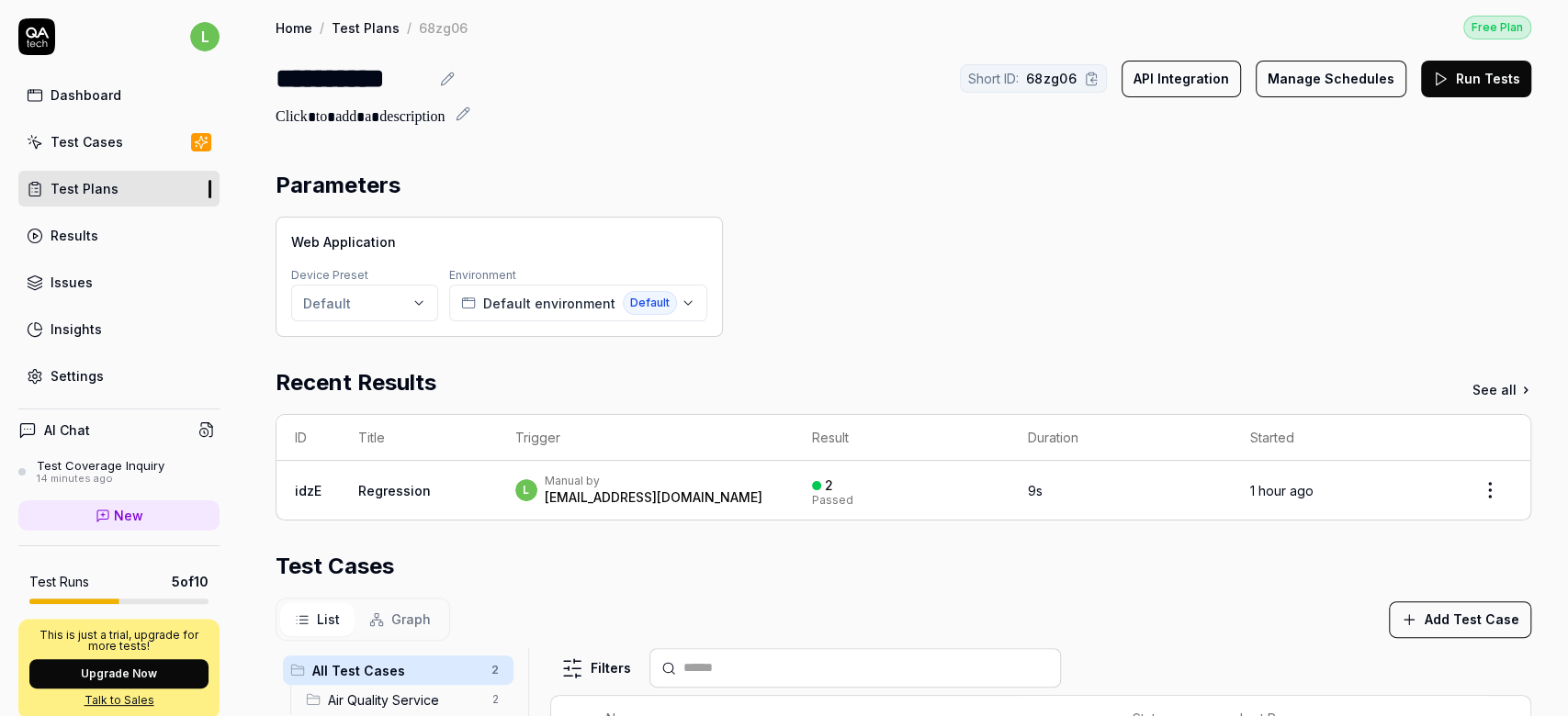
scroll to position [0, 0]
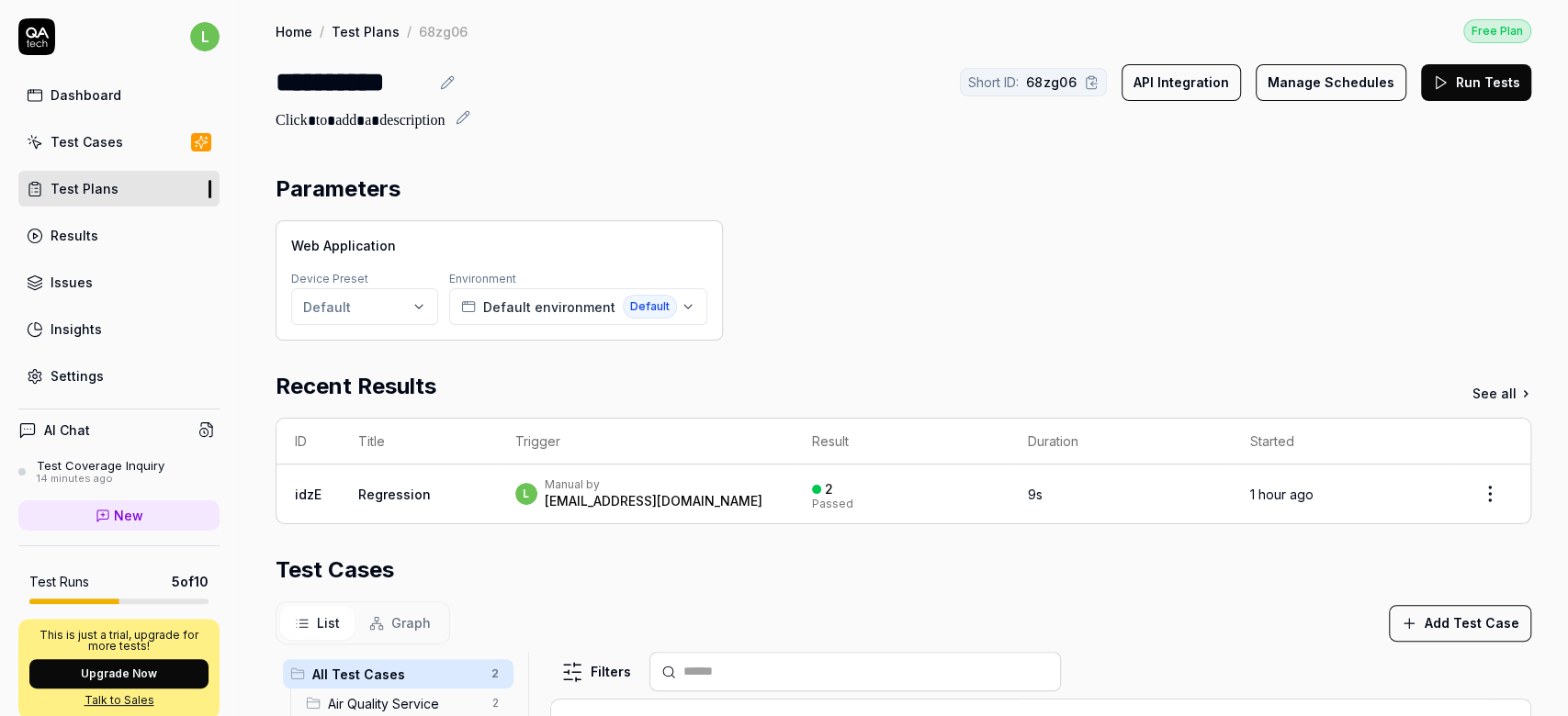
click at [1484, 98] on button "Run Tests" at bounding box center [1475, 83] width 110 height 37
click at [1464, 82] on button "Run Tests" at bounding box center [1475, 83] width 110 height 37
click at [1156, 80] on button "API Integration" at bounding box center [1180, 83] width 119 height 37
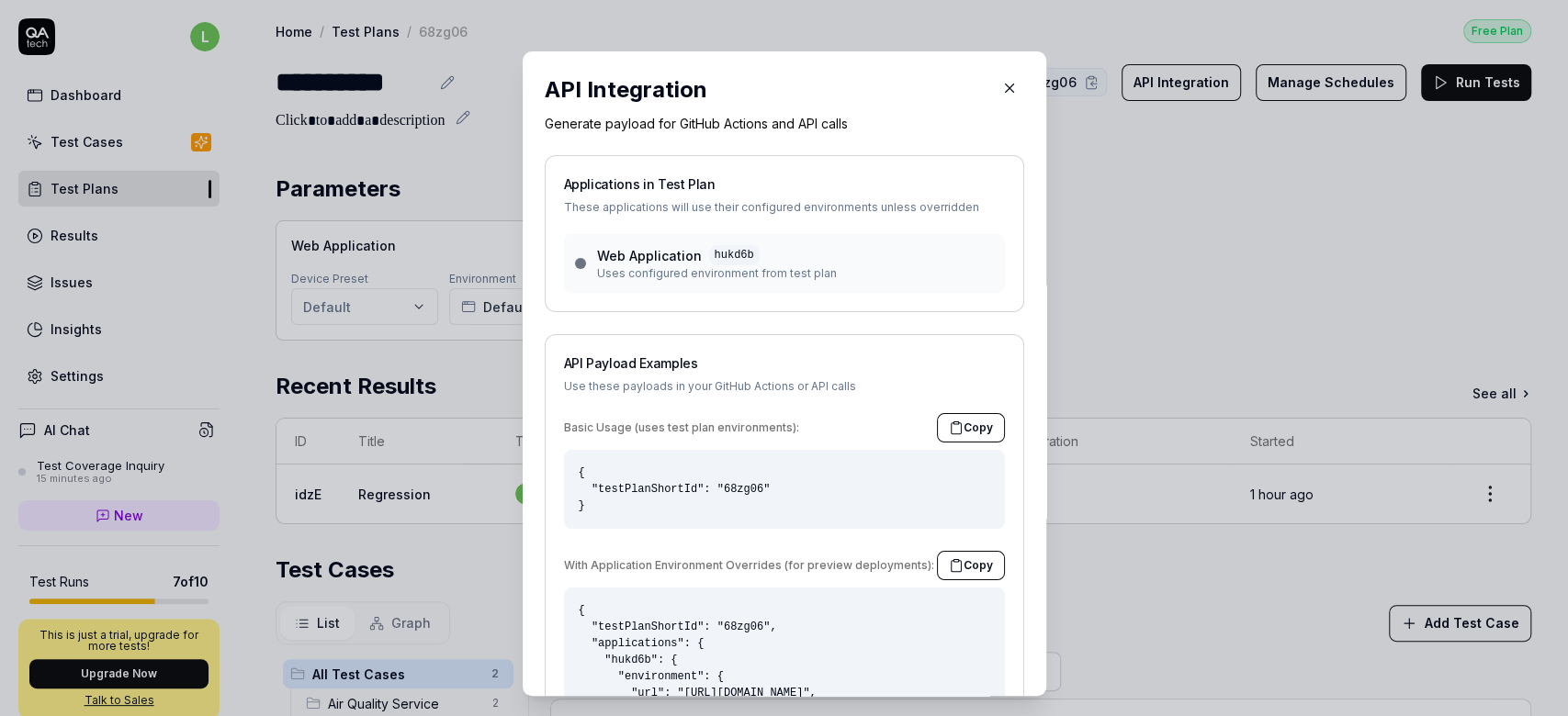
click at [1001, 87] on icon "button" at bounding box center [1008, 87] width 17 height 17
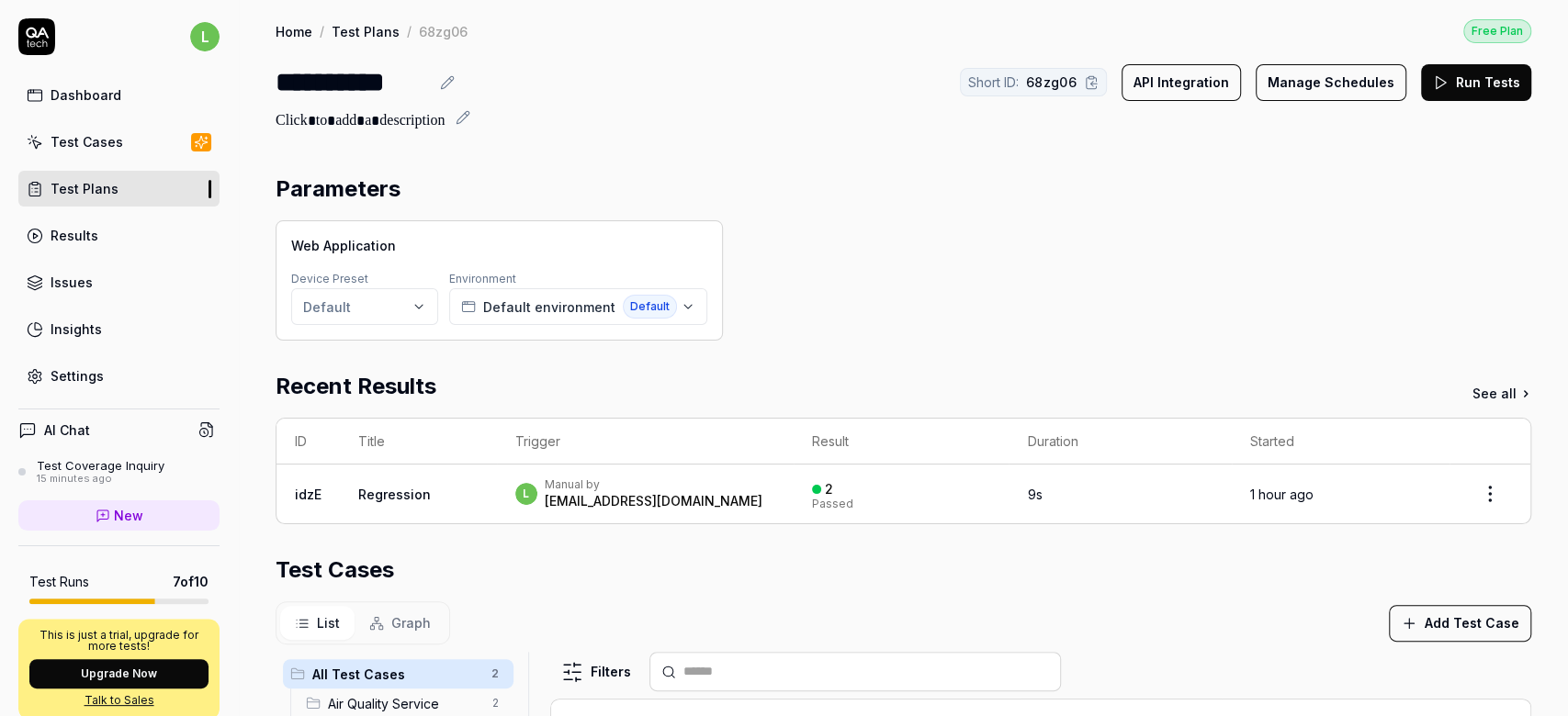
click at [90, 245] on link "Results" at bounding box center [119, 235] width 201 height 36
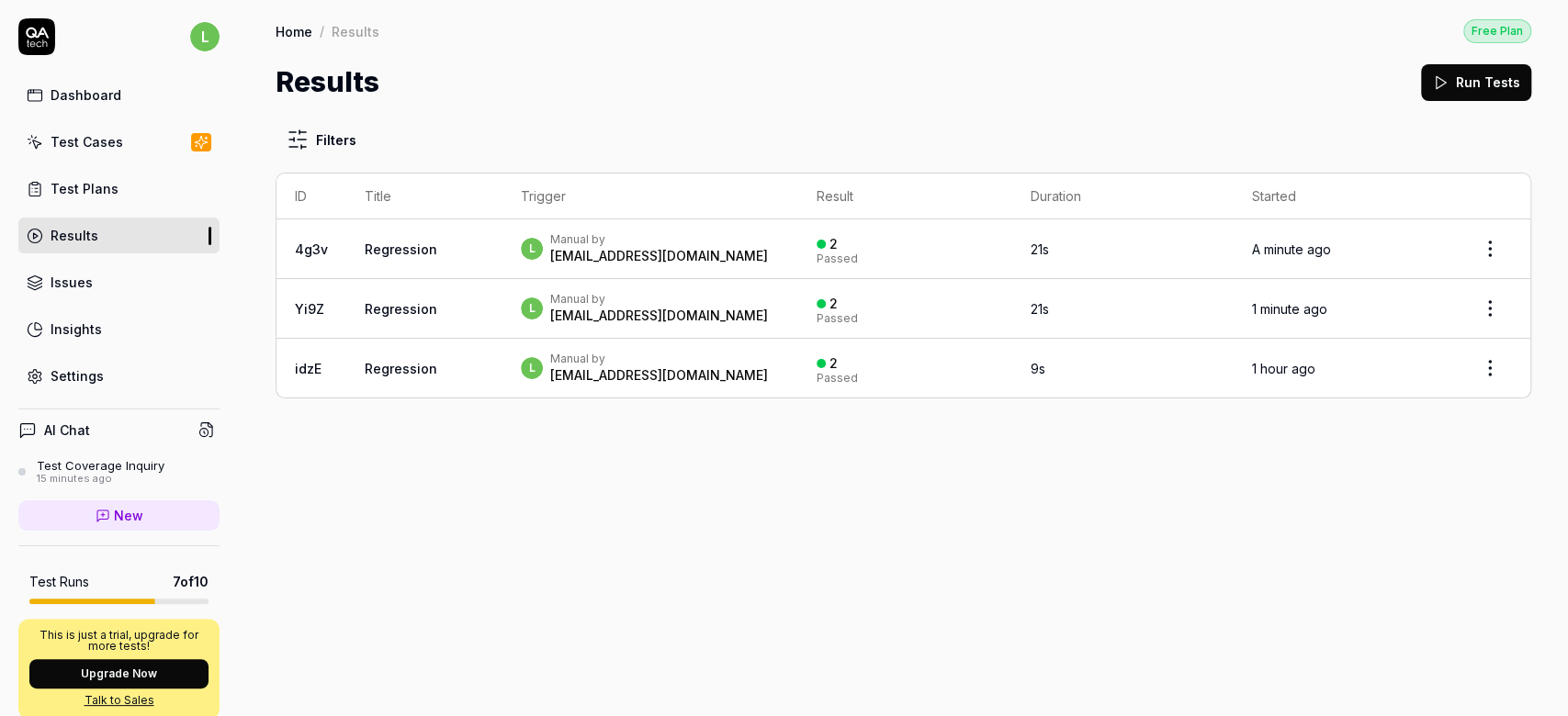
click at [392, 249] on link "Regression" at bounding box center [400, 250] width 73 height 16
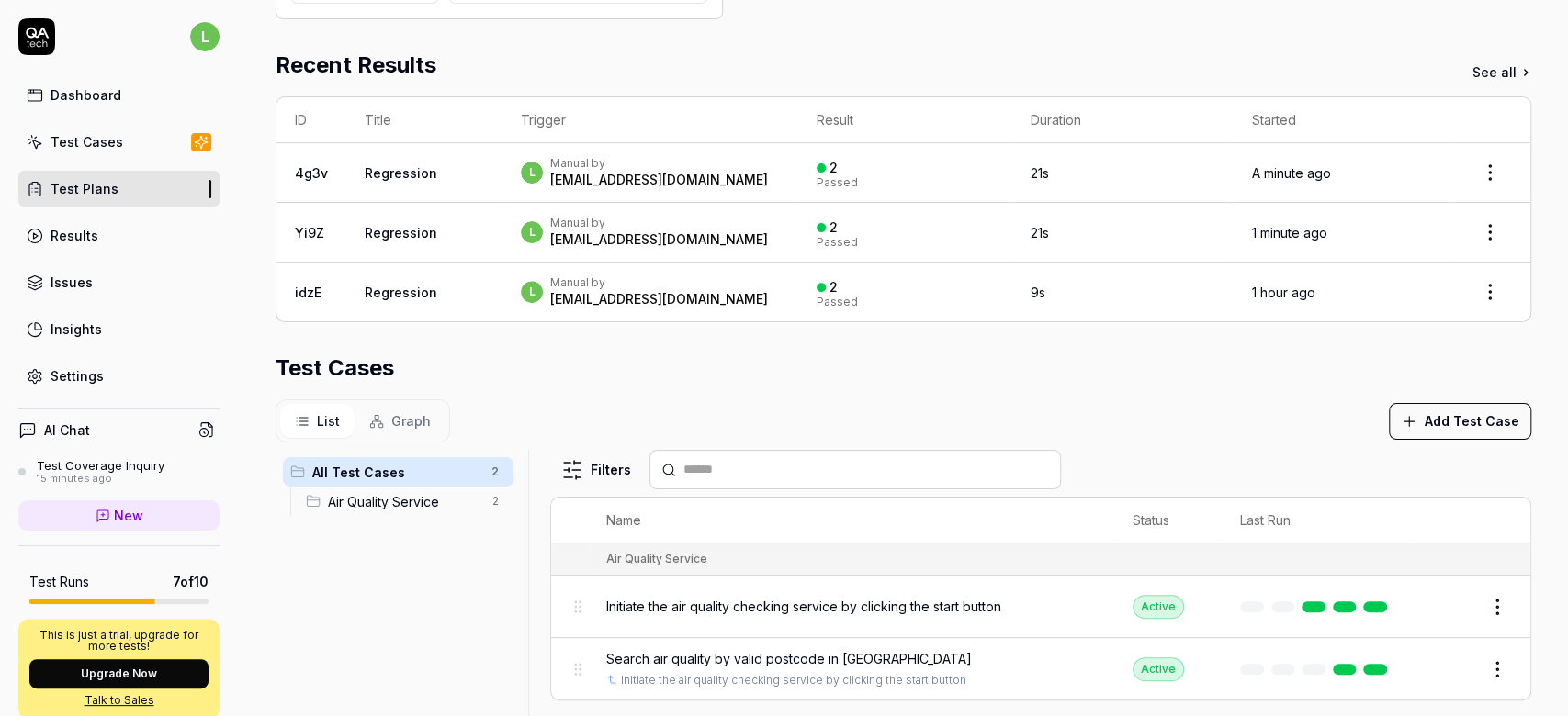
scroll to position [547, 0]
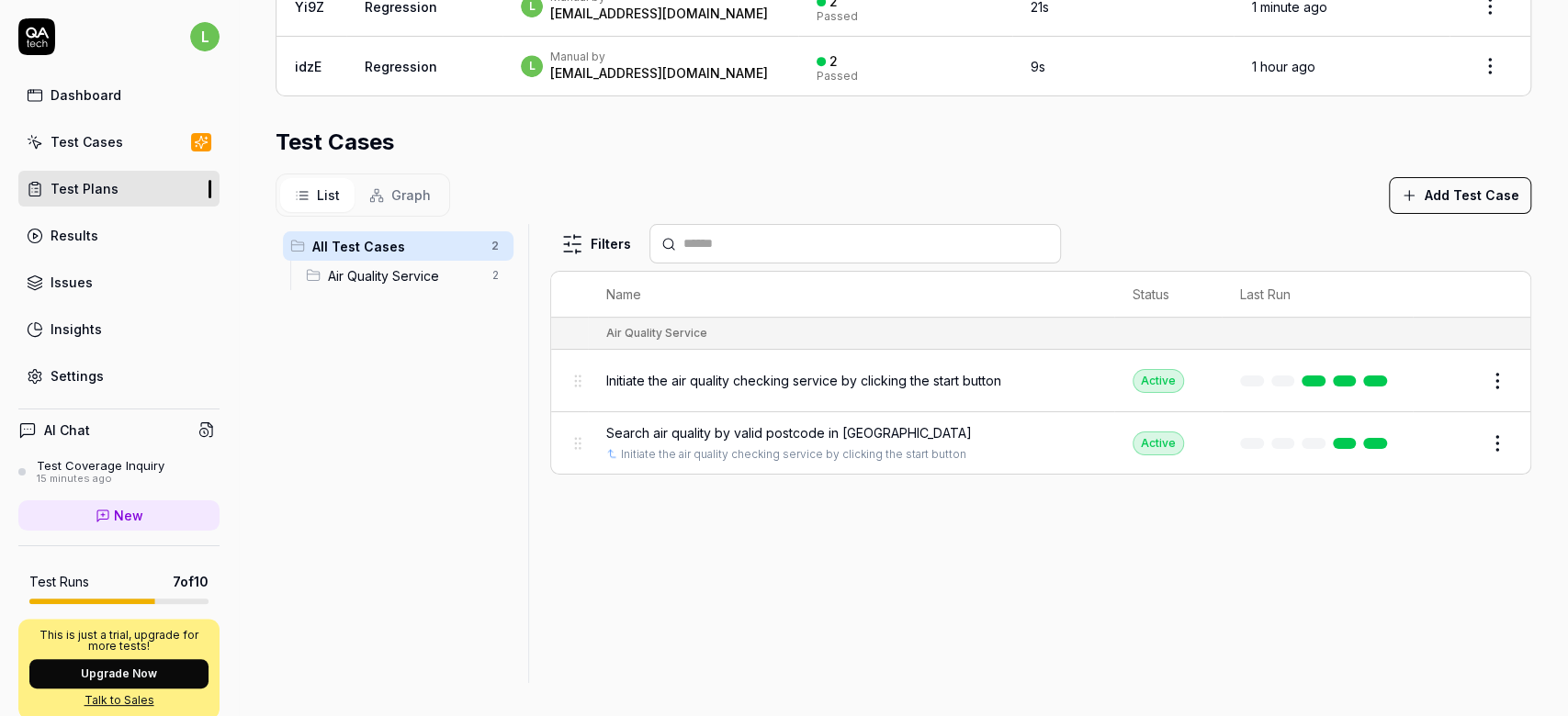
click at [799, 426] on span "Search air quality by valid postcode in [GEOGRAPHIC_DATA]" at bounding box center [789, 433] width 365 height 19
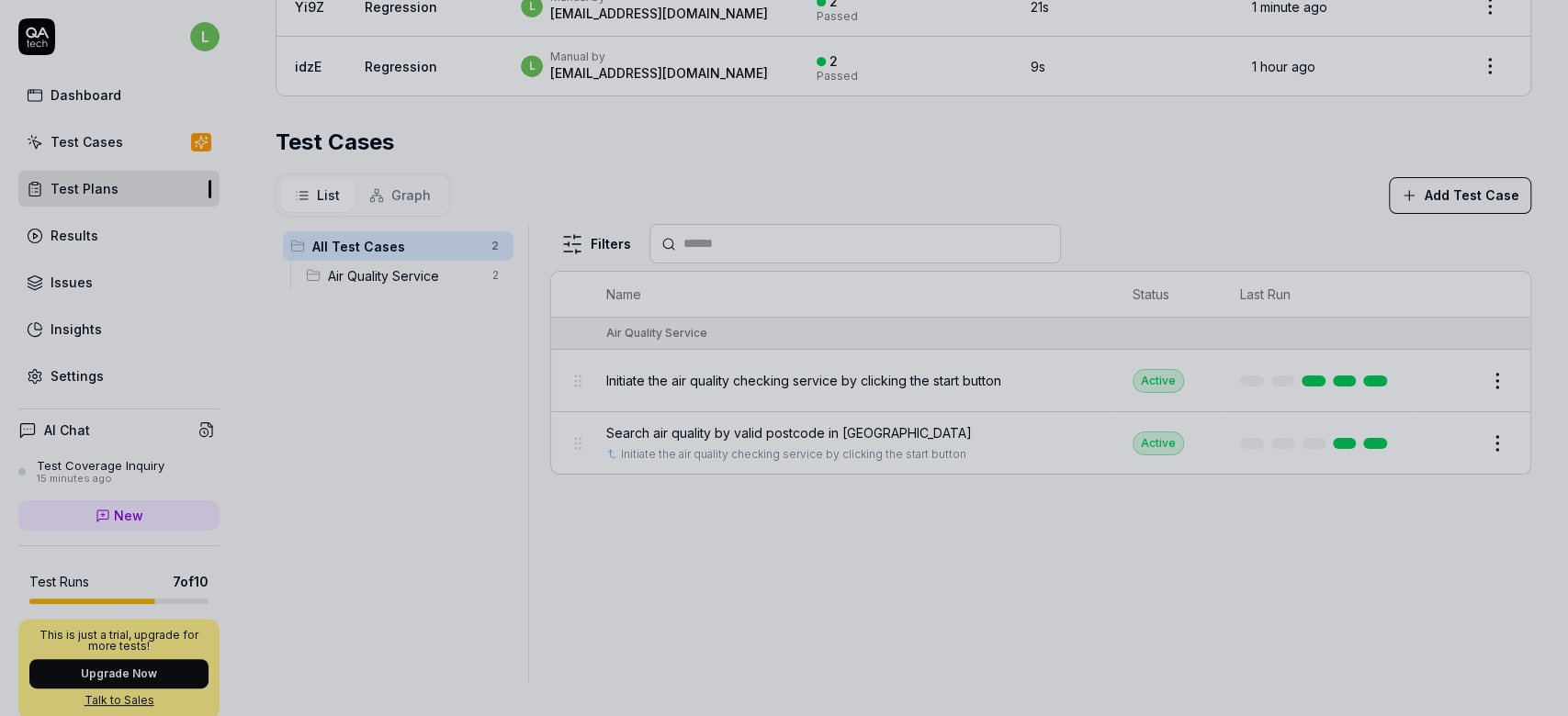
click at [782, 419] on div at bounding box center [784, 358] width 1568 height 716
click at [782, 424] on span "Search air quality by valid postcode in [GEOGRAPHIC_DATA]" at bounding box center [789, 433] width 365 height 19
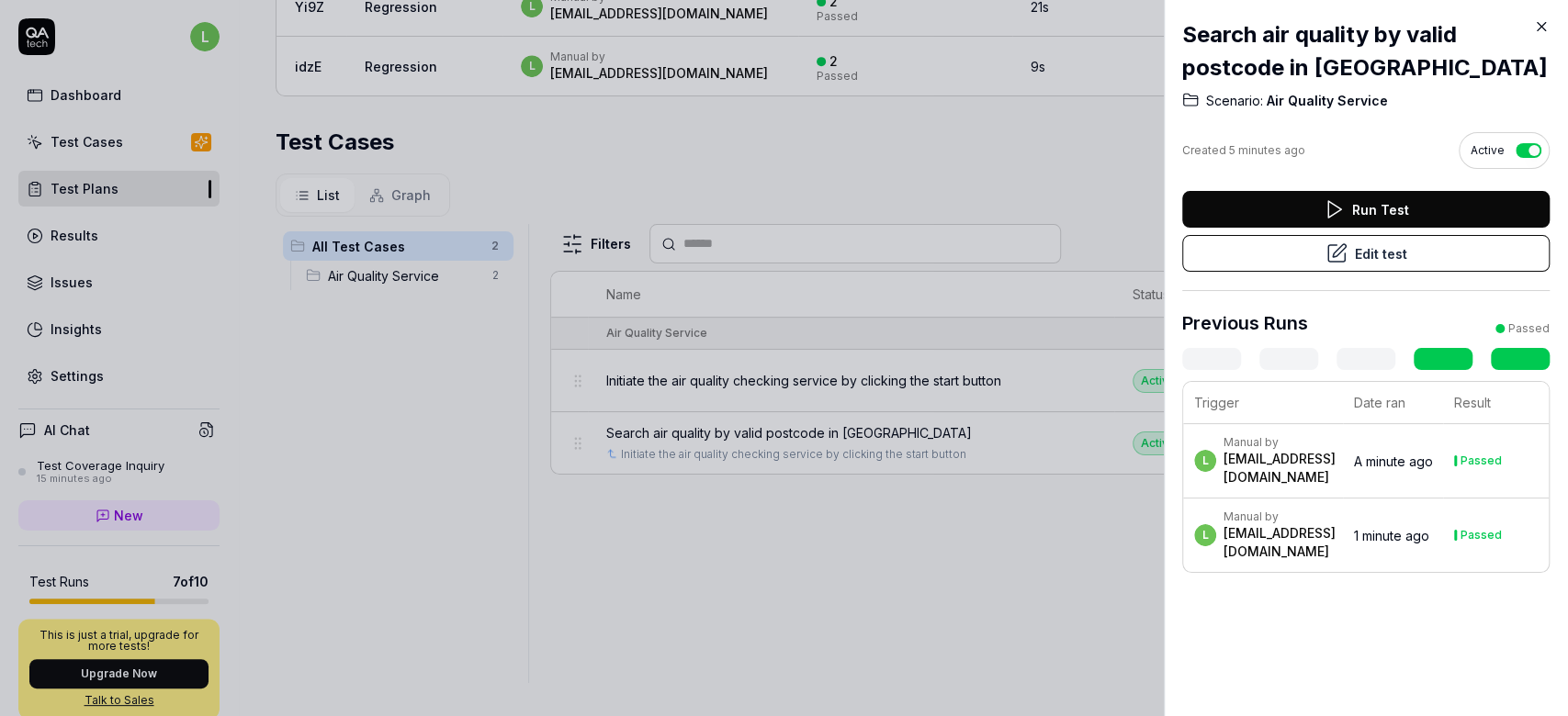
click at [799, 429] on div at bounding box center [784, 358] width 1568 height 716
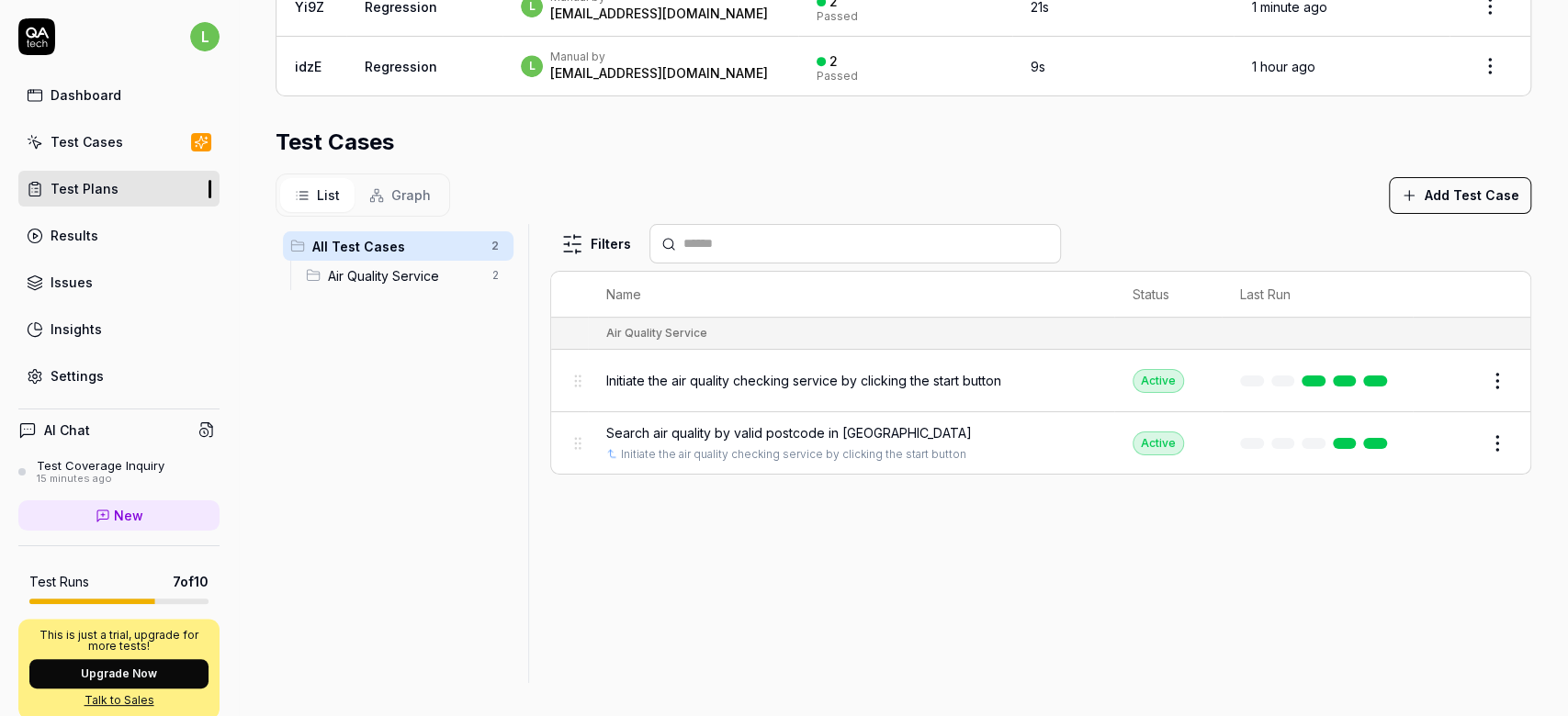
click at [799, 429] on span "Search air quality by valid postcode in [GEOGRAPHIC_DATA]" at bounding box center [789, 433] width 365 height 19
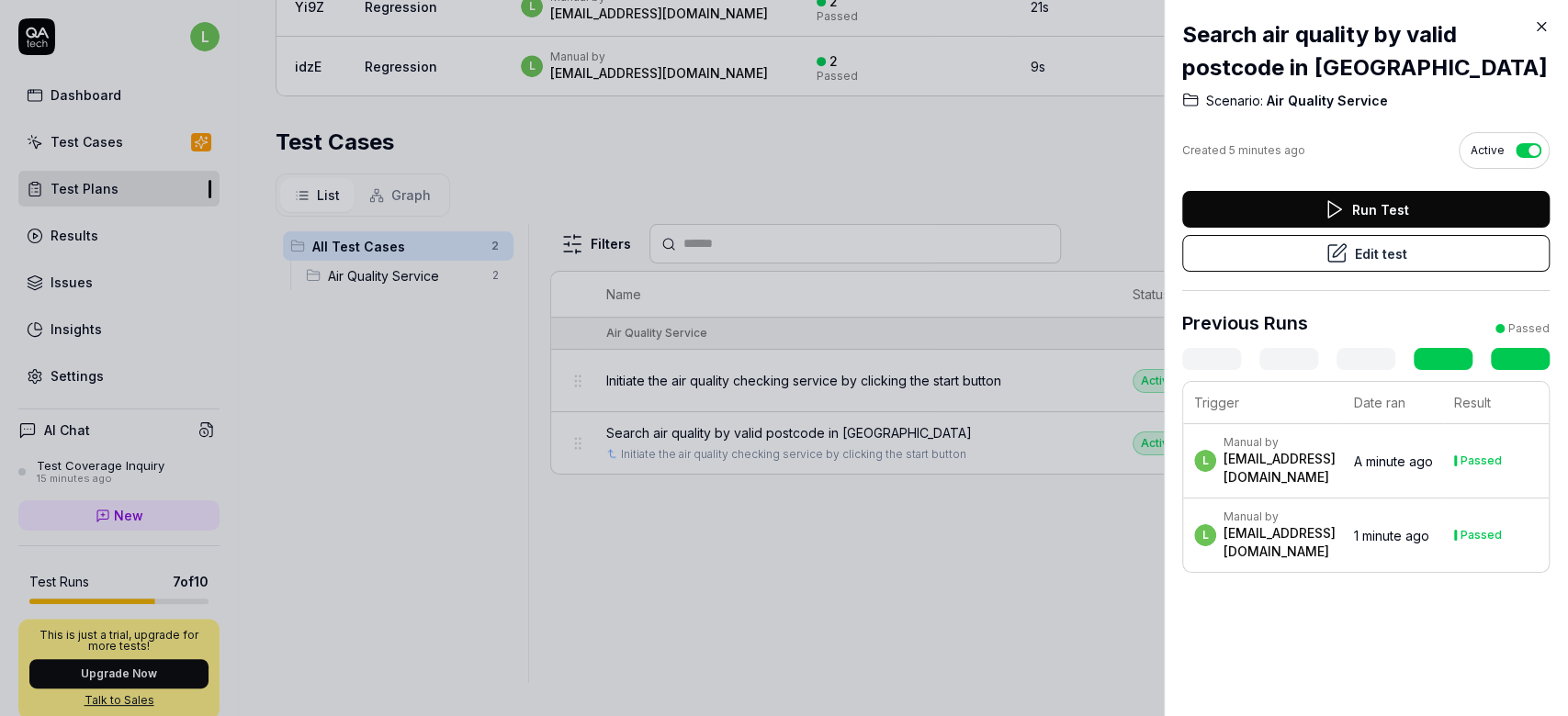
click at [1482, 460] on div "Passed" at bounding box center [1481, 460] width 42 height 11
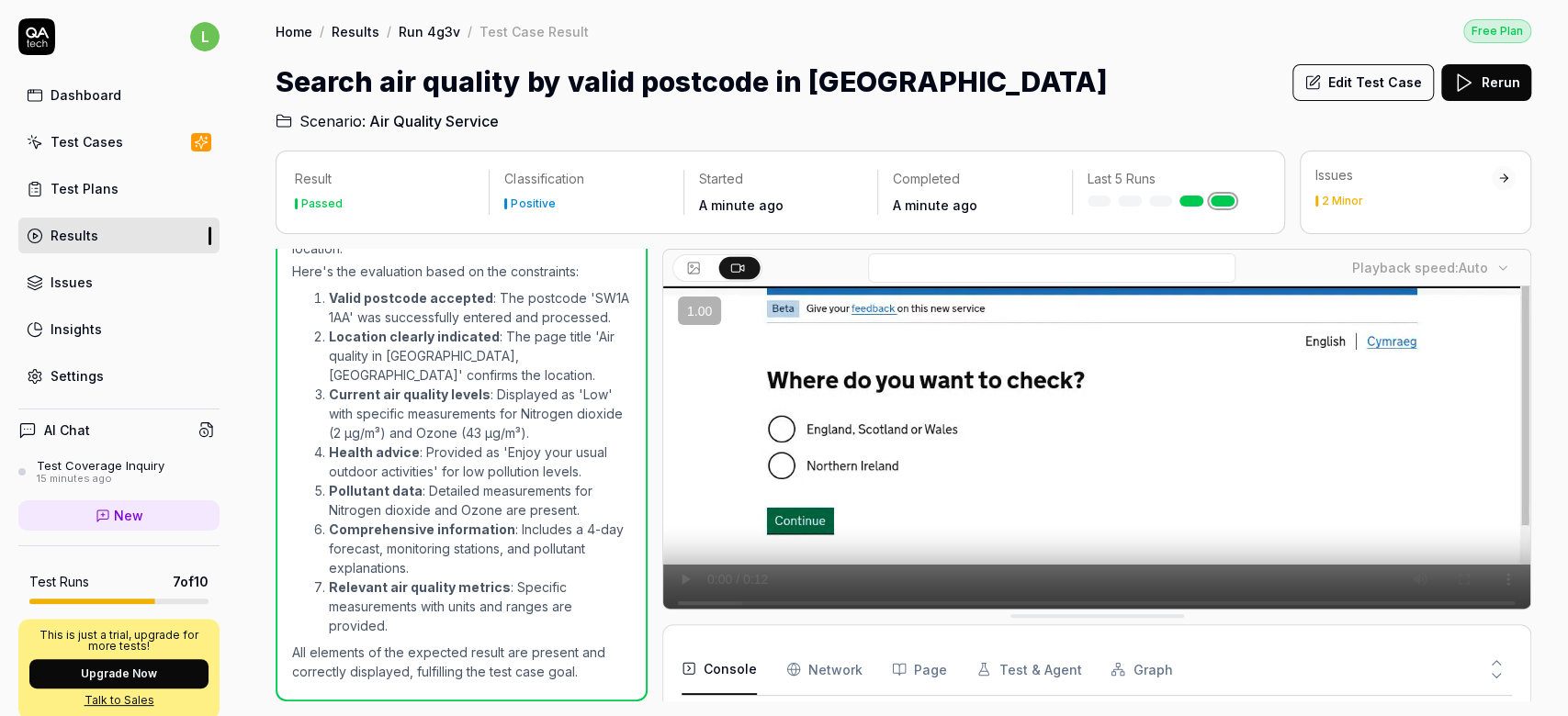
scroll to position [204, 0]
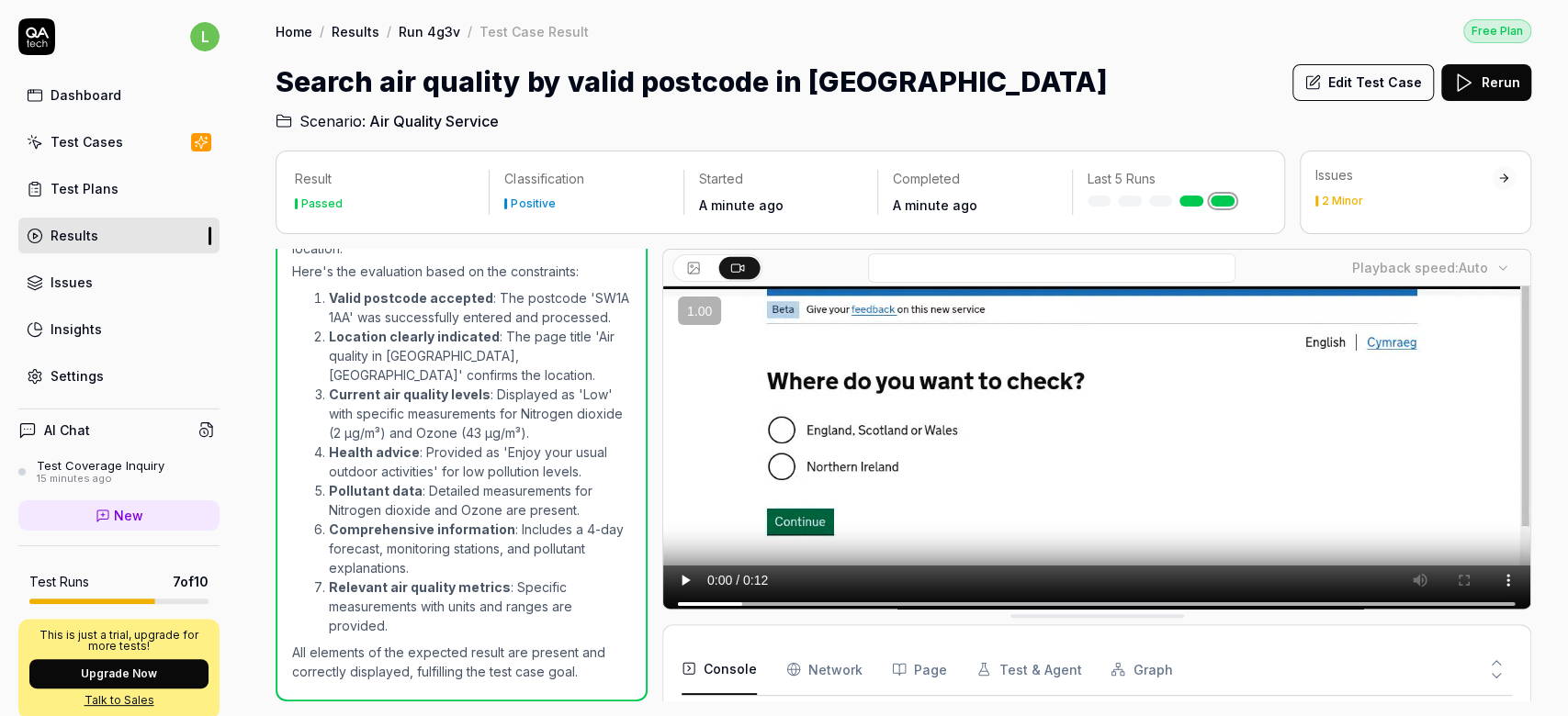
click at [1504, 180] on icon at bounding box center [1505, 179] width 4 height 8
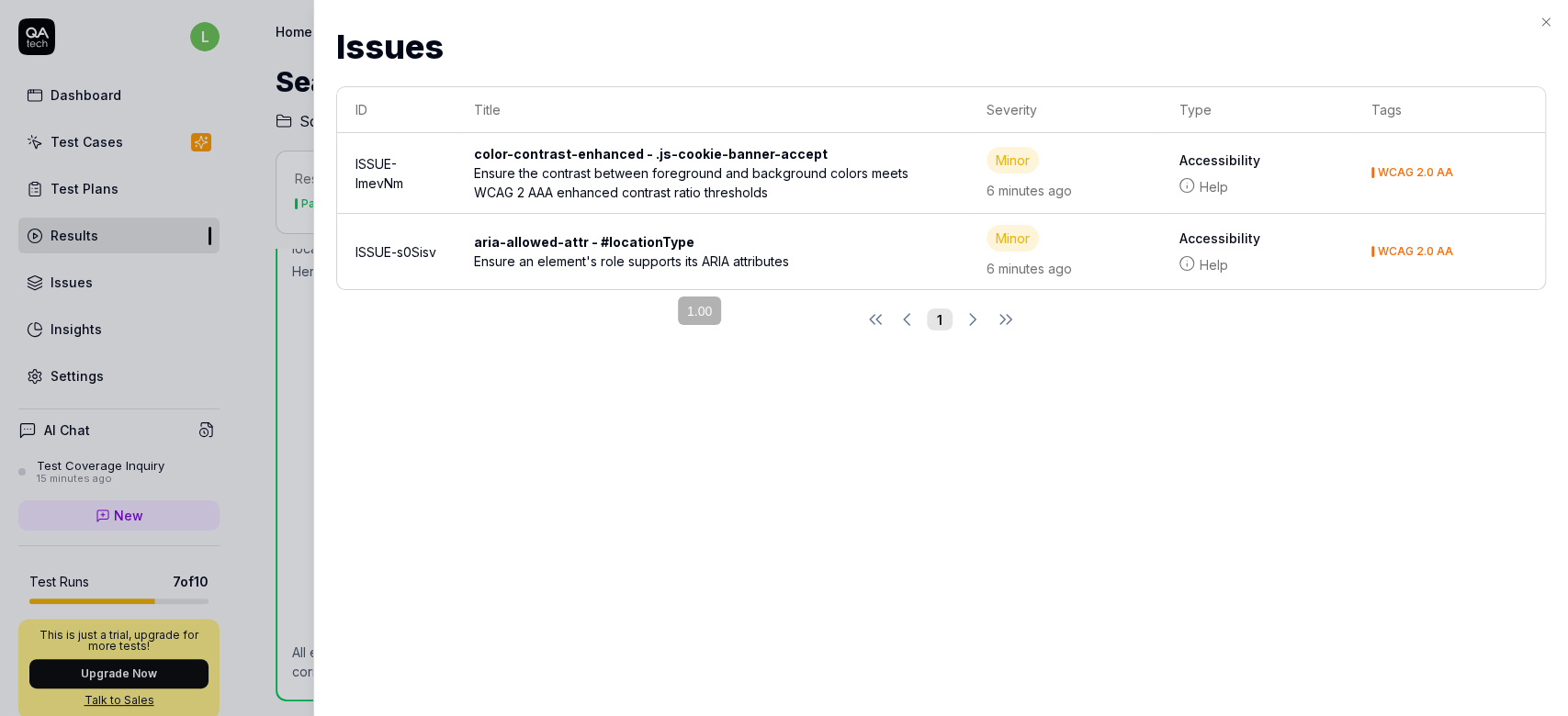
click at [937, 176] on div "Ensure the contrast between foreground and background colors meets WCAG 2 AAA e…" at bounding box center [712, 183] width 476 height 39
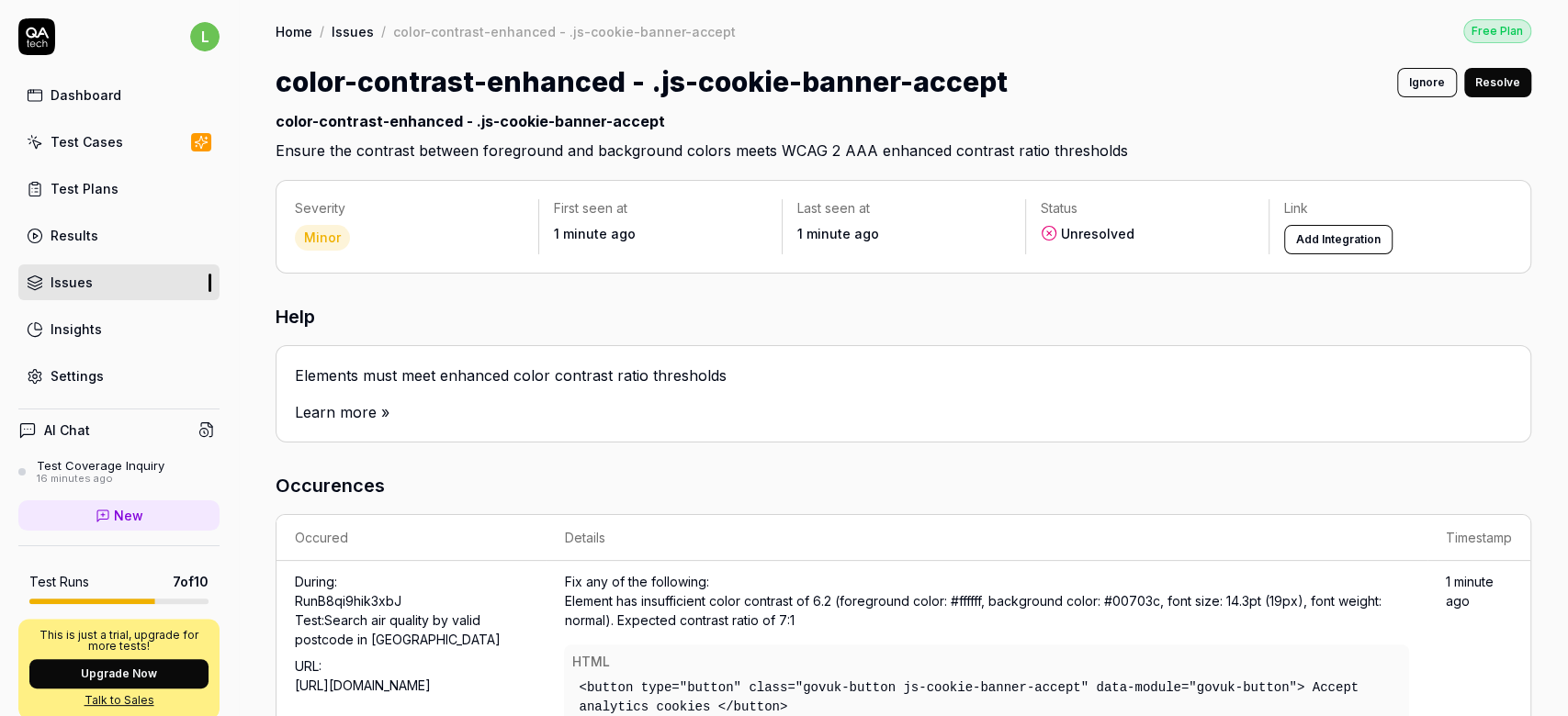
click at [1409, 78] on button "Ignore" at bounding box center [1426, 83] width 59 height 29
click at [1479, 90] on button "Revert" at bounding box center [1500, 83] width 60 height 29
click at [64, 275] on div "Issues" at bounding box center [71, 283] width 42 height 19
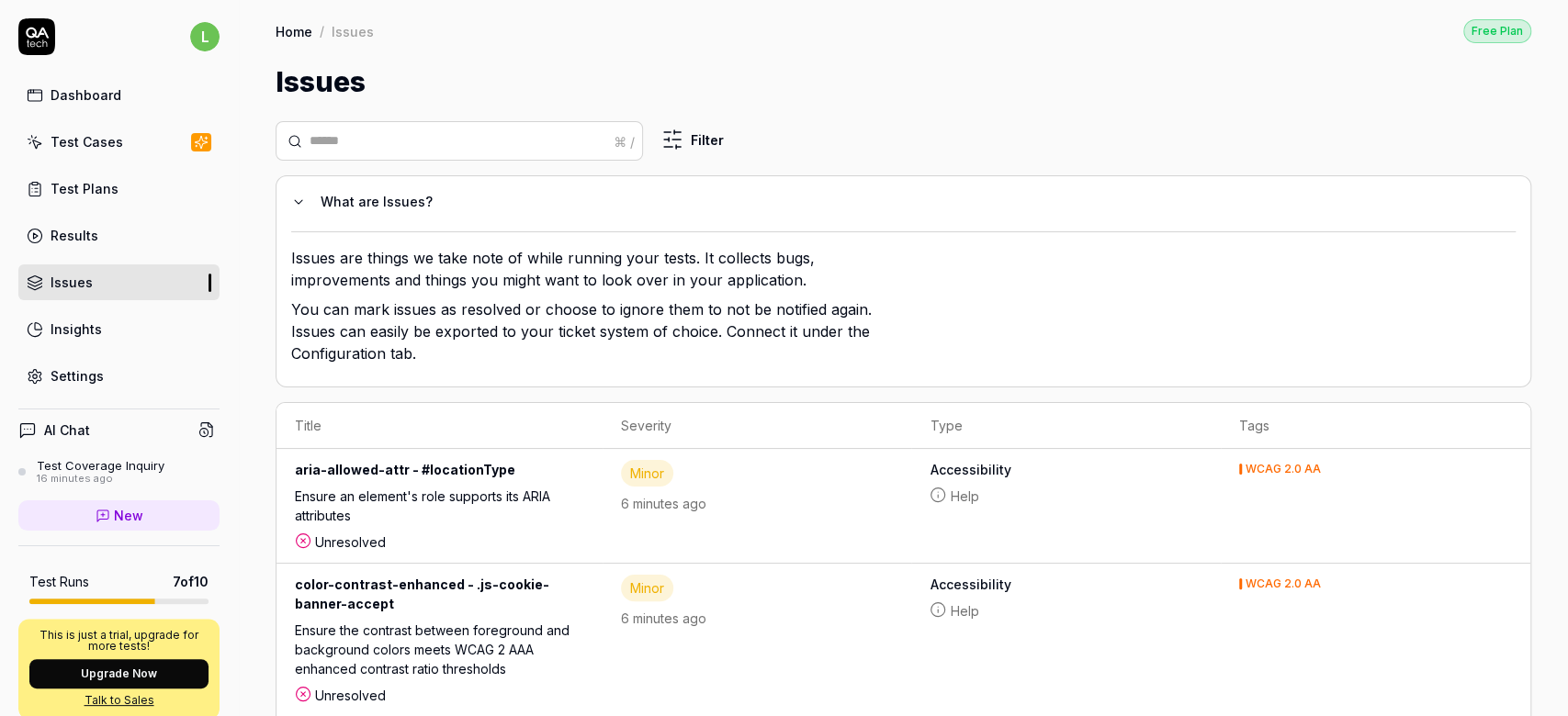
click at [63, 336] on link "Insights" at bounding box center [119, 328] width 201 height 36
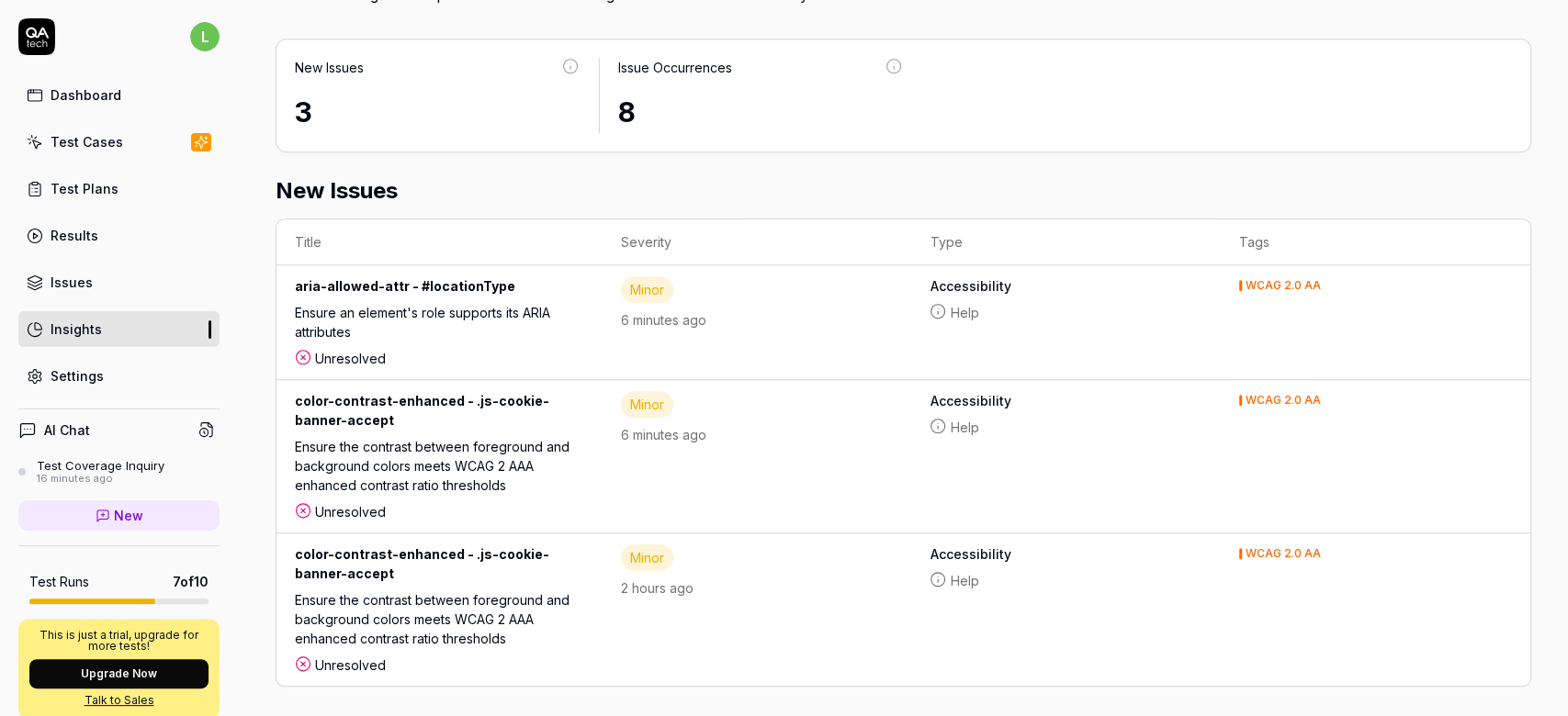
scroll to position [991, 0]
click at [885, 58] on icon at bounding box center [893, 65] width 17 height 17
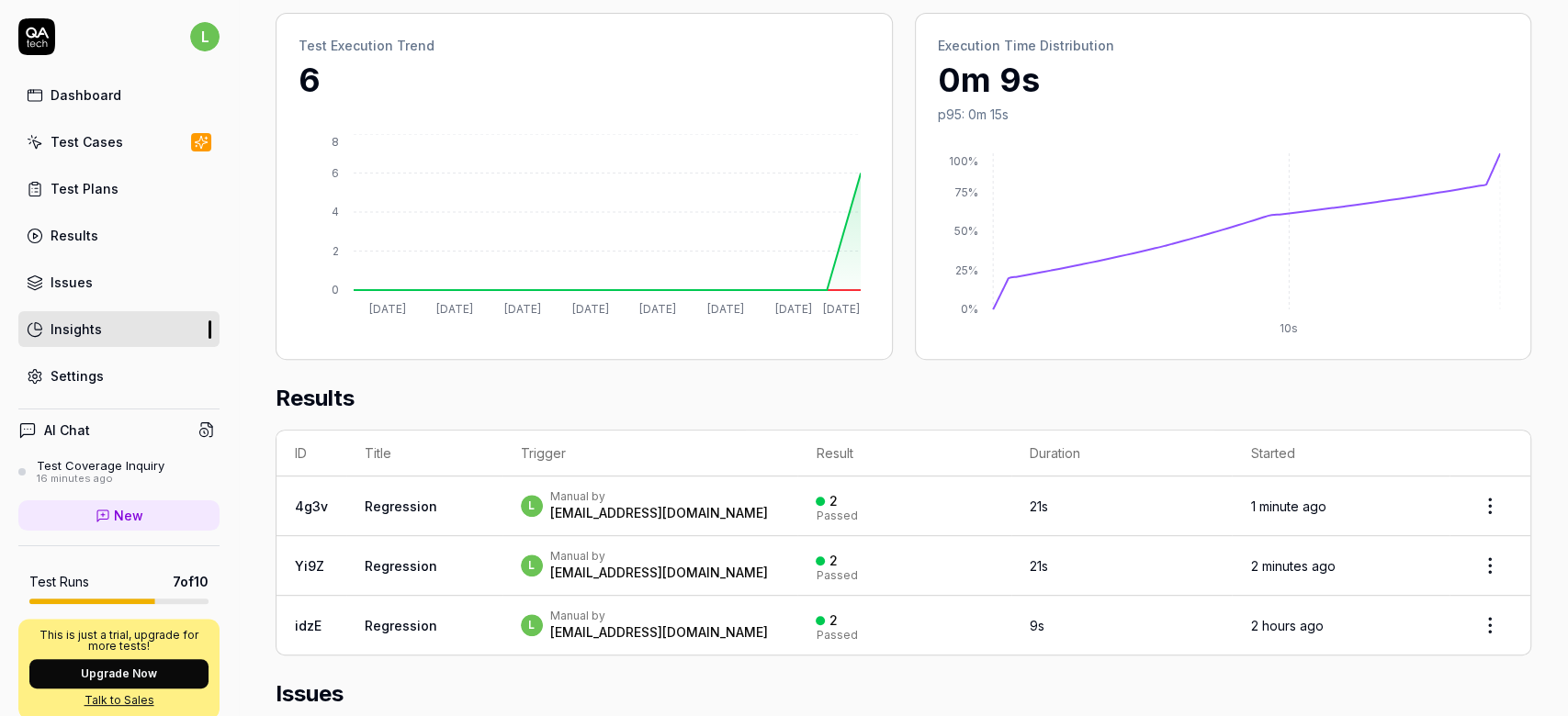
scroll to position [0, 0]
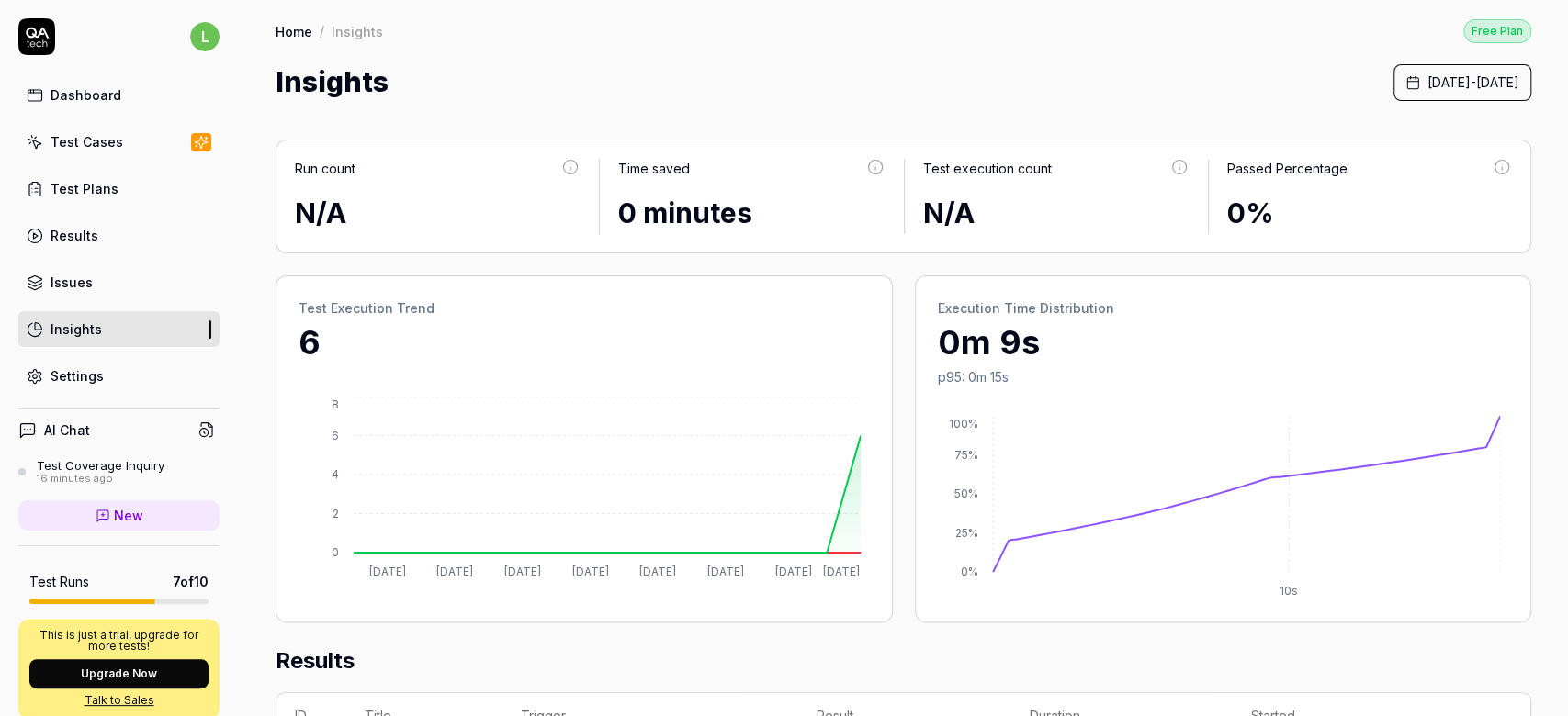
click at [341, 28] on div "Insights" at bounding box center [357, 31] width 51 height 18
click at [308, 28] on link "Home" at bounding box center [294, 31] width 37 height 18
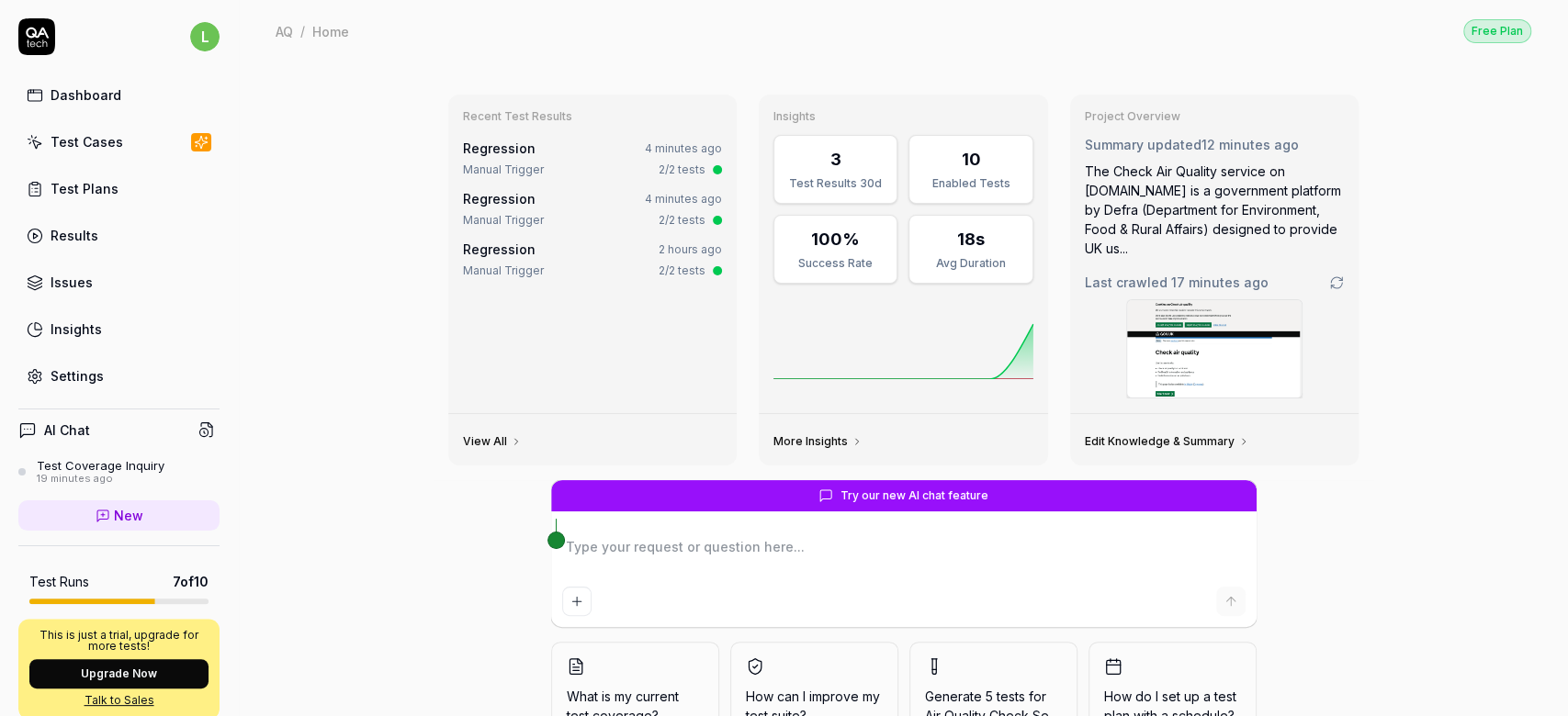
scroll to position [79, 0]
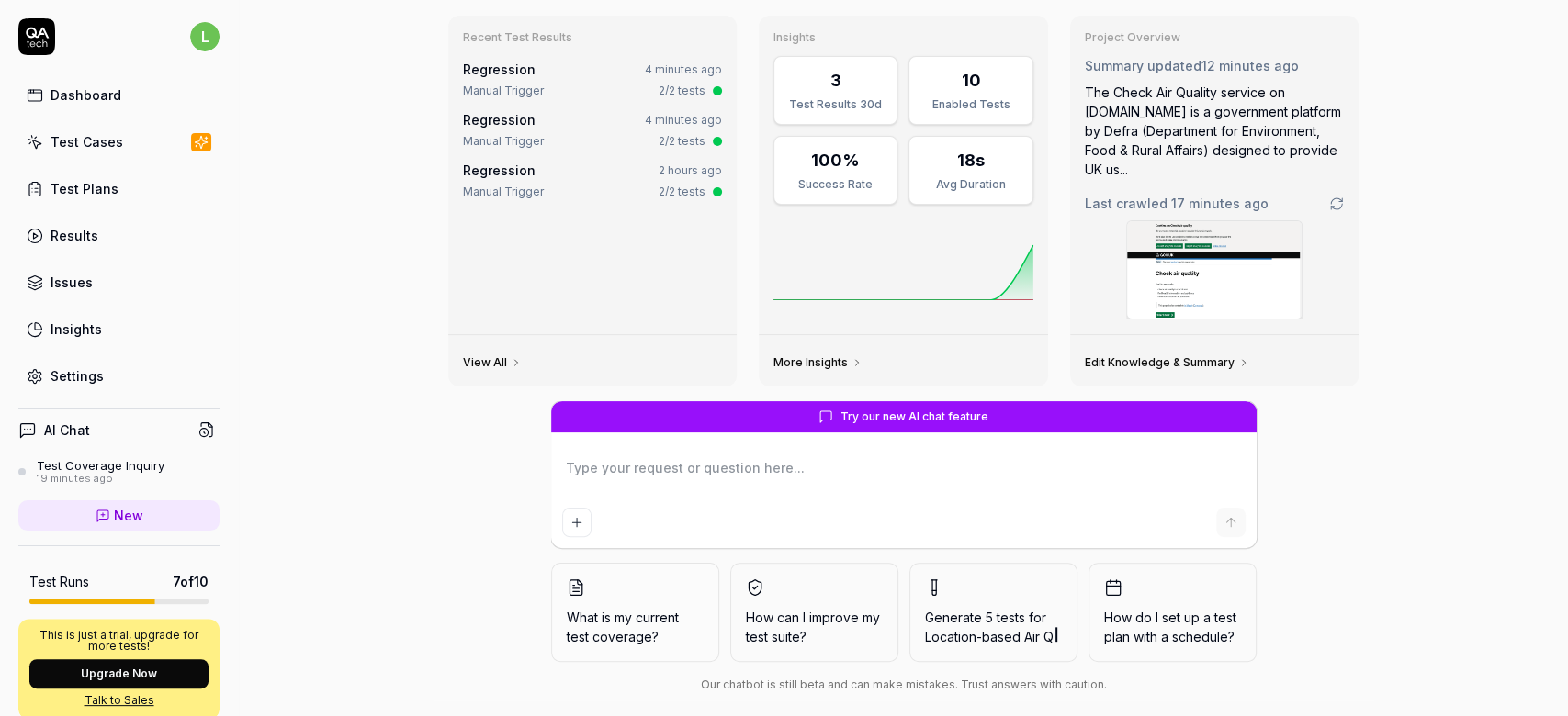
click at [615, 630] on button "What is my current test coverage?" at bounding box center [634, 612] width 168 height 99
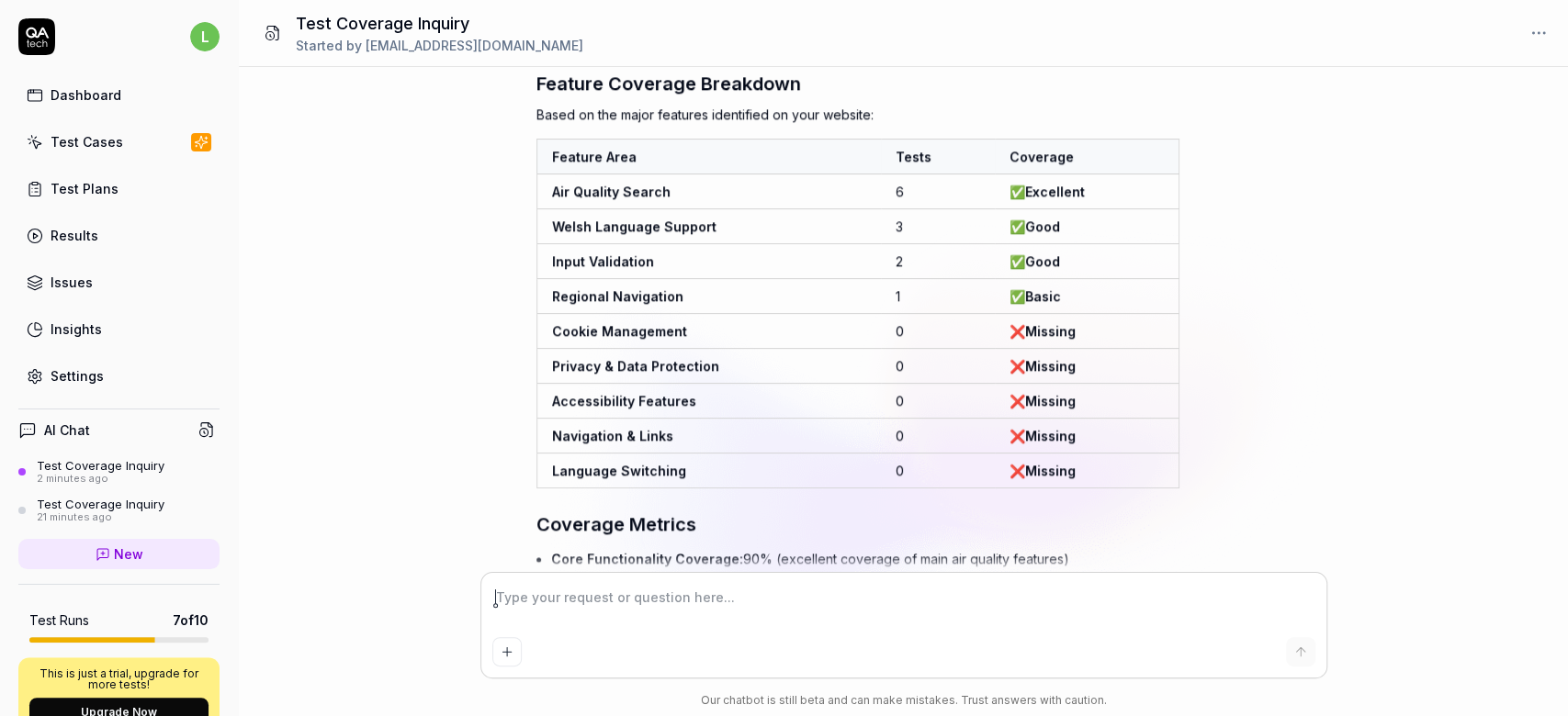
scroll to position [1685, 0]
click at [83, 336] on link "Insights" at bounding box center [119, 328] width 201 height 36
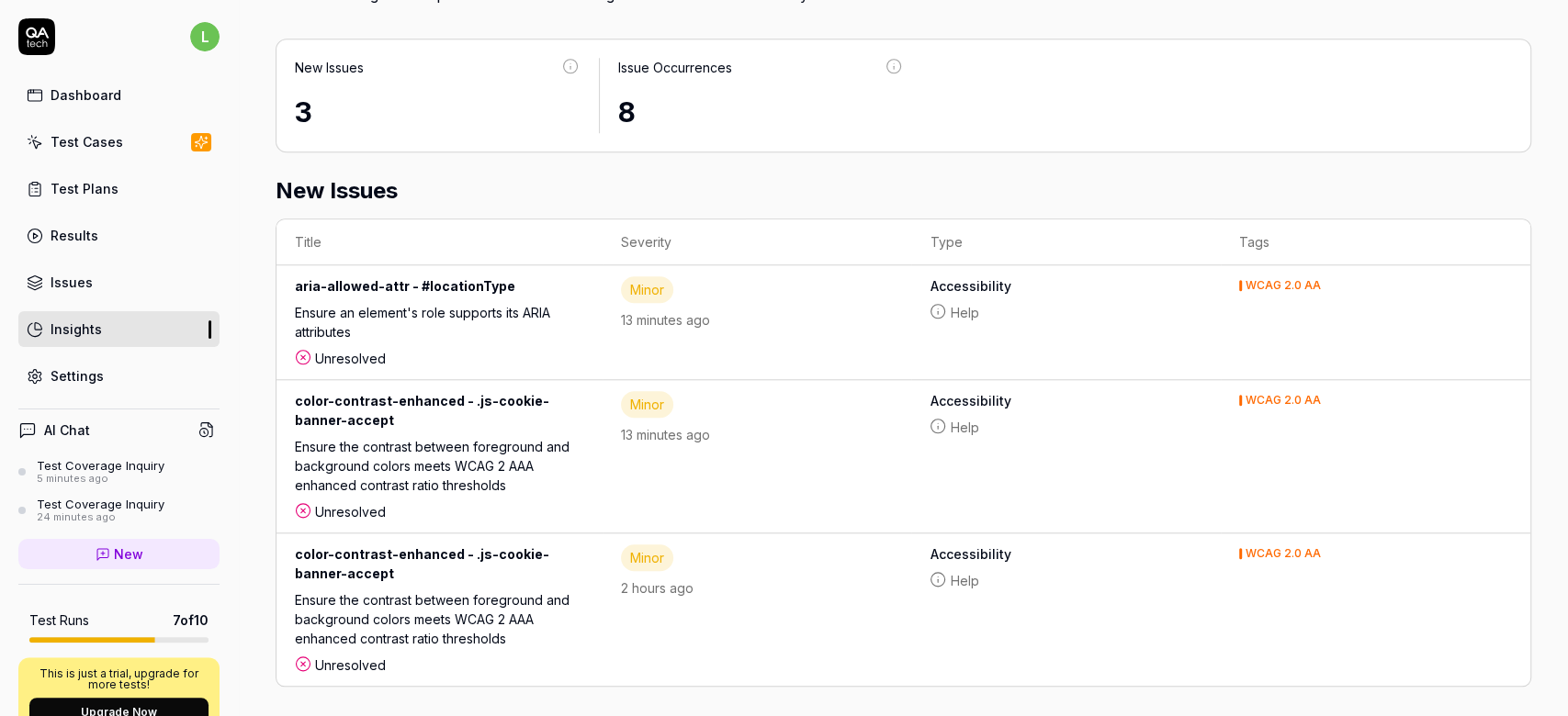
click at [64, 94] on div "Dashboard" at bounding box center [85, 95] width 71 height 19
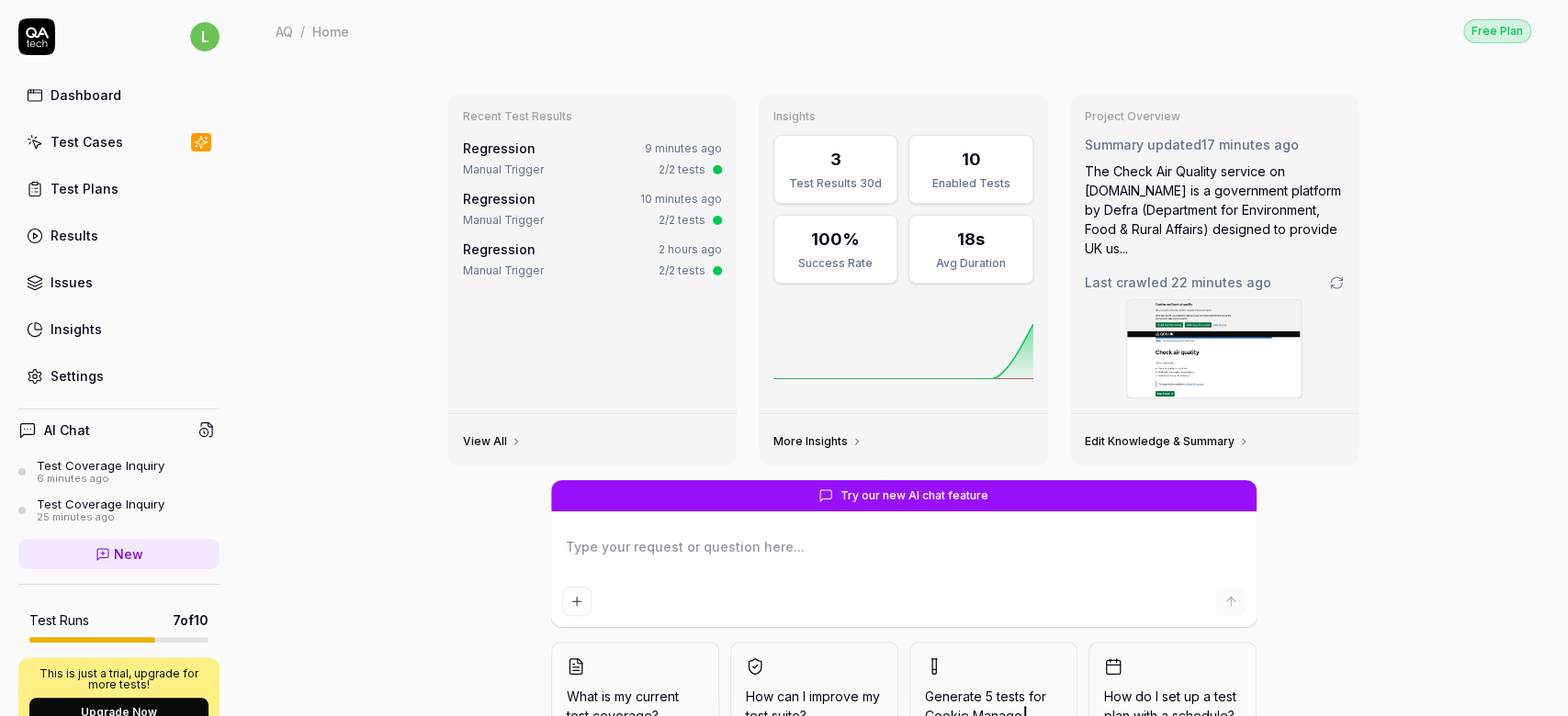
click at [832, 168] on div "3" at bounding box center [835, 159] width 100 height 25
click at [814, 434] on link "More Insights" at bounding box center [818, 441] width 89 height 15
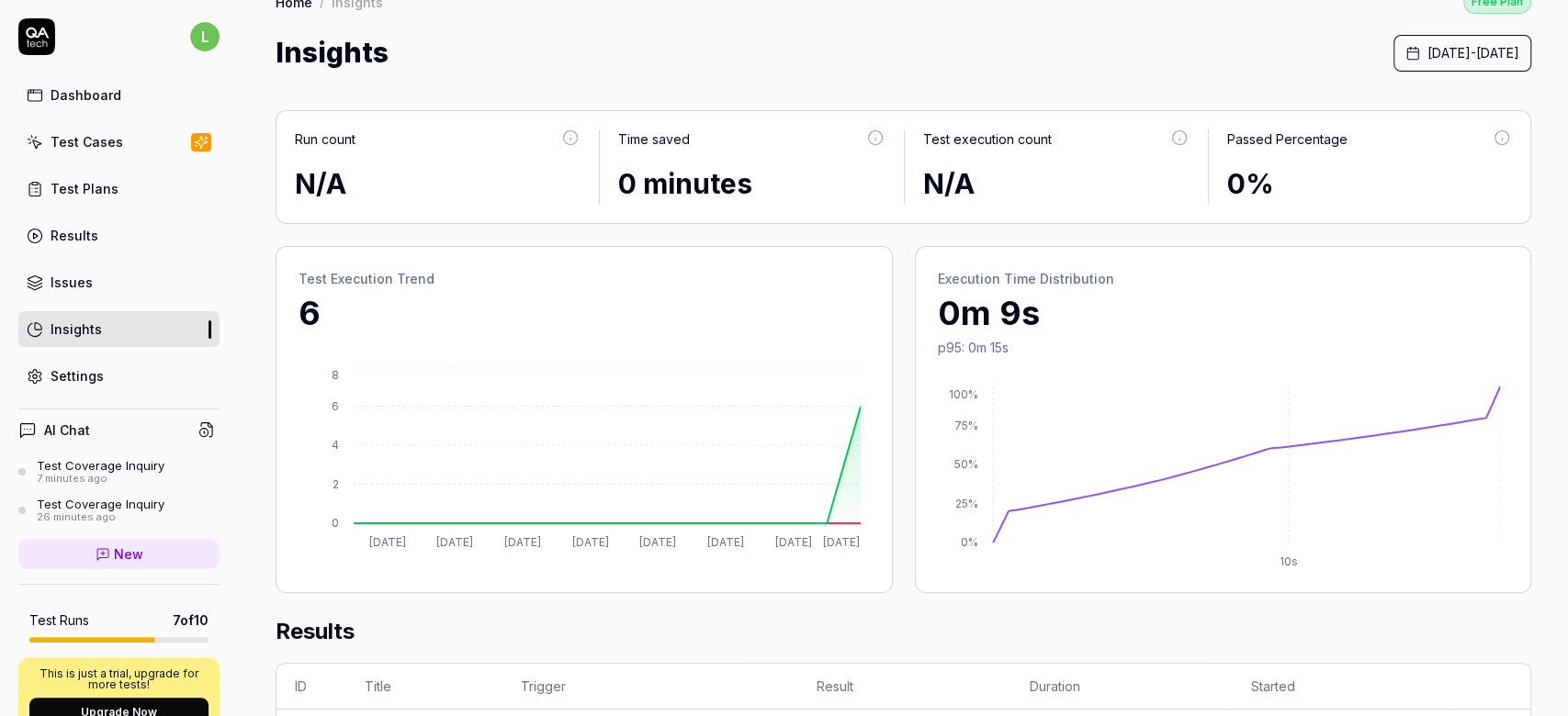
scroll to position [21, 0]
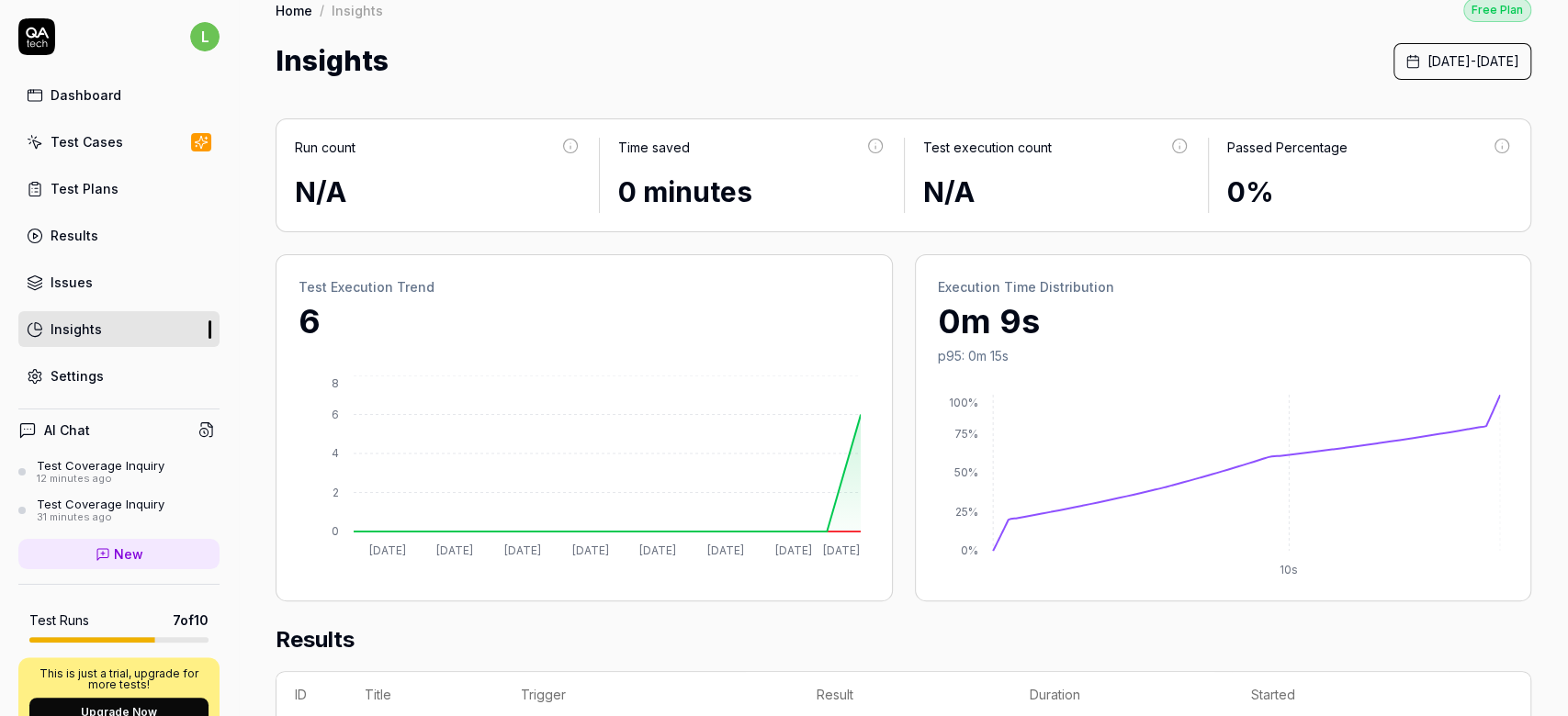
click at [76, 101] on div "Dashboard" at bounding box center [85, 95] width 71 height 19
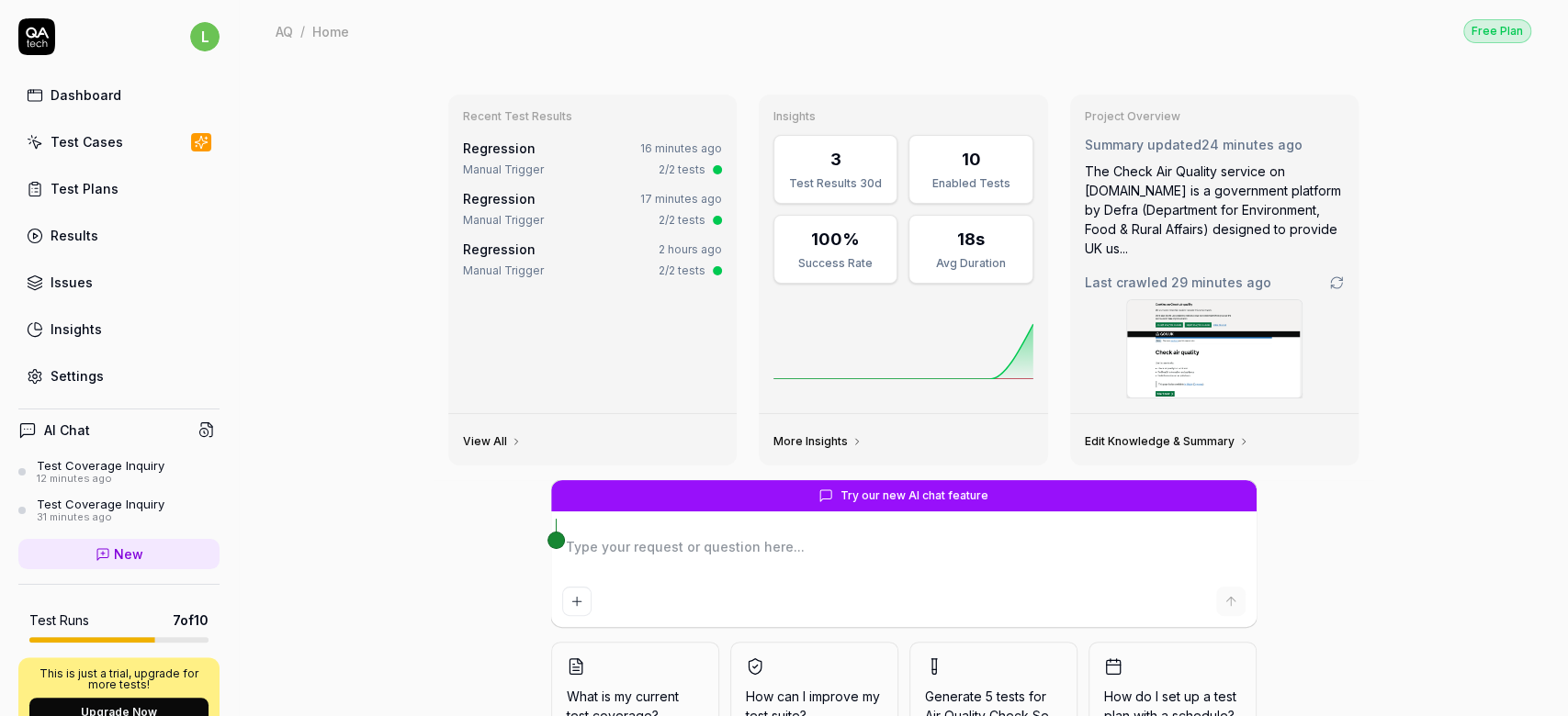
scroll to position [79, 0]
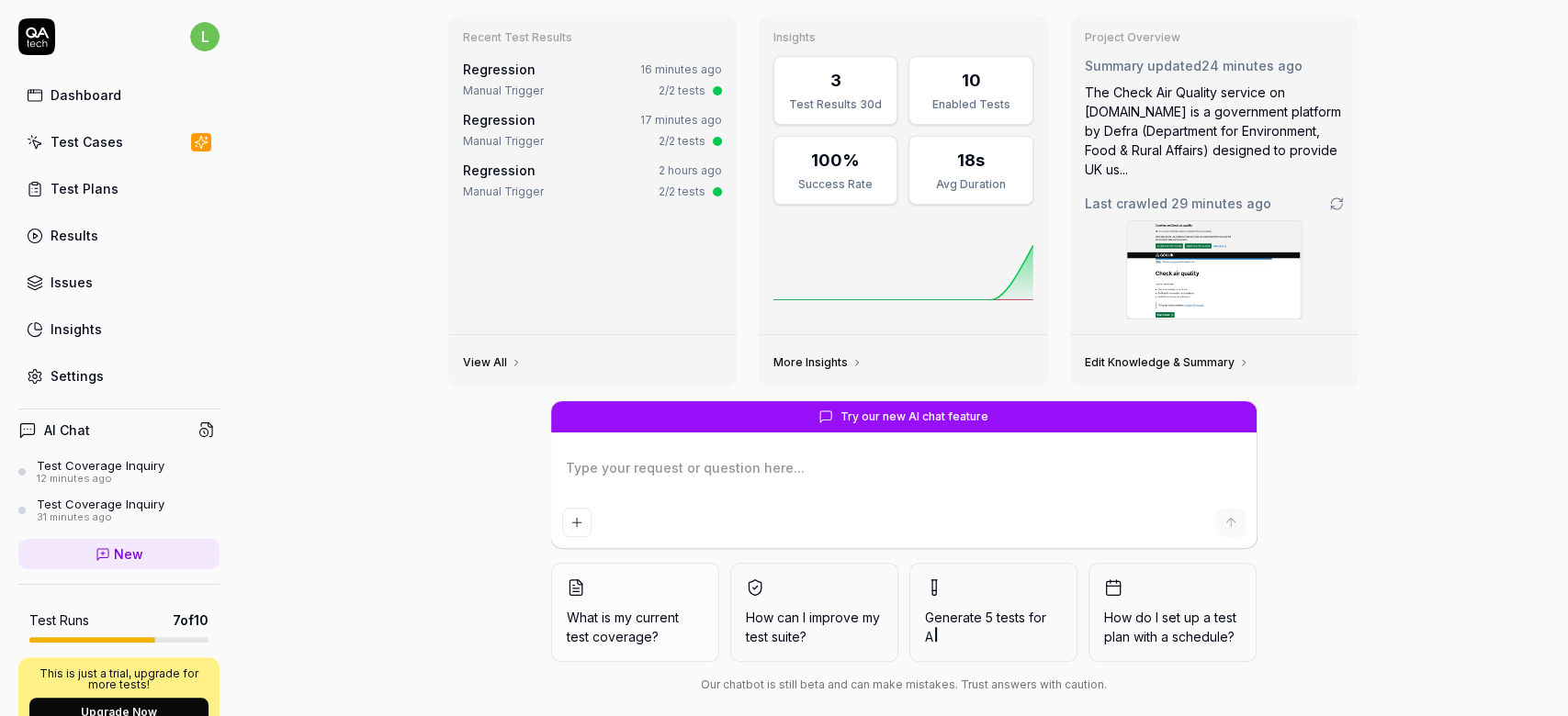
click at [999, 628] on span "A" at bounding box center [993, 637] width 137 height 19
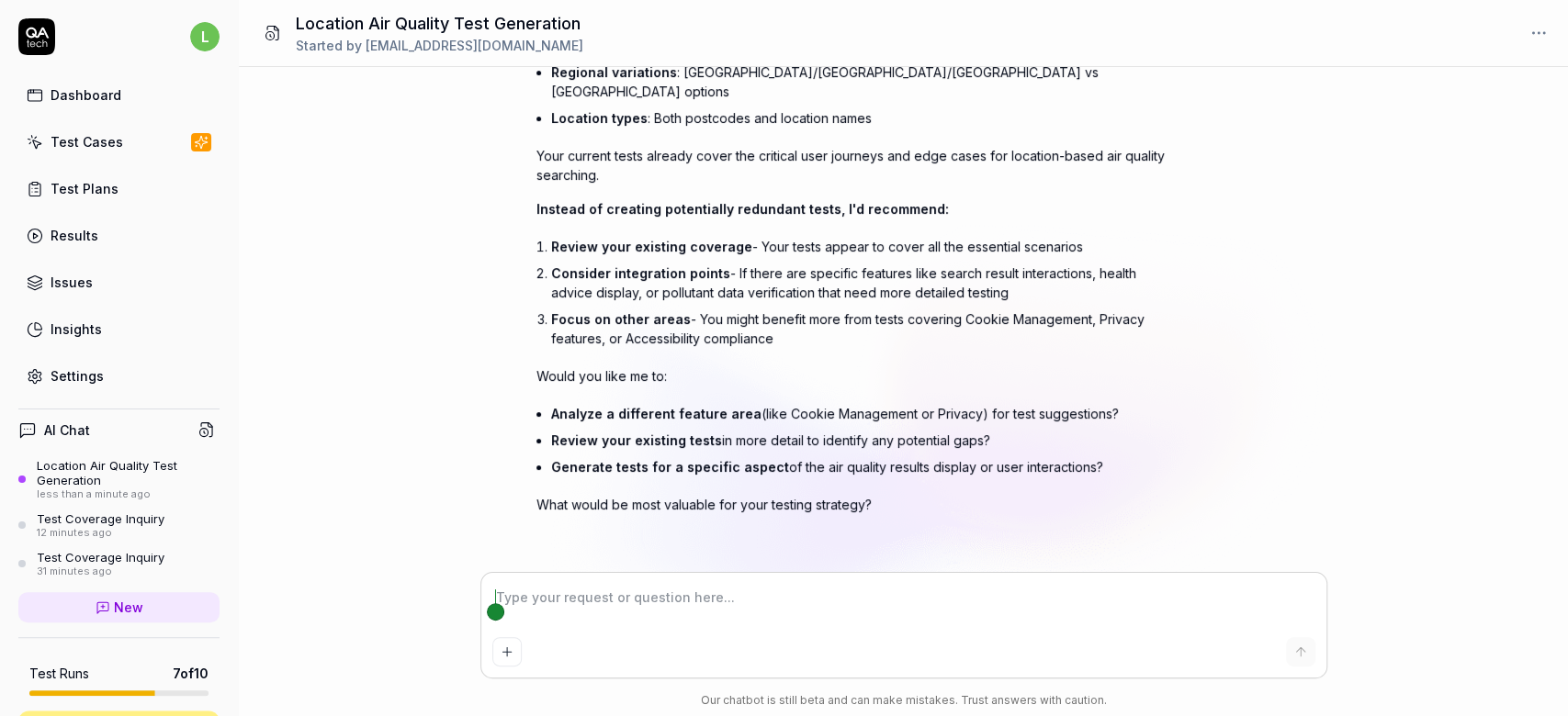
scroll to position [260, 0]
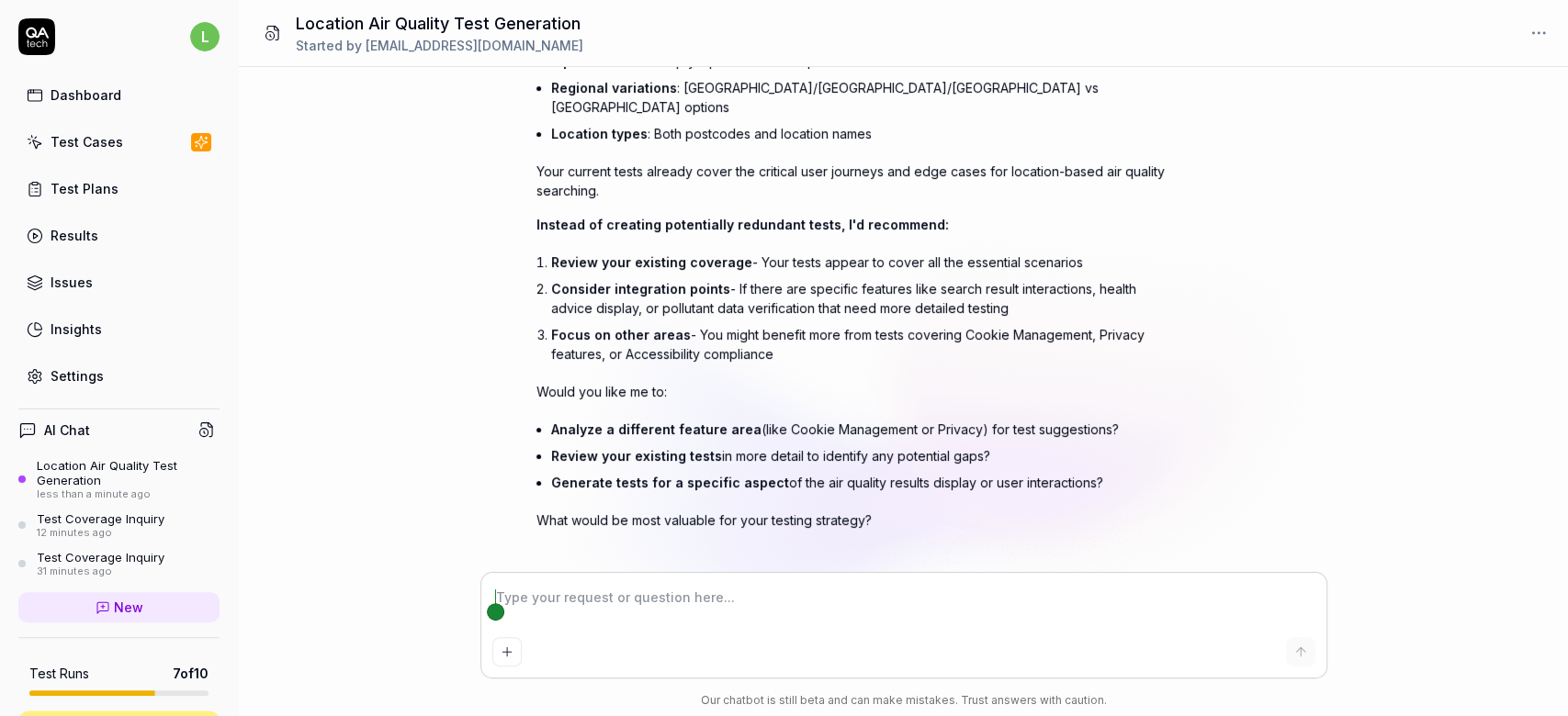
click at [599, 601] on textarea at bounding box center [903, 606] width 823 height 46
drag, startPoint x: 547, startPoint y: 404, endPoint x: 1126, endPoint y: 469, distance: 582.6
click at [1126, 469] on div "Based on my analysis, you already have excellent test coverage for the Location…" at bounding box center [858, 236] width 643 height 589
copy ul "Analyze a different feature area (like Cookie Management or Privacy) for test s…"
click at [699, 596] on textarea at bounding box center [903, 606] width 823 height 46
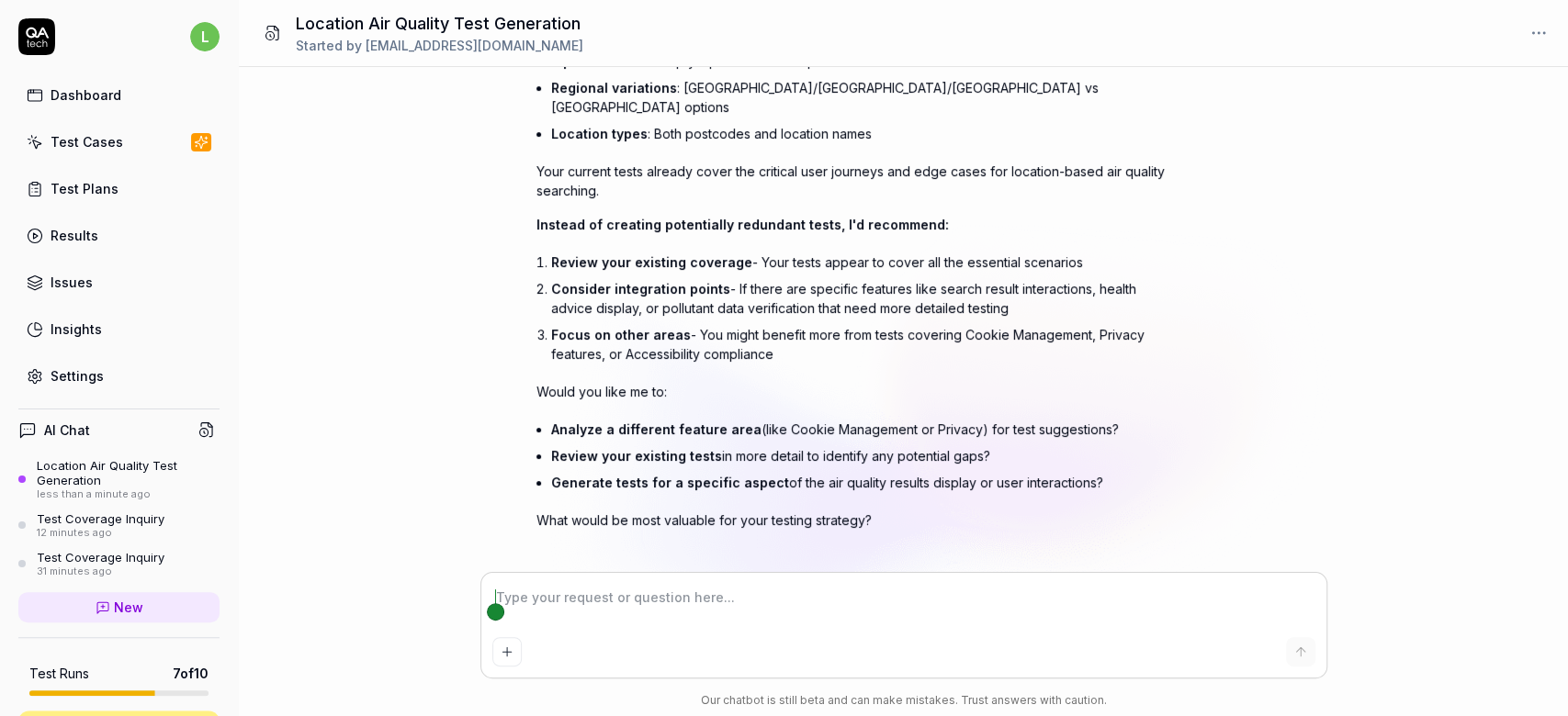
paste textarea "Analyze a different feature area (like Cookie Management or Privacy) for test s…"
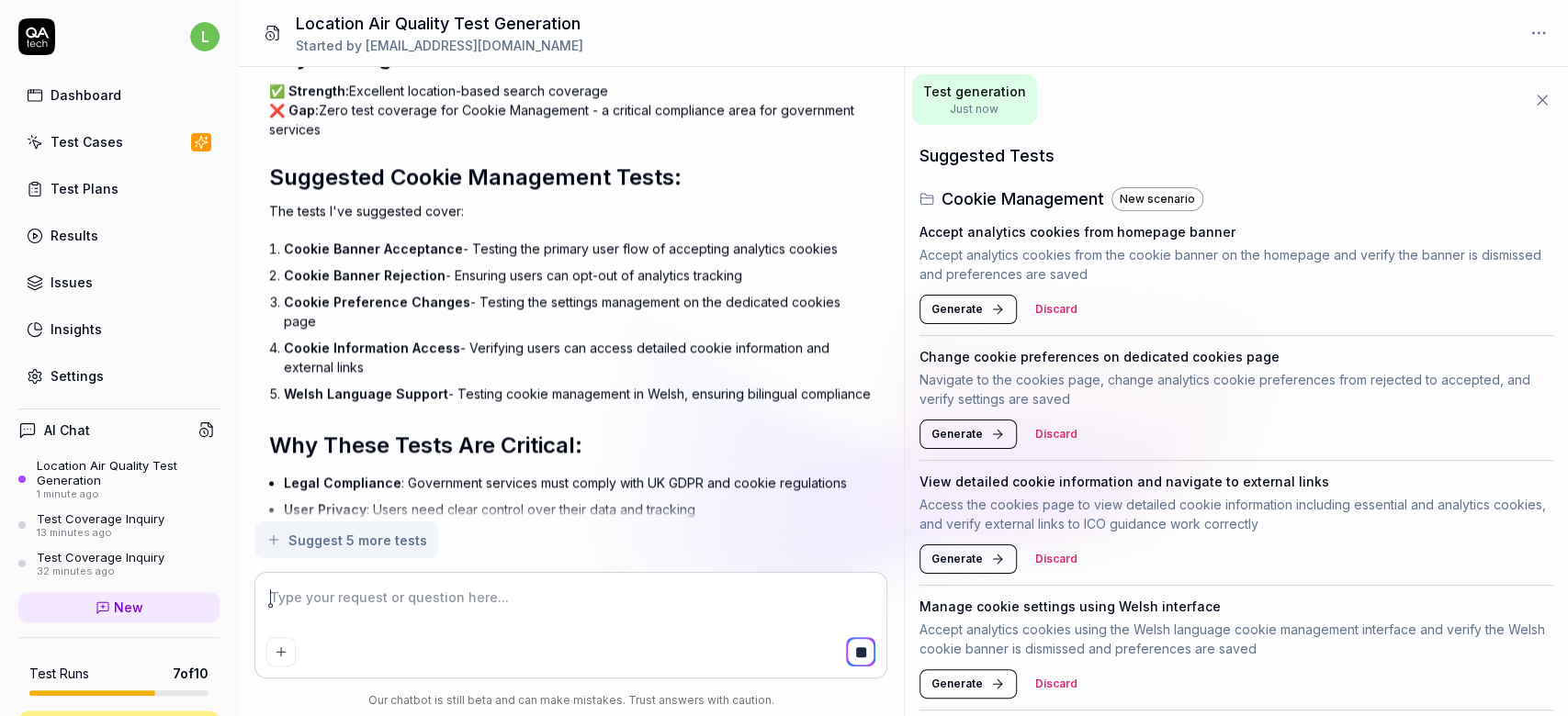
scroll to position [1, 0]
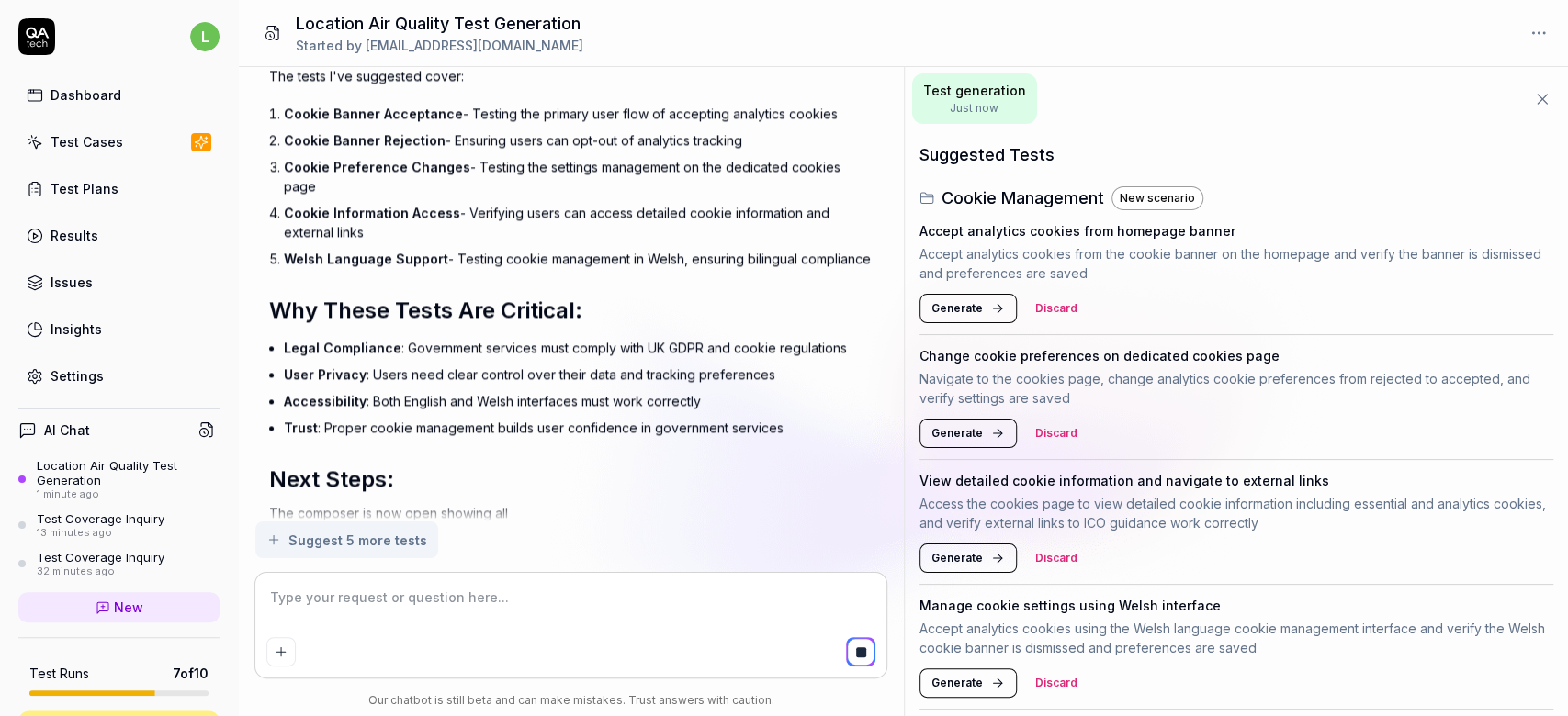
click at [963, 306] on span "Generate" at bounding box center [957, 308] width 51 height 17
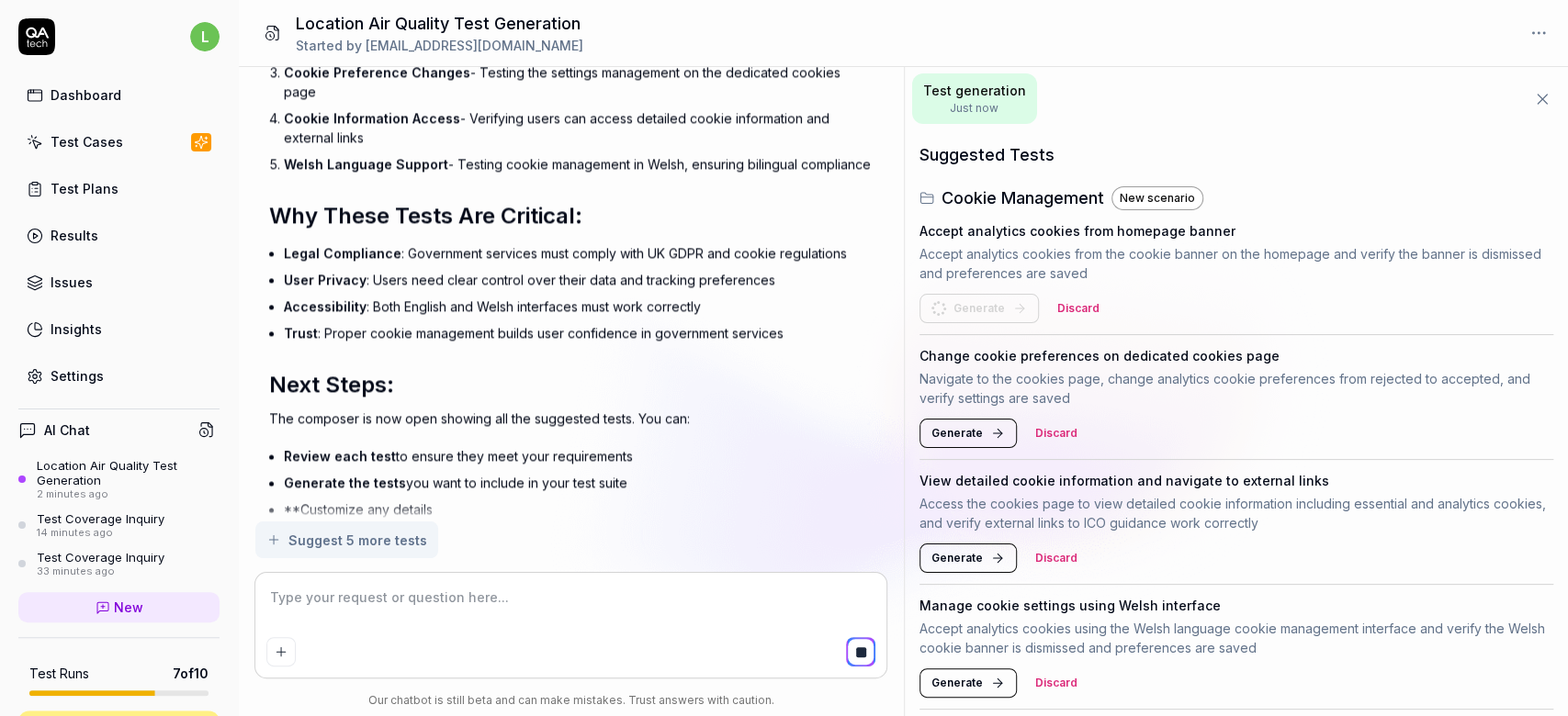
click at [965, 427] on span "Generate" at bounding box center [957, 433] width 51 height 17
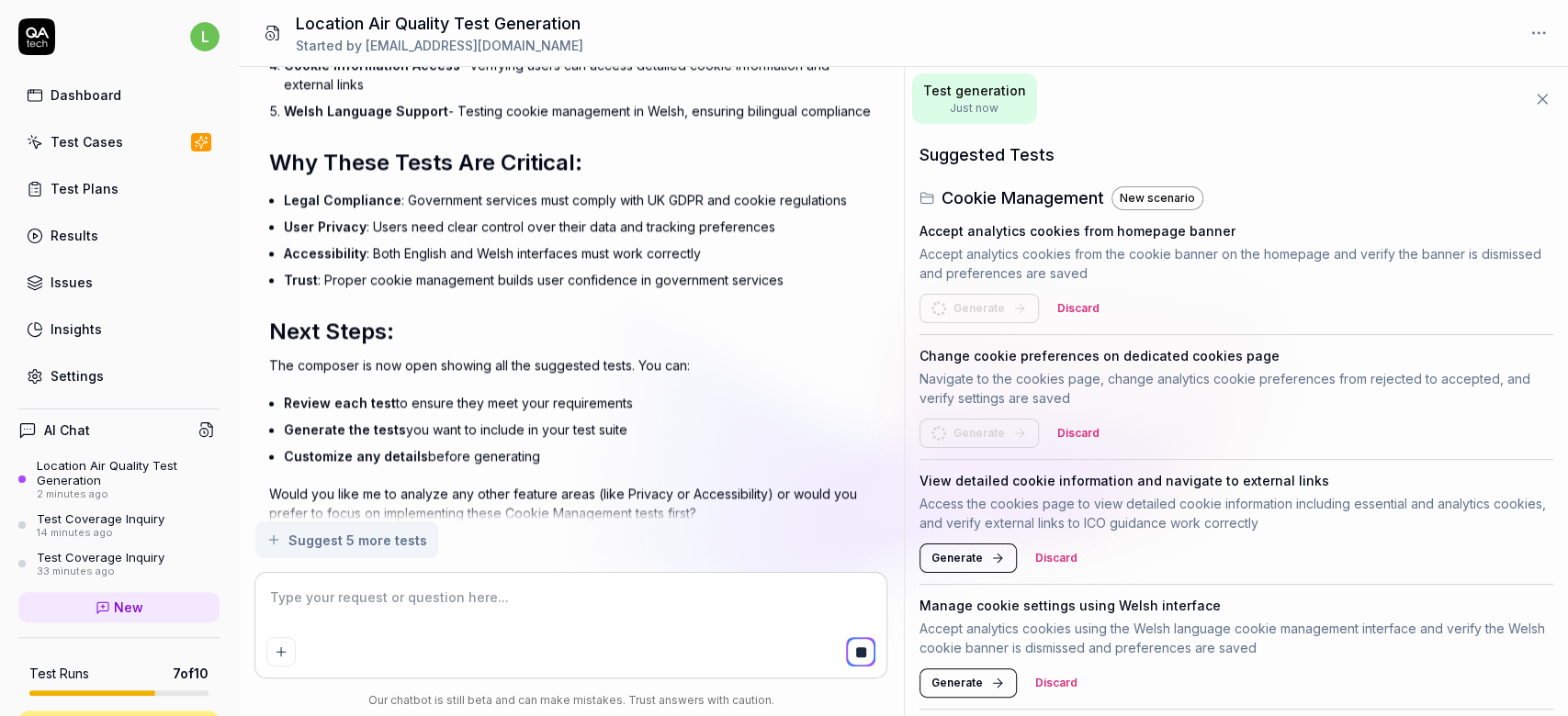
click at [955, 556] on span "Generate" at bounding box center [957, 558] width 51 height 17
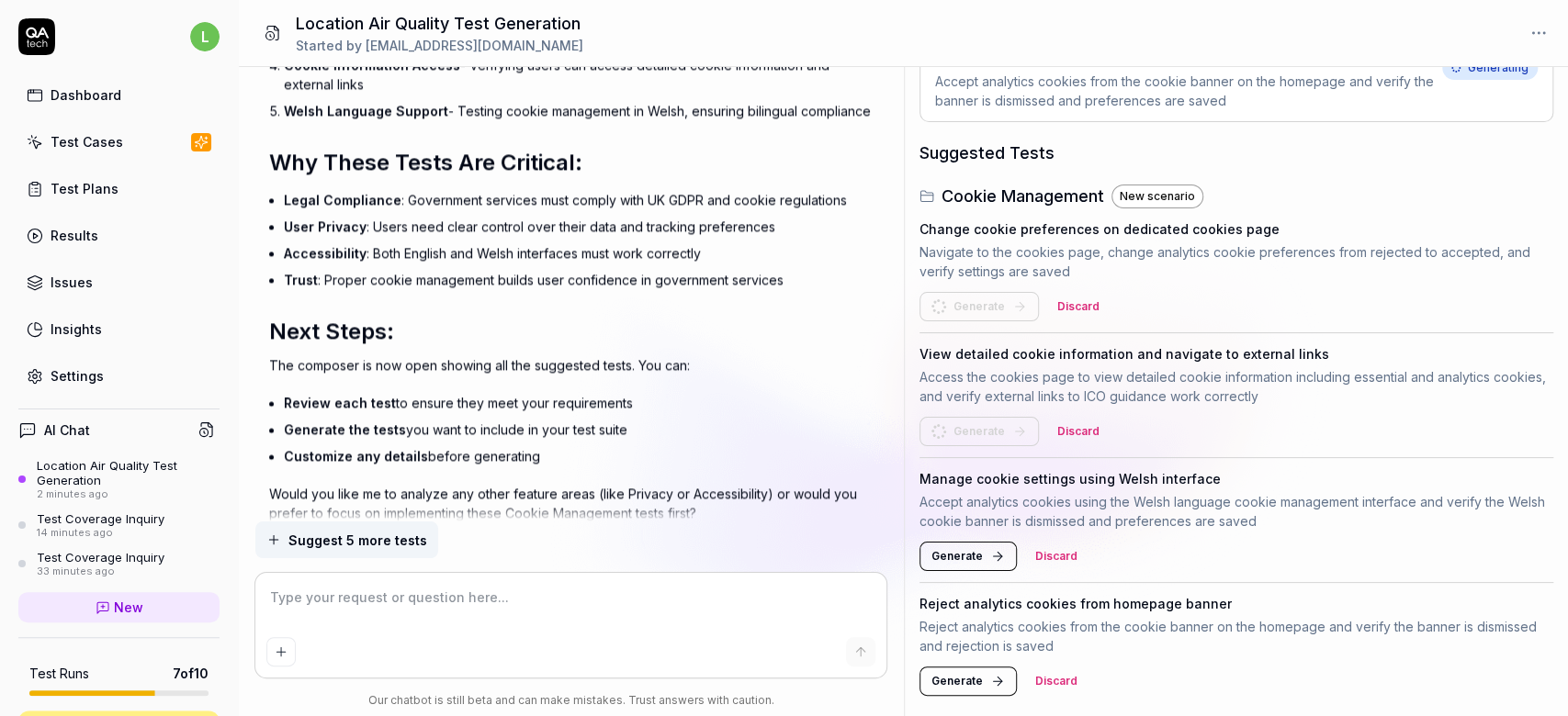
scroll to position [150, 0]
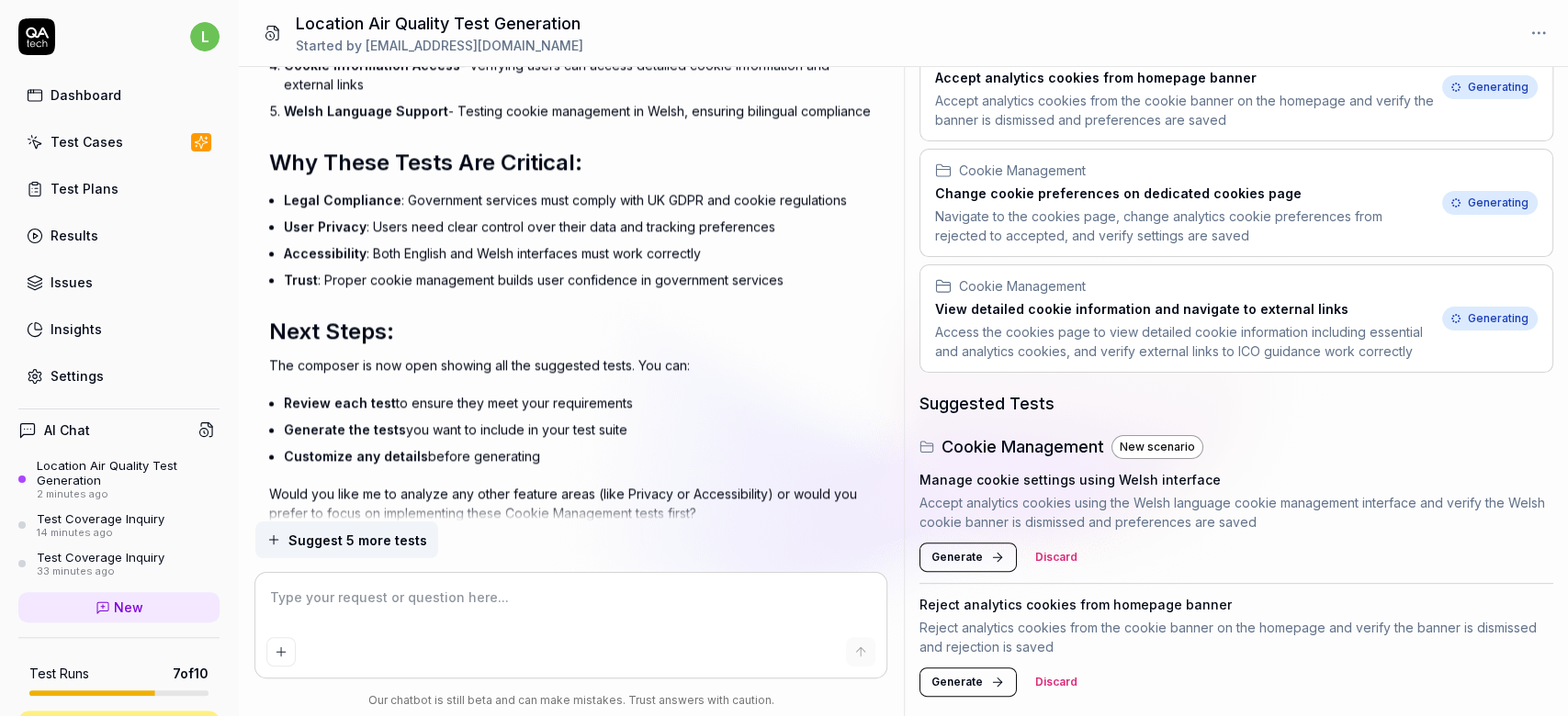
click at [955, 552] on span "Generate" at bounding box center [957, 557] width 51 height 17
click at [966, 678] on span "Generate" at bounding box center [957, 682] width 51 height 17
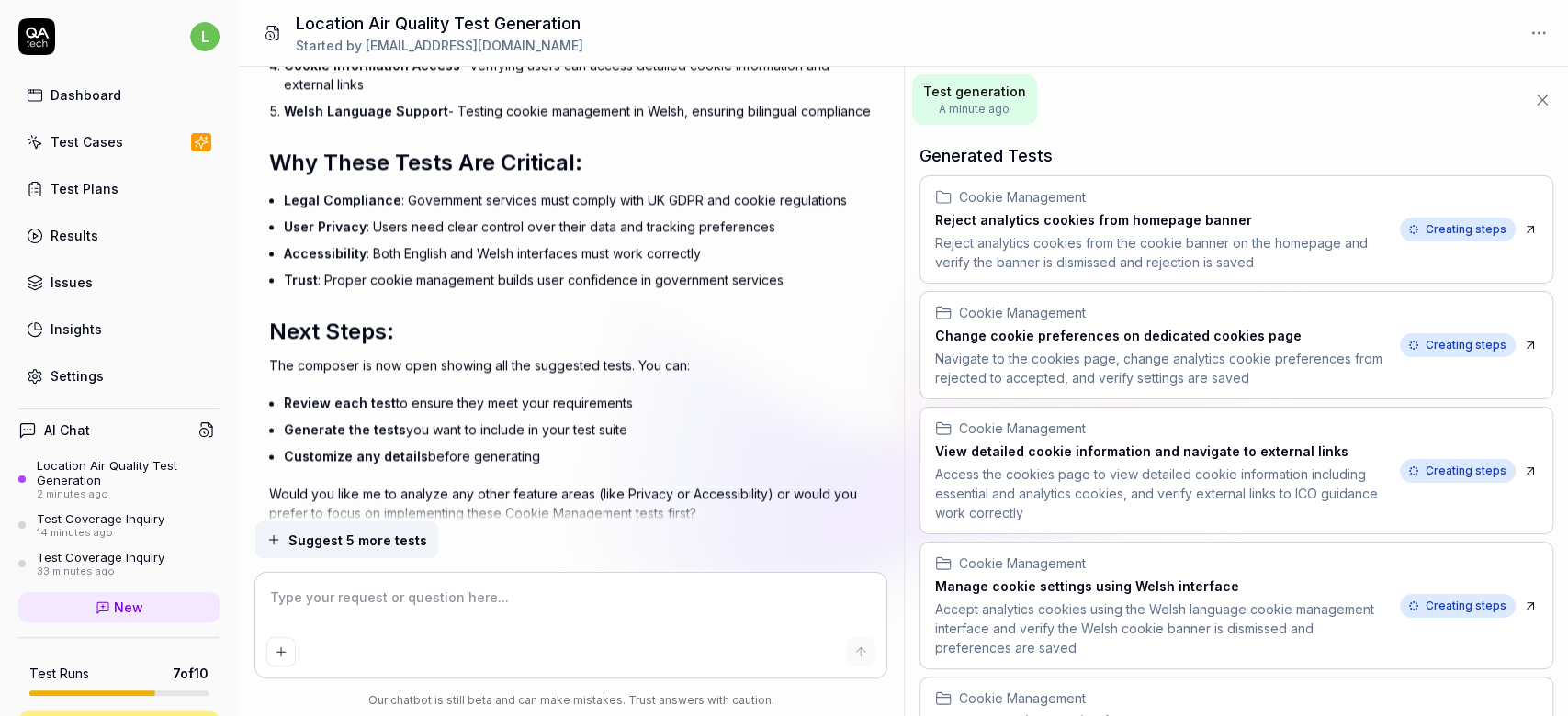
scroll to position [157, 0]
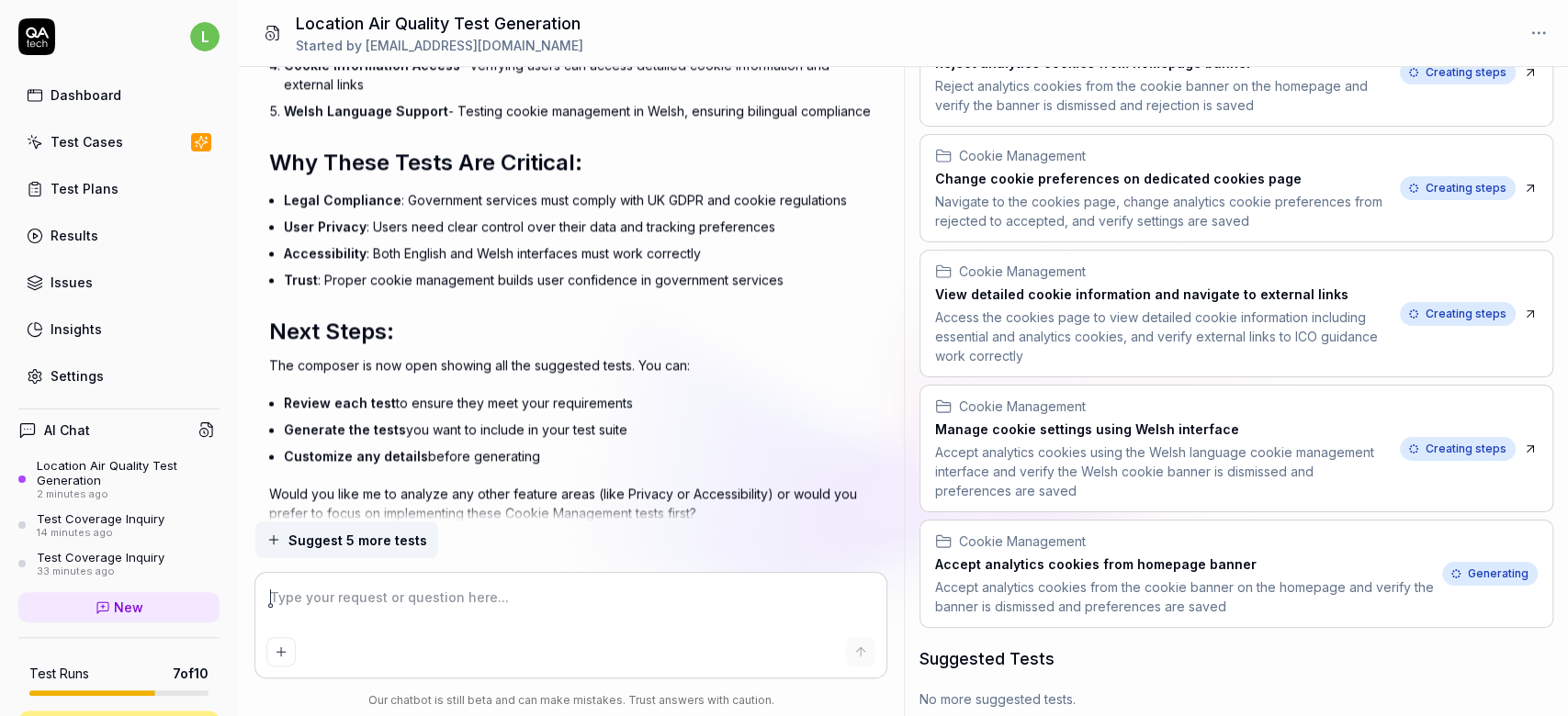
click at [363, 598] on textarea at bounding box center [570, 606] width 609 height 46
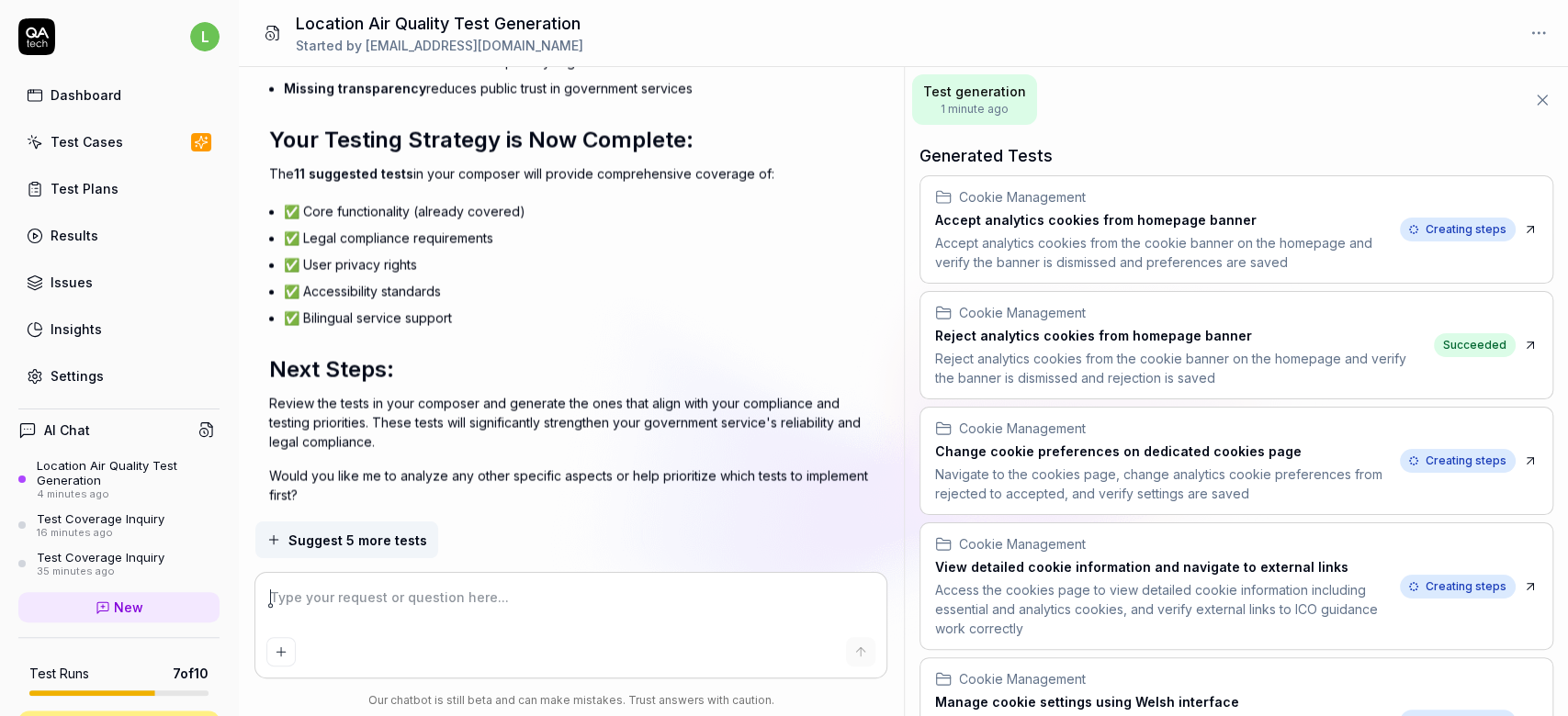
scroll to position [3185, 0]
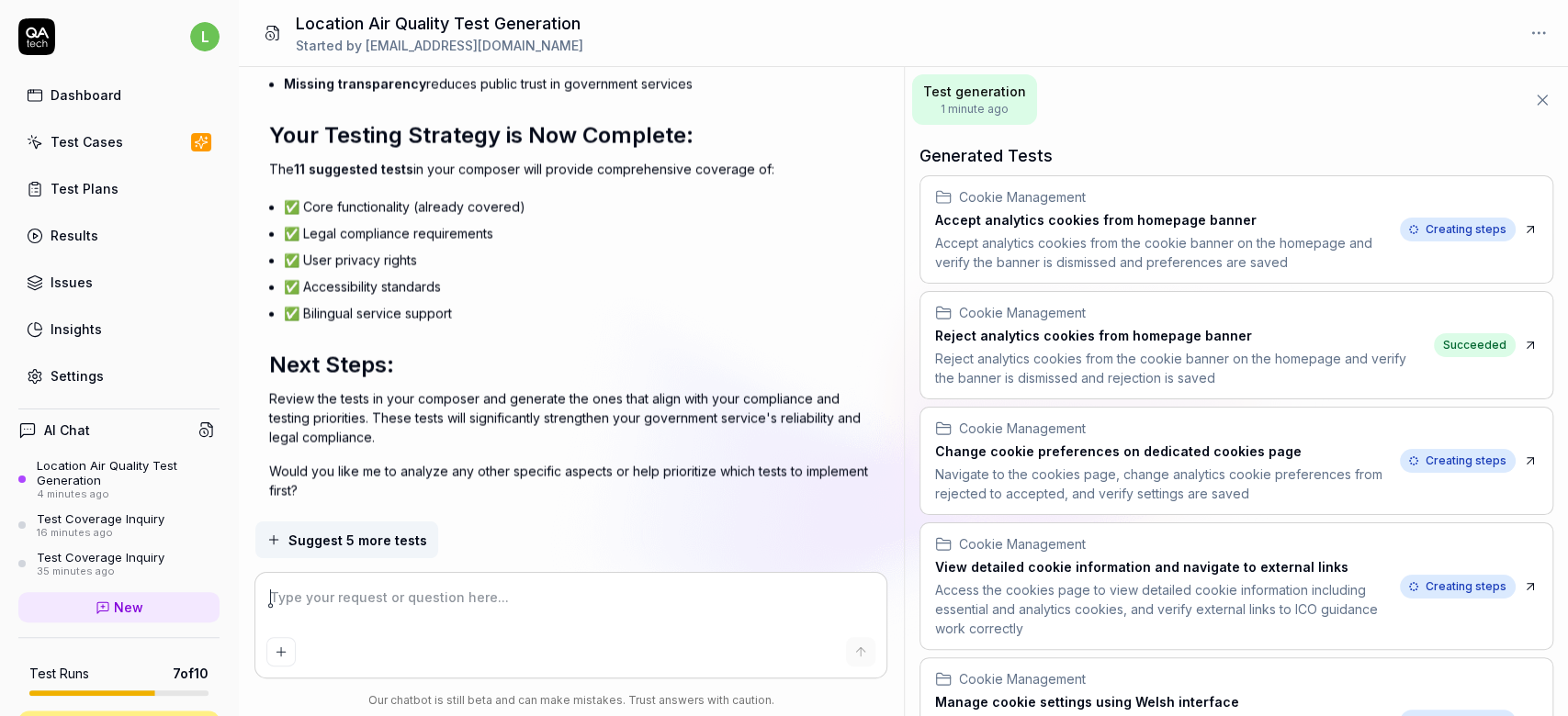
click at [388, 592] on textarea at bounding box center [570, 606] width 609 height 46
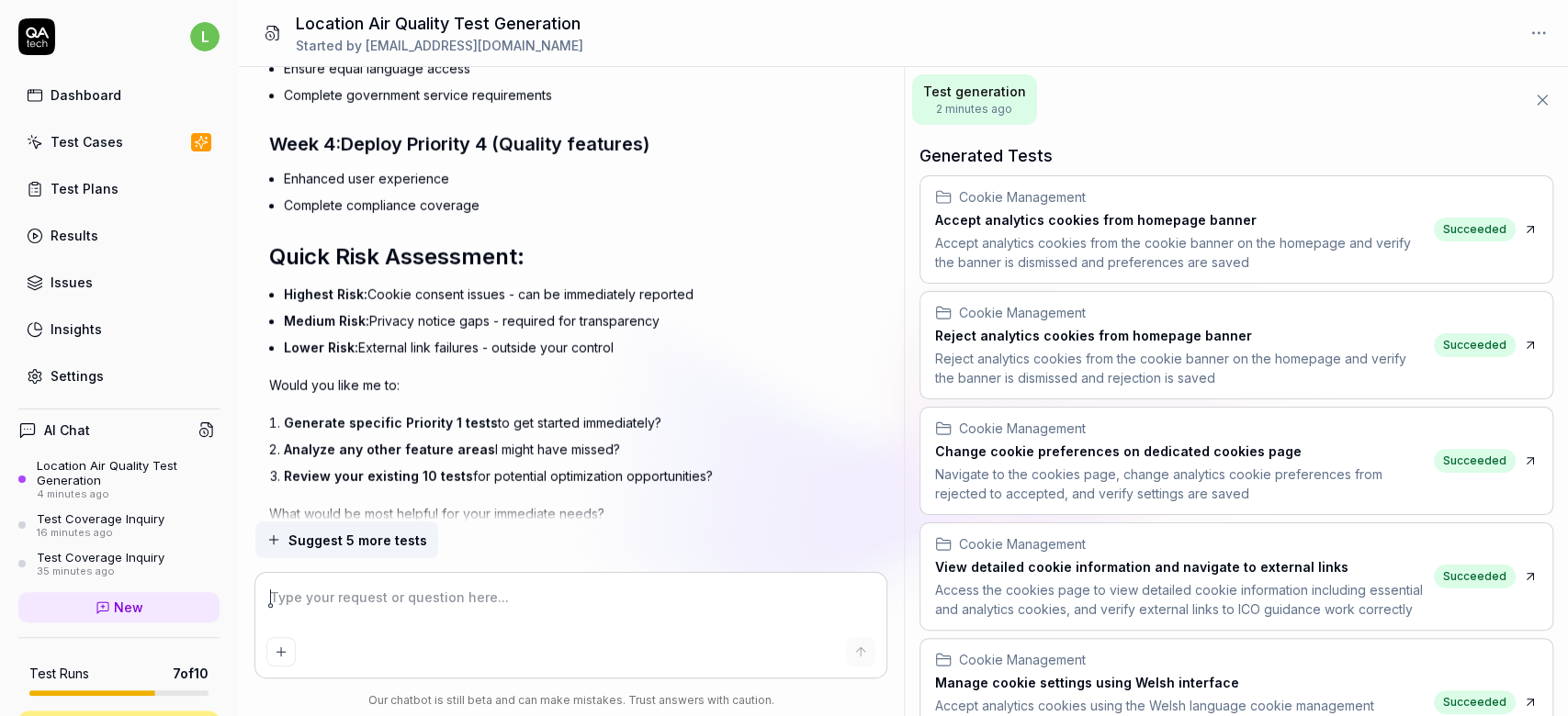
scroll to position [5123, 0]
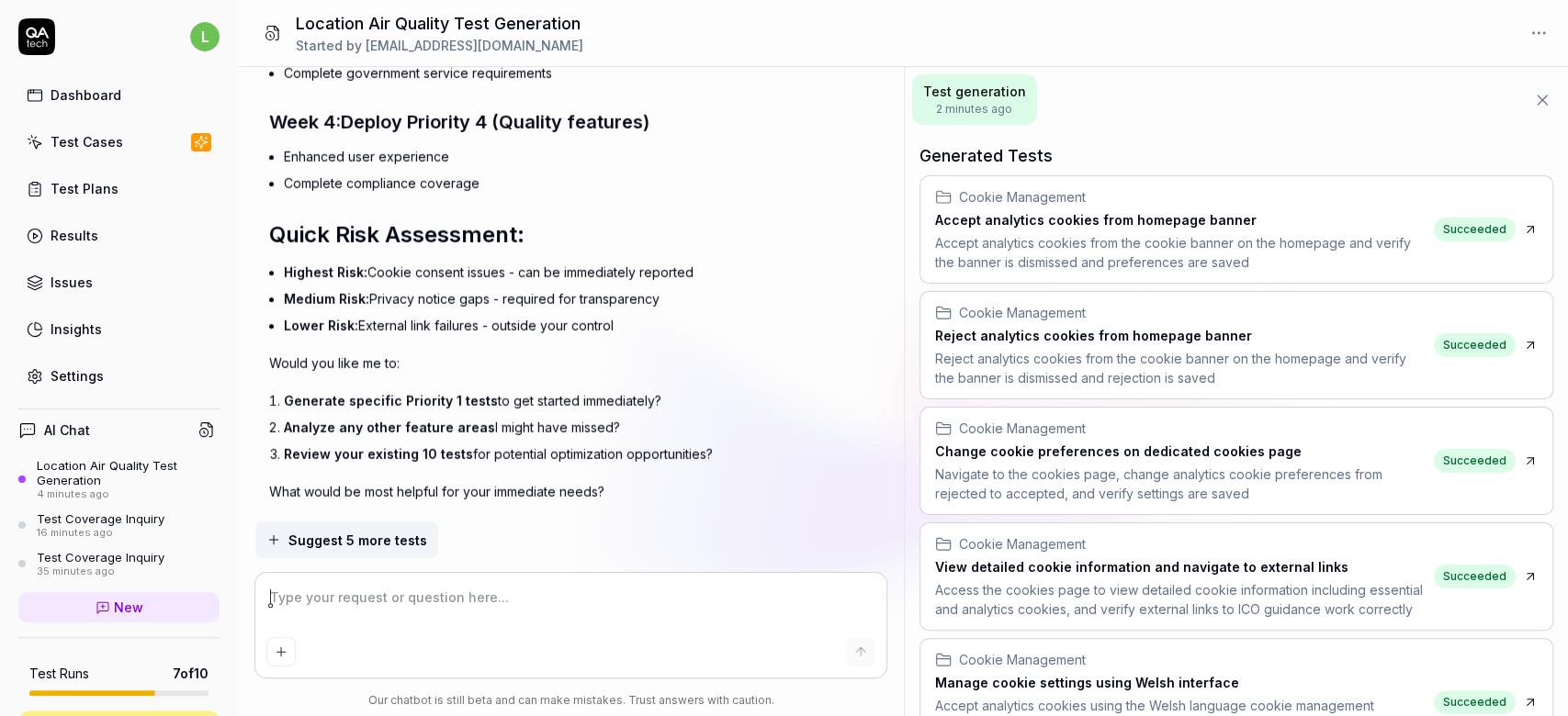
click at [284, 393] on span "Generate specific Priority 1 tests" at bounding box center [391, 401] width 214 height 16
drag, startPoint x: 645, startPoint y: 358, endPoint x: 254, endPoint y: 369, distance: 391.2
click at [254, 369] on div "Generate 5 tests for Location-based Air Quality Search You , 4 minutes ago l Sh…" at bounding box center [571, 294] width 665 height 455
copy li "Generate specific Priority 1 tests to get started immediately"
click at [355, 619] on textarea at bounding box center [570, 606] width 609 height 46
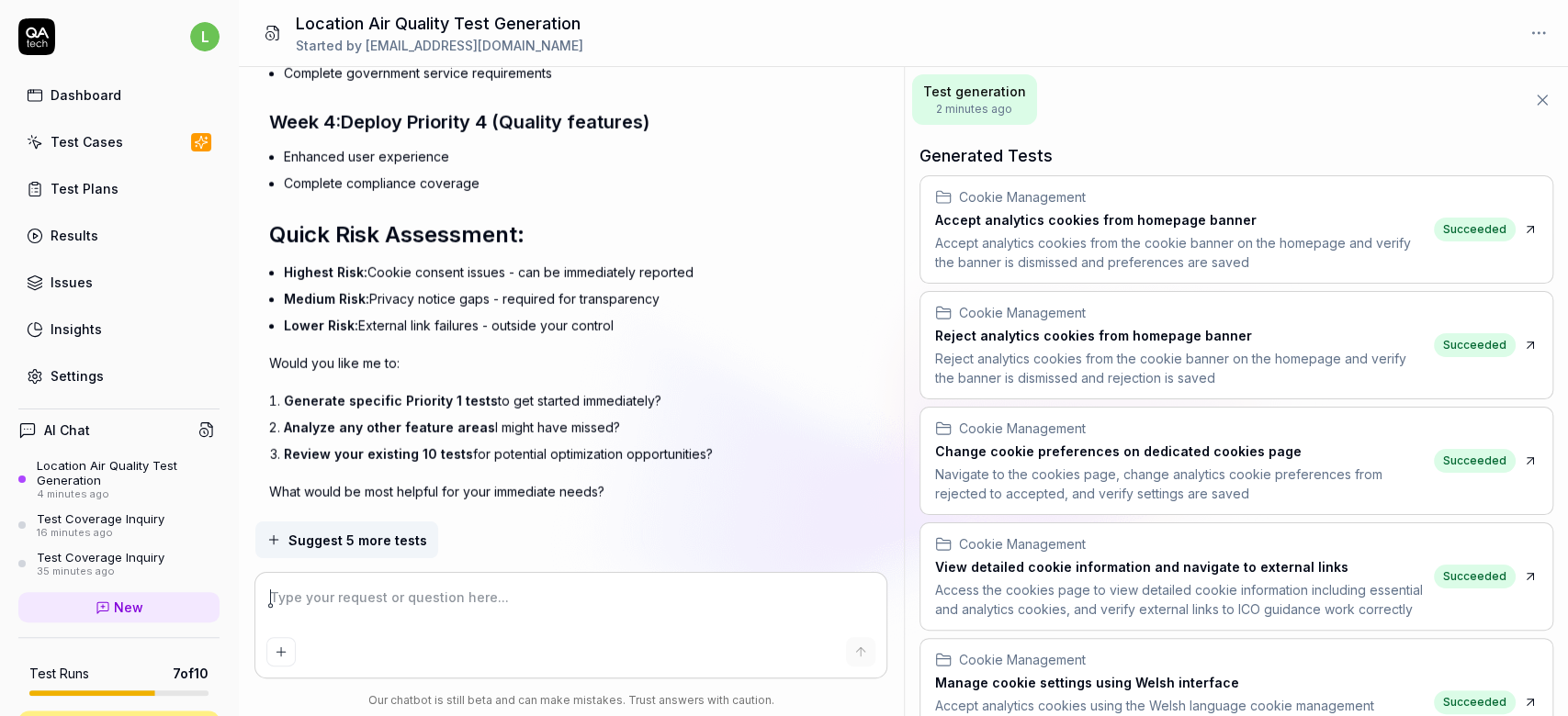
paste textarea "Generate specific Priority 1 tests to get started immediately"
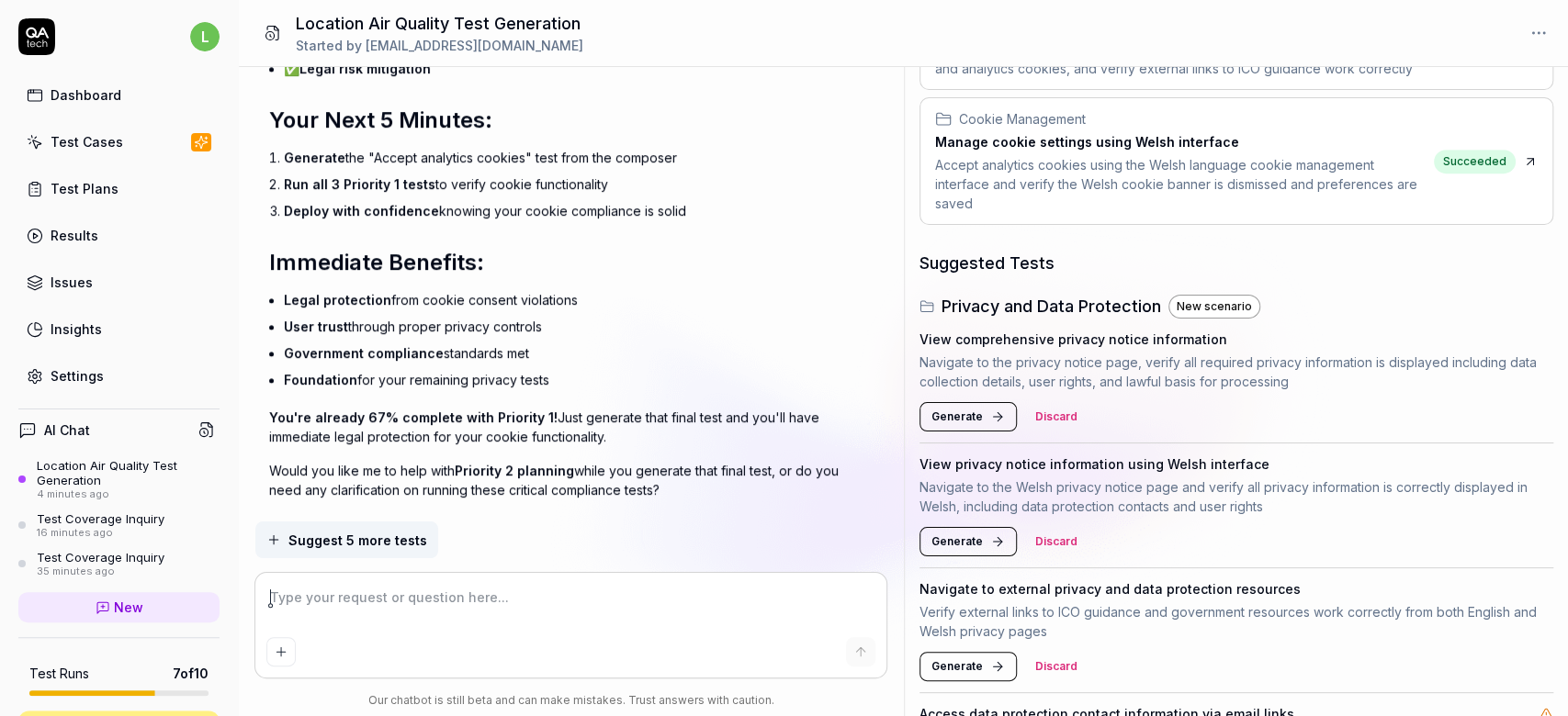
scroll to position [835, 0]
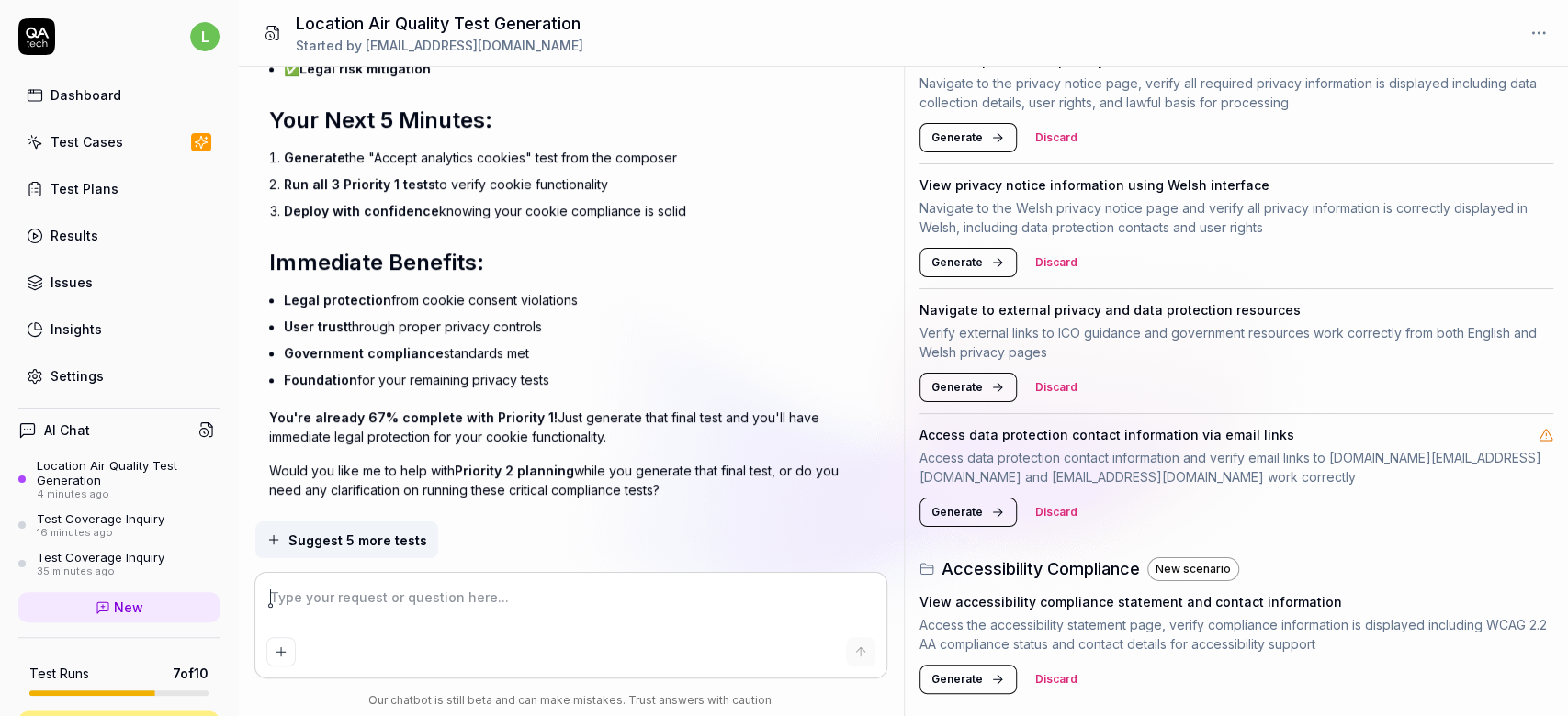
click at [950, 681] on span "Generate" at bounding box center [957, 679] width 51 height 17
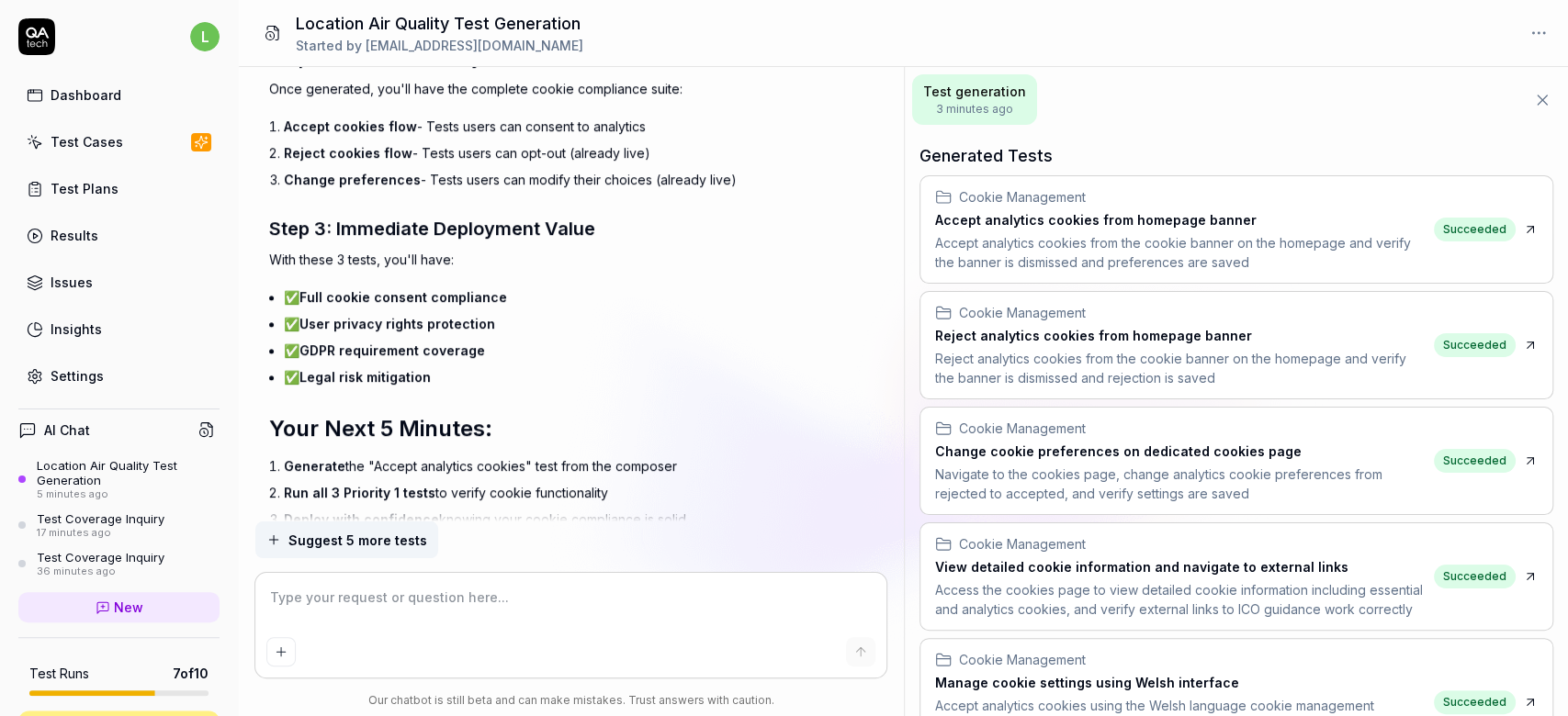
scroll to position [5865, 0]
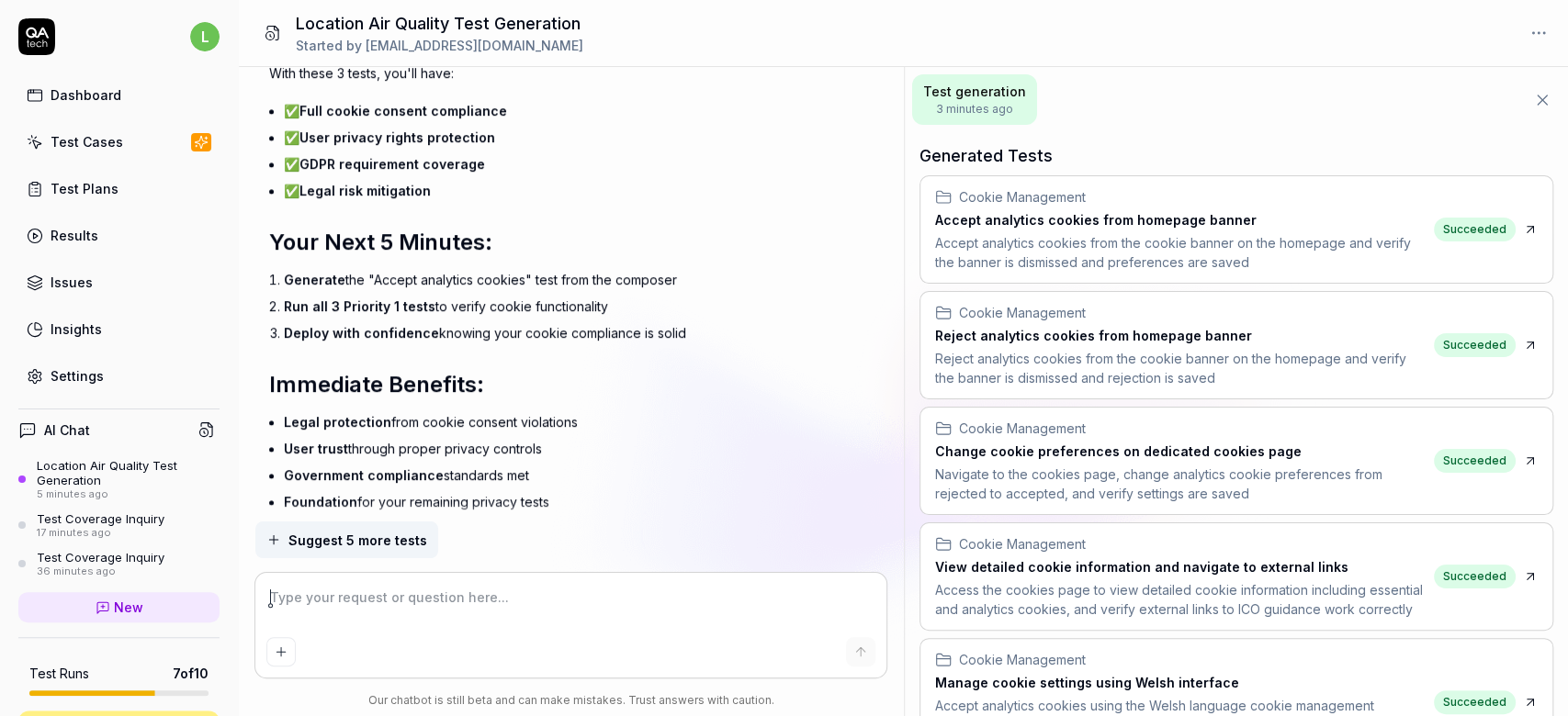
click at [388, 585] on textarea at bounding box center [570, 606] width 609 height 46
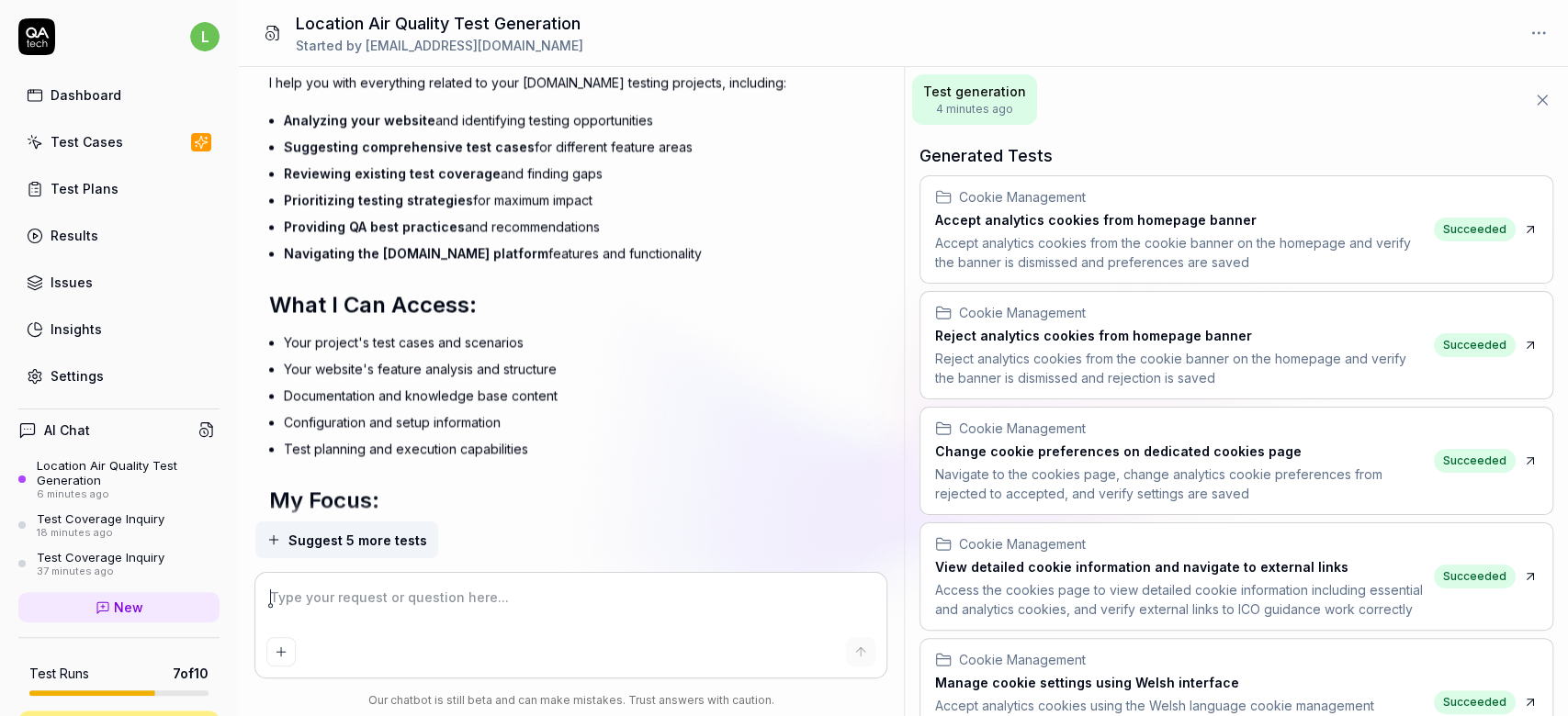
scroll to position [6904, 0]
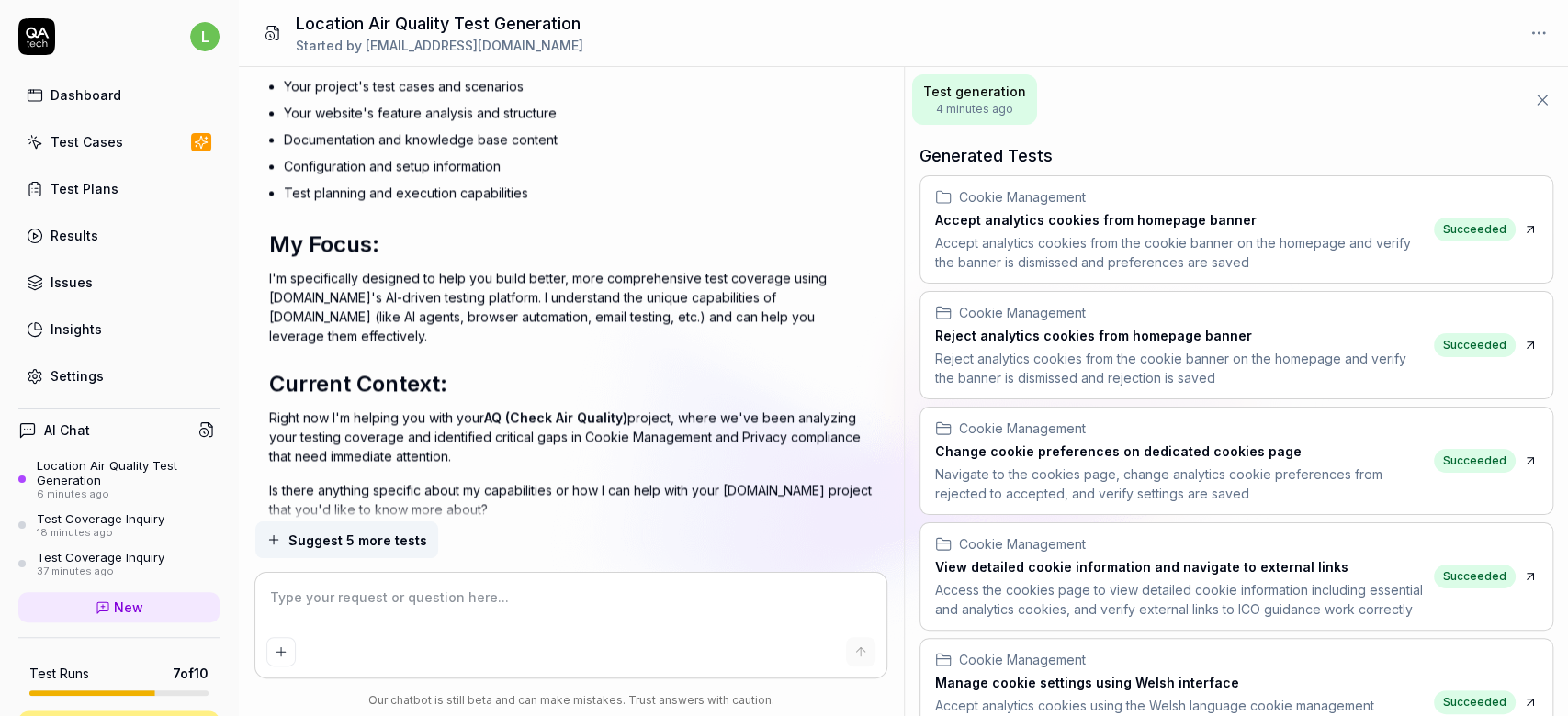
click at [50, 193] on link "Test Plans" at bounding box center [119, 188] width 201 height 36
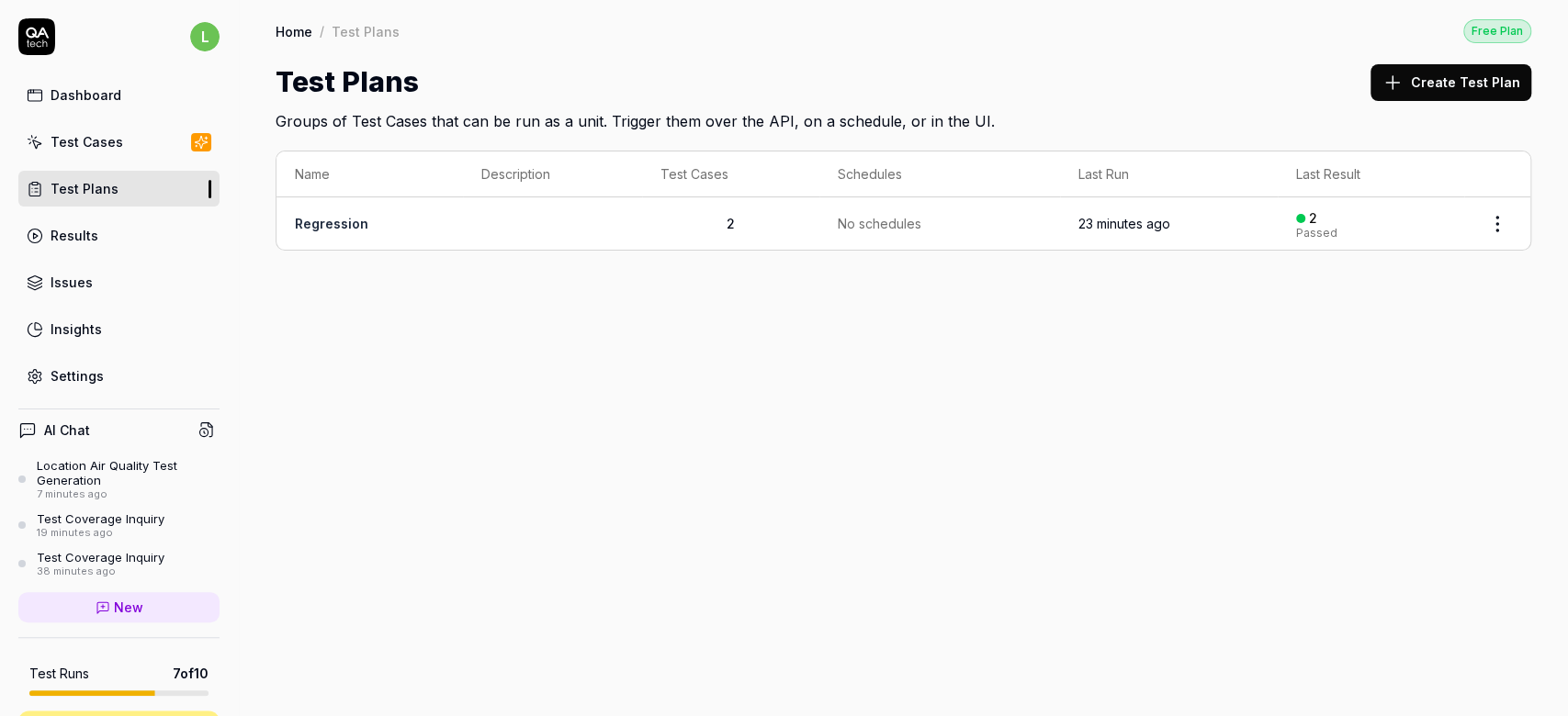
click at [327, 221] on link "Regression" at bounding box center [331, 223] width 74 height 16
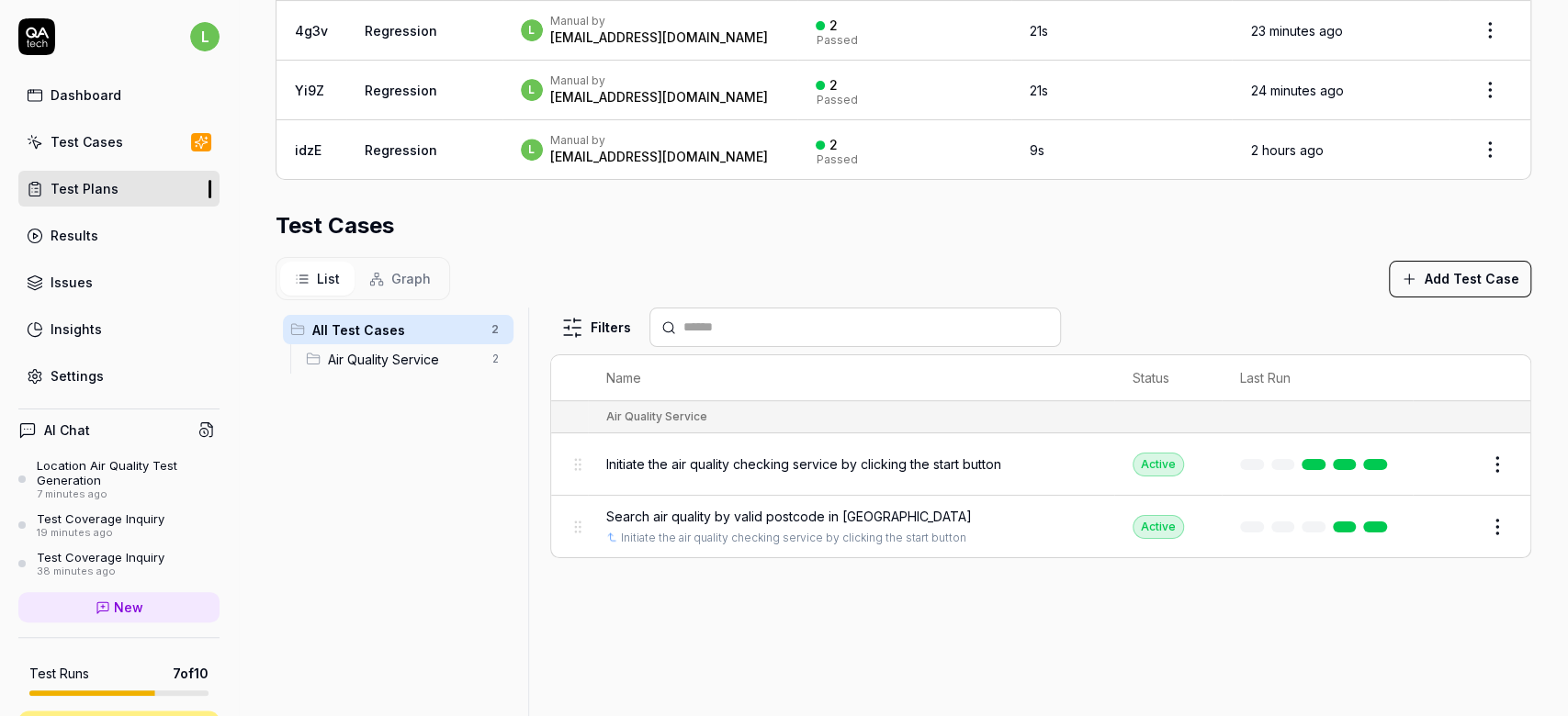
scroll to position [464, 0]
click at [1438, 260] on button "Add Test Case" at bounding box center [1459, 279] width 143 height 37
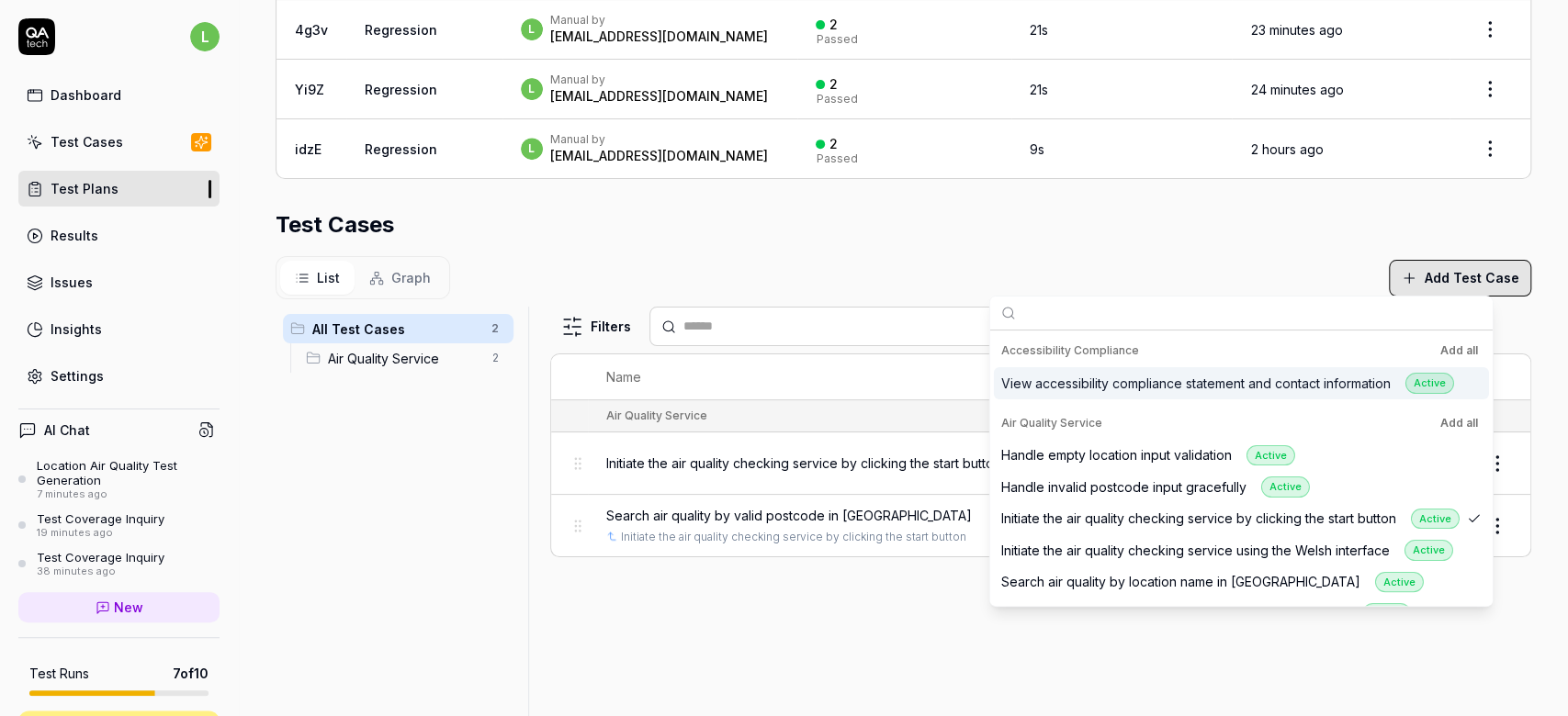
click at [1460, 348] on button "Add all" at bounding box center [1458, 351] width 45 height 22
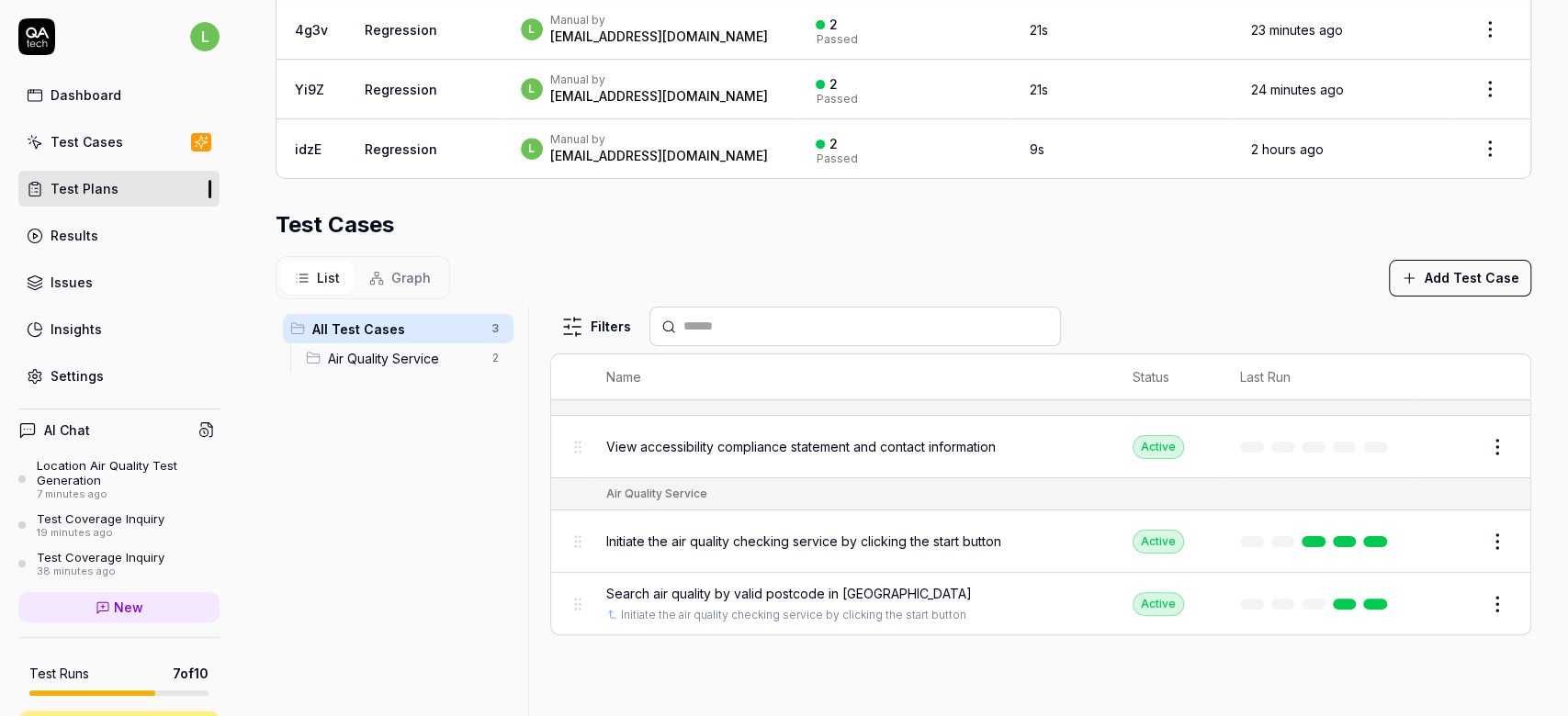
click at [878, 209] on div "Test Cases" at bounding box center [903, 225] width 1255 height 33
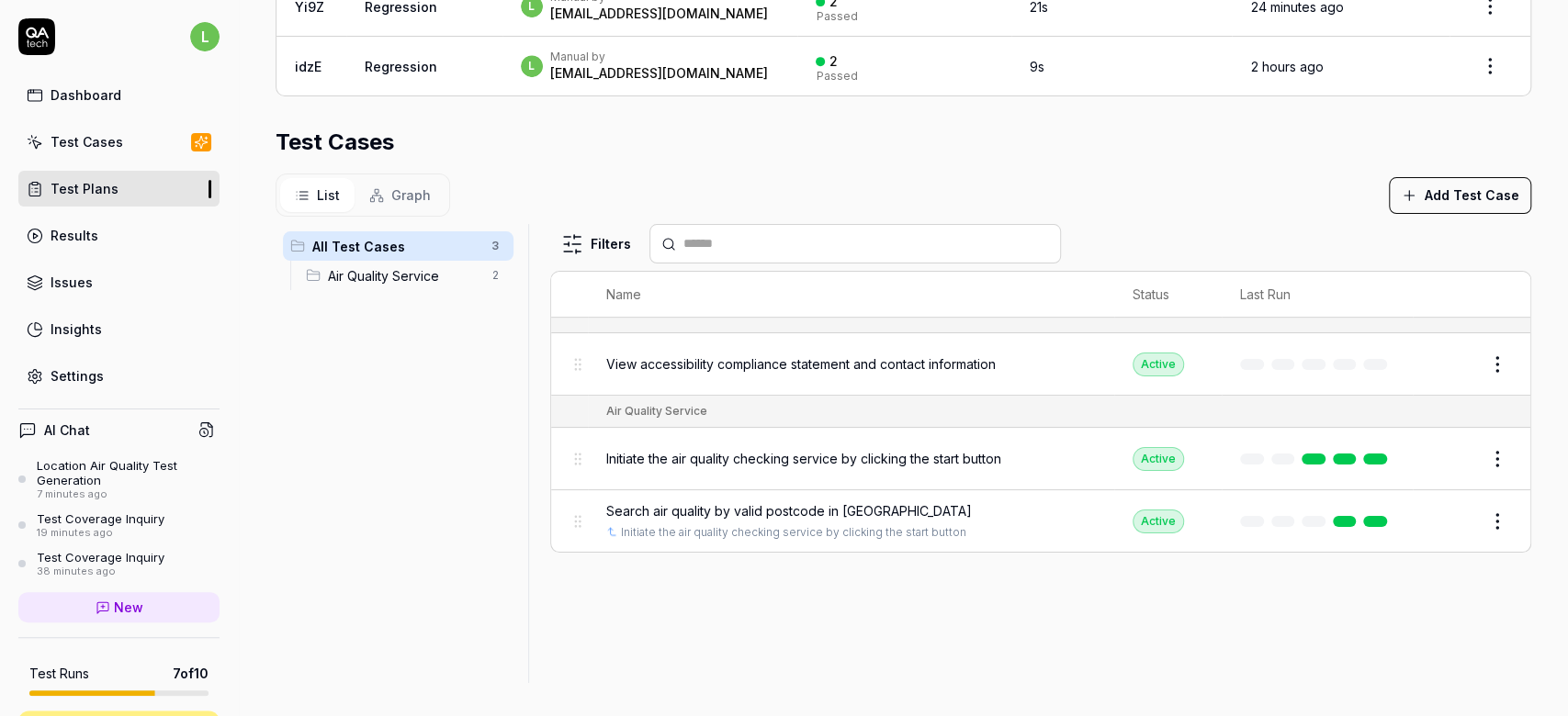
click at [1415, 188] on button "Add Test Case" at bounding box center [1459, 195] width 143 height 37
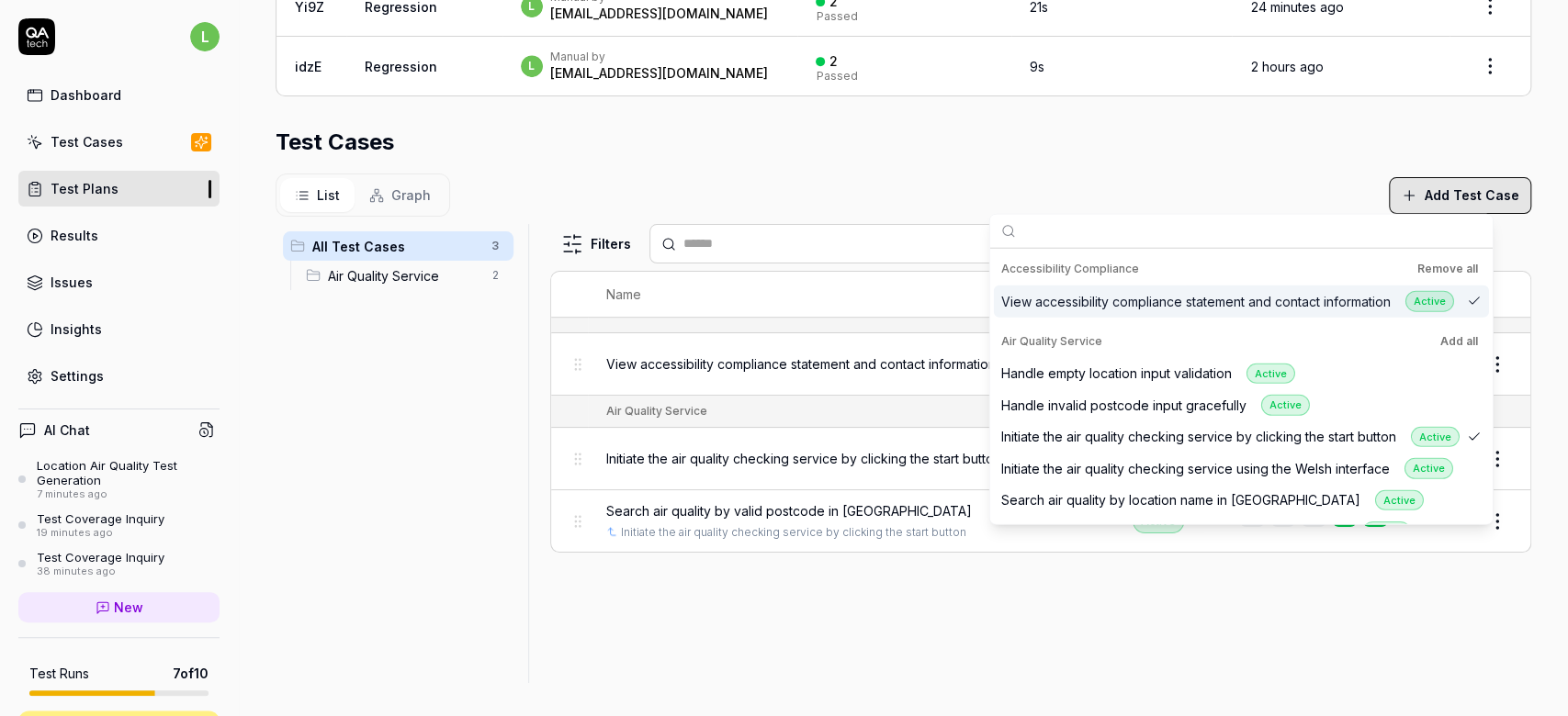
click at [357, 271] on span "Air Quality Service" at bounding box center [403, 276] width 153 height 19
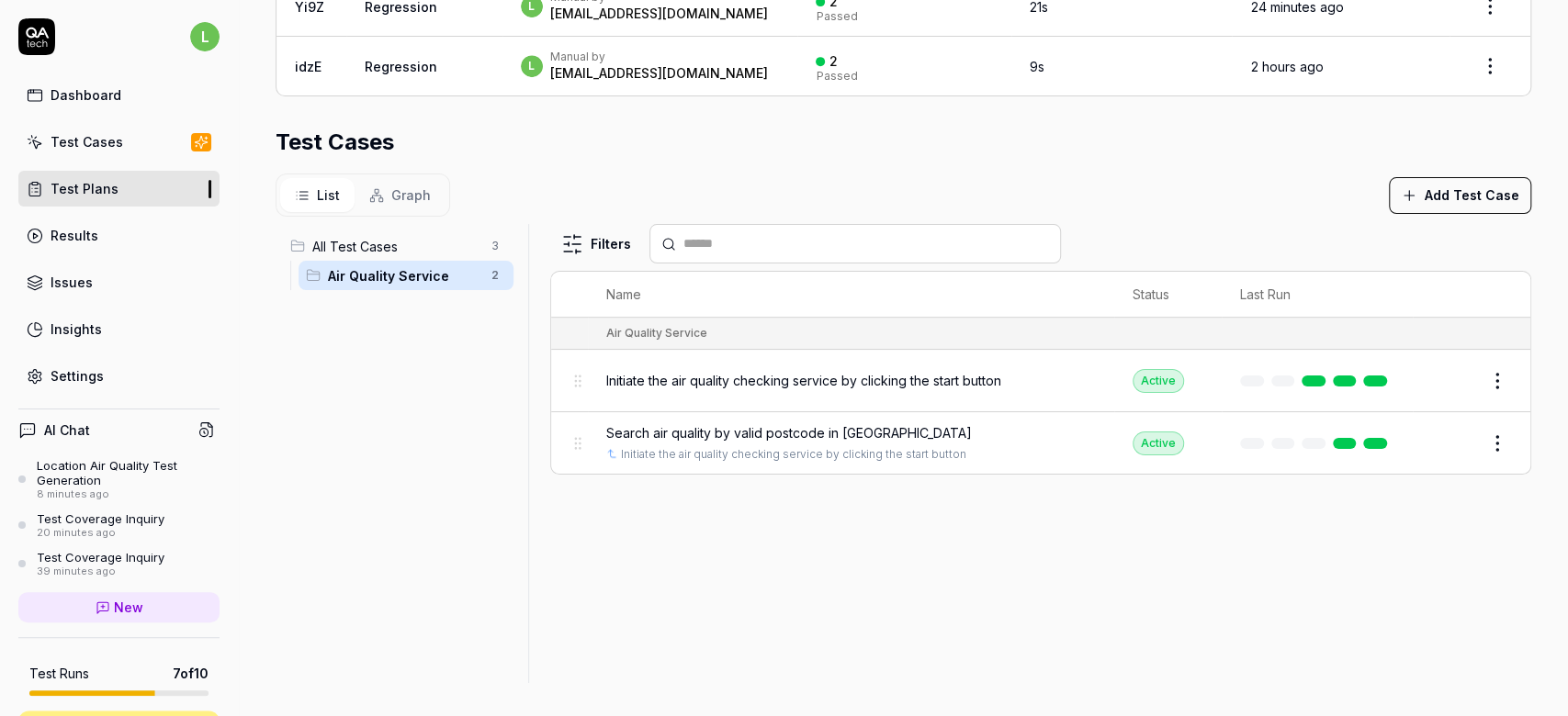
click at [1444, 210] on button "Add Test Case" at bounding box center [1459, 195] width 143 height 37
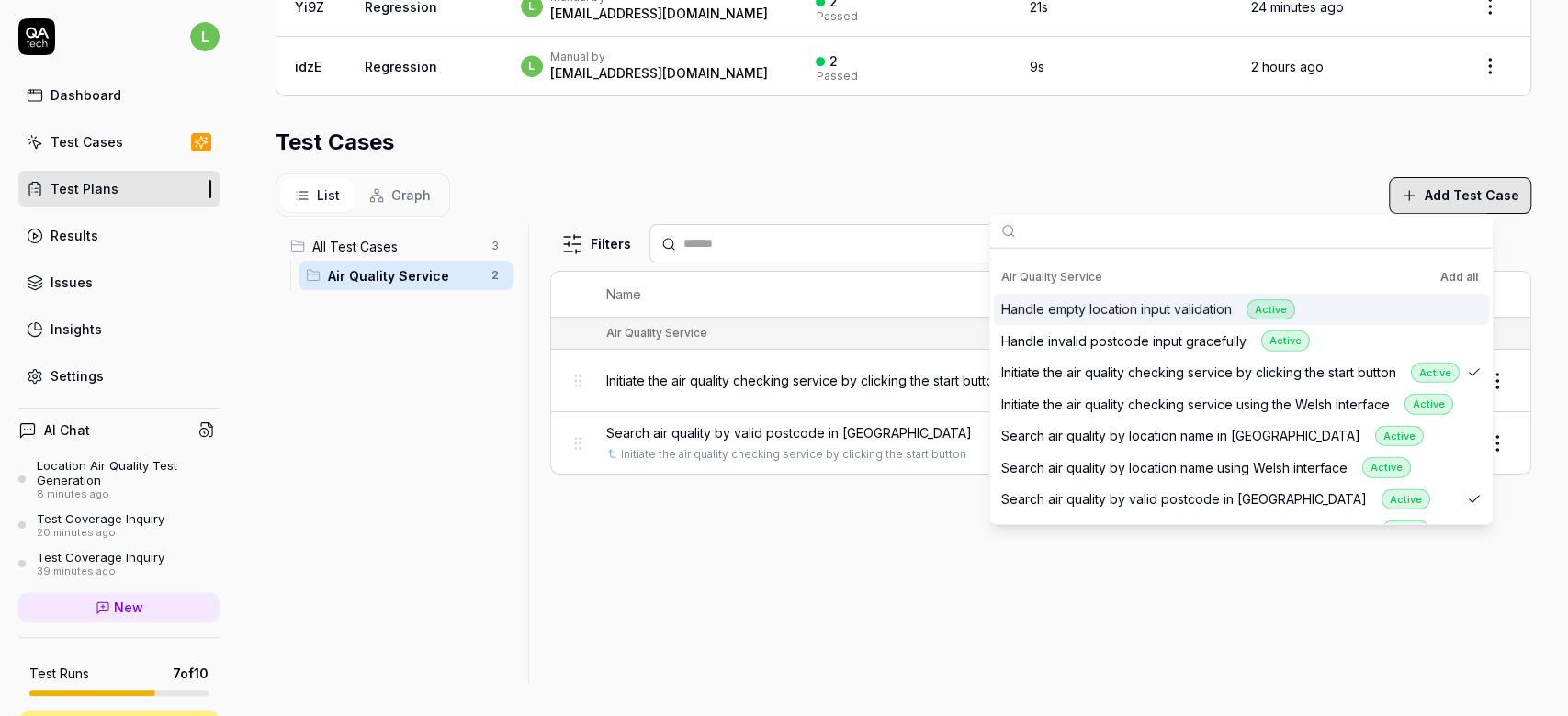
scroll to position [62, 0]
click at [1453, 274] on button "Add all" at bounding box center [1458, 278] width 45 height 22
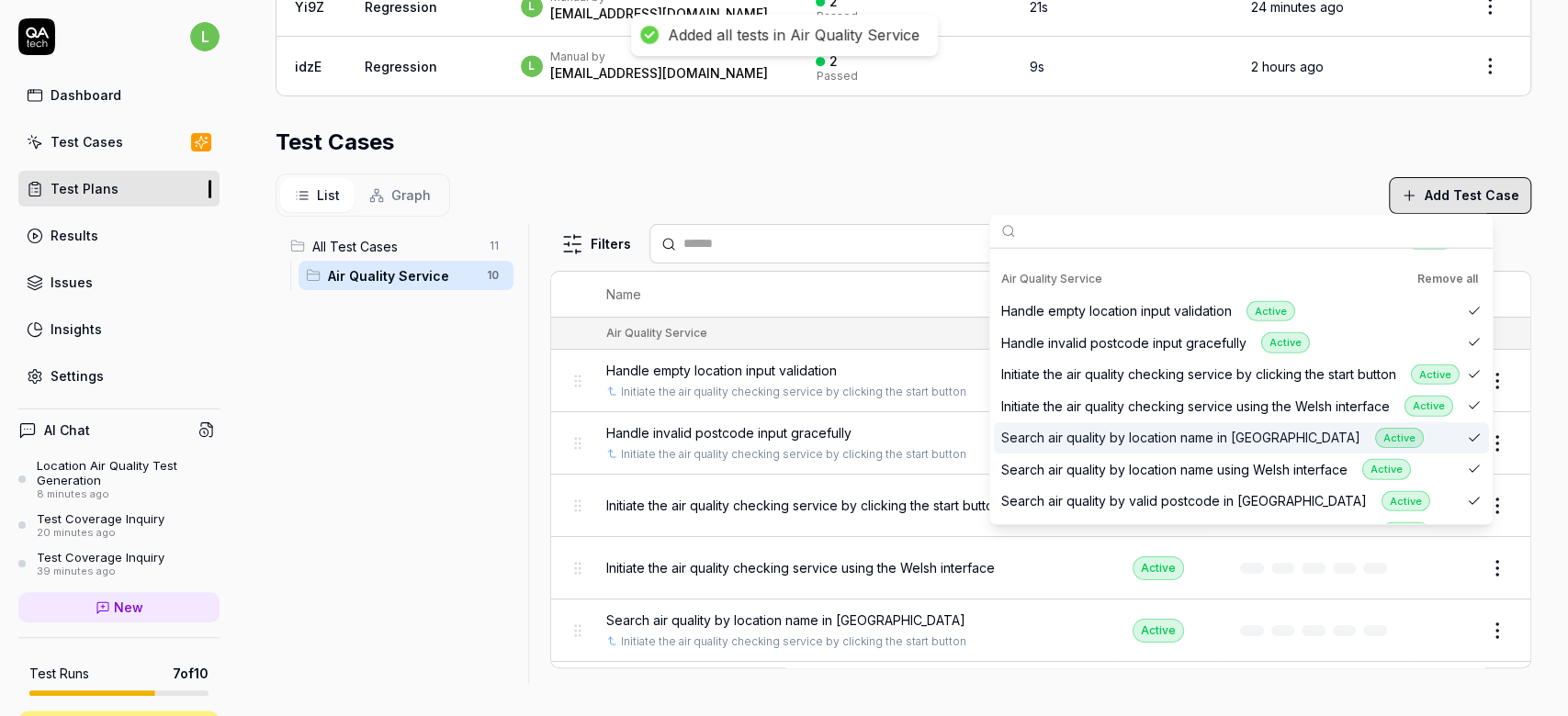
scroll to position [343, 0]
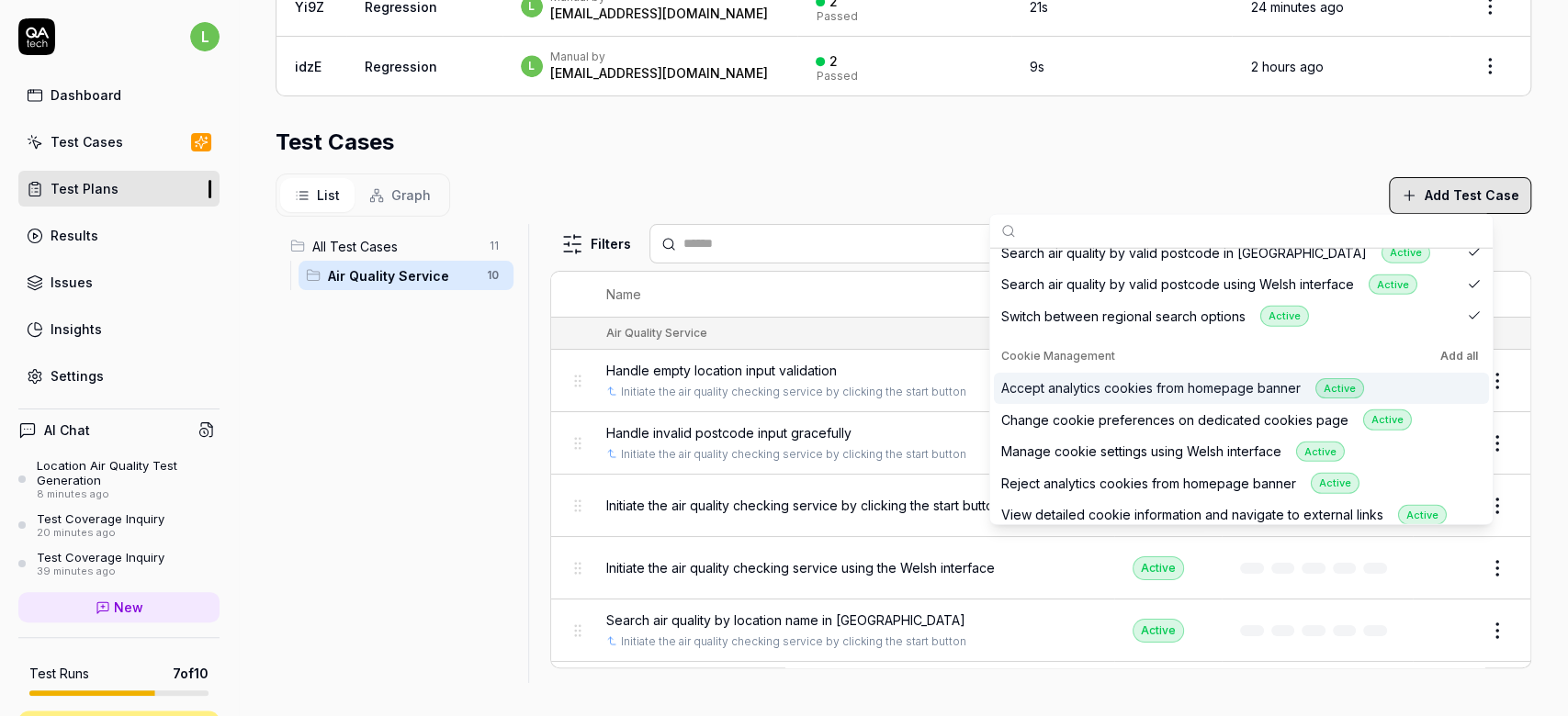
click at [1460, 350] on button "Add all" at bounding box center [1458, 355] width 45 height 22
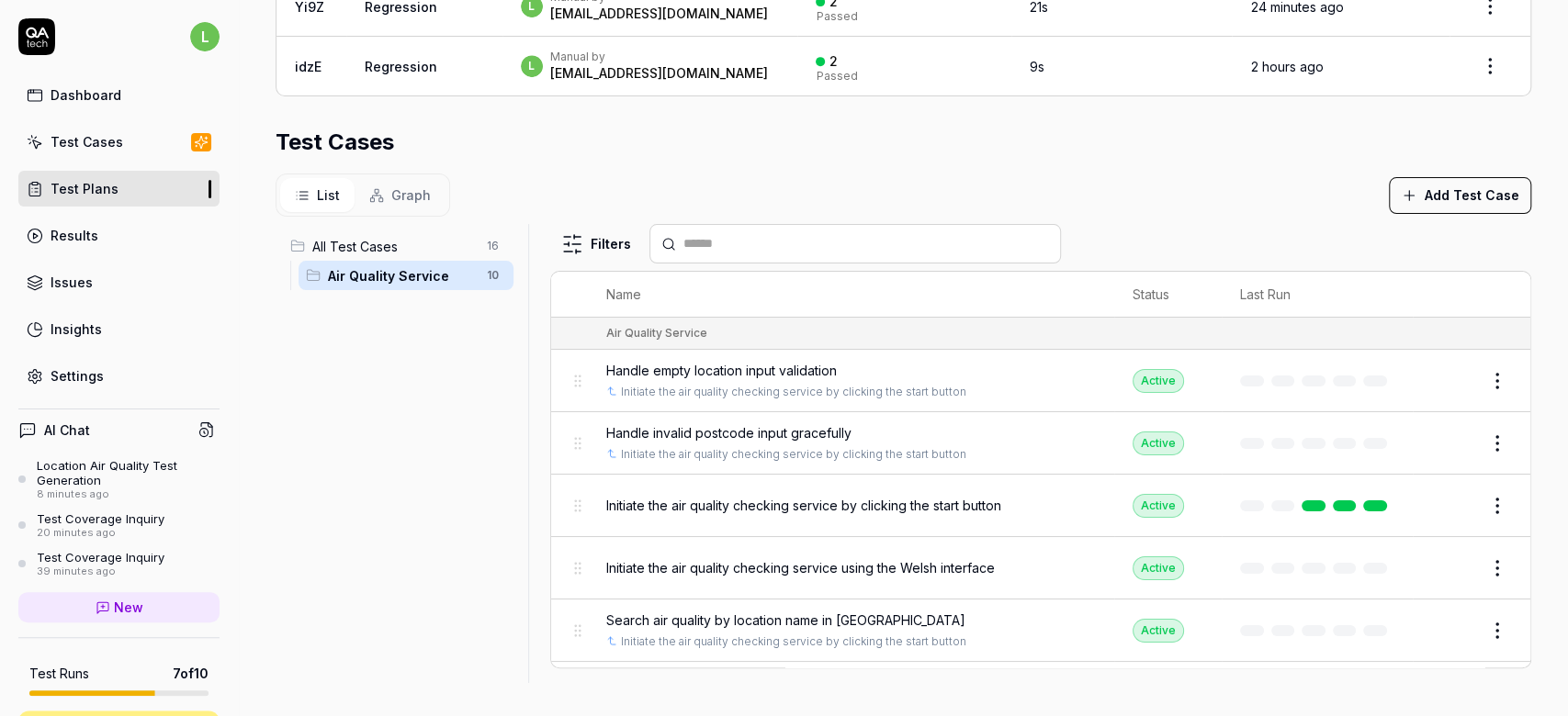
click at [419, 498] on div "All Test Cases 16 Air Quality Service 10" at bounding box center [398, 443] width 245 height 437
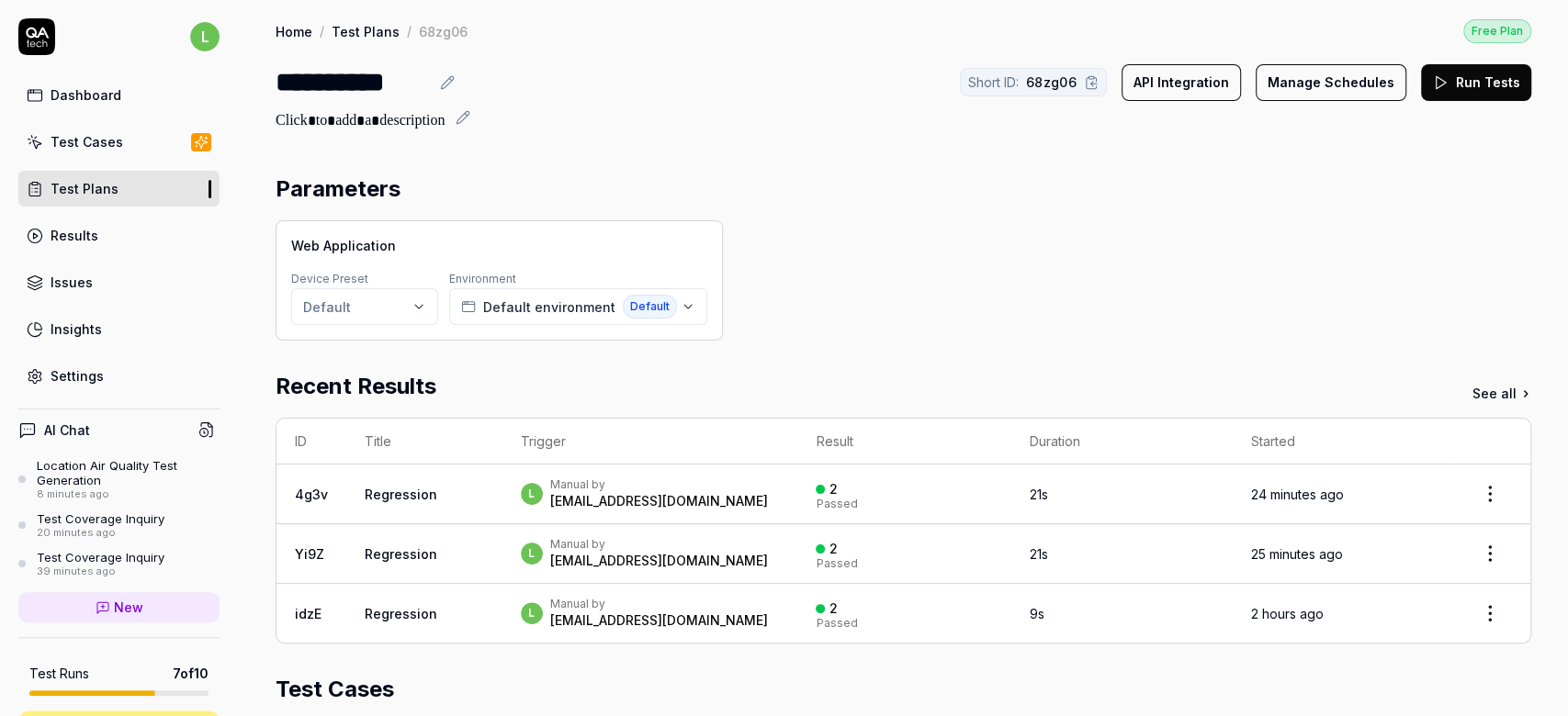
click at [423, 396] on h2 "Recent Results" at bounding box center [356, 387] width 160 height 33
click at [1434, 87] on button "Run Tests" at bounding box center [1475, 83] width 110 height 37
click at [1479, 678] on link "View run" at bounding box center [1488, 676] width 53 height 19
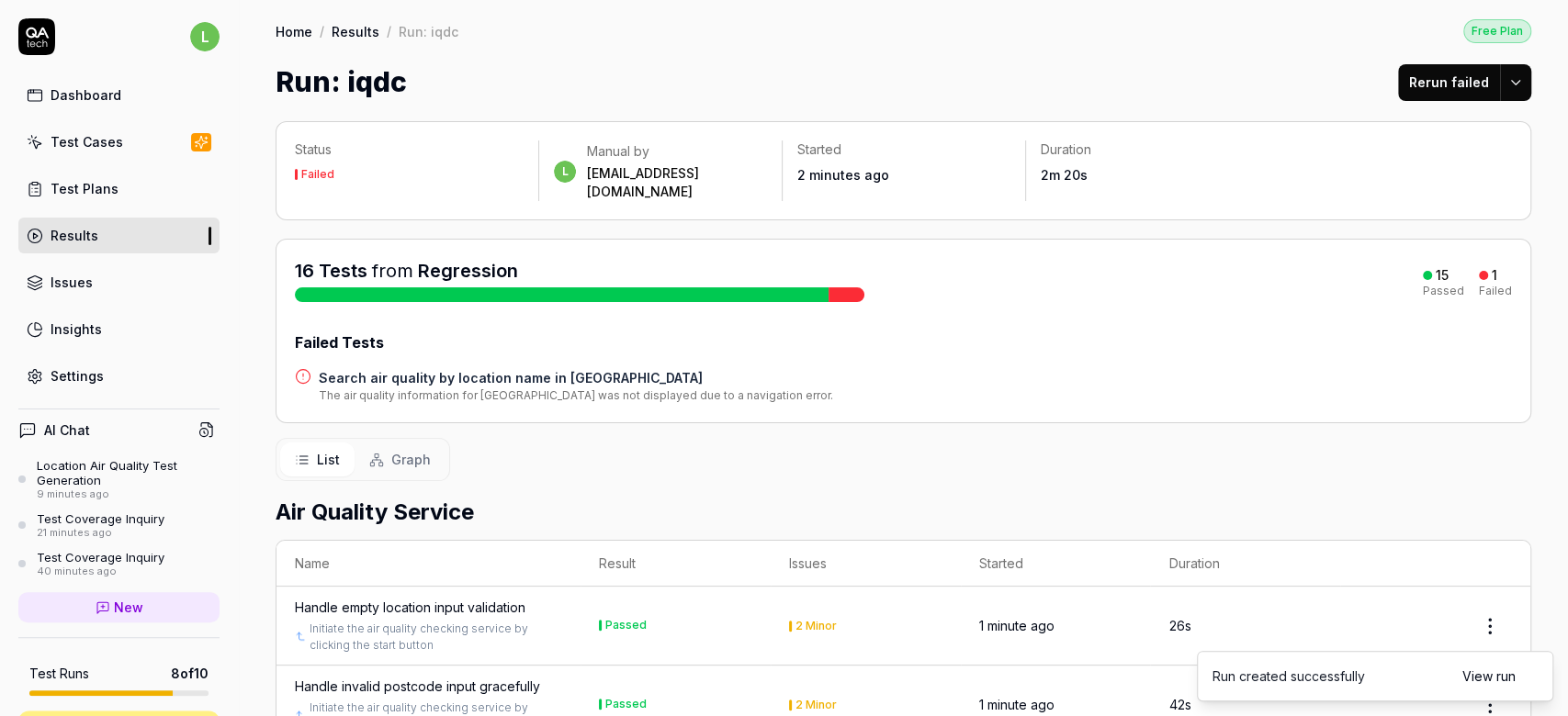
click at [1429, 83] on button "Rerun failed" at bounding box center [1449, 83] width 102 height 37
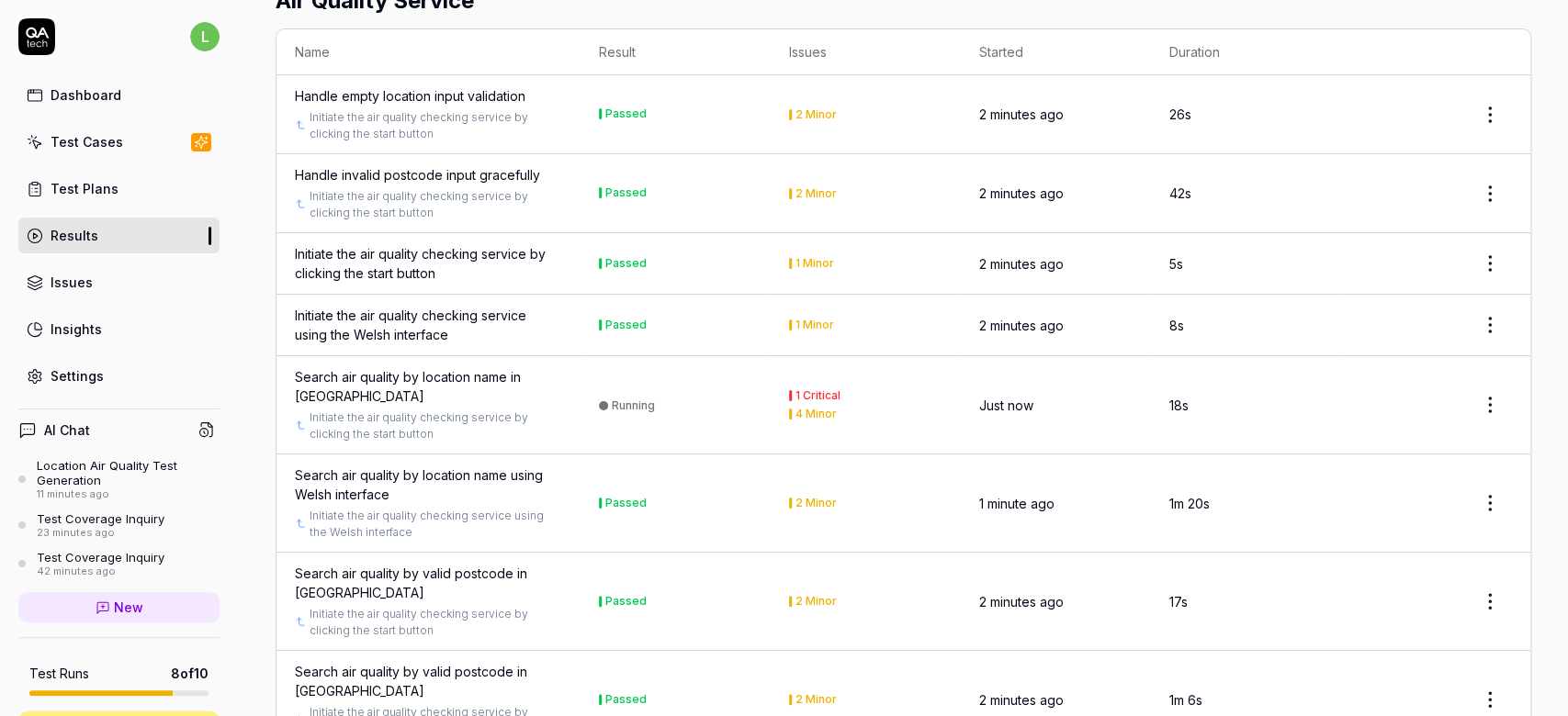
scroll to position [411, 0]
click at [569, 385] on td "Search air quality by location name in [GEOGRAPHIC_DATA] Initiate the air quali…" at bounding box center [428, 403] width 304 height 98
click at [462, 365] on div "Search air quality by location name in [GEOGRAPHIC_DATA]" at bounding box center [427, 385] width 267 height 39
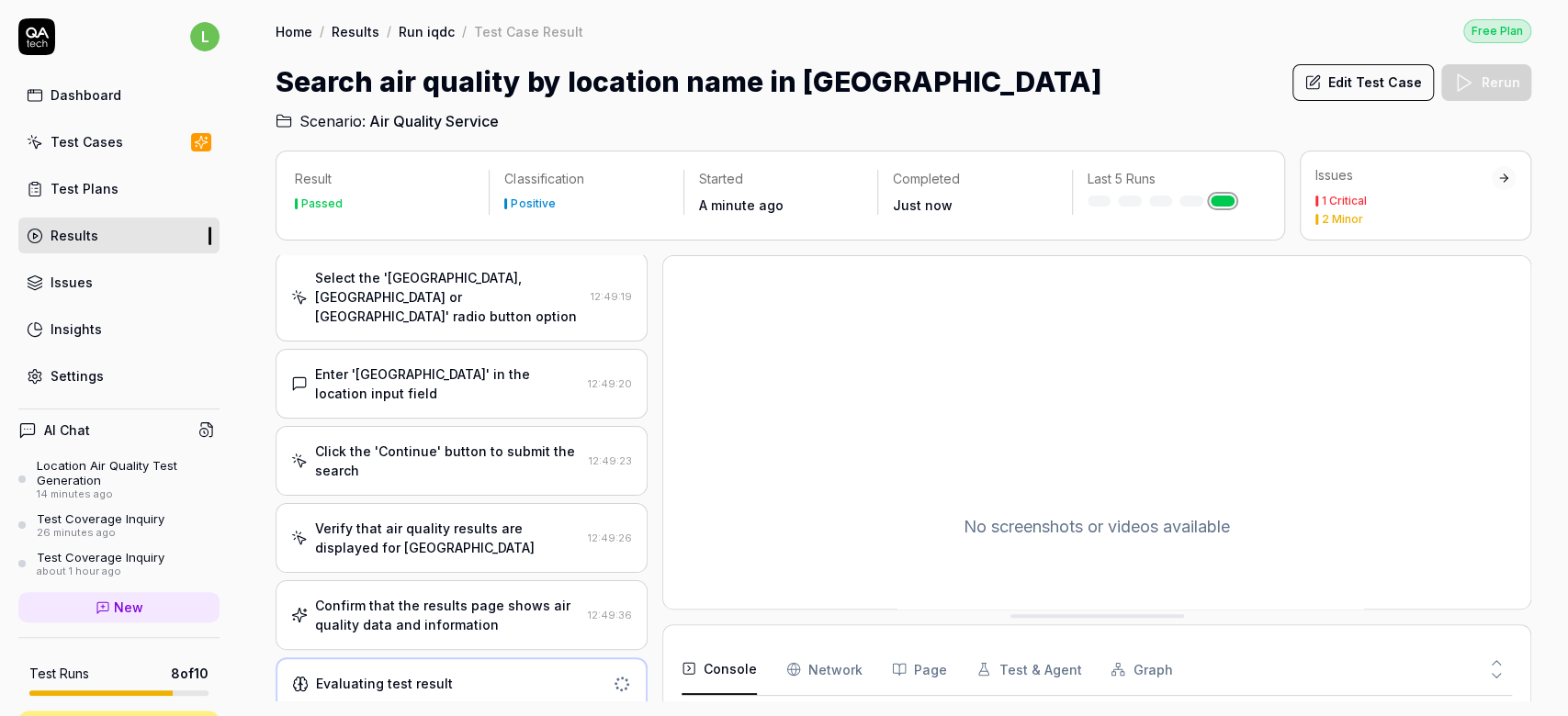
click at [395, 503] on div "Verify that air quality results are displayed for [GEOGRAPHIC_DATA] 12:49:26" at bounding box center [461, 538] width 372 height 70
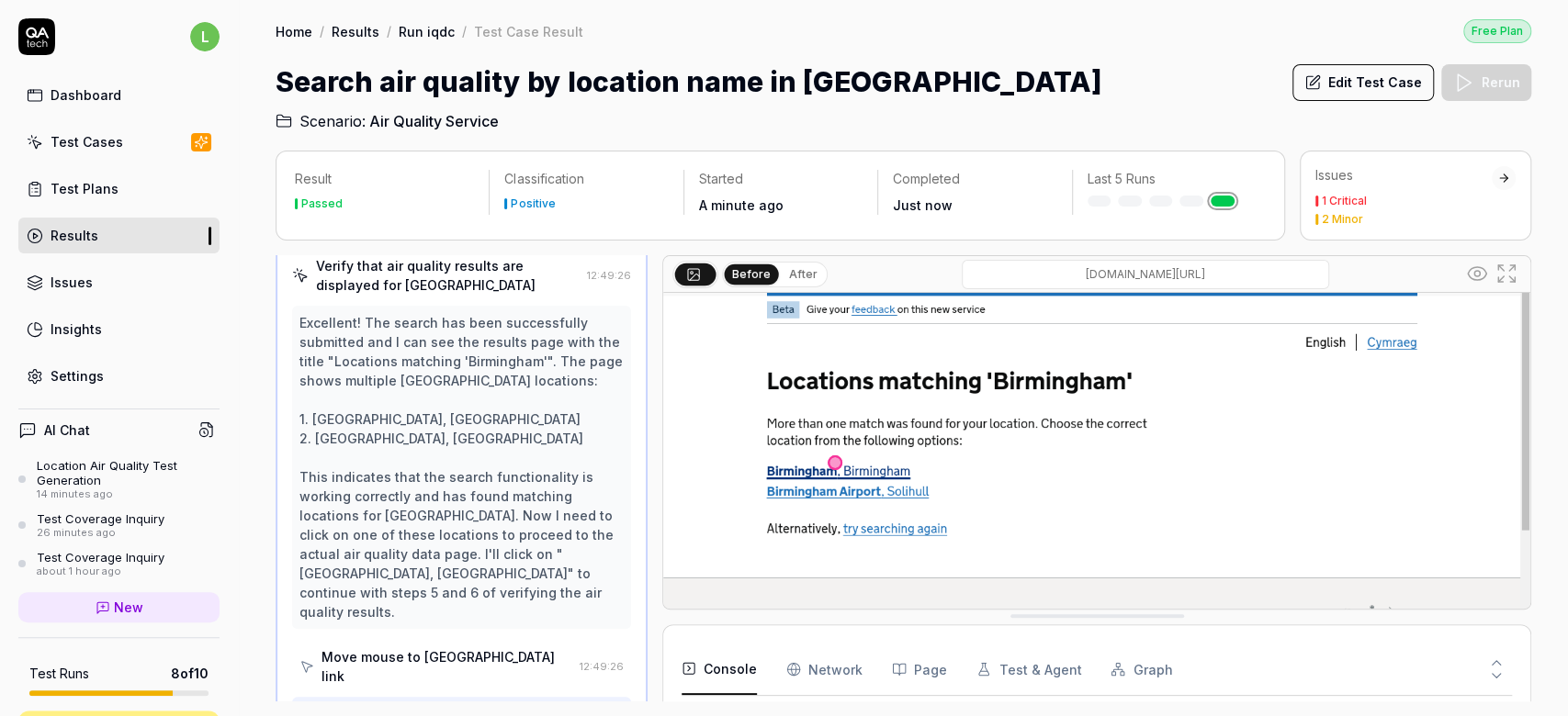
scroll to position [486, 0]
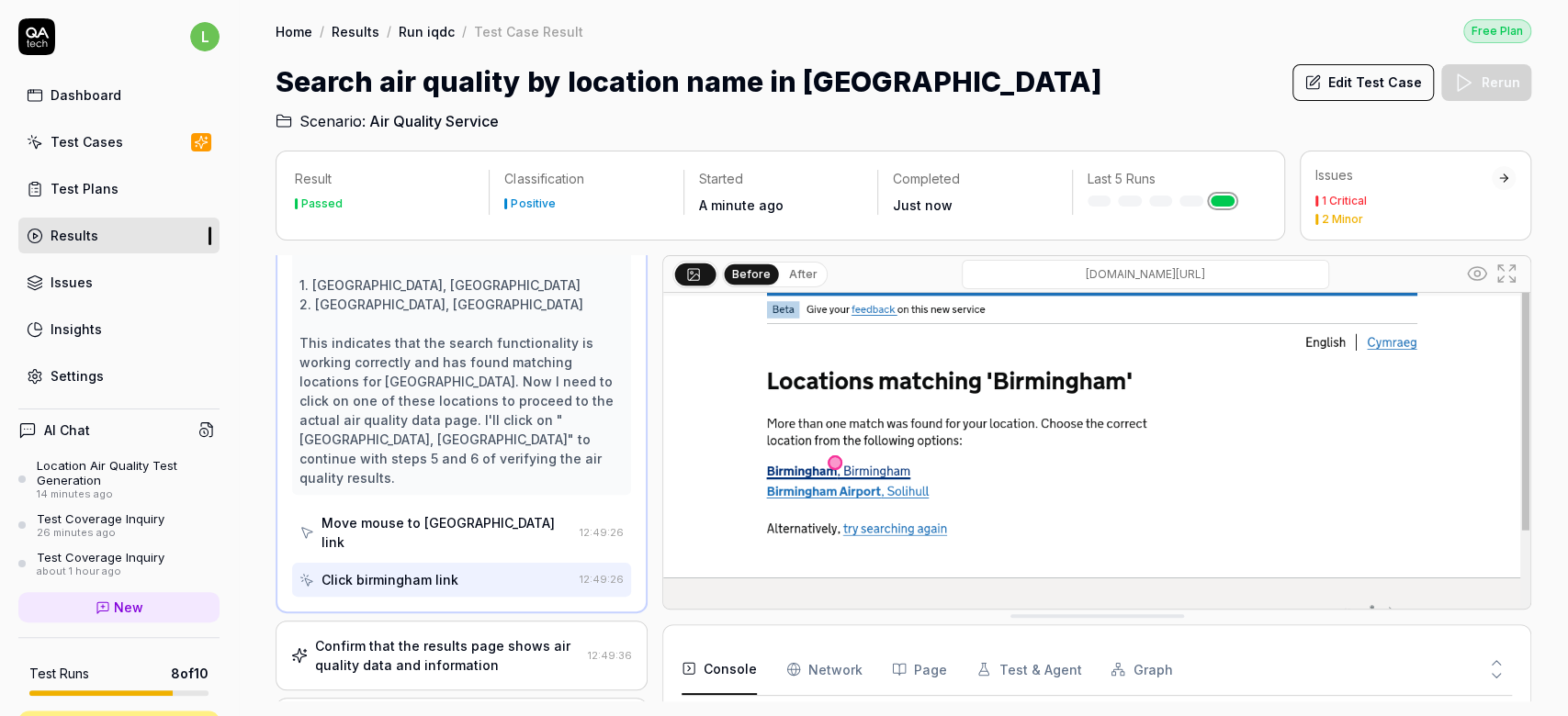
click at [408, 636] on div "Confirm that the results page shows air quality data and information" at bounding box center [447, 656] width 265 height 39
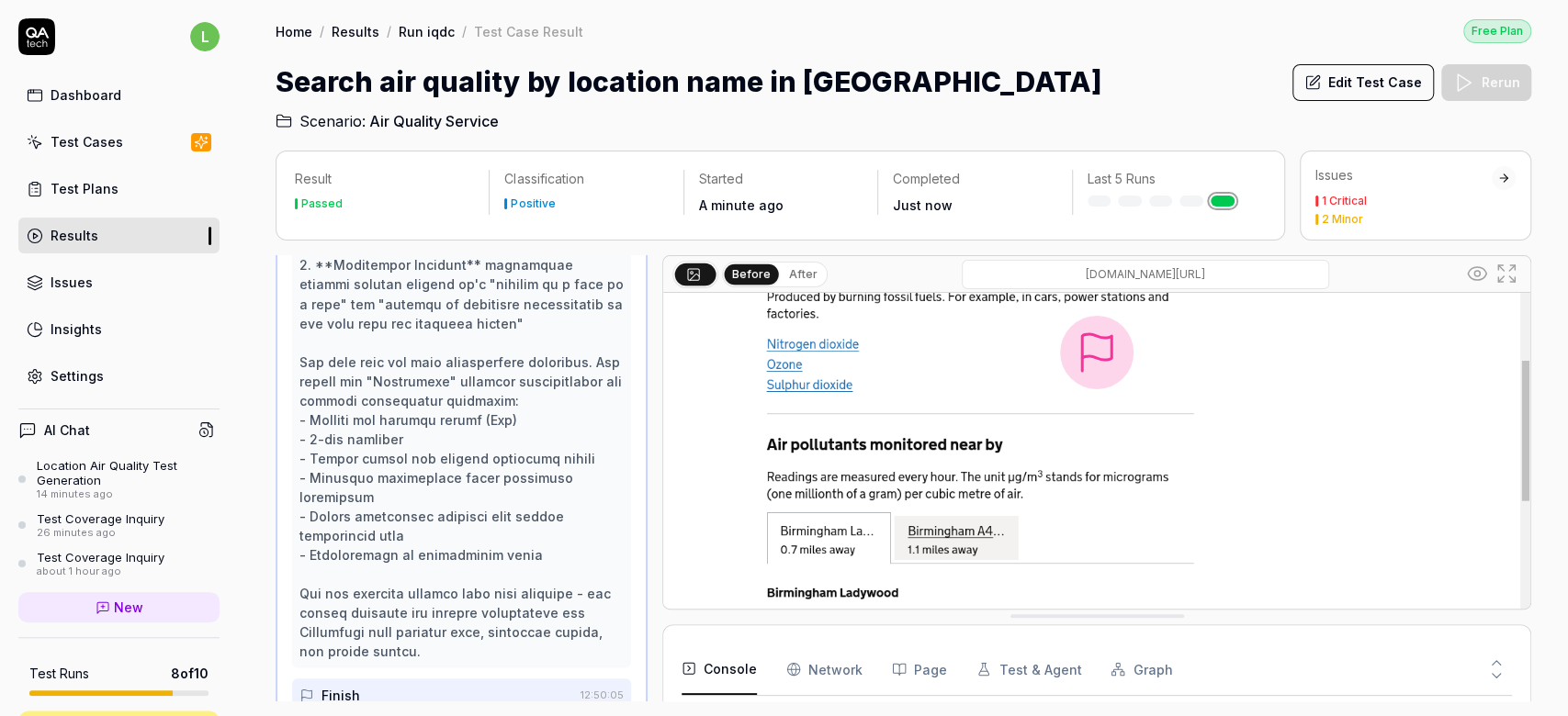
scroll to position [0, 0]
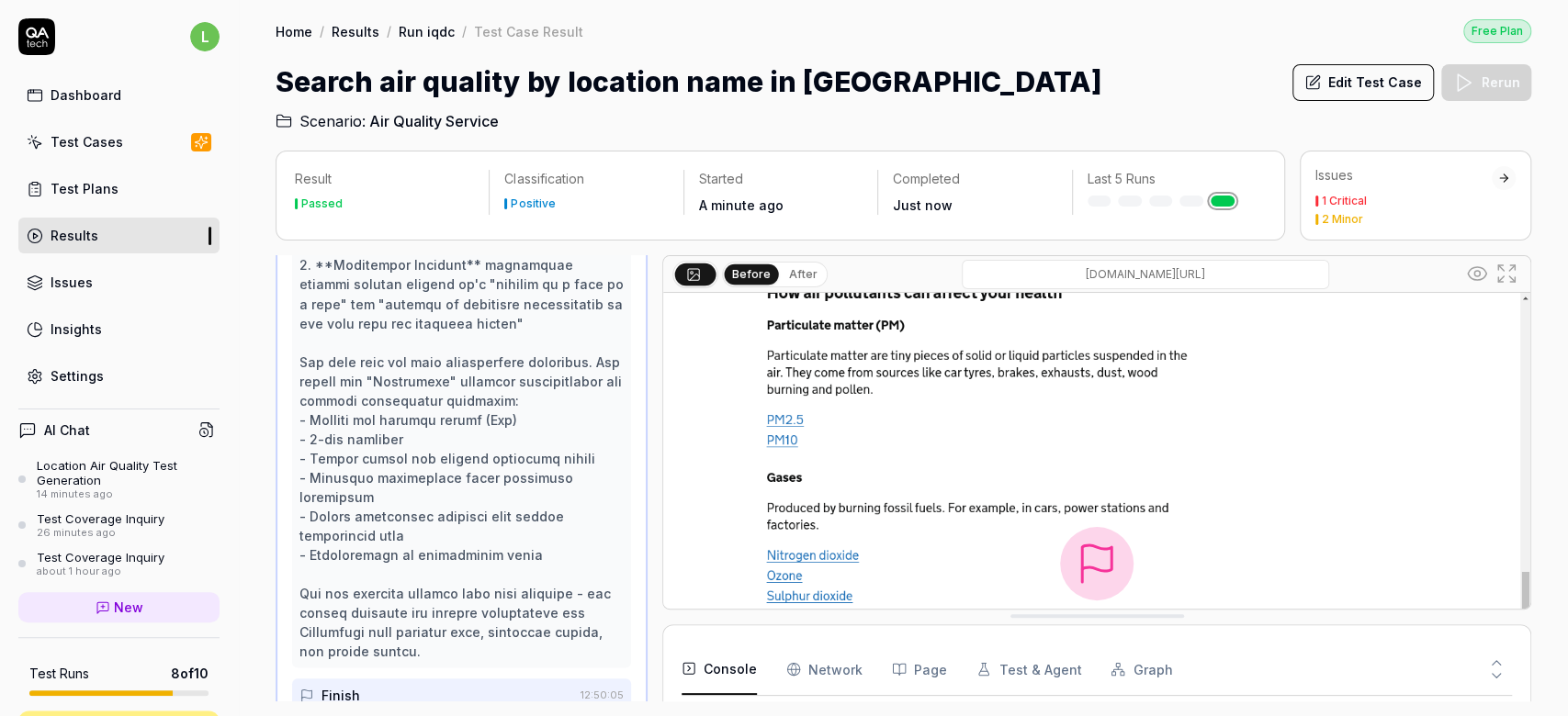
click at [1516, 272] on icon at bounding box center [1506, 273] width 22 height 22
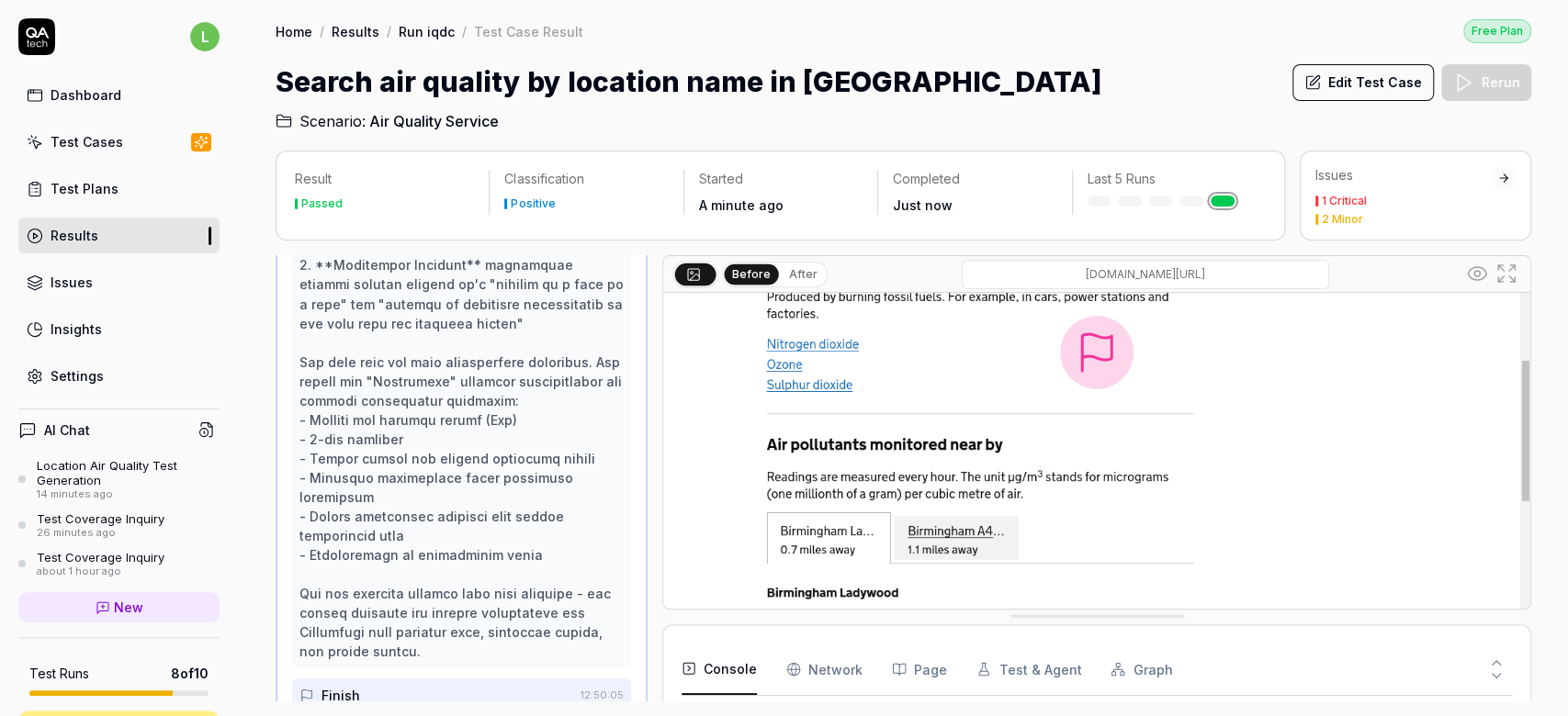
scroll to position [2358, 0]
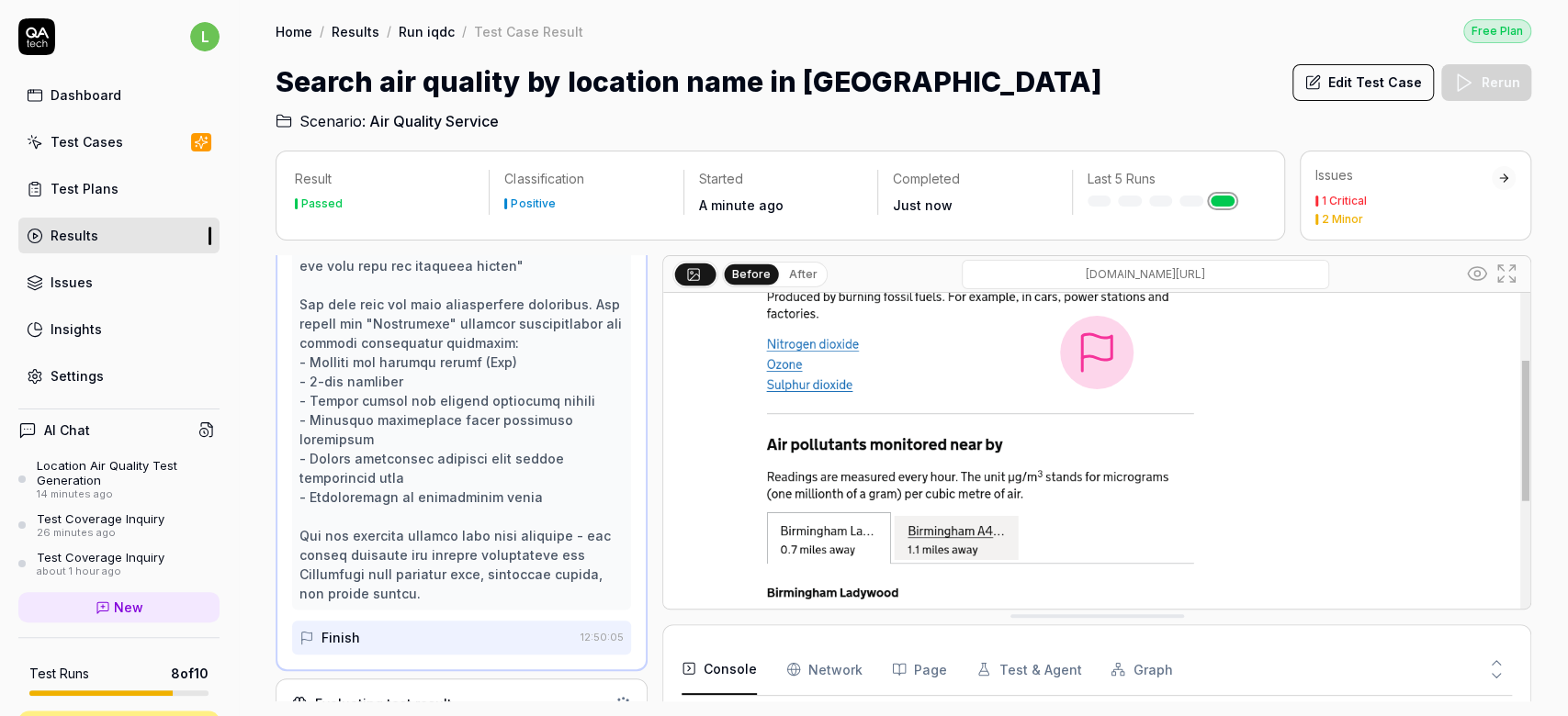
click at [419, 679] on div "Evaluating test result" at bounding box center [461, 704] width 372 height 51
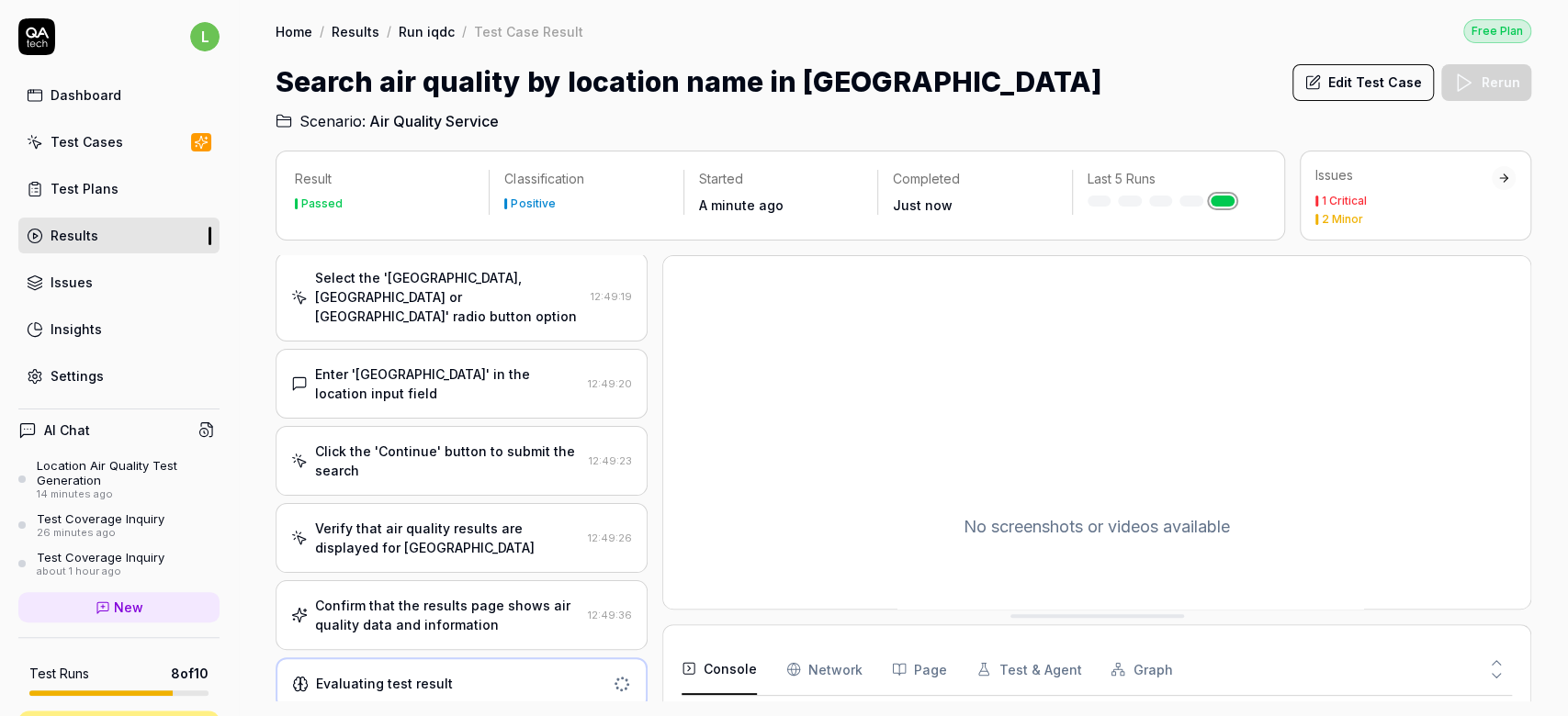
click at [76, 226] on div "Results" at bounding box center [74, 236] width 48 height 19
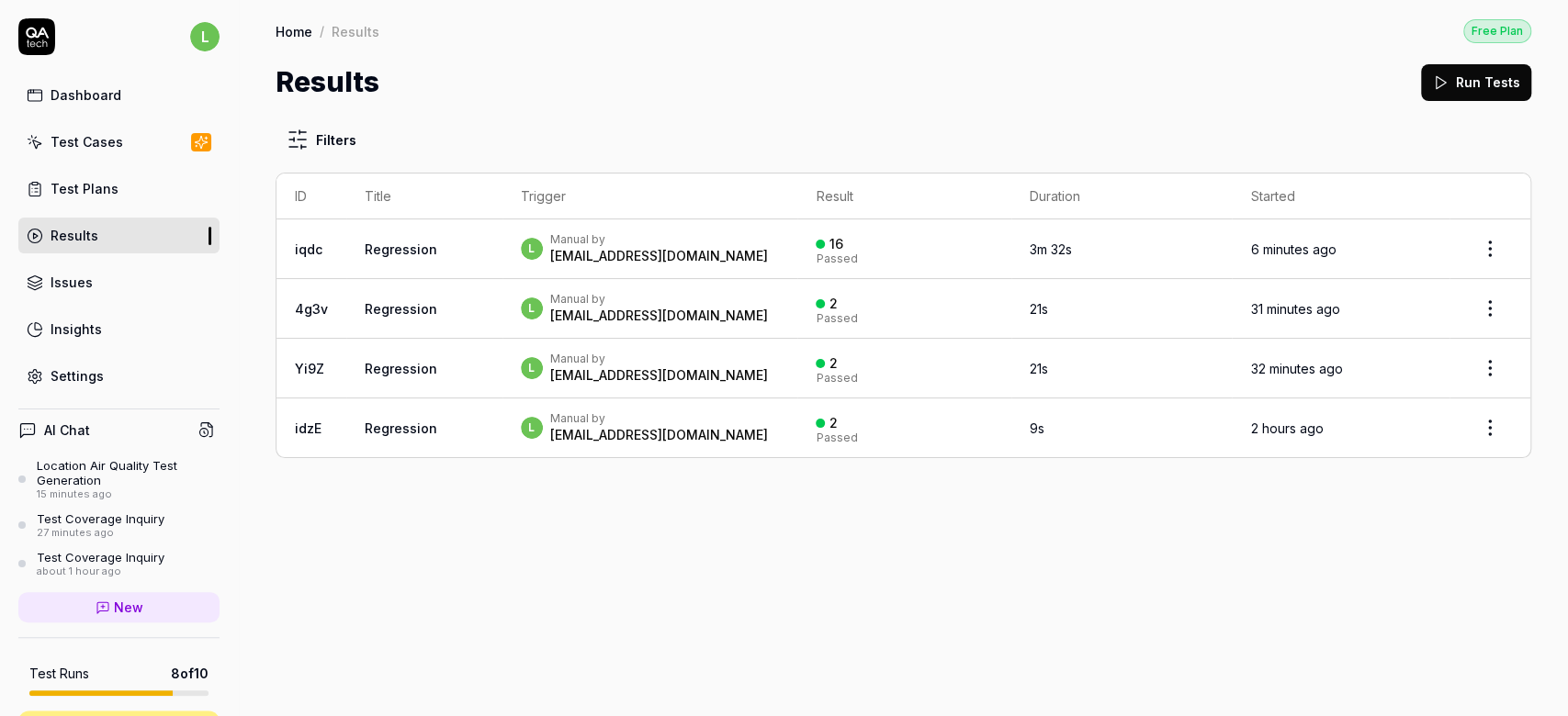
click at [371, 245] on link "Regression" at bounding box center [400, 250] width 73 height 16
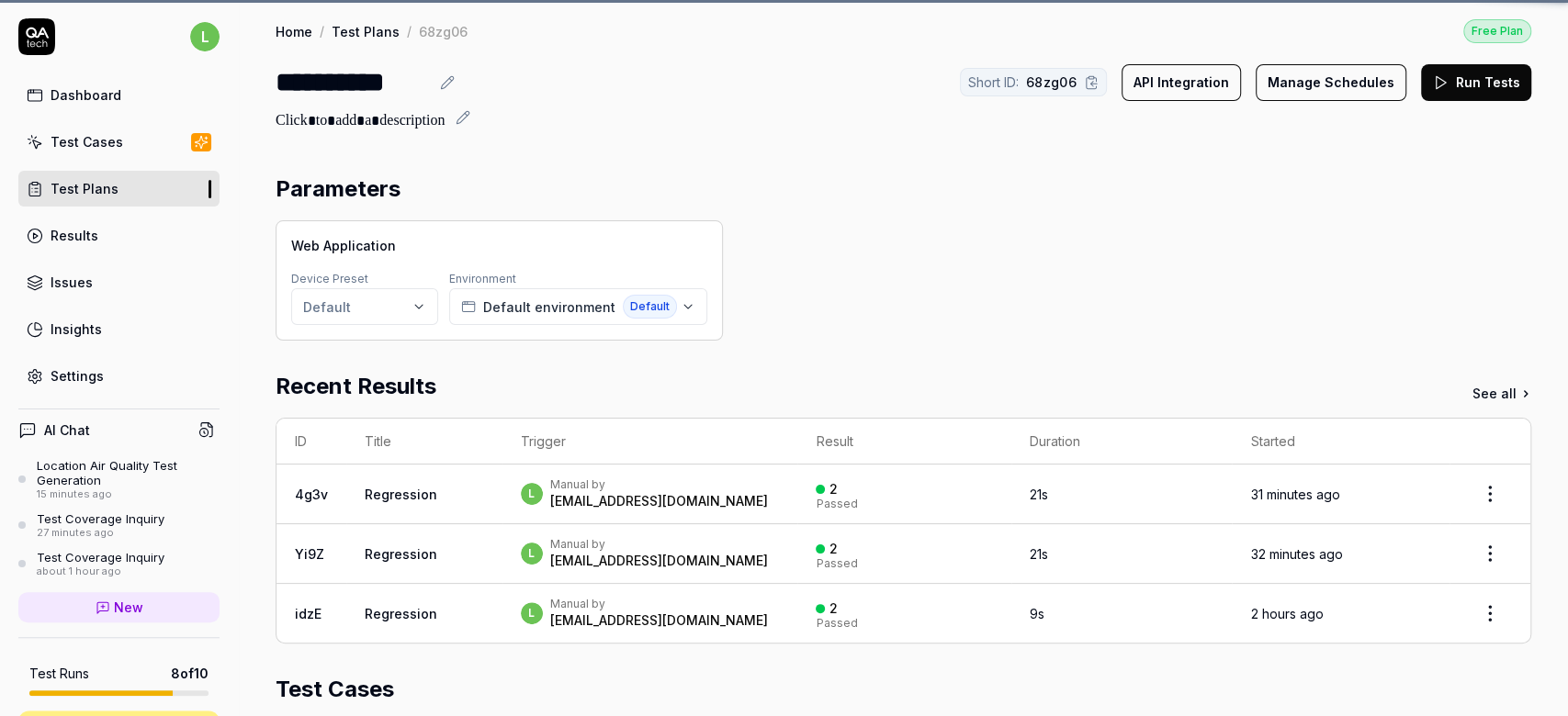
scroll to position [427, 0]
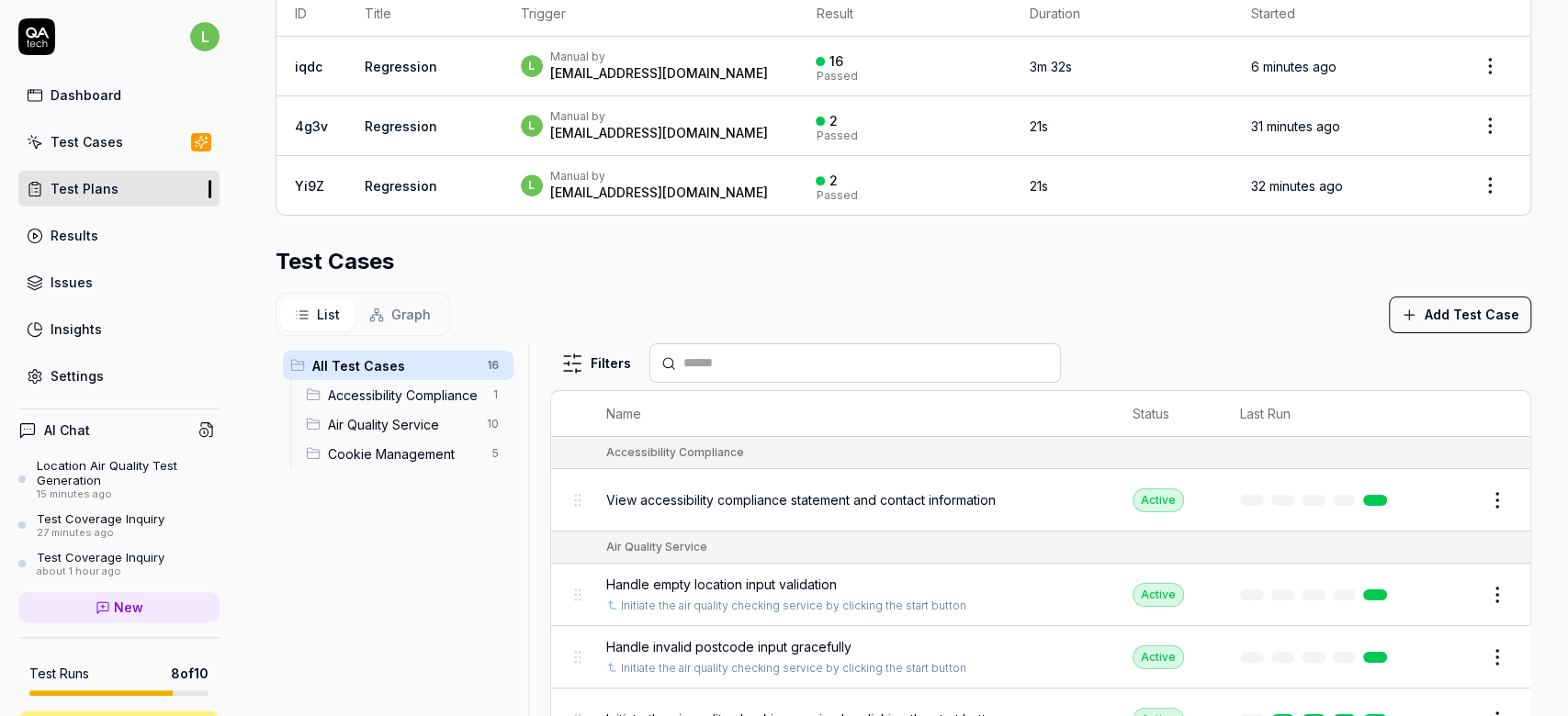
click at [392, 311] on span "Graph" at bounding box center [411, 315] width 40 height 19
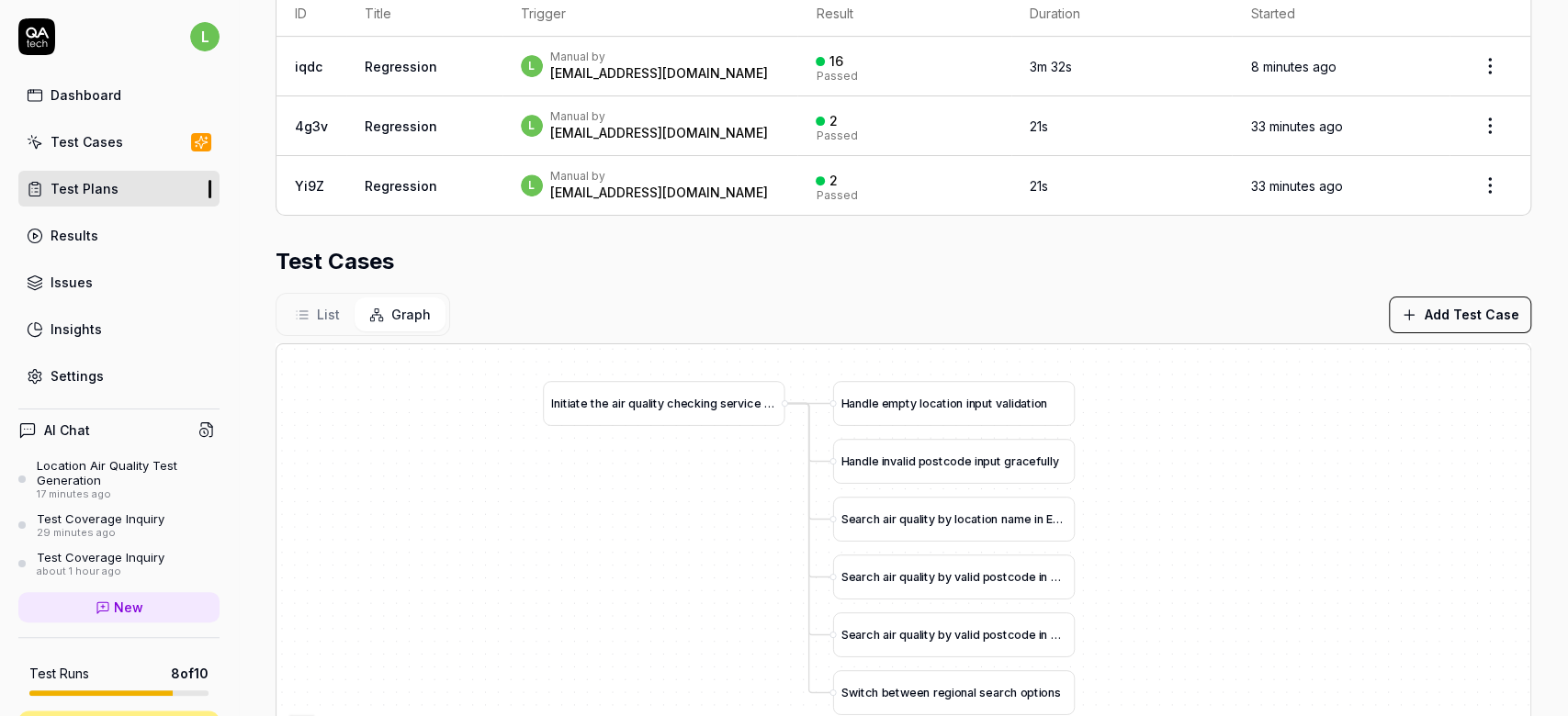
drag, startPoint x: 697, startPoint y: 579, endPoint x: 655, endPoint y: 532, distance: 63.0
click at [655, 532] on div "A c c e p t a n a l y t i c s c o o k i e s f r o m h o m e p a g e b a n n e r…" at bounding box center [903, 572] width 1253 height 458
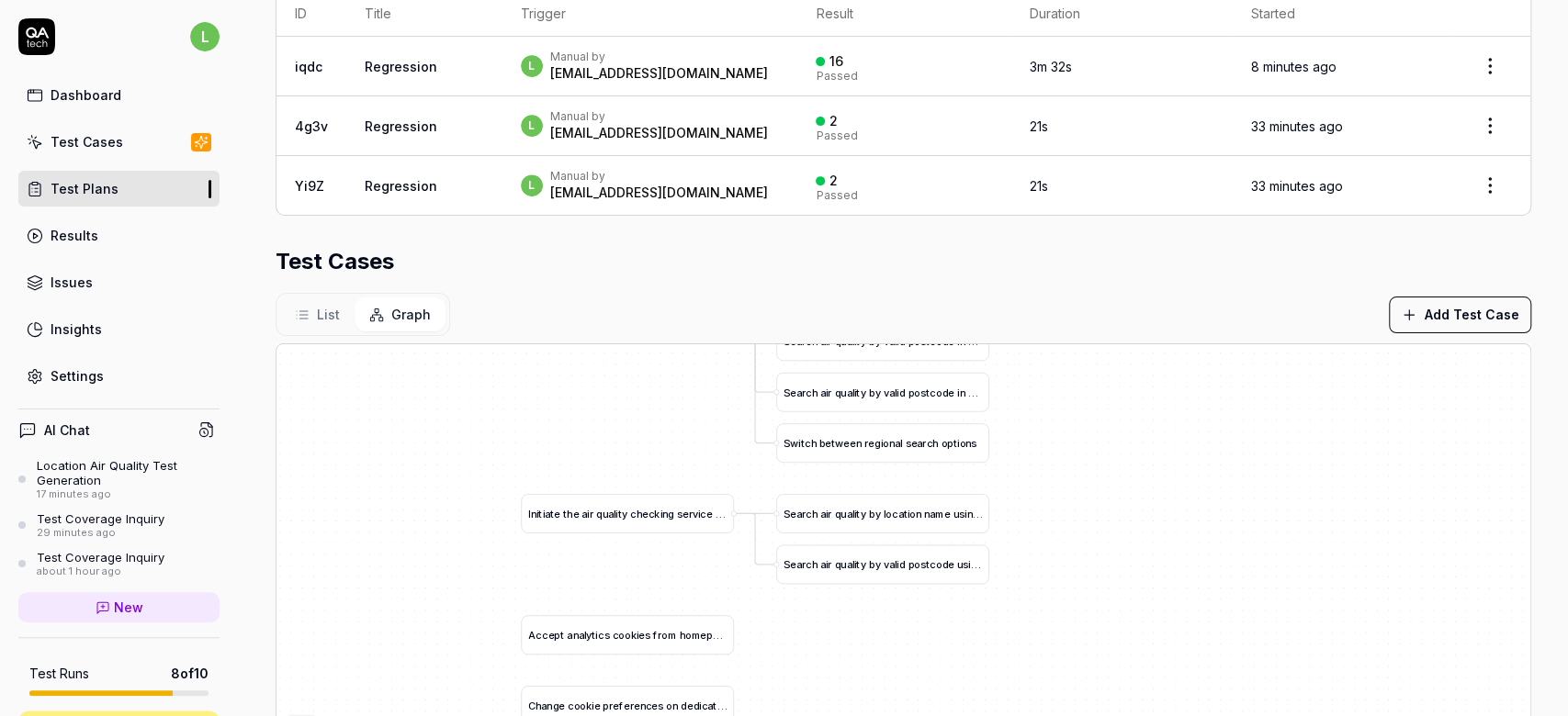
drag, startPoint x: 768, startPoint y: 606, endPoint x: 665, endPoint y: 371, distance: 256.6
click at [665, 371] on div "A c c e p t a n a l y t i c s c o o k i e s f r o m h o m e p a g e b a n n e r…" at bounding box center [903, 572] width 1253 height 458
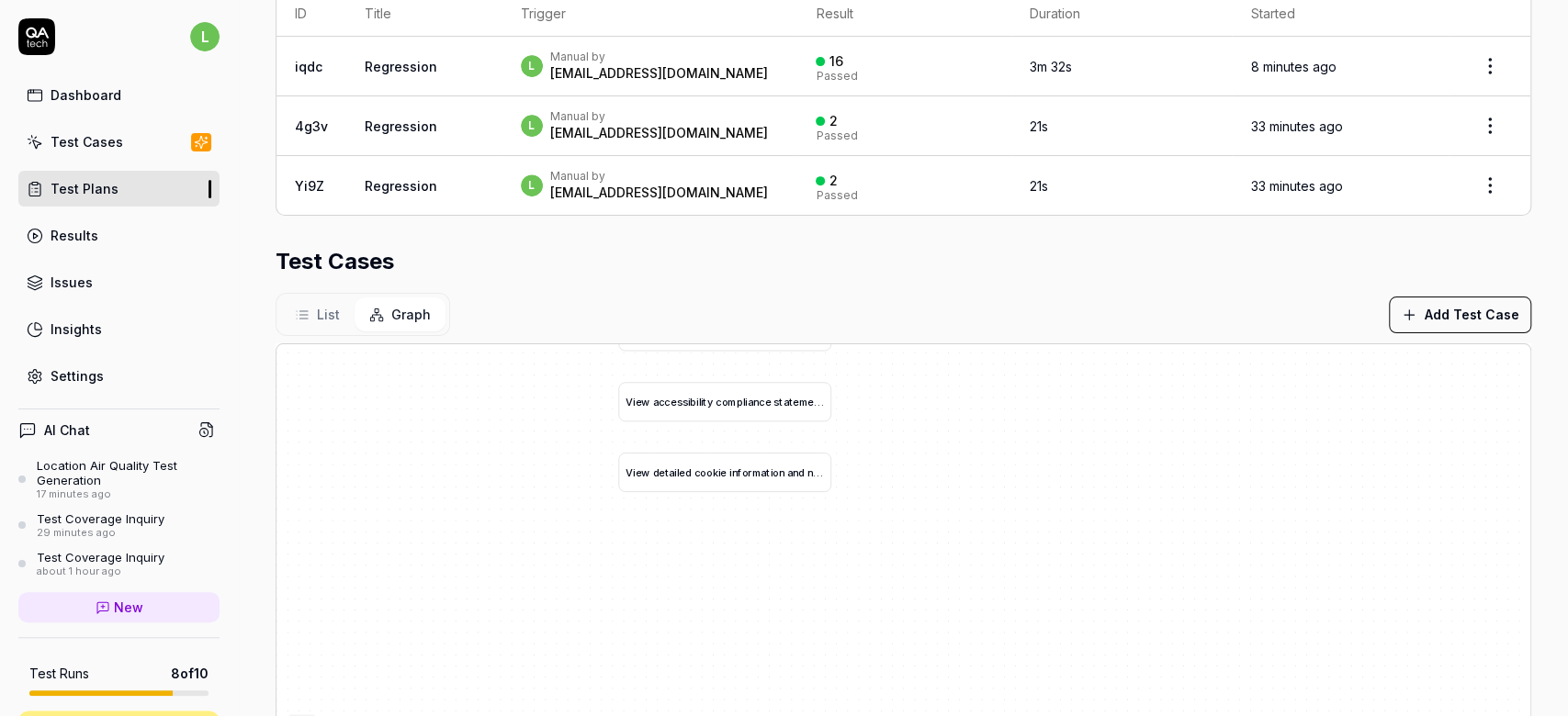
drag, startPoint x: 818, startPoint y: 647, endPoint x: 915, endPoint y: 132, distance: 524.1
click at [915, 132] on div "Parameters Web Application Device Preset Default Environment Default environmen…" at bounding box center [903, 273] width 1255 height 1058
click at [756, 404] on div "V i e w a c c e s s i b i l i t y c o m p l i a n c e s t a t e m e n t a n d c…" at bounding box center [725, 401] width 198 height 15
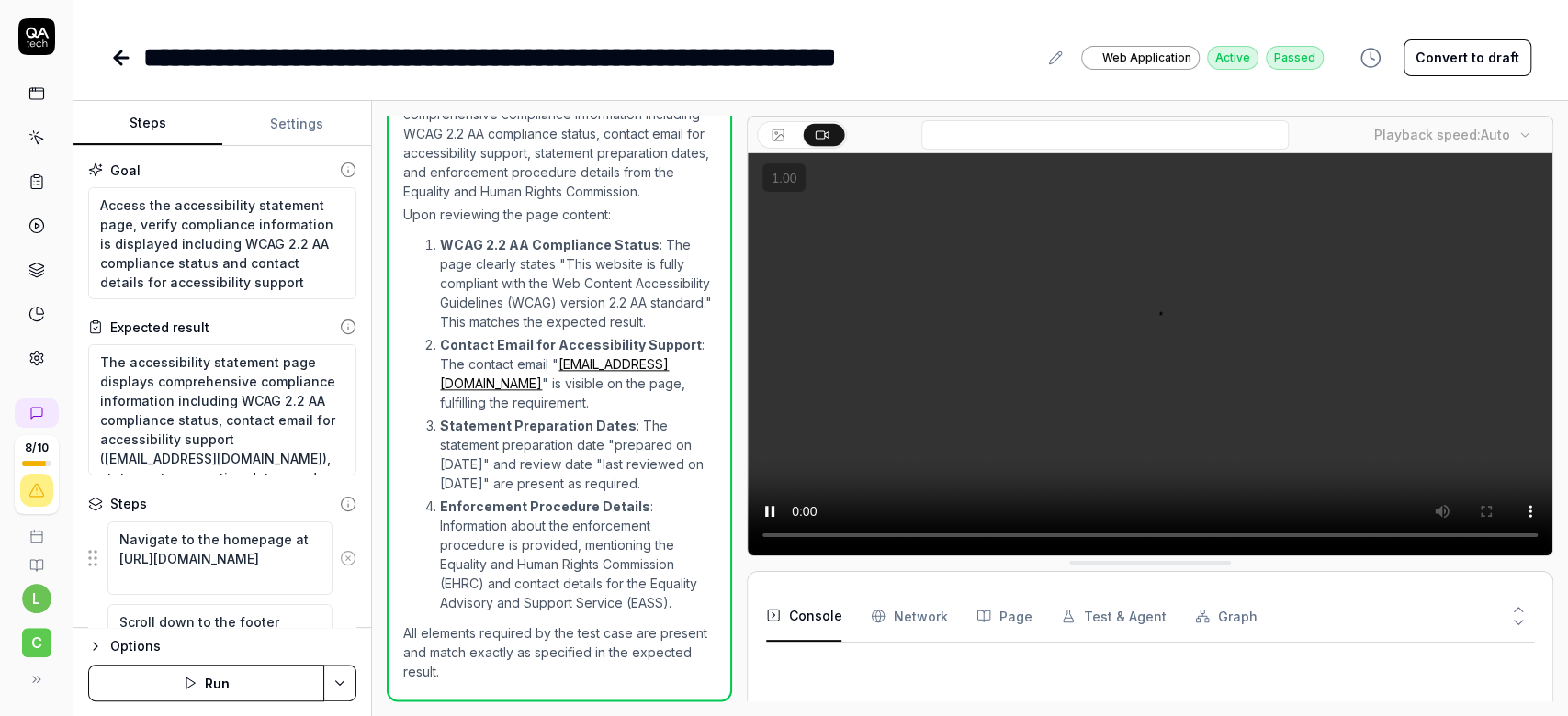
scroll to position [734, 0]
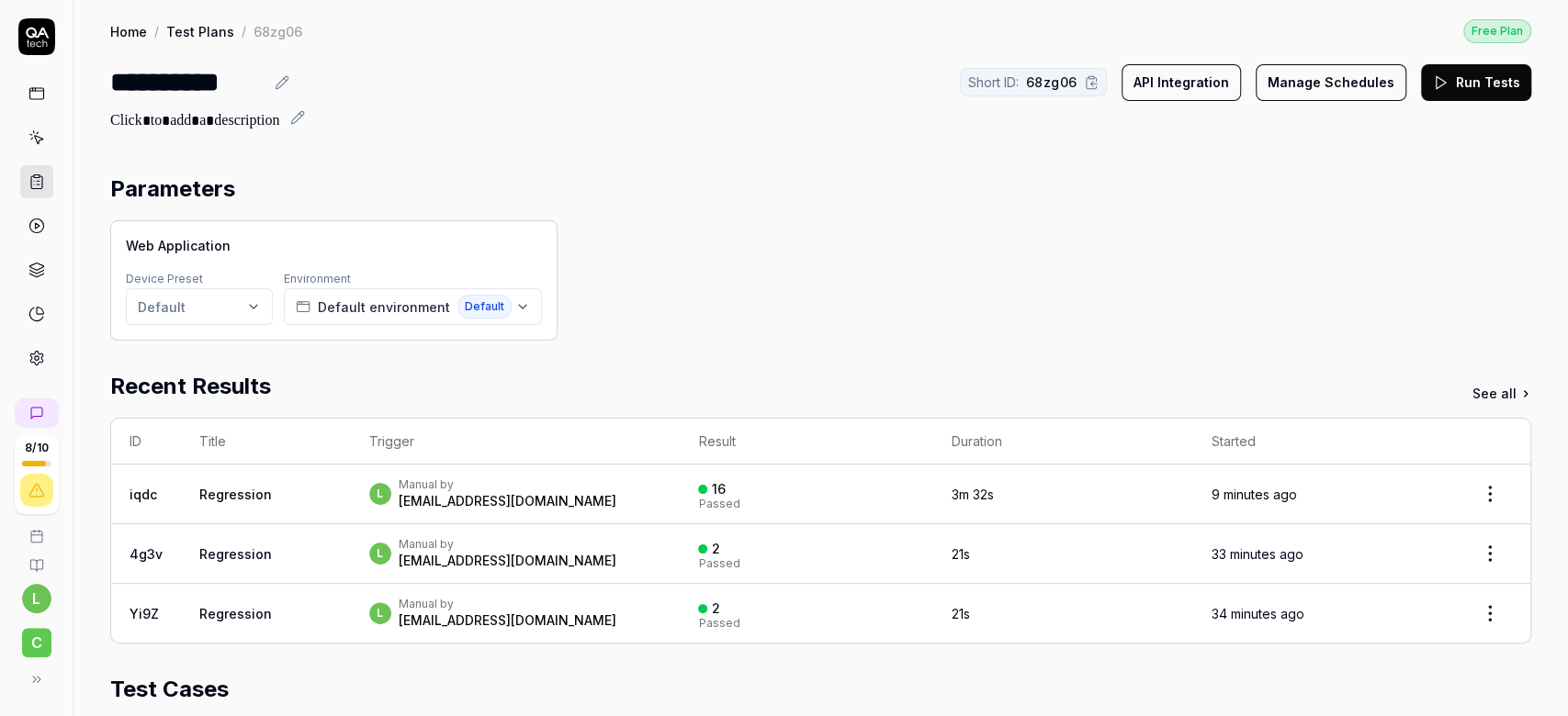
scroll to position [427, 0]
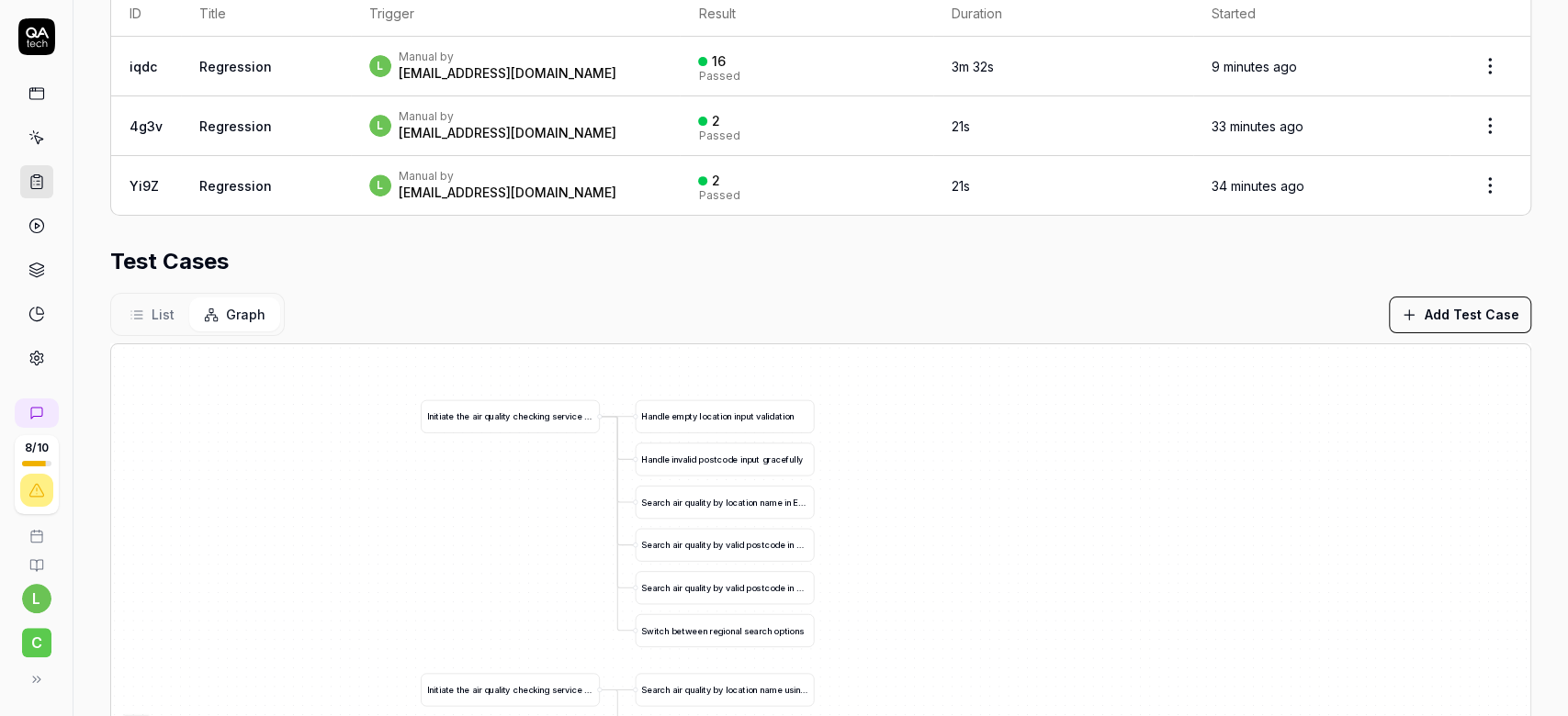
click at [1201, 246] on div "Test Cases" at bounding box center [820, 261] width 1420 height 33
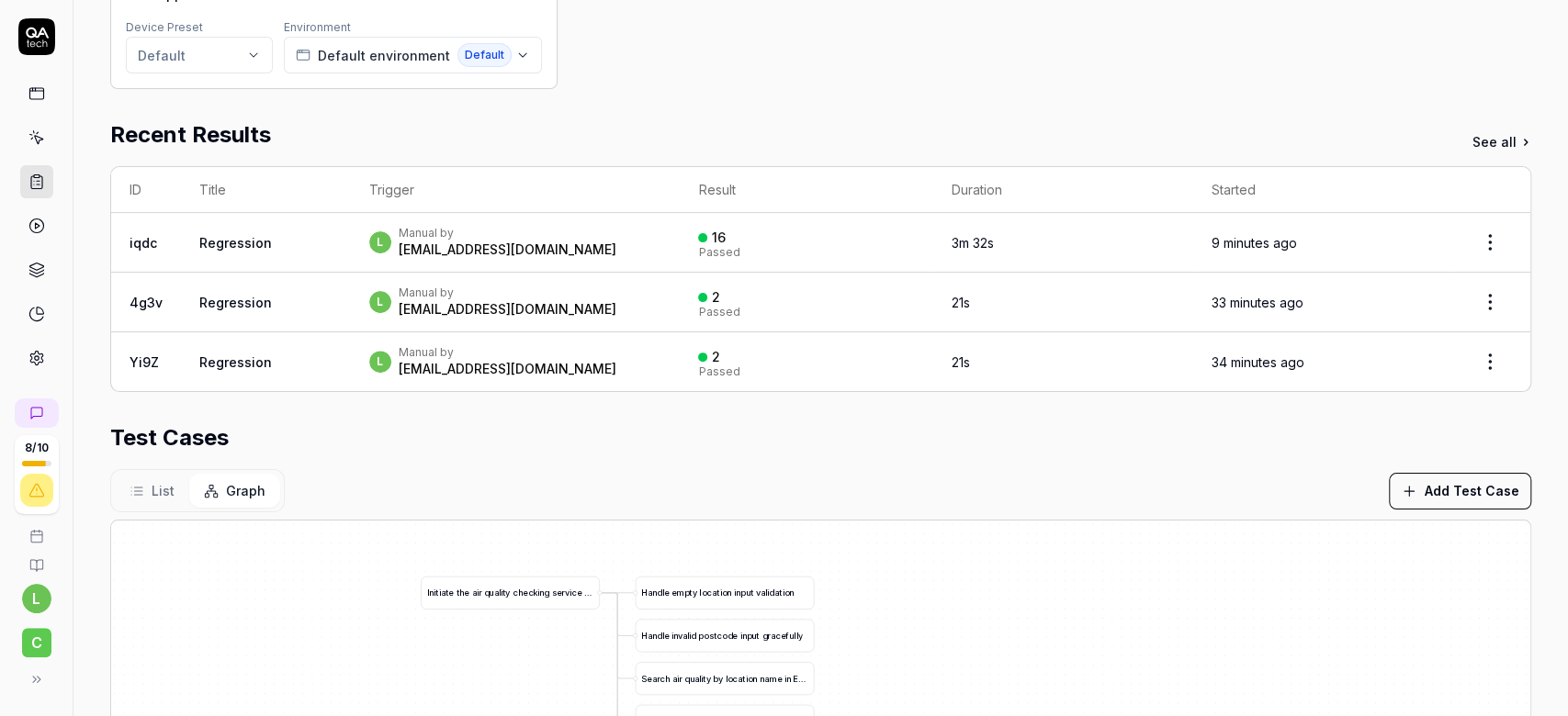
scroll to position [0, 0]
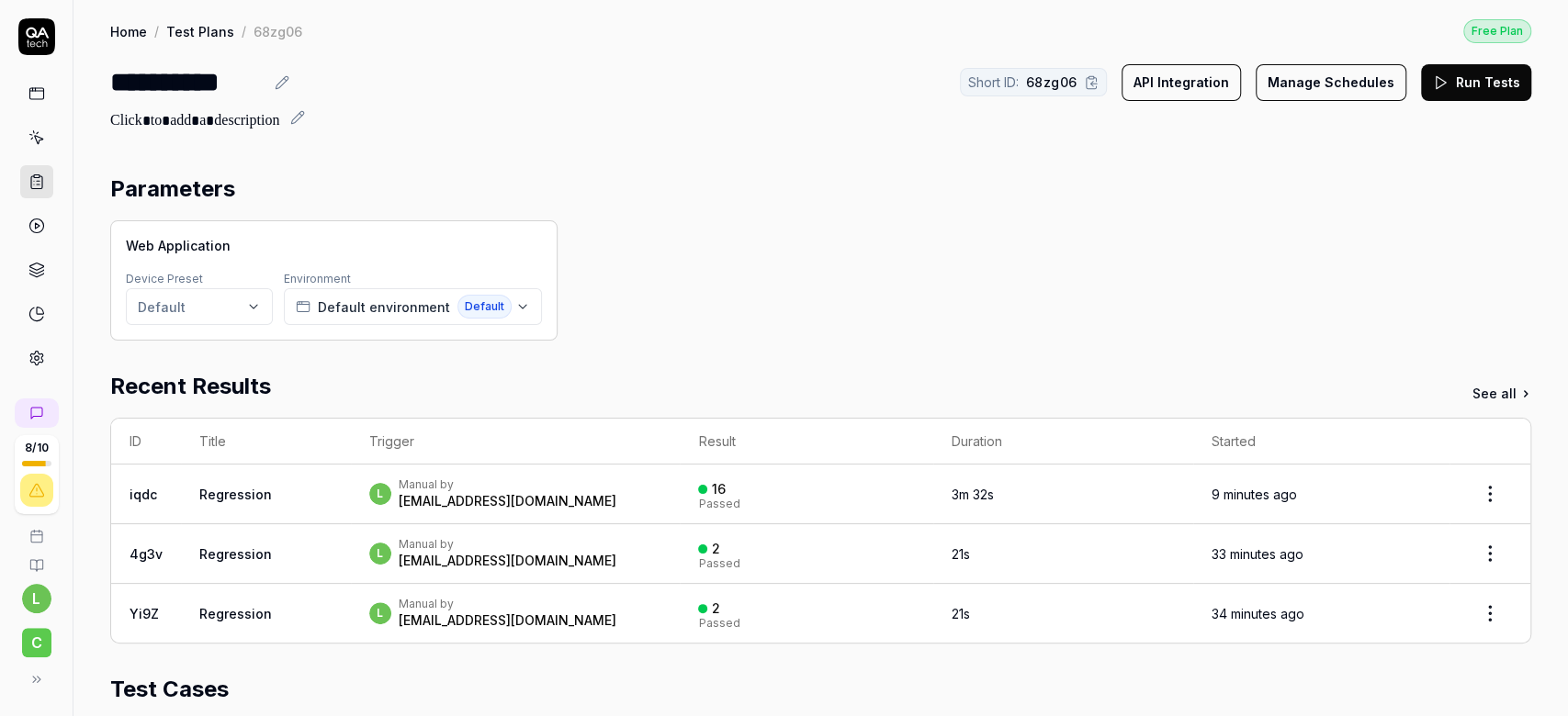
click at [32, 257] on link at bounding box center [37, 270] width 33 height 33
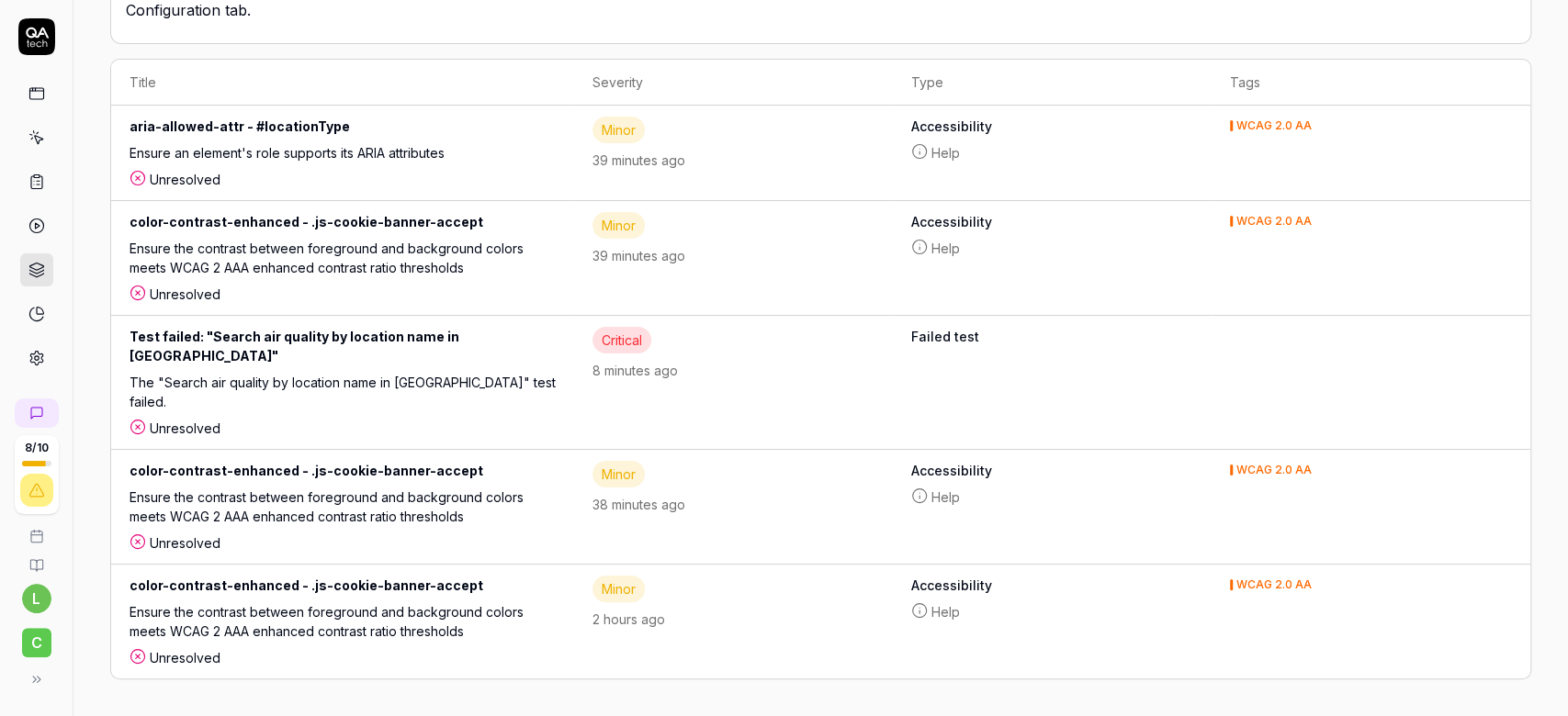
scroll to position [453, 0]
click at [325, 327] on div "Test failed: "Search air quality by location name in [GEOGRAPHIC_DATA]"" at bounding box center [342, 350] width 426 height 46
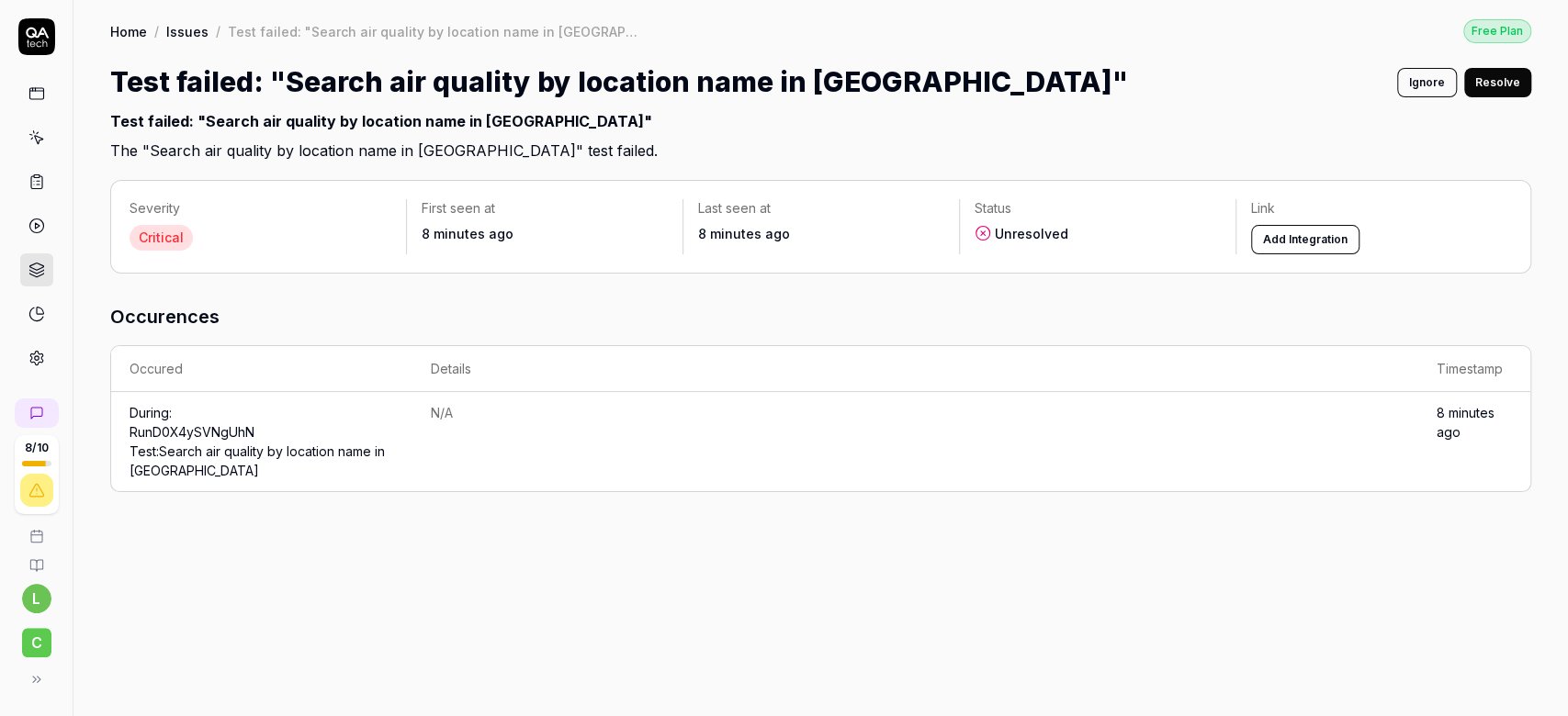
click at [231, 441] on link "Run D0X4ySVNgUhN Test: Search air quality by location name in [GEOGRAPHIC_DATA]" at bounding box center [256, 452] width 256 height 54
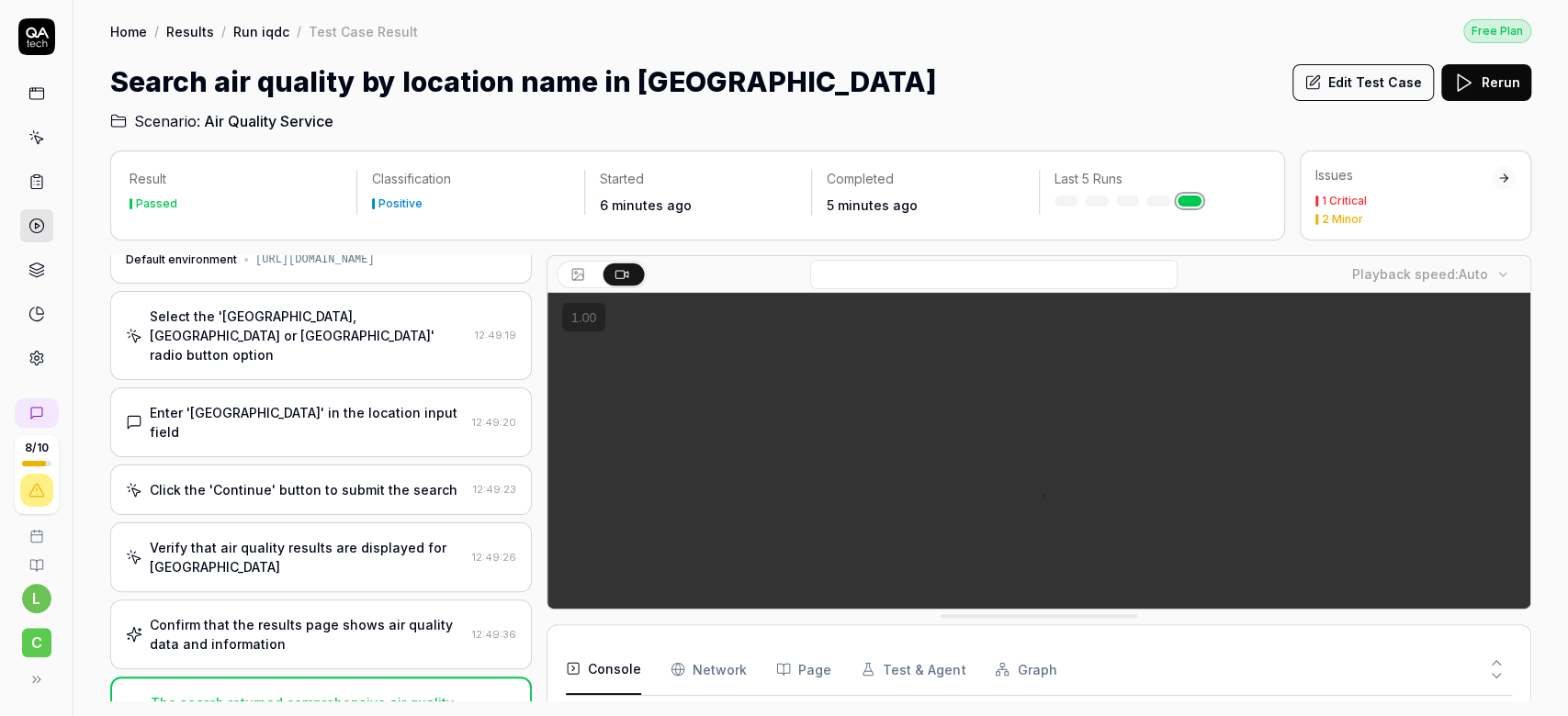
scroll to position [285, 0]
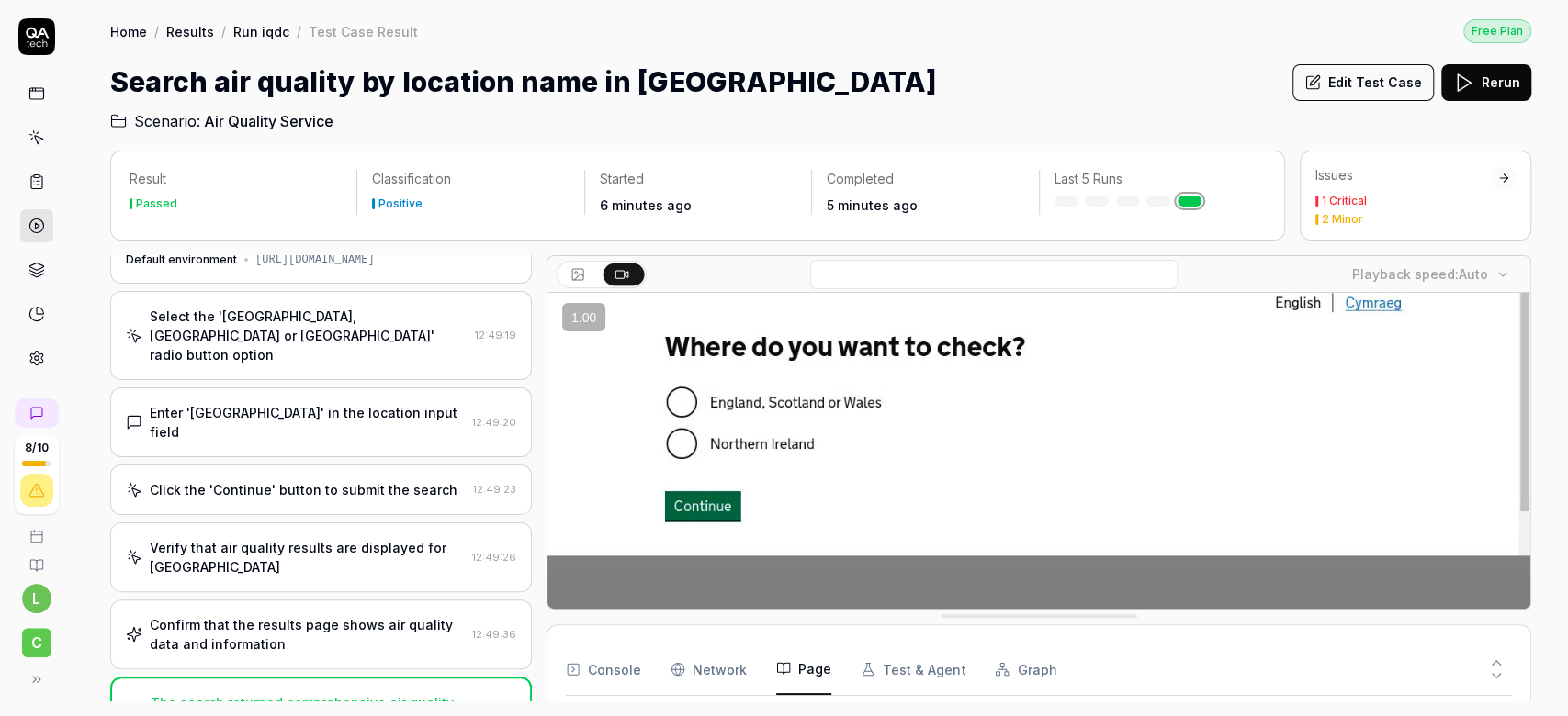
click at [793, 665] on button "Page" at bounding box center [803, 669] width 55 height 51
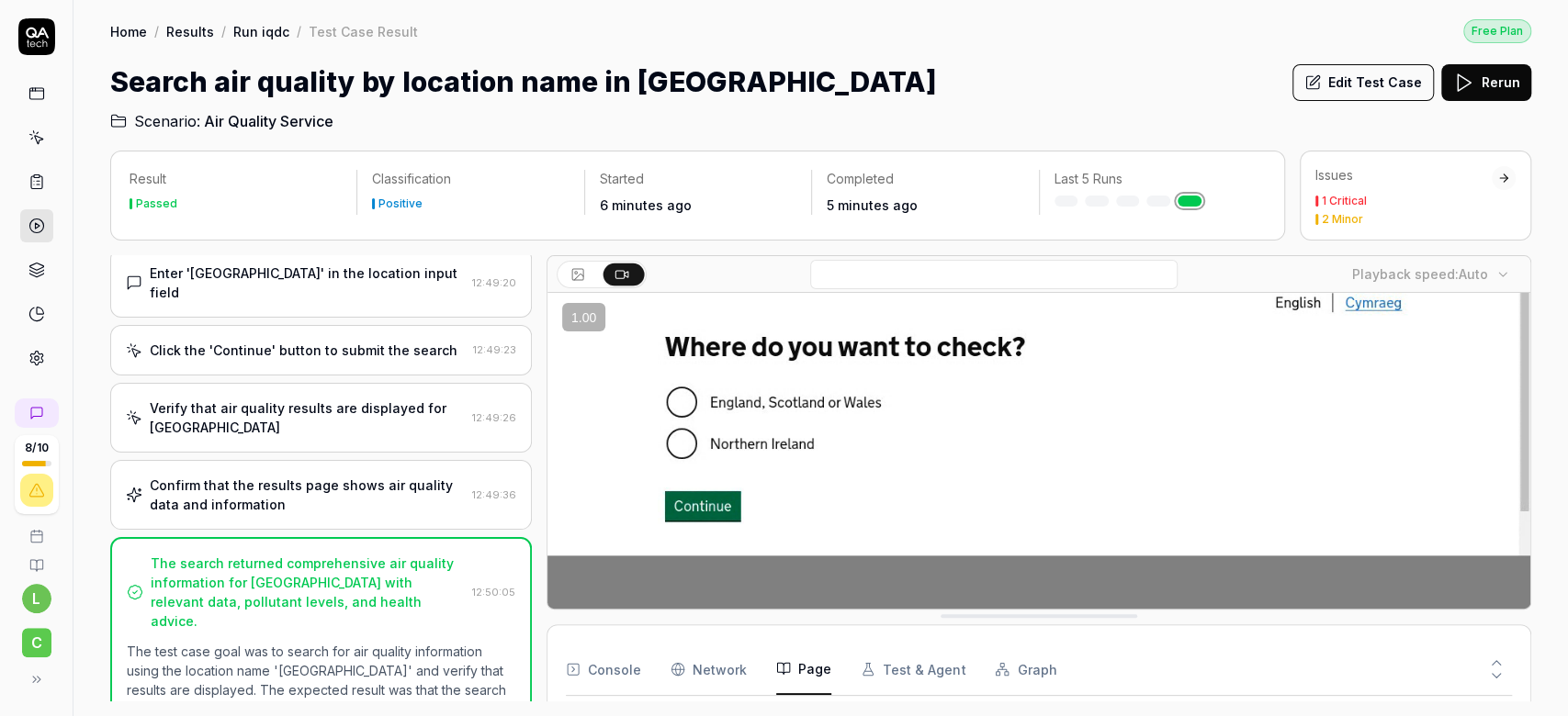
scroll to position [0, 0]
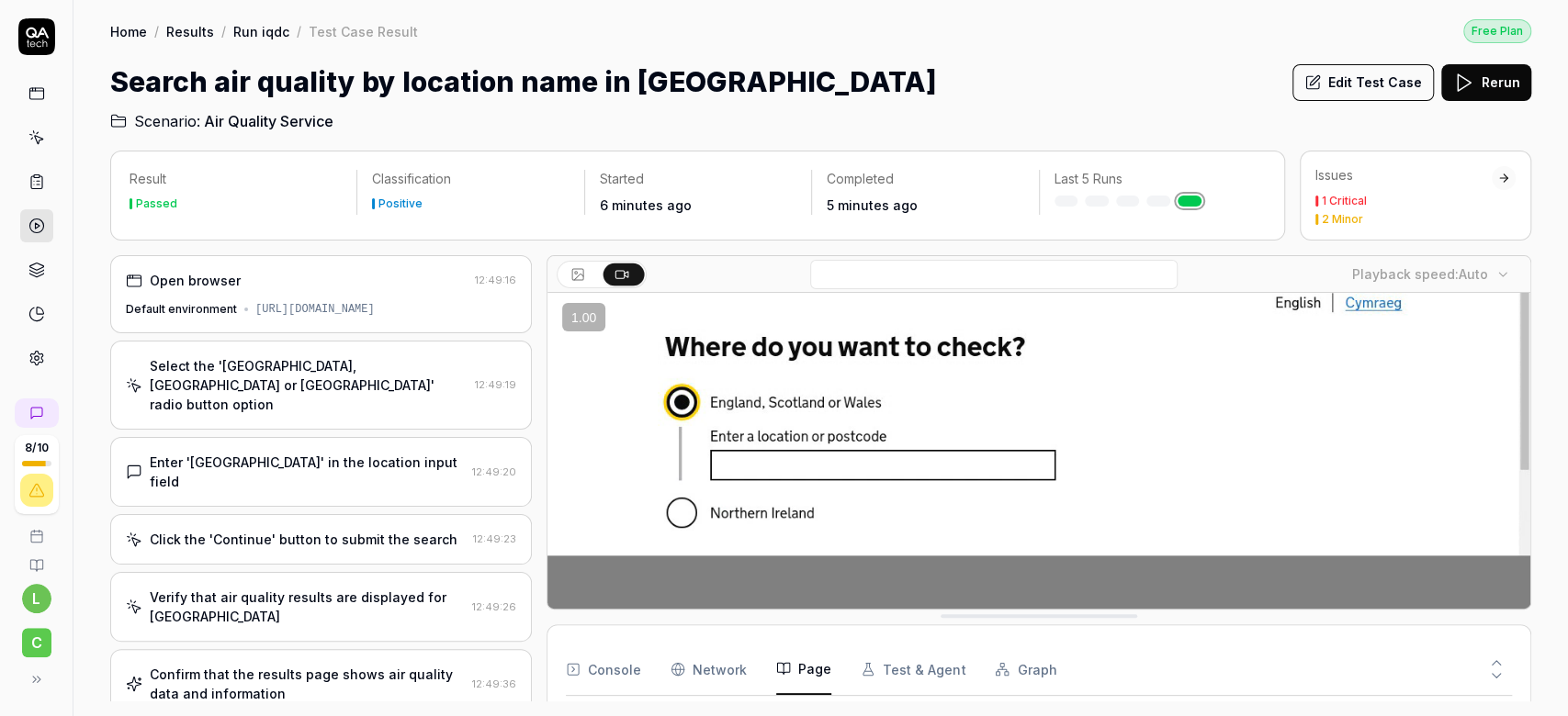
click at [1464, 168] on div "Issues" at bounding box center [1403, 175] width 176 height 18
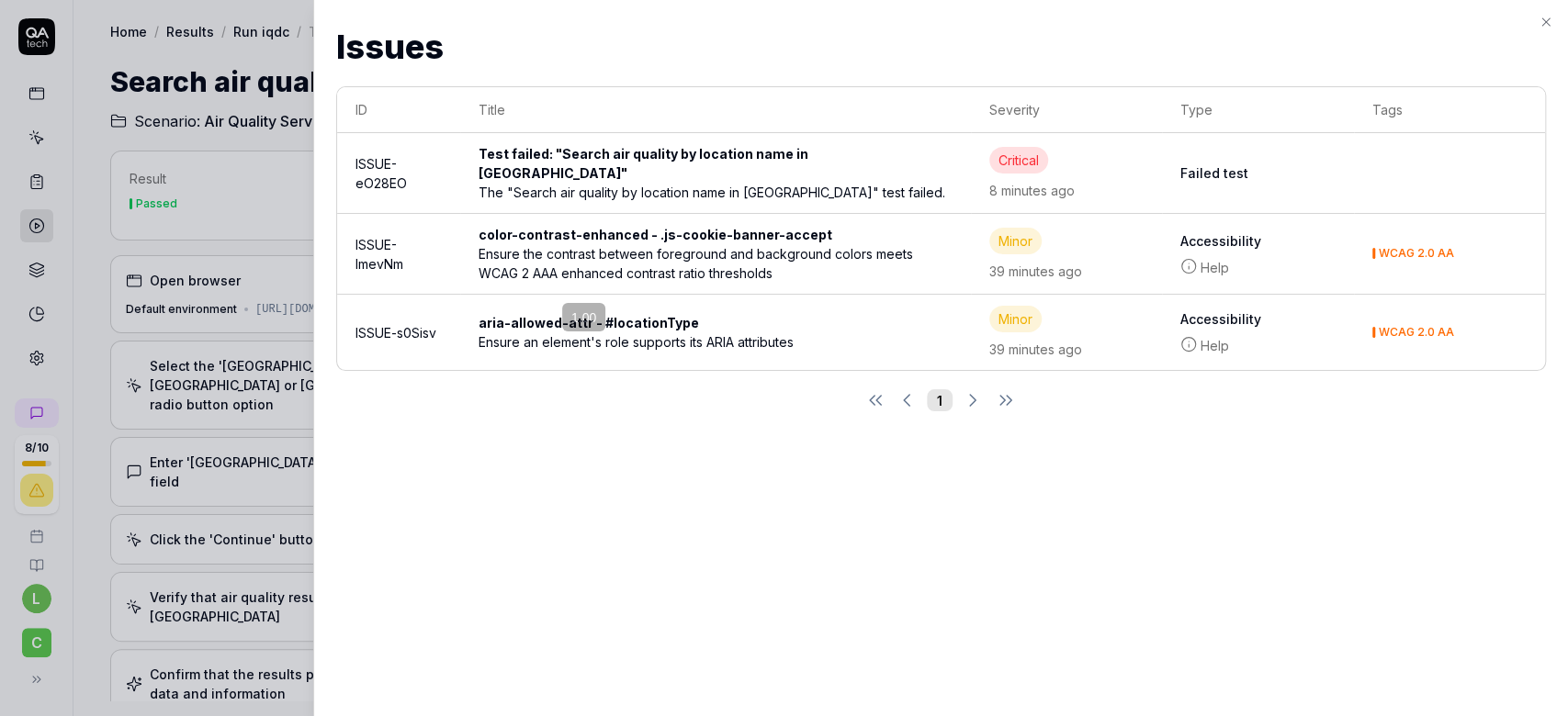
click at [812, 565] on div "Issues Issues ID Title Severity Type Tags ISSUE-eO28EO Test failed: "Search air…" at bounding box center [939, 358] width 1254 height 716
click at [679, 158] on div "Test failed: "Search air quality by location name in [GEOGRAPHIC_DATA]"" at bounding box center [715, 163] width 474 height 39
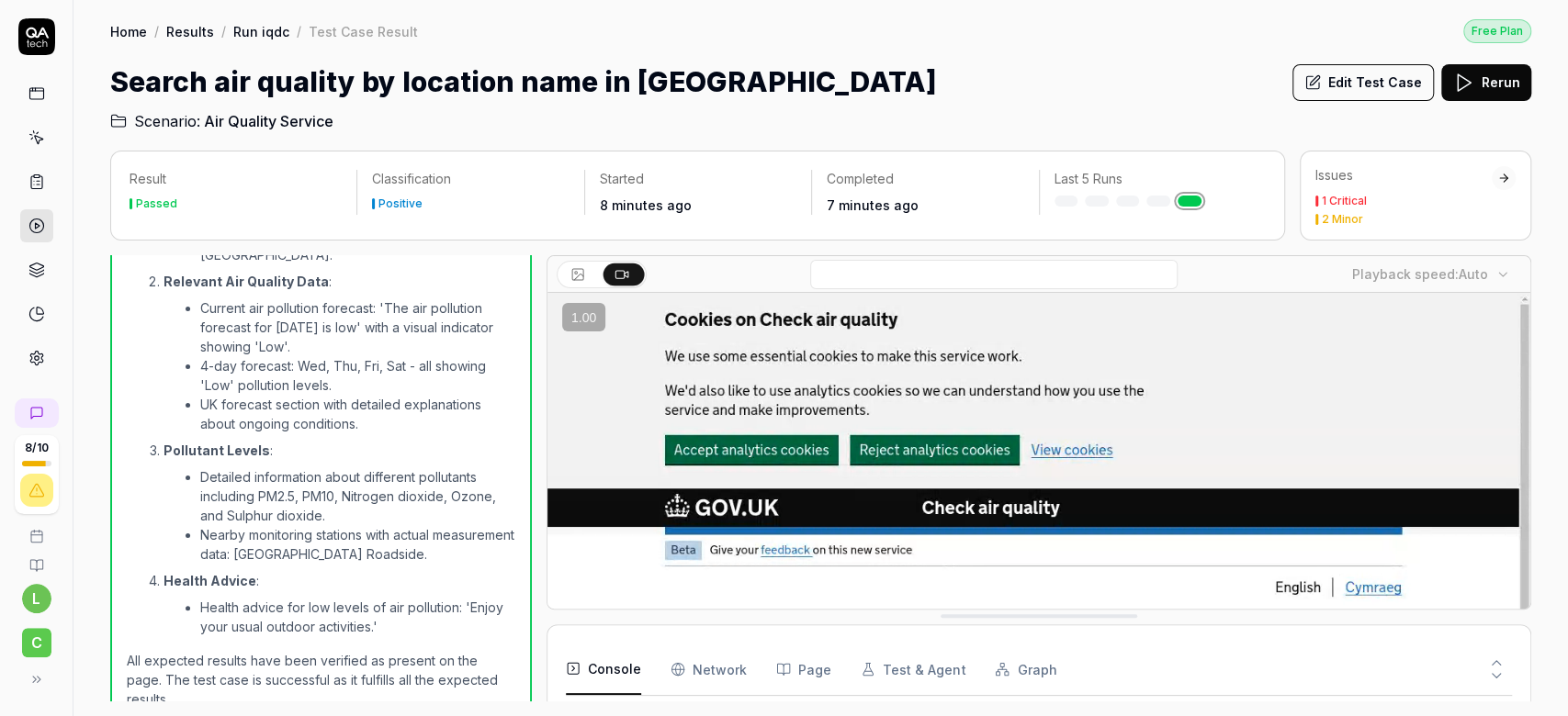
scroll to position [839, 0]
click at [1487, 188] on div "Issues 1 Critical 2 Minor" at bounding box center [1403, 195] width 176 height 58
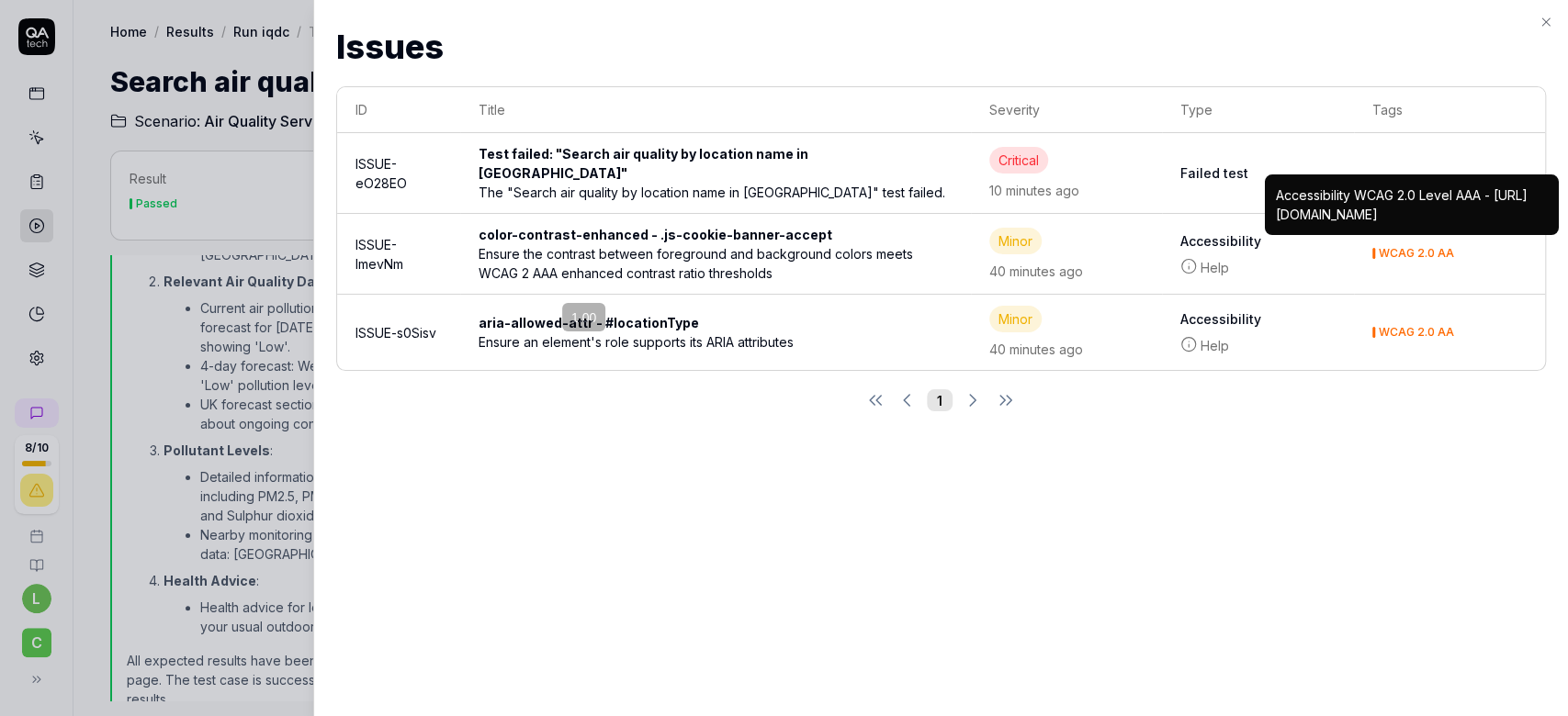
click at [360, 171] on td "ISSUE-eO28EO" at bounding box center [398, 173] width 122 height 81
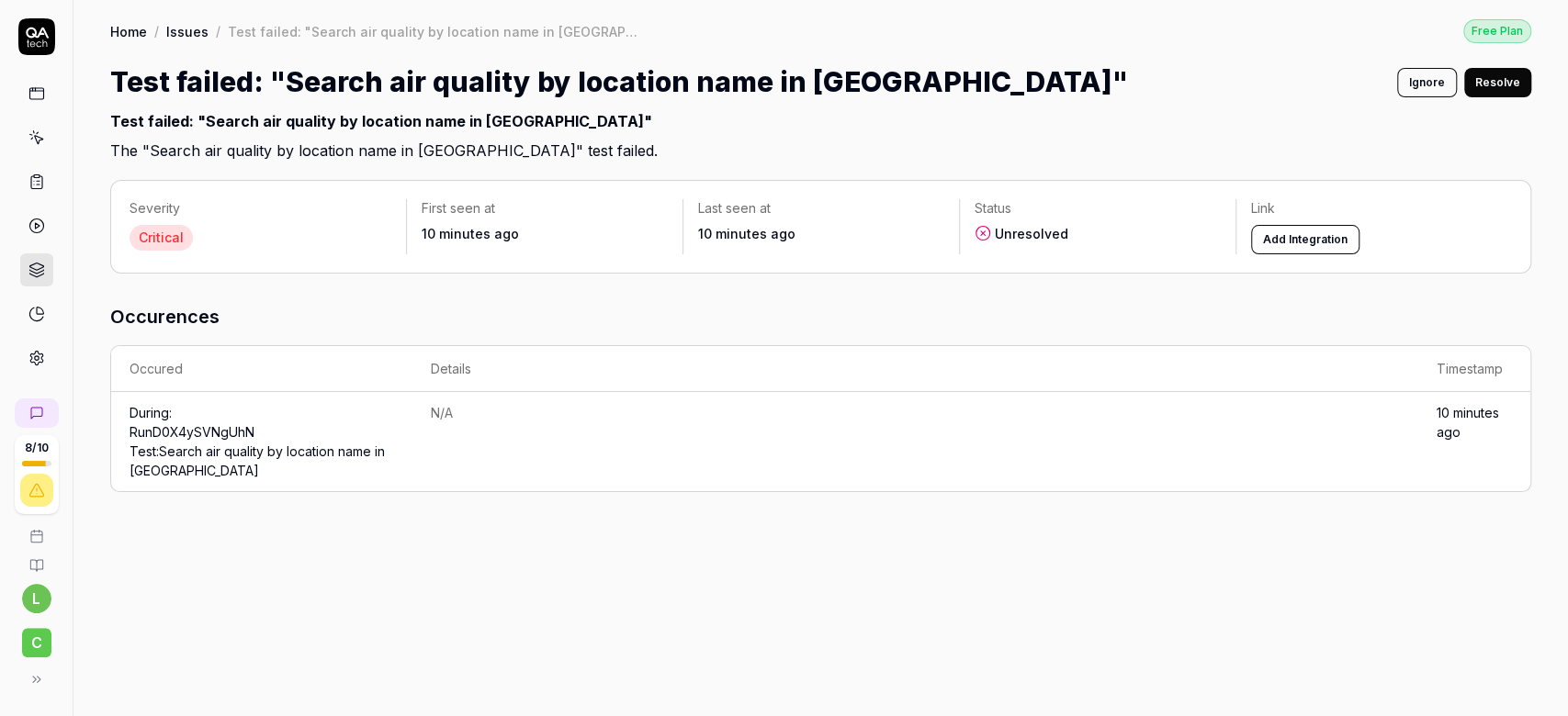
click at [361, 176] on div "Severity Critical First seen at 10 minutes ago Last seen at 10 minutes ago Stat…" at bounding box center [821, 438] width 1494 height 555
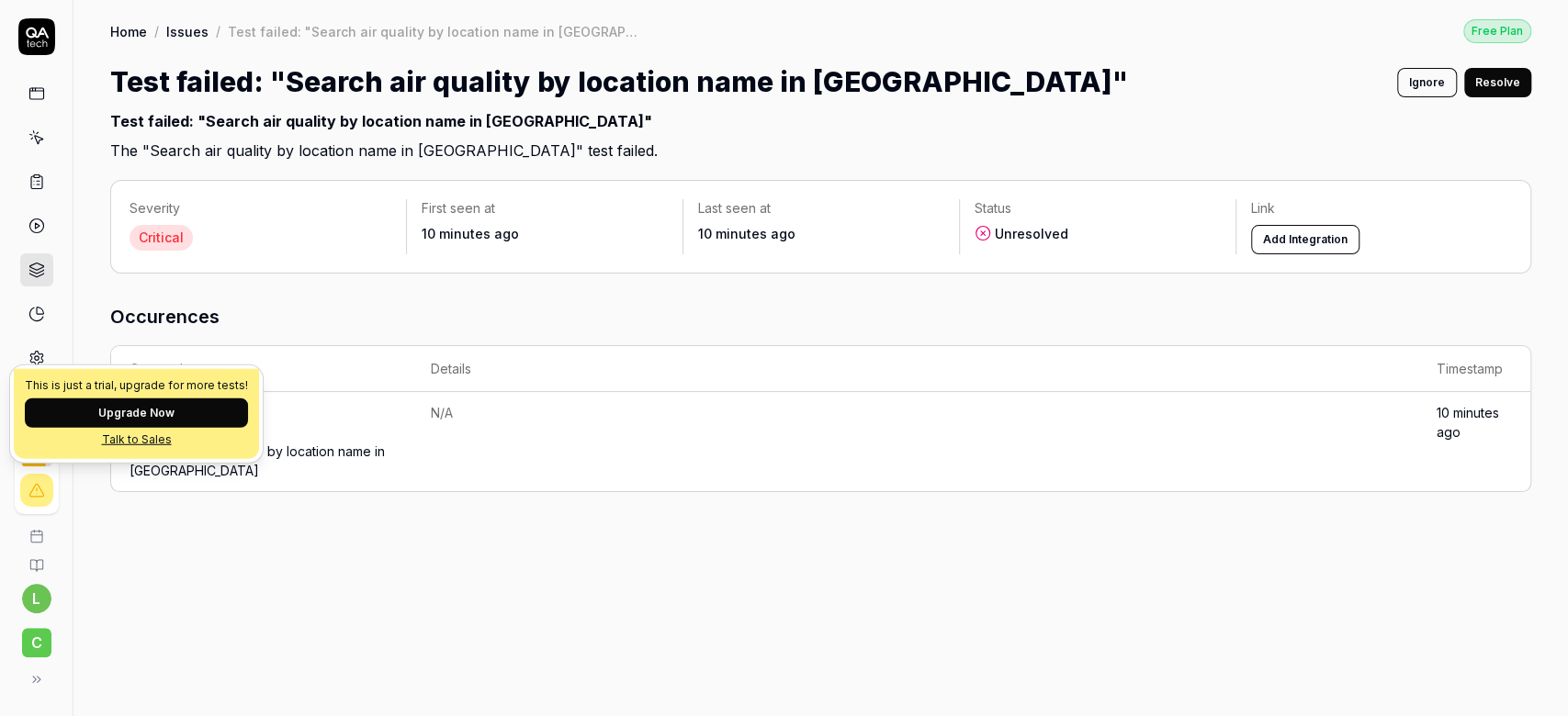
click at [576, 539] on div "Severity Critical First seen at 10 minutes ago Last seen at 10 minutes ago Stat…" at bounding box center [821, 438] width 1494 height 555
